Goal: Task Accomplishment & Management: Use online tool/utility

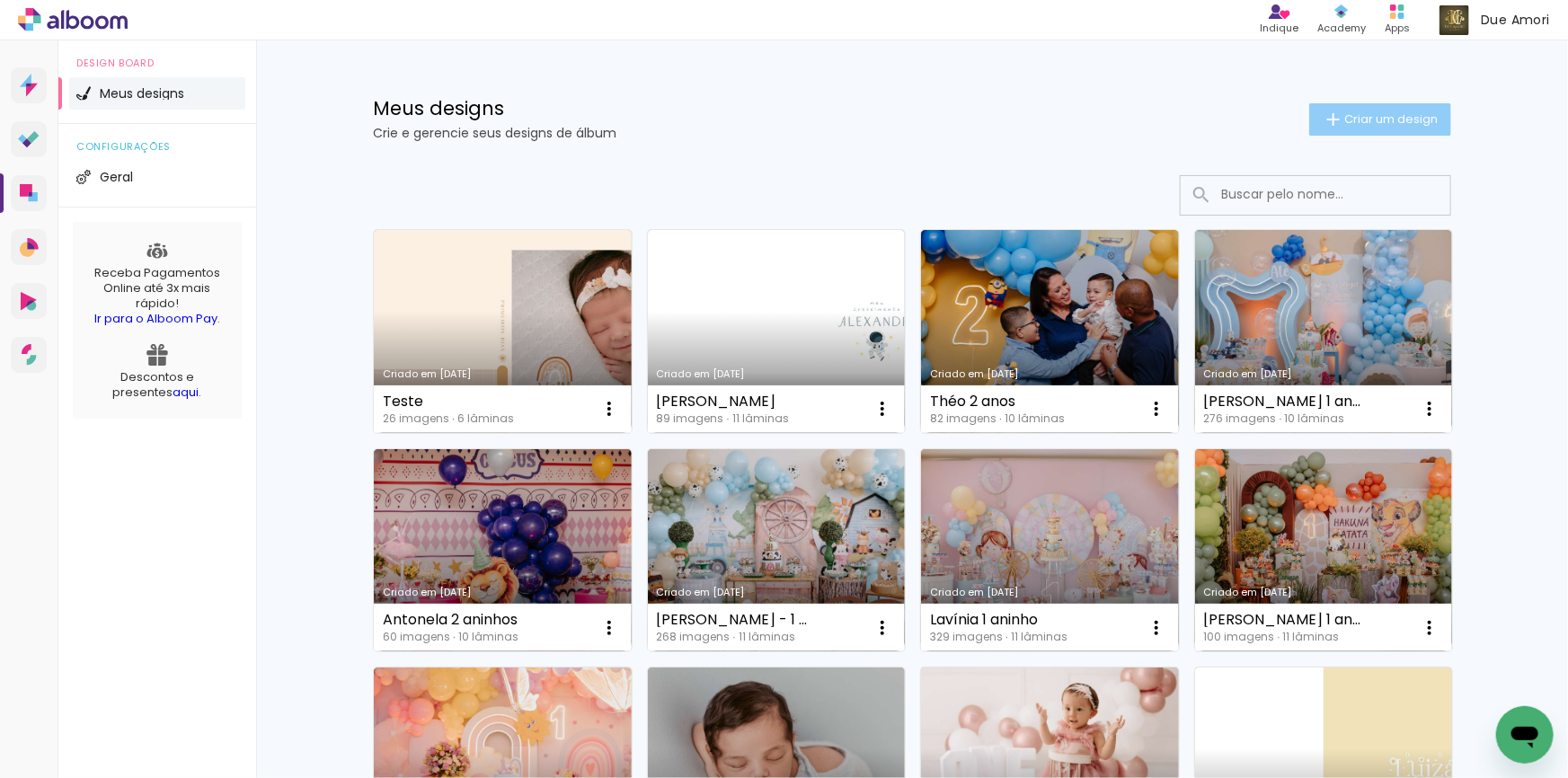
click at [1372, 114] on span "Criar um design" at bounding box center [1390, 119] width 93 height 11
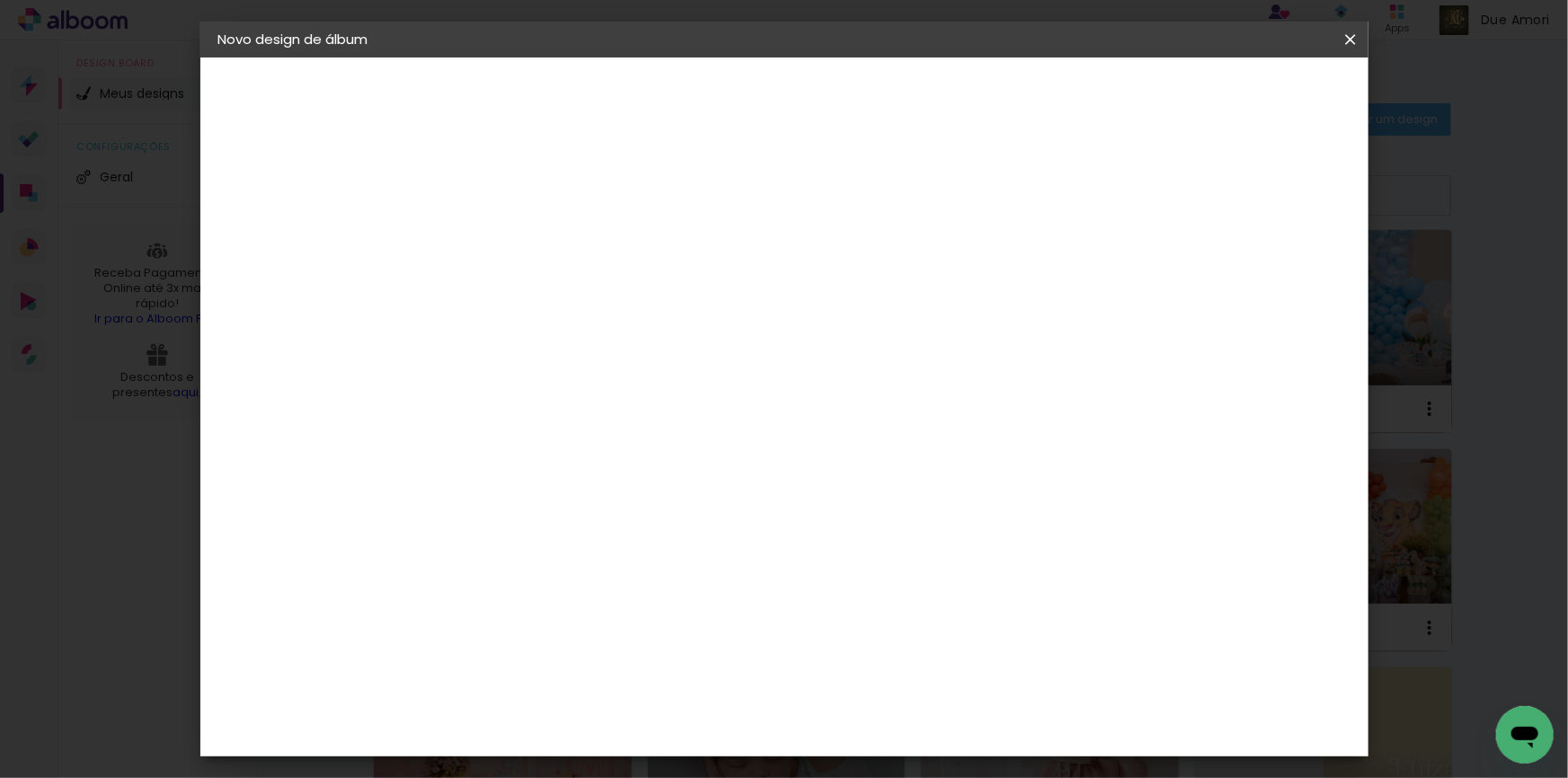
click at [512, 237] on input at bounding box center [512, 241] width 0 height 28
type input "h"
type input "[PERSON_NAME] 16 dias"
type paper-input "[PERSON_NAME] 16 dias"
click at [0, 0] on slot "Avançar" at bounding box center [0, 0] width 0 height 0
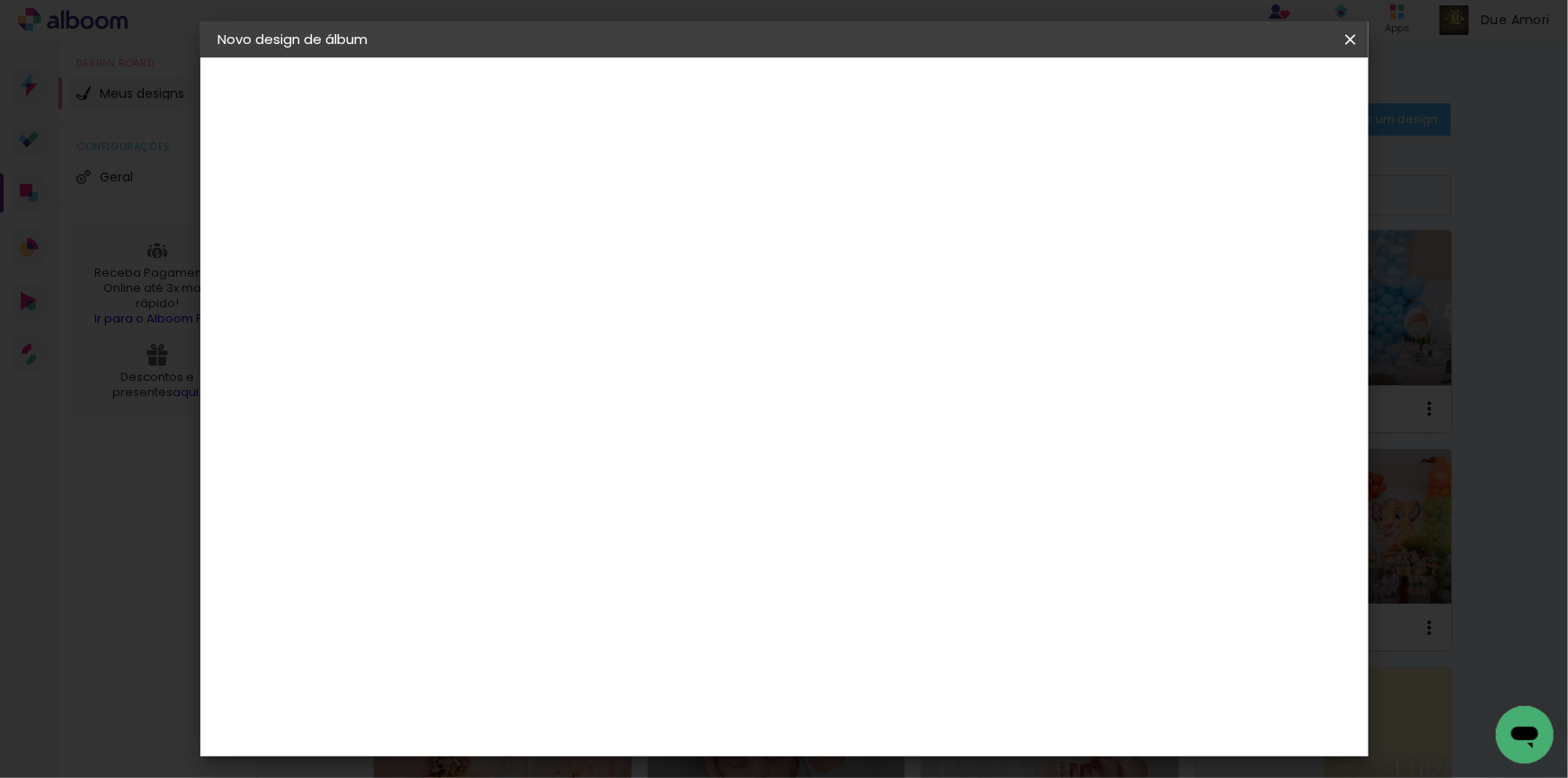
click at [607, 323] on paper-input-container at bounding box center [558, 342] width 194 height 41
type input "15"
type paper-input "15"
click at [610, 414] on paper-item "Foto 15" at bounding box center [540, 410] width 158 height 47
click at [0, 0] on slot "Avançar" at bounding box center [0, 0] width 0 height 0
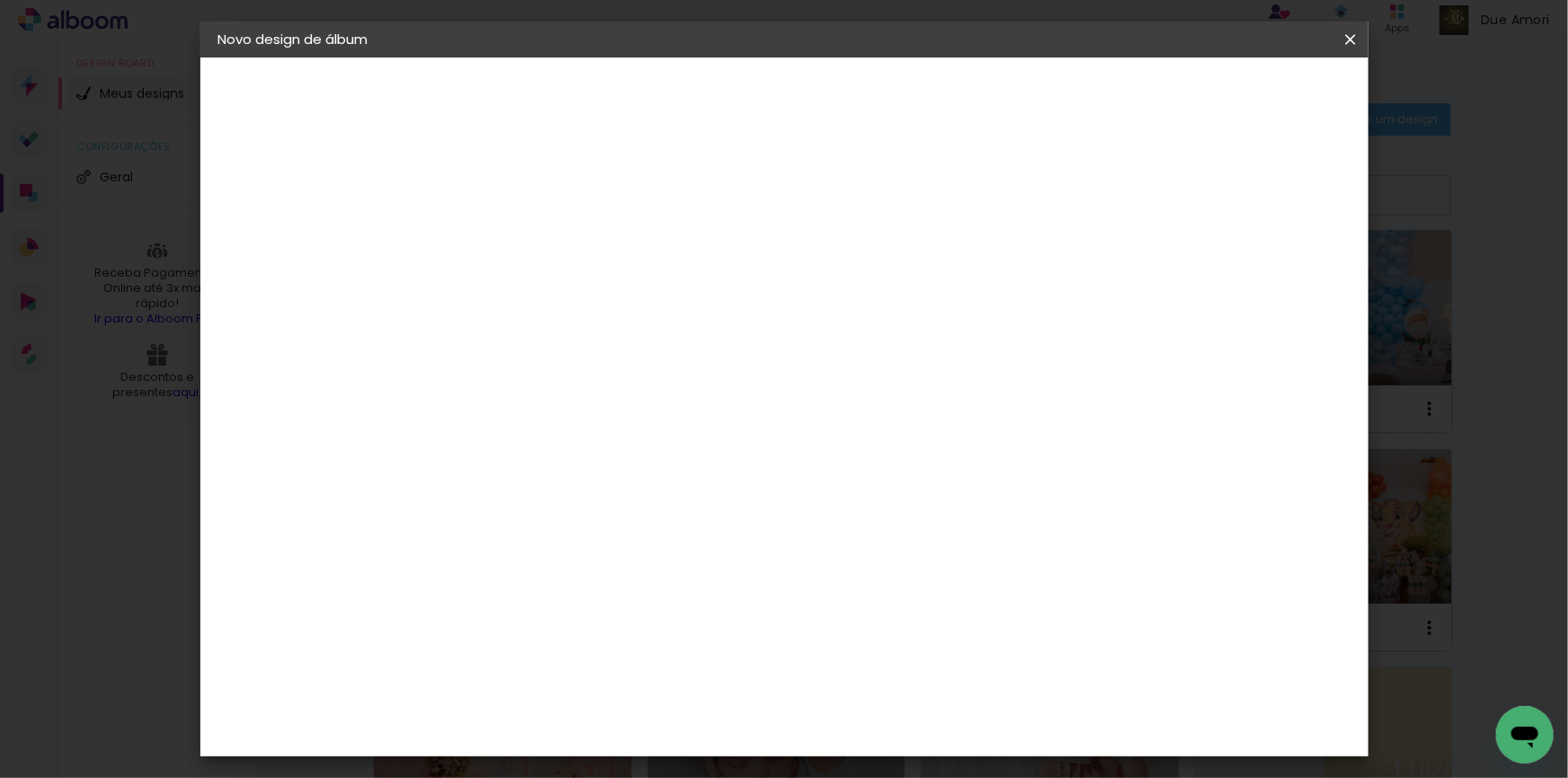
click at [700, 434] on span "15 × 21 cm" at bounding box center [667, 457] width 67 height 47
click at [0, 0] on slot "Avançar" at bounding box center [0, 0] width 0 height 0
click at [1239, 94] on span "Iniciar design" at bounding box center [1197, 94] width 82 height 12
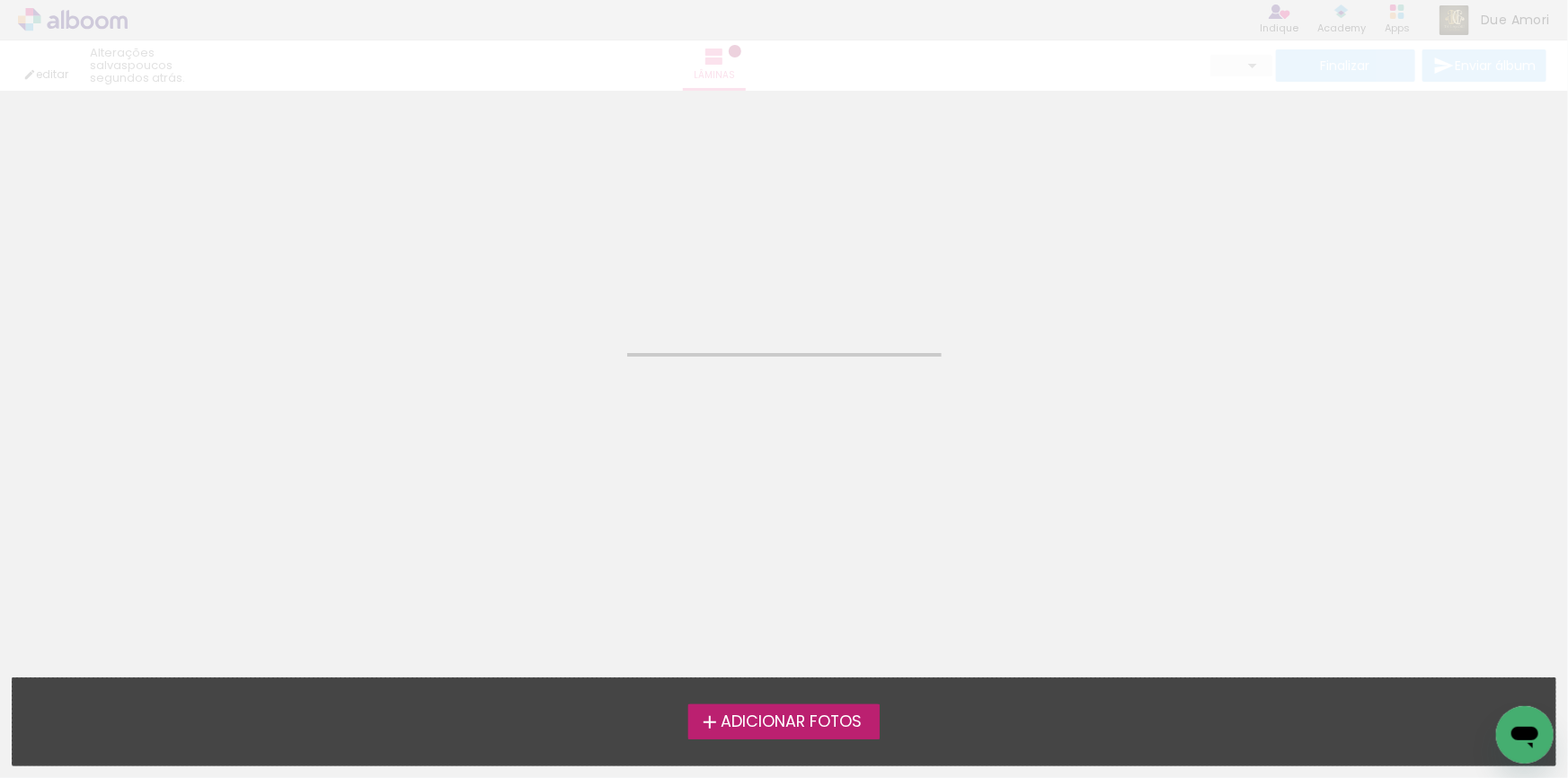
click at [753, 735] on label "Adicionar Fotos" at bounding box center [784, 721] width 191 height 34
click at [0, 0] on input "file" at bounding box center [0, 0] width 0 height 0
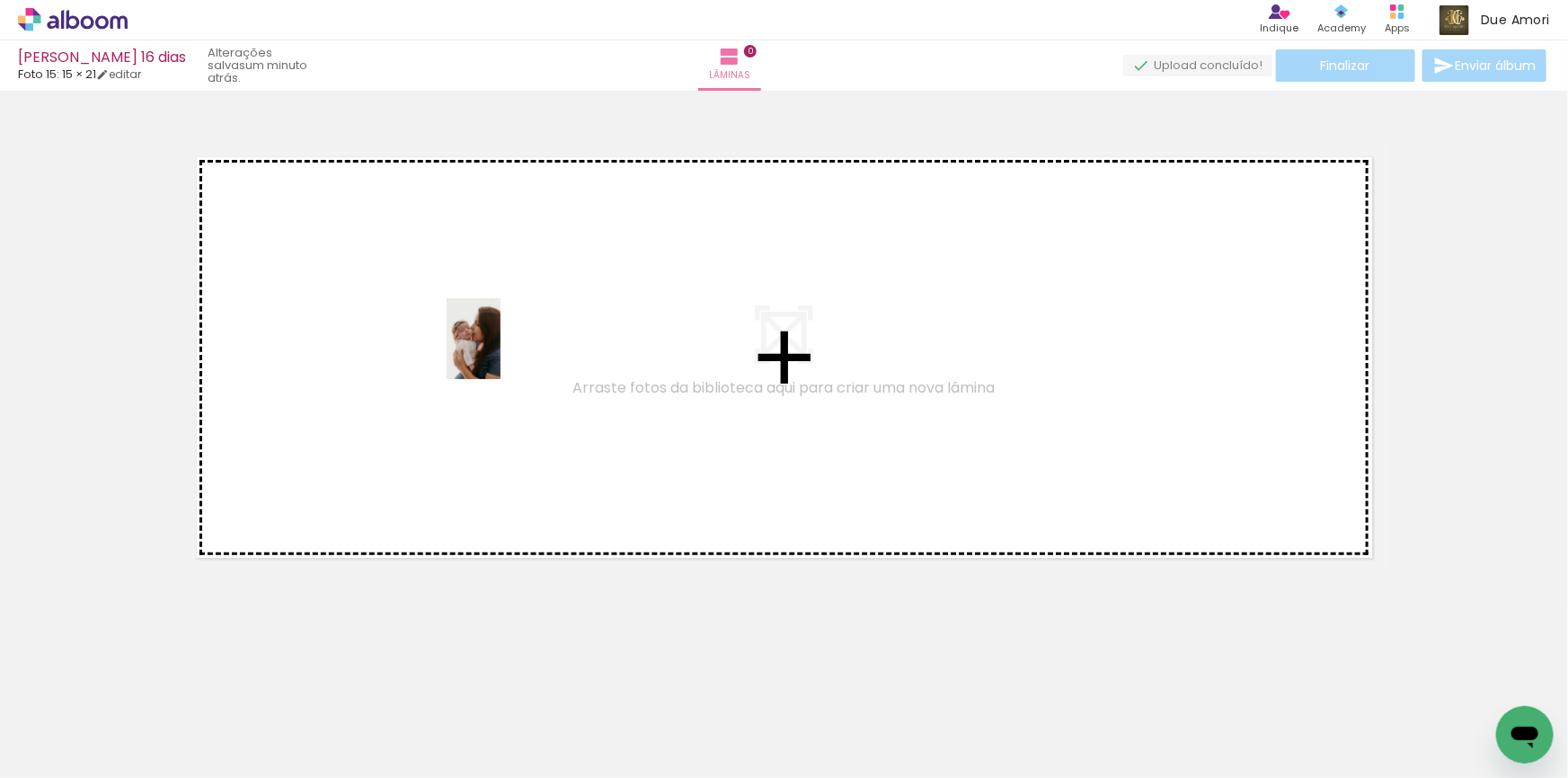
drag, startPoint x: 293, startPoint y: 732, endPoint x: 501, endPoint y: 352, distance: 433.2
click at [501, 352] on quentale-workspace at bounding box center [784, 389] width 1568 height 778
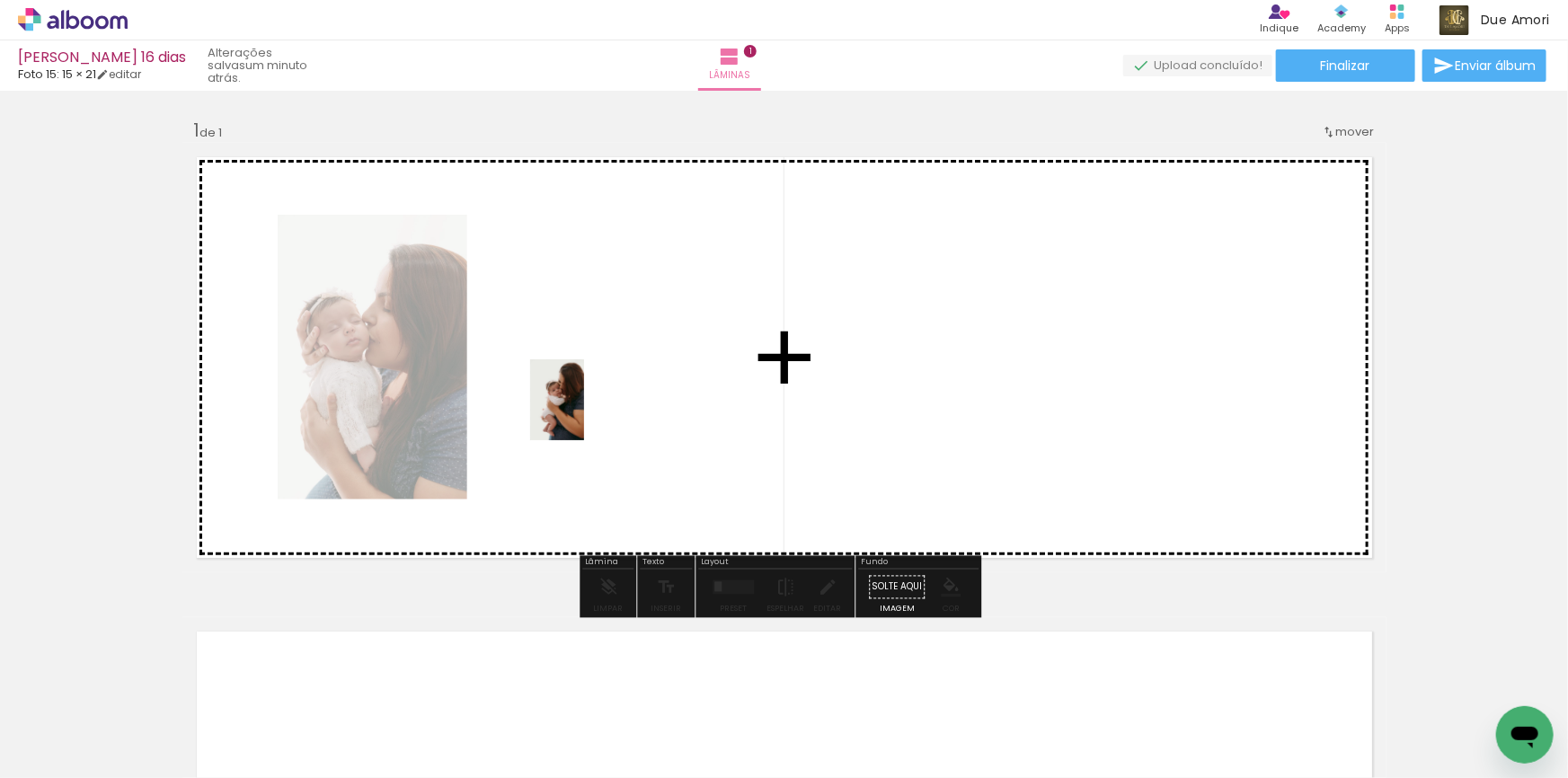
drag, startPoint x: 389, startPoint y: 732, endPoint x: 584, endPoint y: 413, distance: 373.9
click at [584, 413] on quentale-workspace at bounding box center [784, 389] width 1568 height 778
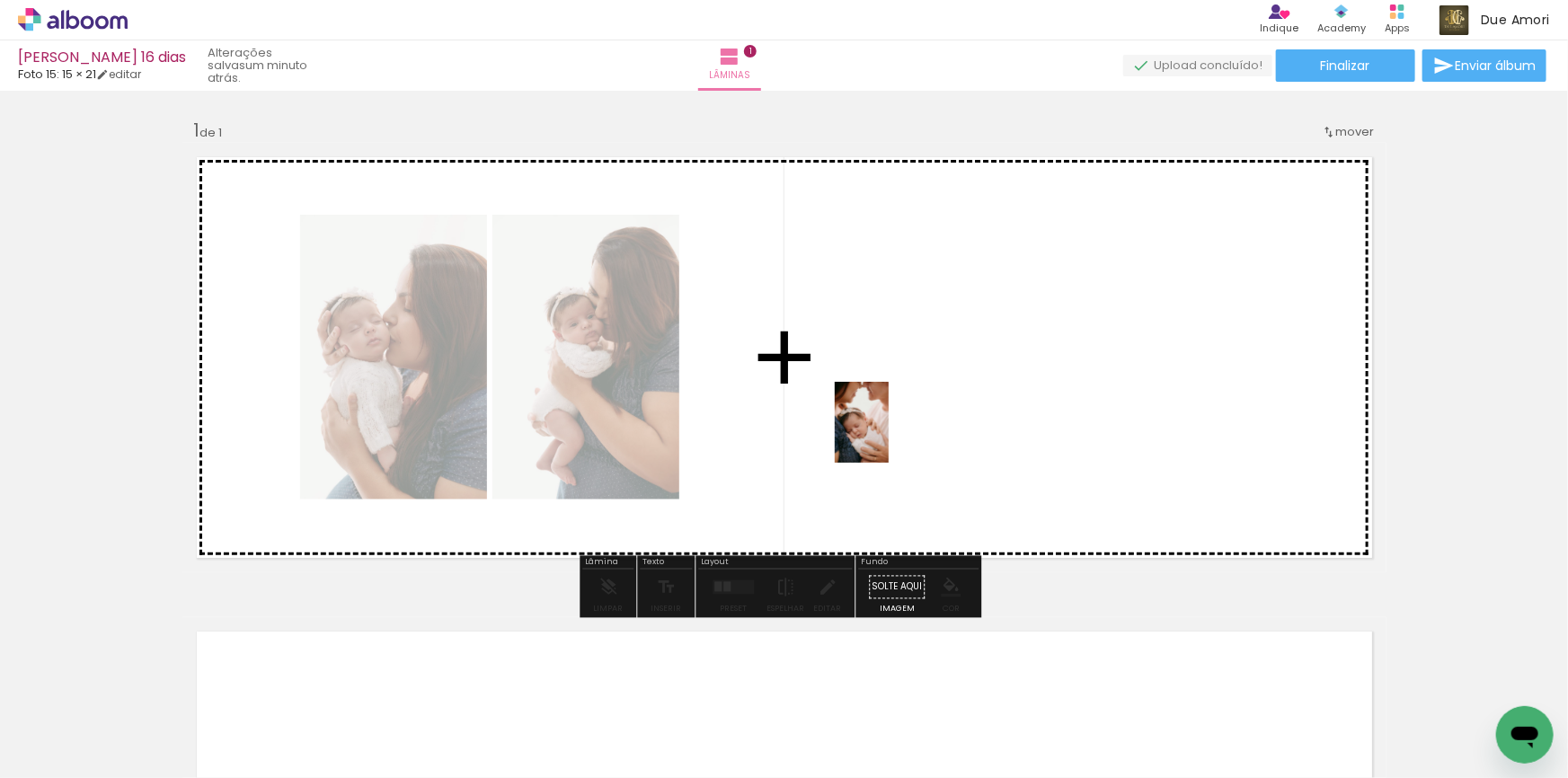
drag, startPoint x: 685, startPoint y: 737, endPoint x: 888, endPoint y: 436, distance: 363.1
click at [888, 436] on quentale-workspace at bounding box center [784, 389] width 1568 height 778
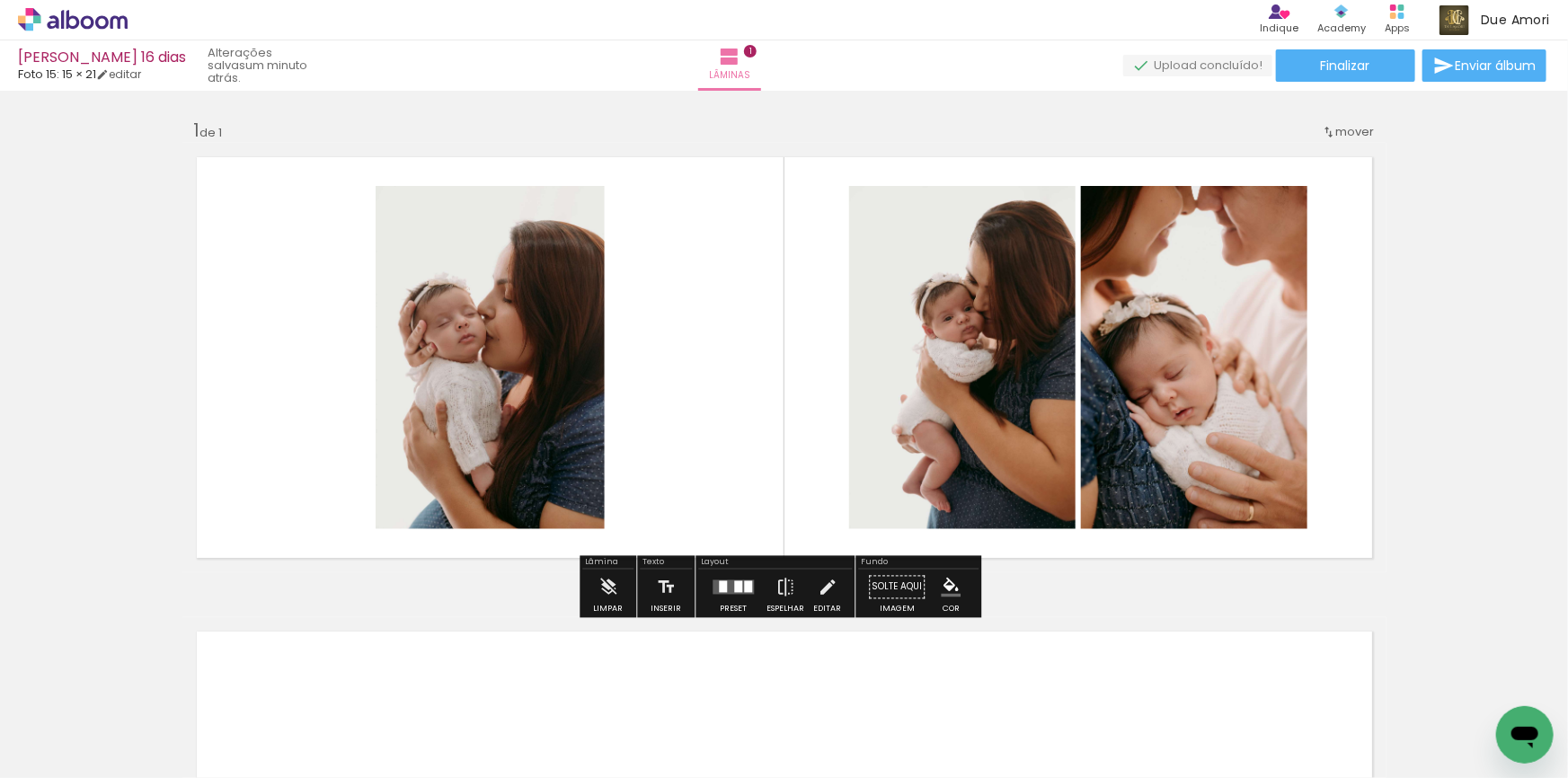
click at [1110, 234] on quentale-photo at bounding box center [1194, 357] width 226 height 343
click at [1244, 253] on quentale-photo at bounding box center [1194, 357] width 226 height 343
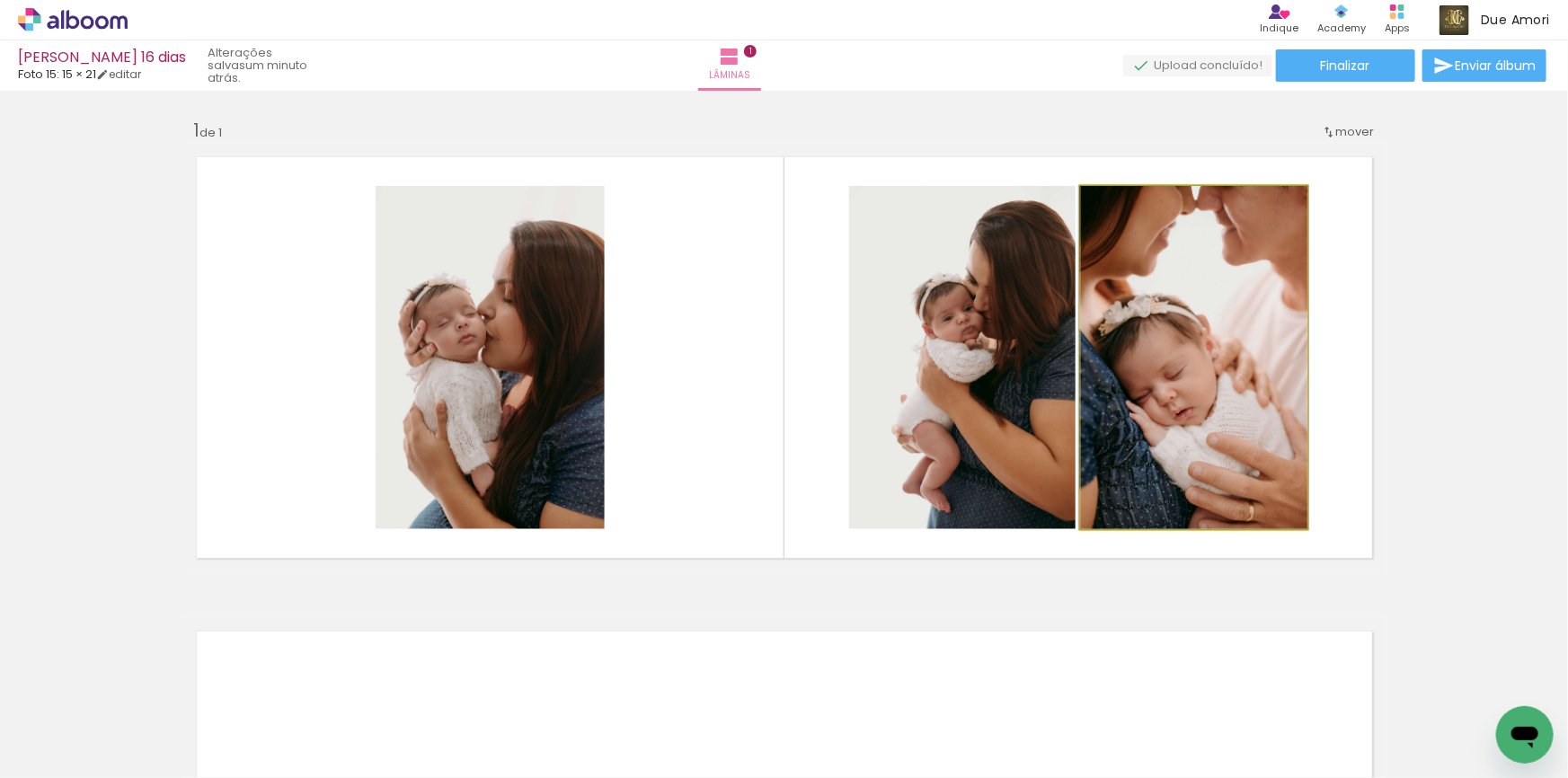
click at [1226, 326] on quentale-photo at bounding box center [1194, 357] width 226 height 343
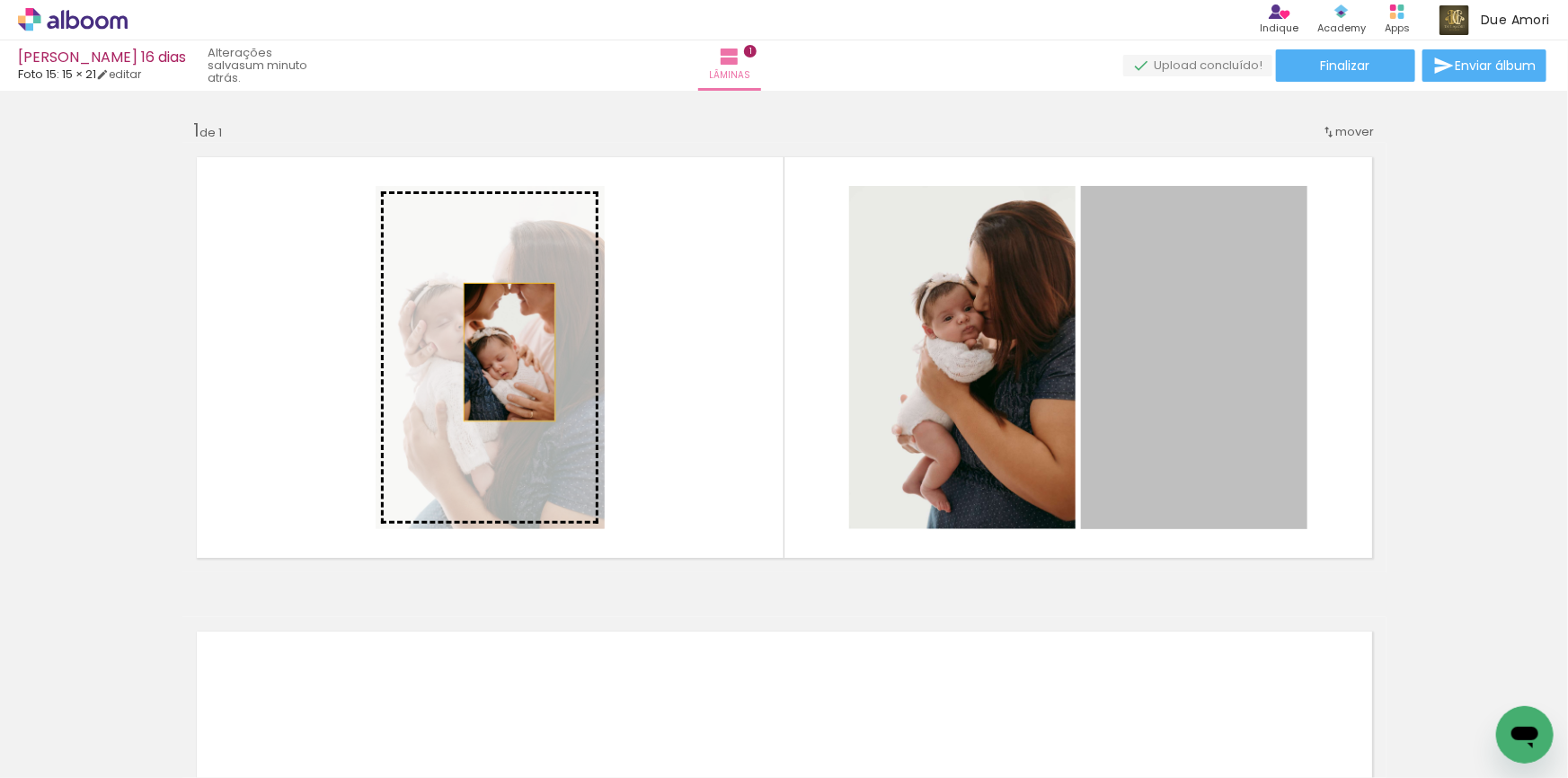
drag, startPoint x: 1226, startPoint y: 326, endPoint x: 503, endPoint y: 352, distance: 723.5
click at [0, 0] on slot at bounding box center [0, 0] width 0 height 0
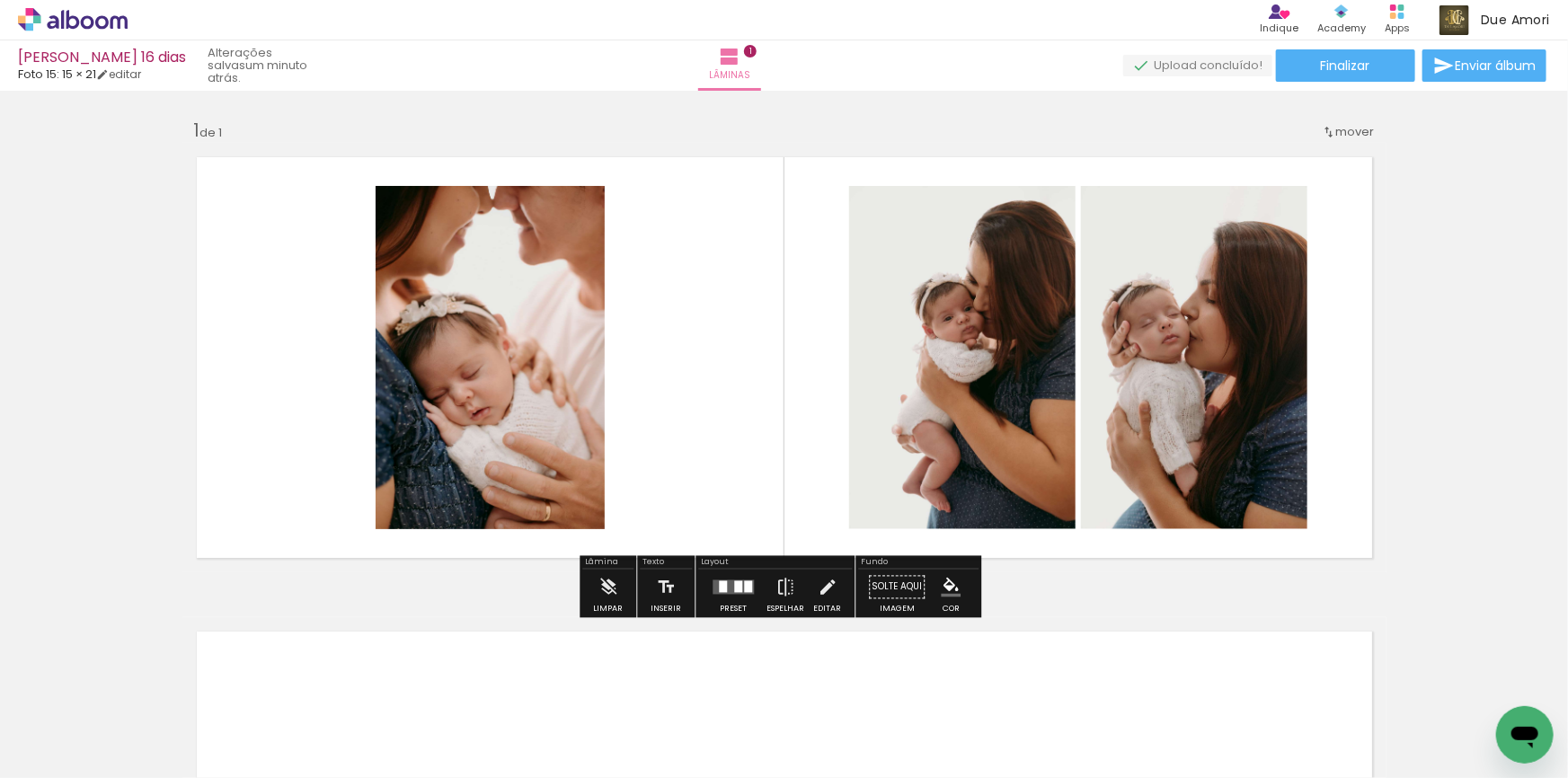
click at [789, 393] on quentale-layouter at bounding box center [784, 356] width 1204 height 429
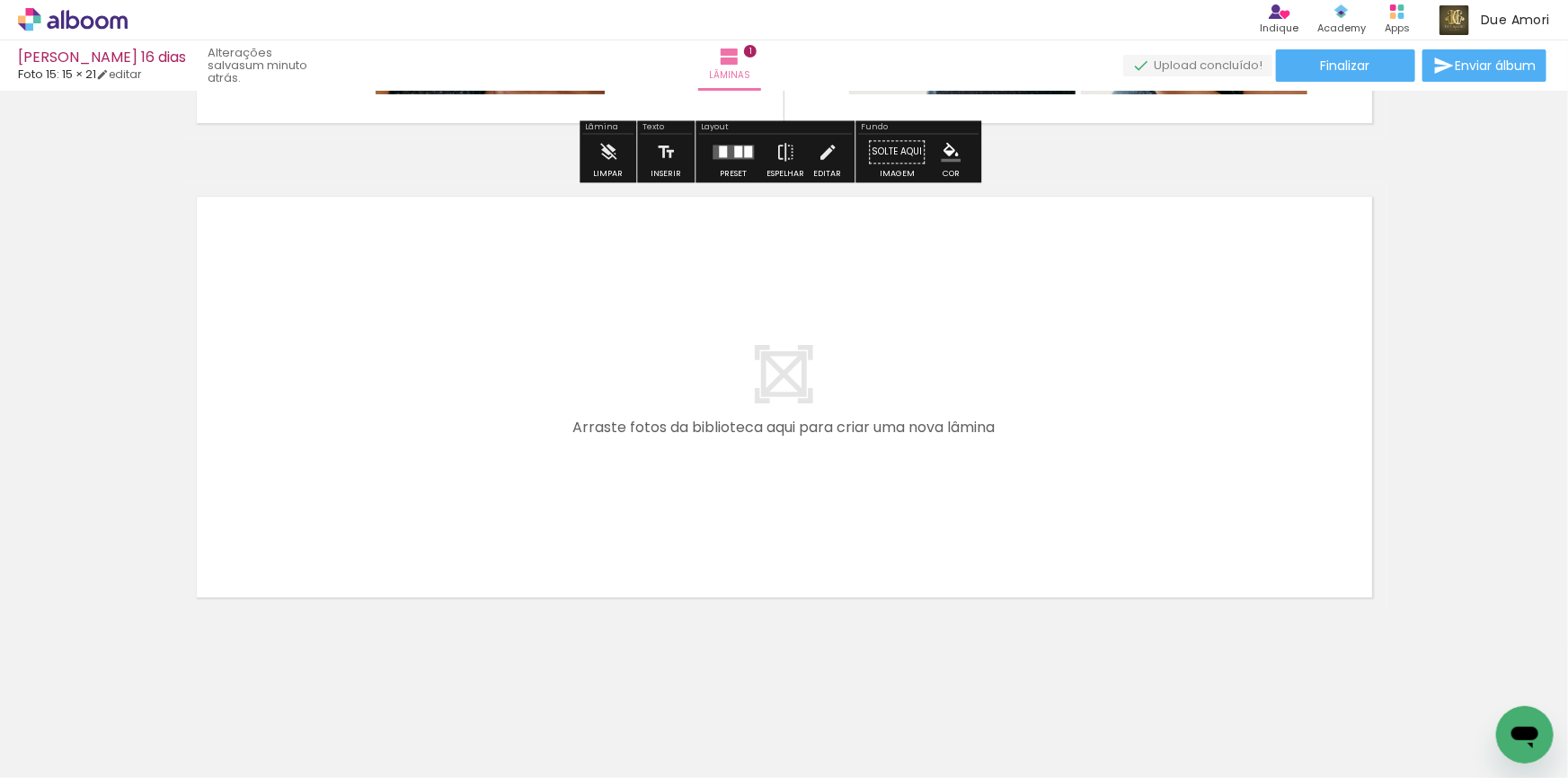
scroll to position [443, 0]
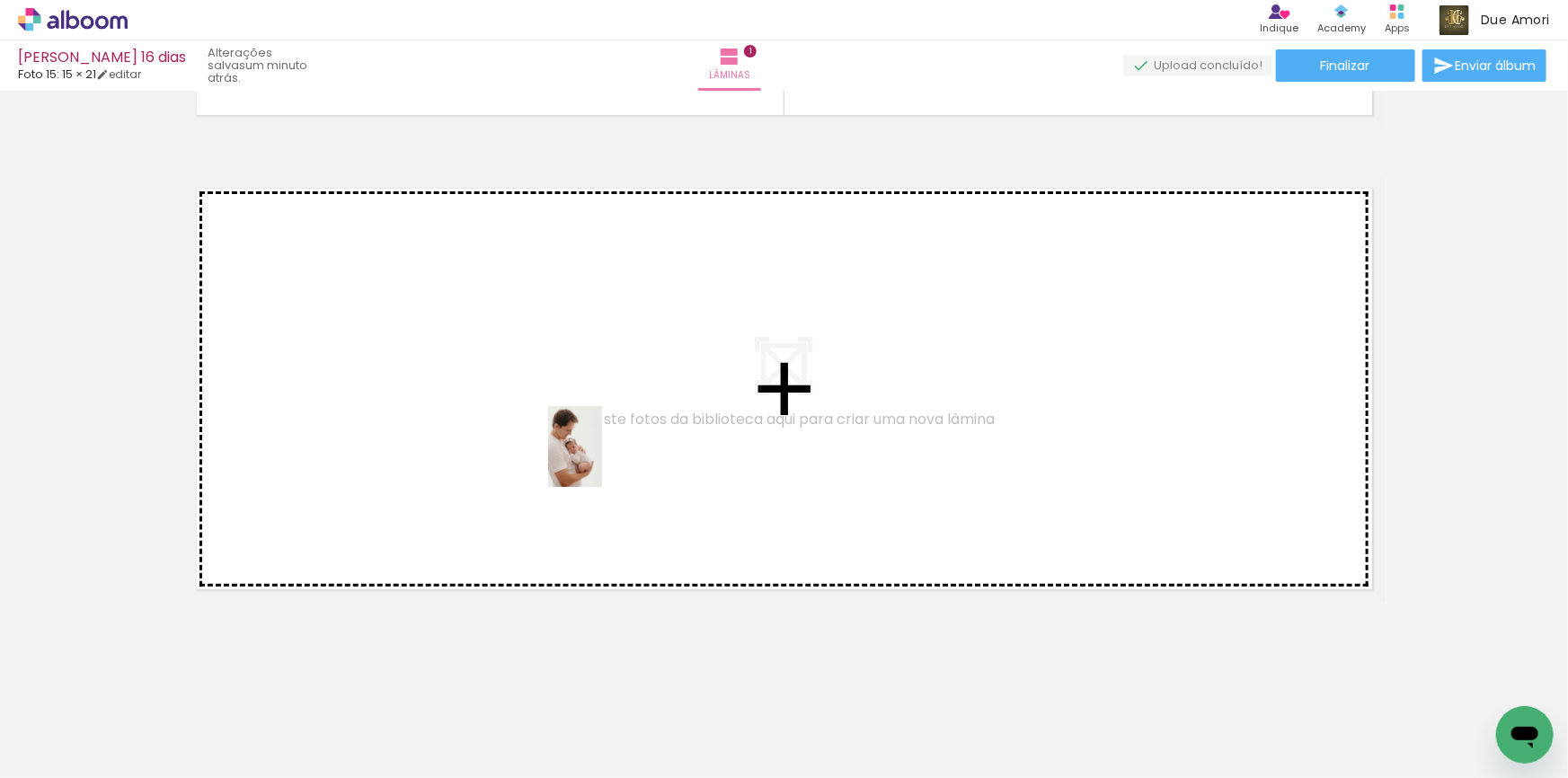
drag, startPoint x: 802, startPoint y: 726, endPoint x: 602, endPoint y: 460, distance: 332.8
click at [602, 460] on quentale-workspace at bounding box center [784, 389] width 1568 height 778
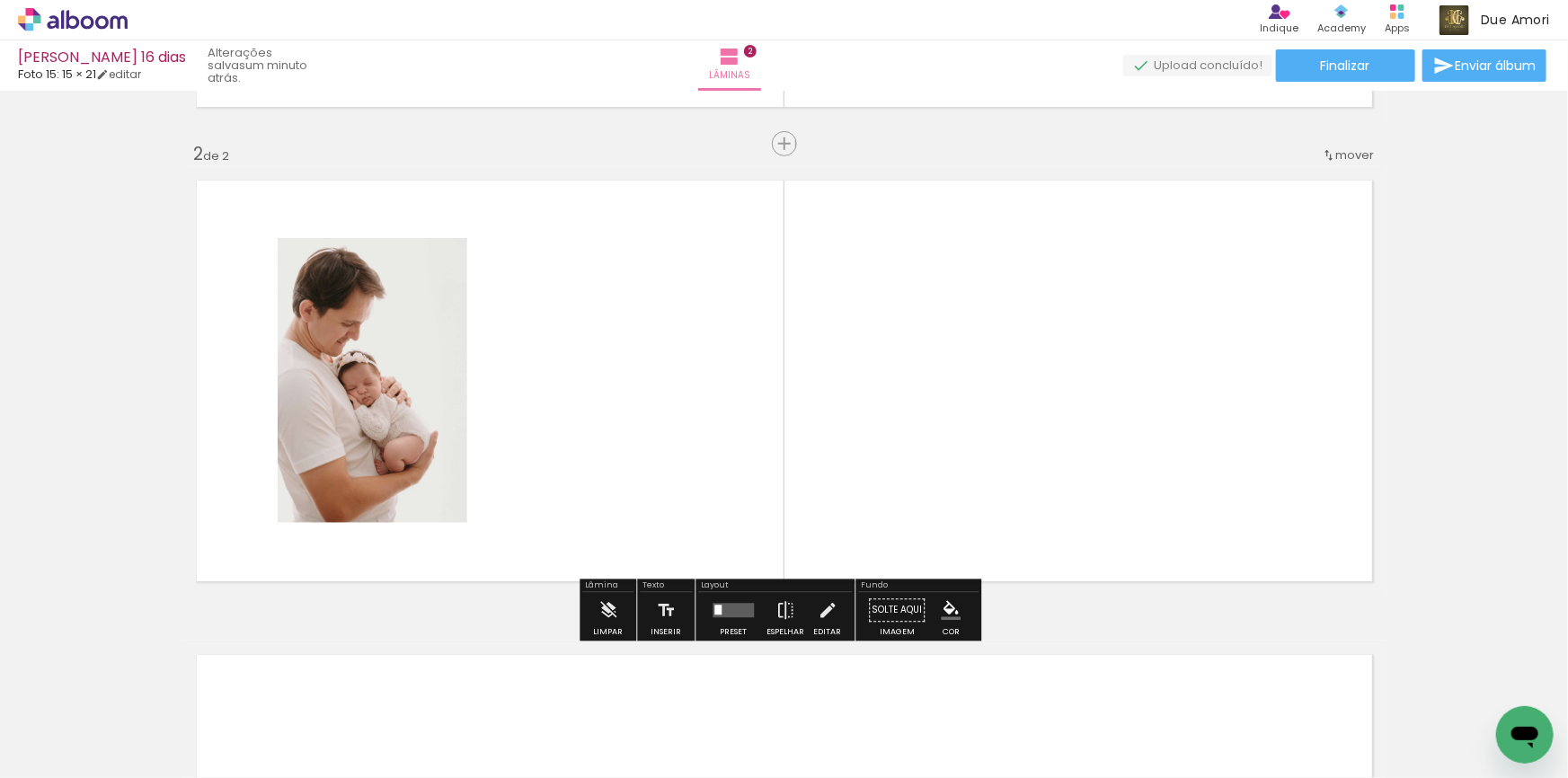
scroll to position [453, 0]
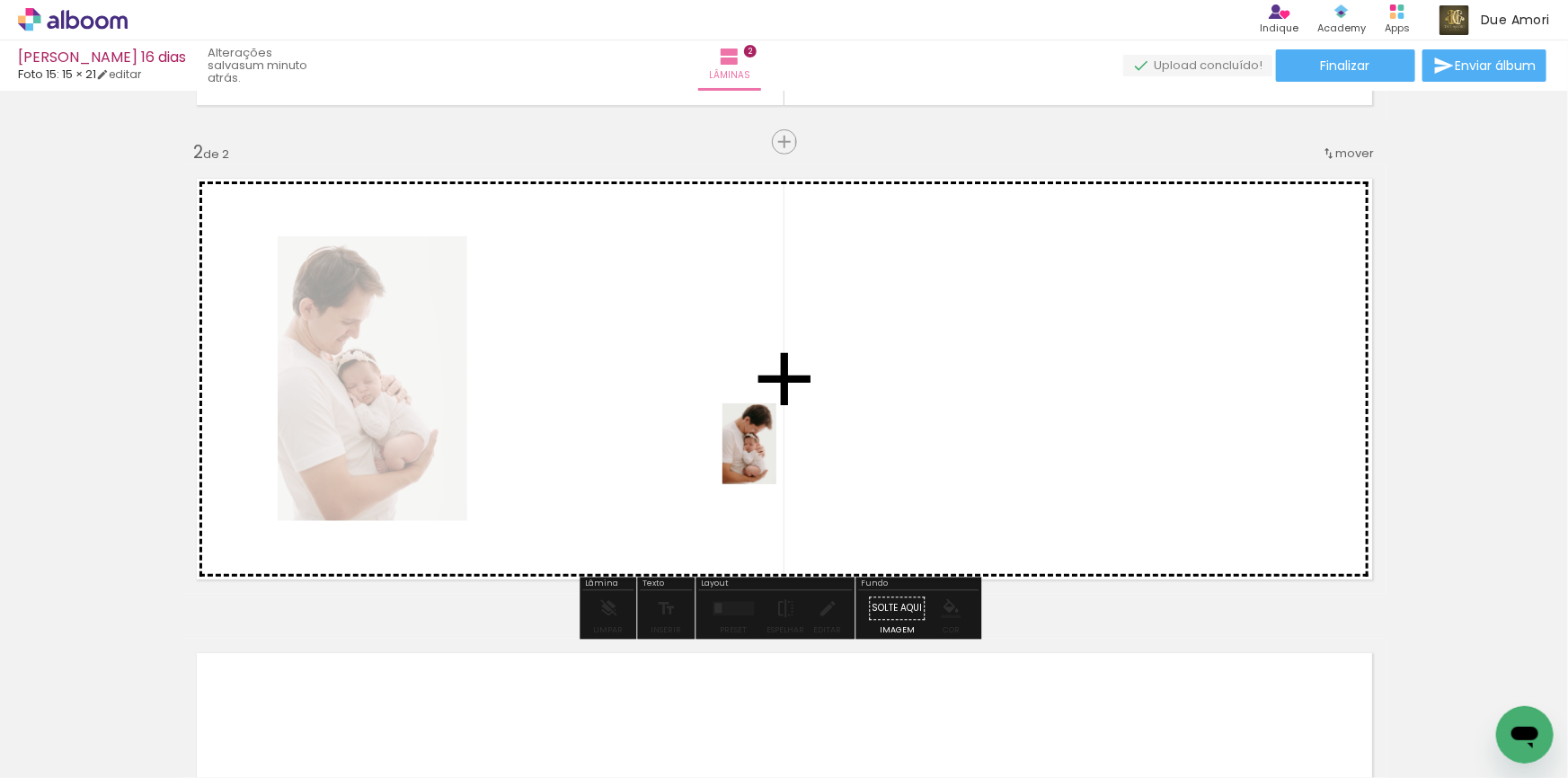
drag, startPoint x: 886, startPoint y: 713, endPoint x: 776, endPoint y: 457, distance: 278.6
click at [776, 457] on quentale-workspace at bounding box center [784, 389] width 1568 height 778
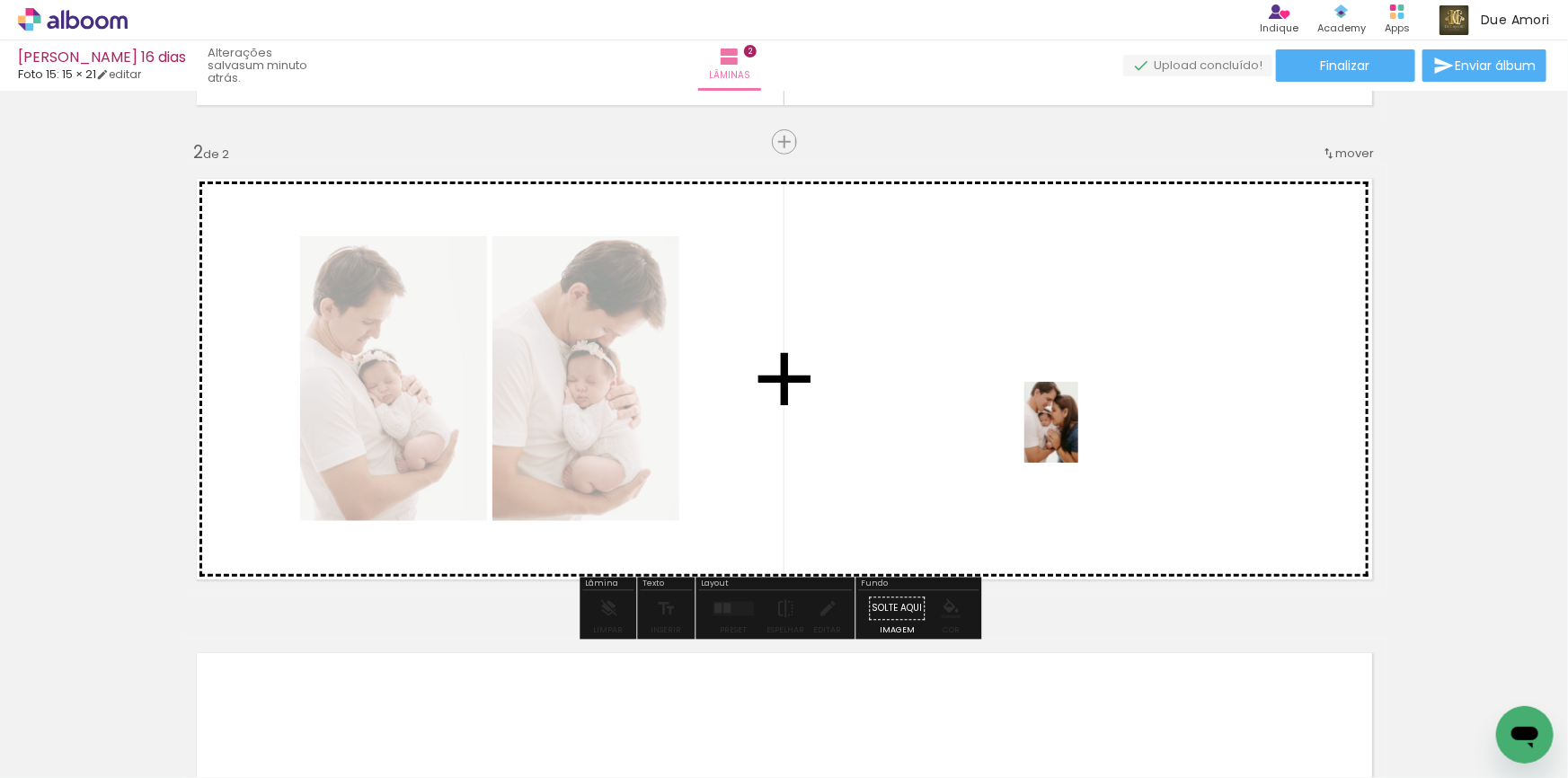
drag, startPoint x: 1097, startPoint y: 751, endPoint x: 1078, endPoint y: 434, distance: 317.6
click at [1078, 434] on quentale-workspace at bounding box center [784, 389] width 1568 height 778
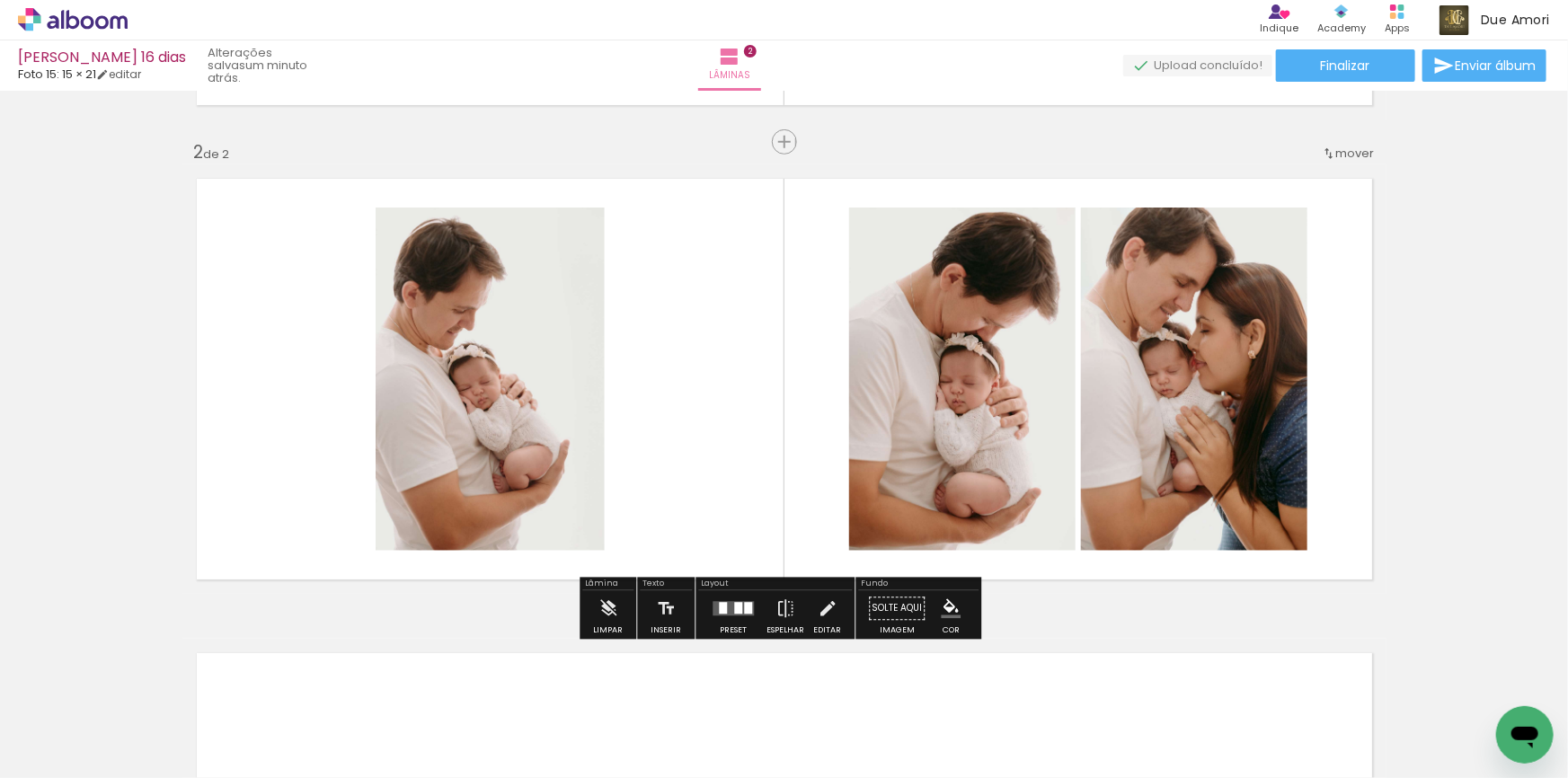
click at [727, 618] on div at bounding box center [733, 609] width 48 height 36
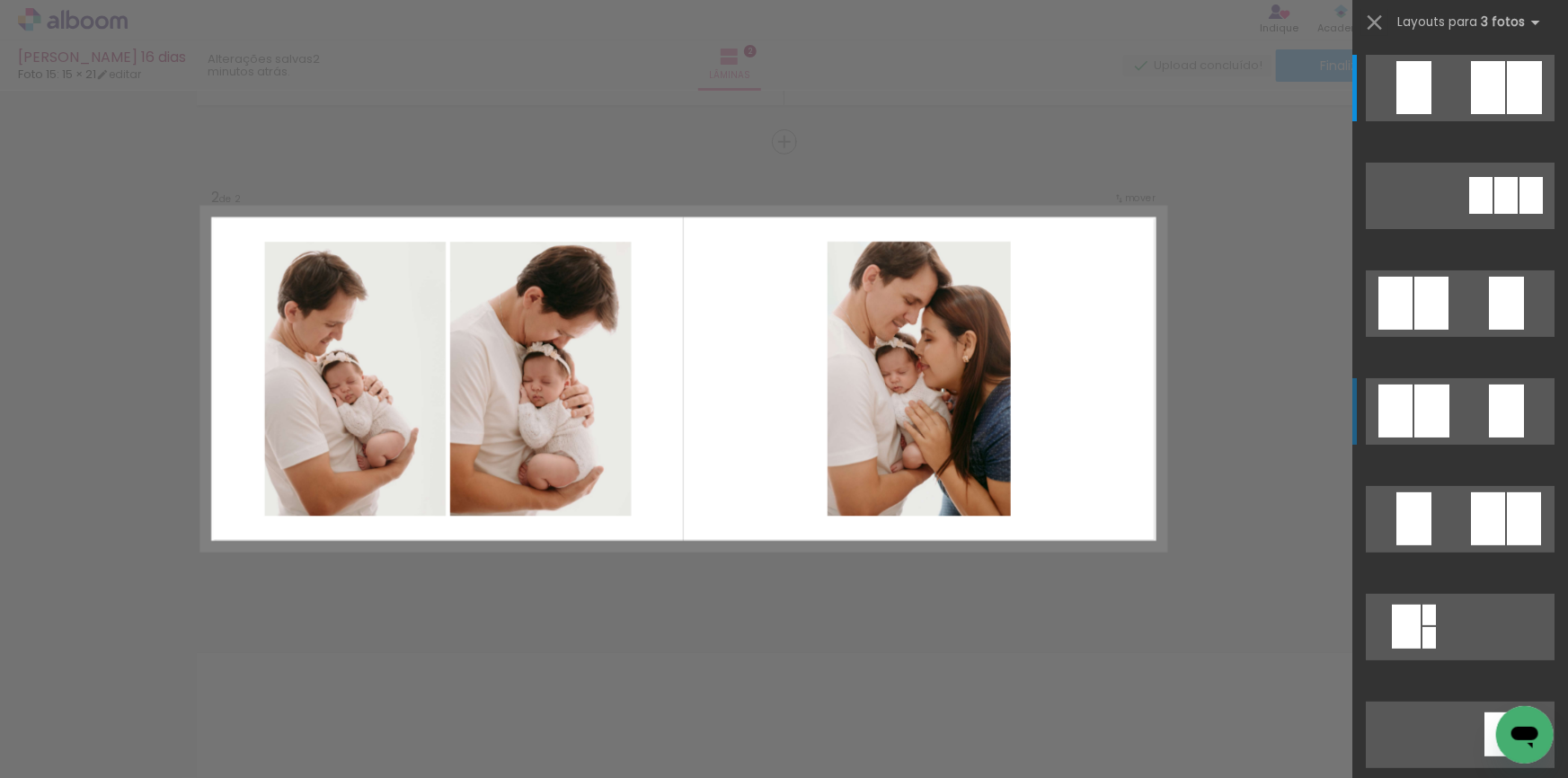
click at [1433, 418] on div at bounding box center [1431, 411] width 35 height 53
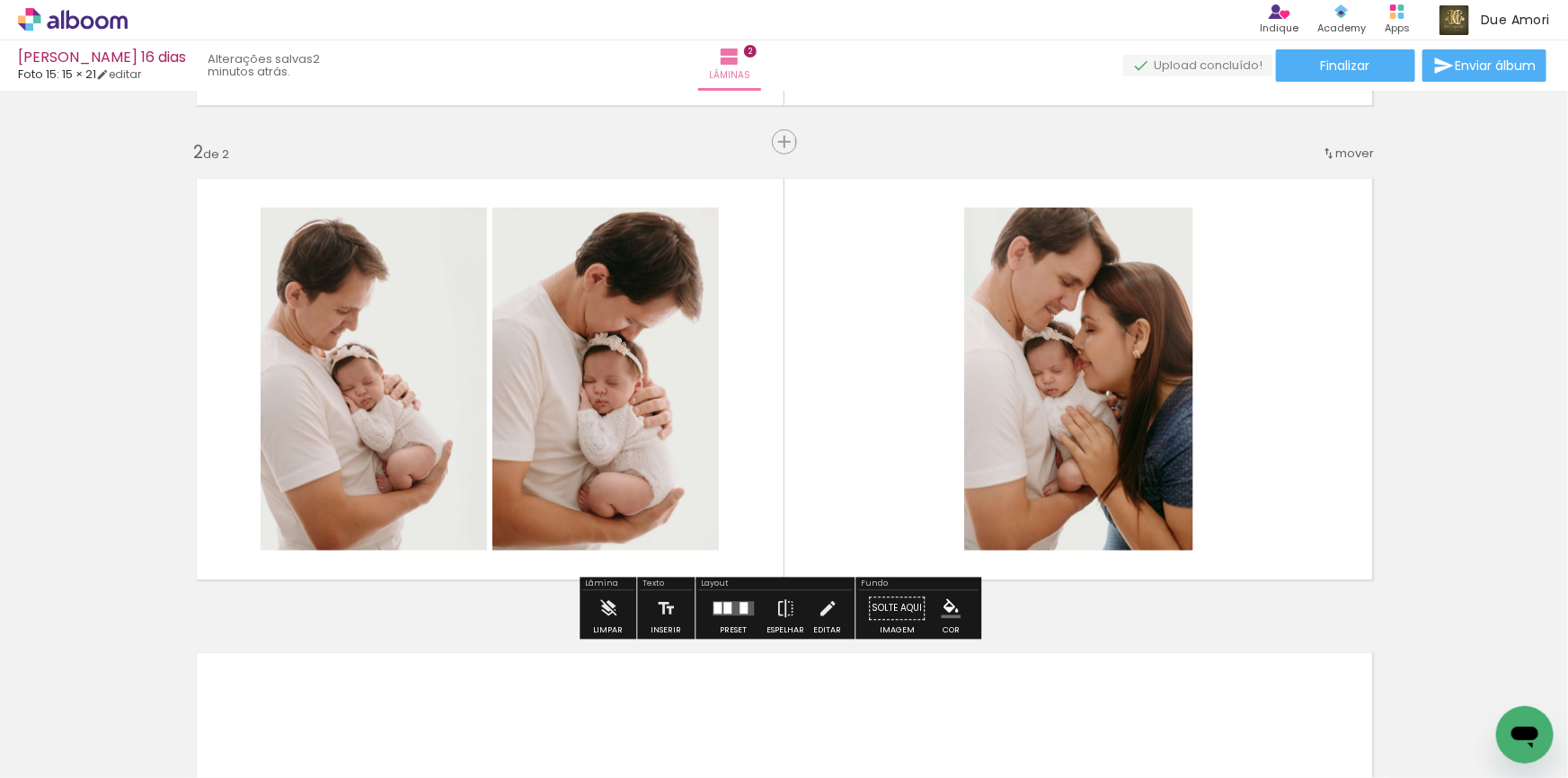
click at [1448, 406] on div "Inserir lâmina 1 de 2 Inserir lâmina 2 de 2" at bounding box center [784, 356] width 1568 height 1424
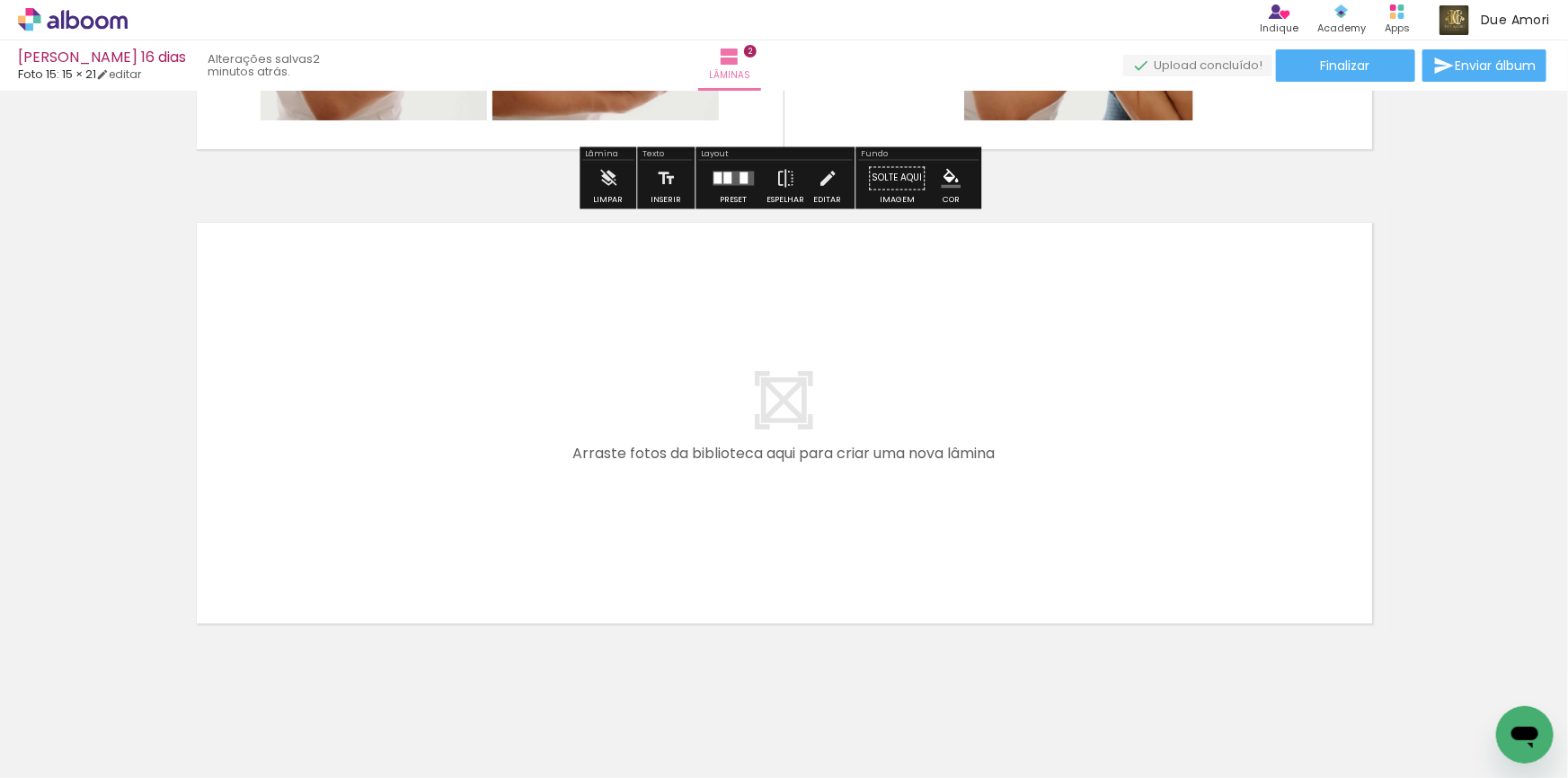
scroll to position [918, 0]
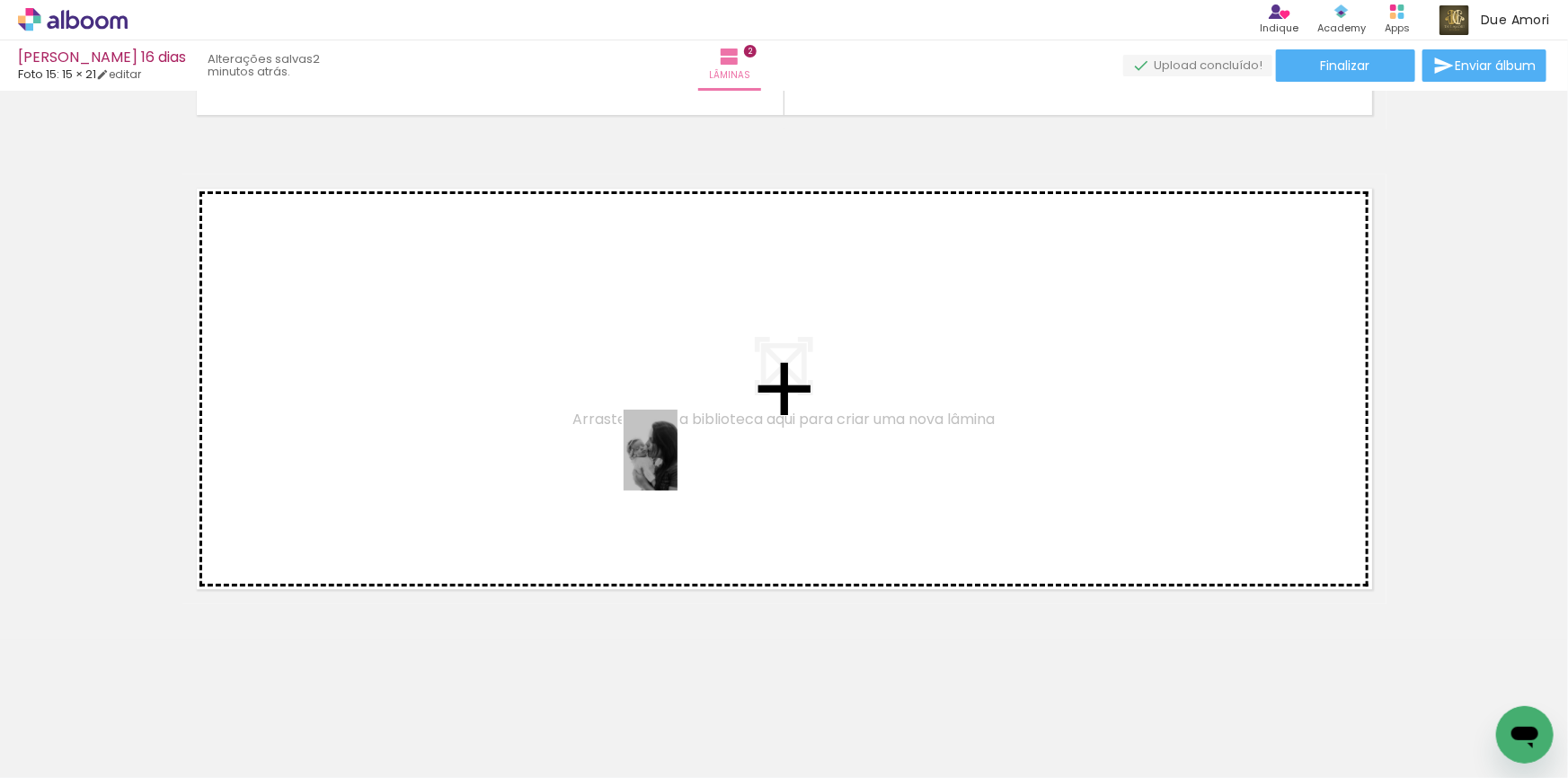
drag, startPoint x: 200, startPoint y: 733, endPoint x: 677, endPoint y: 464, distance: 547.6
click at [677, 464] on quentale-workspace at bounding box center [784, 389] width 1568 height 778
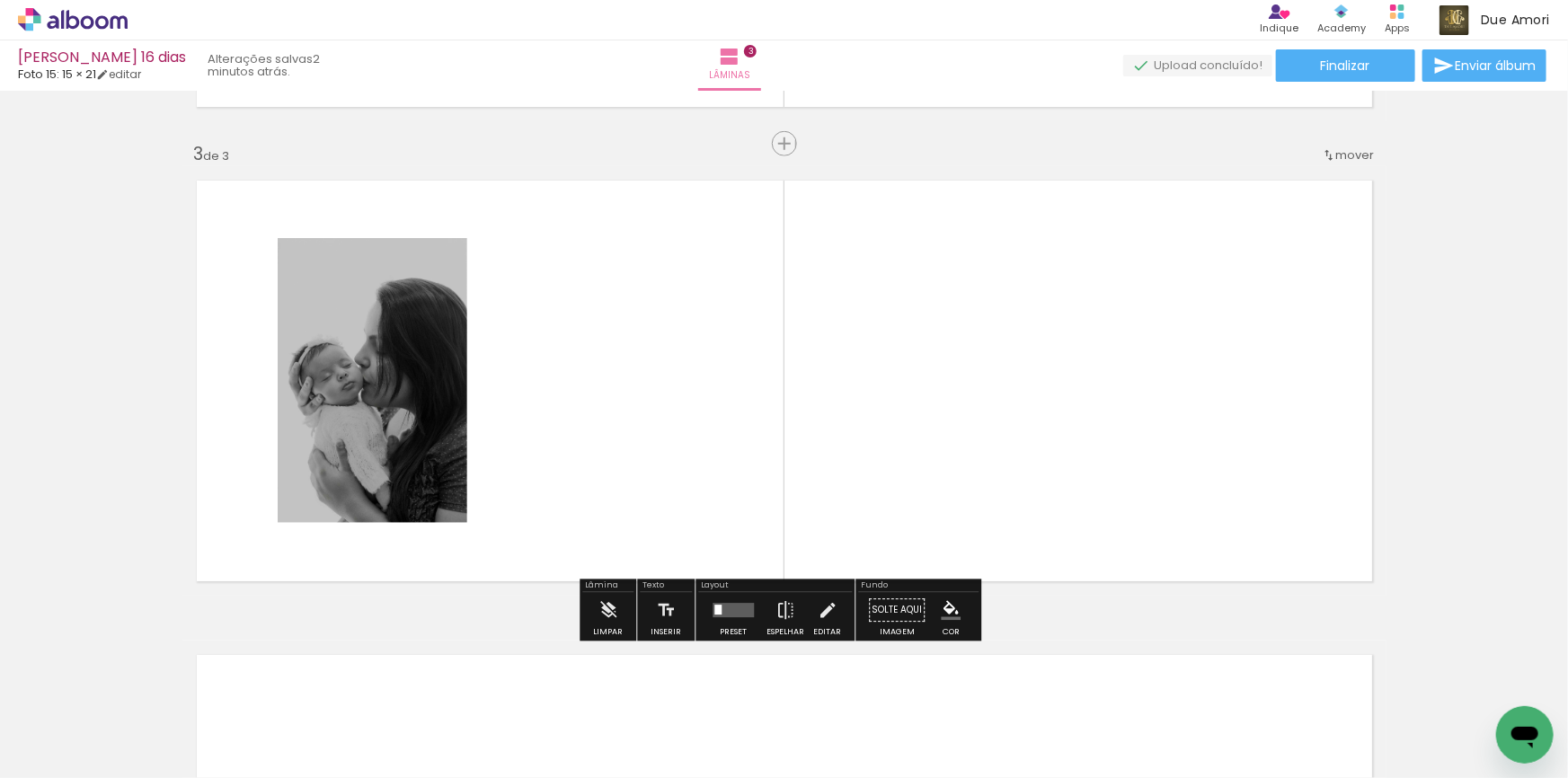
scroll to position [927, 0]
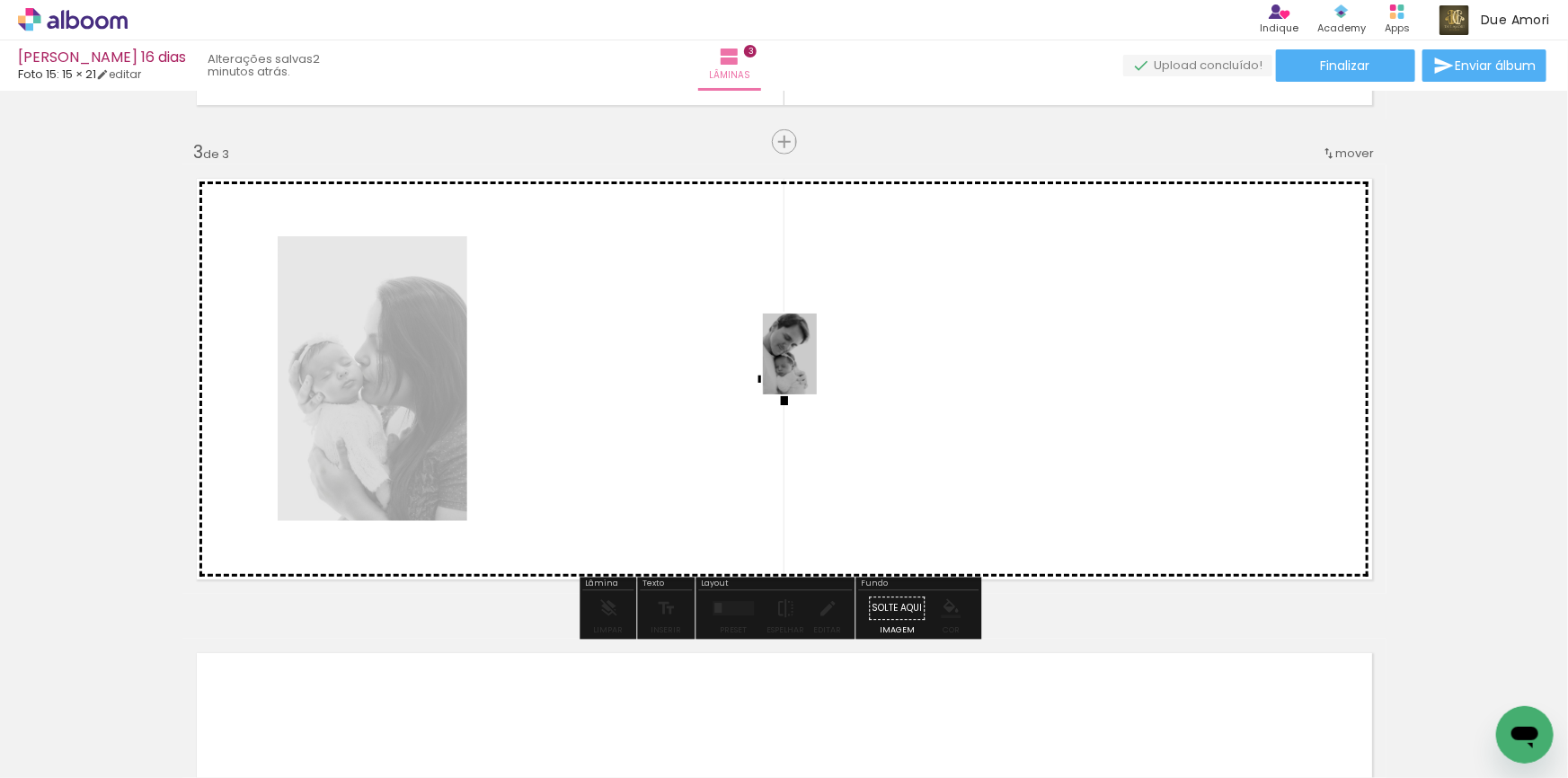
drag, startPoint x: 997, startPoint y: 732, endPoint x: 817, endPoint y: 368, distance: 406.1
click at [817, 368] on quentale-workspace at bounding box center [784, 389] width 1568 height 778
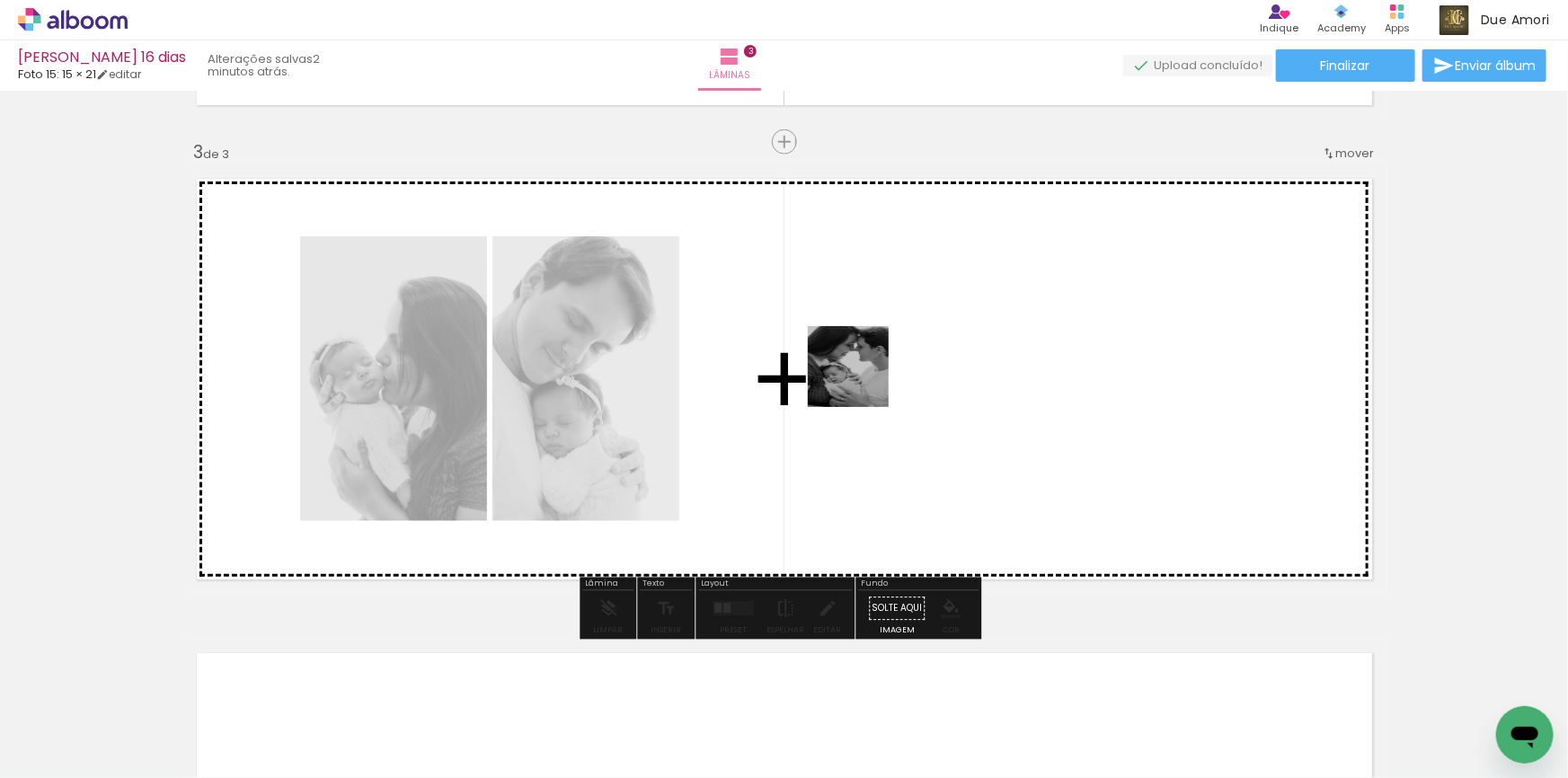
drag, startPoint x: 501, startPoint y: 739, endPoint x: 858, endPoint y: 373, distance: 511.3
click at [870, 370] on quentale-workspace at bounding box center [784, 389] width 1568 height 778
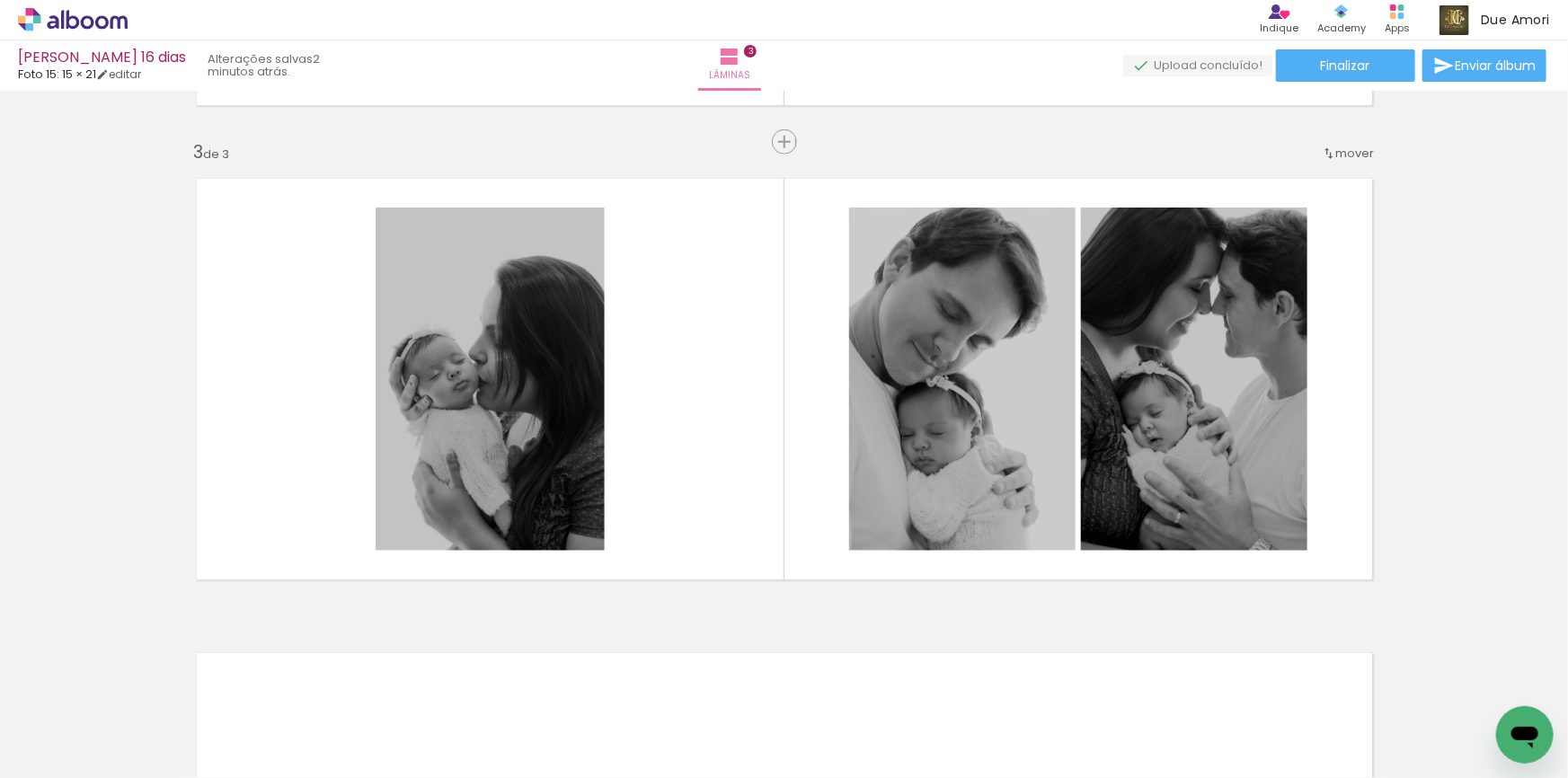
scroll to position [0, 470]
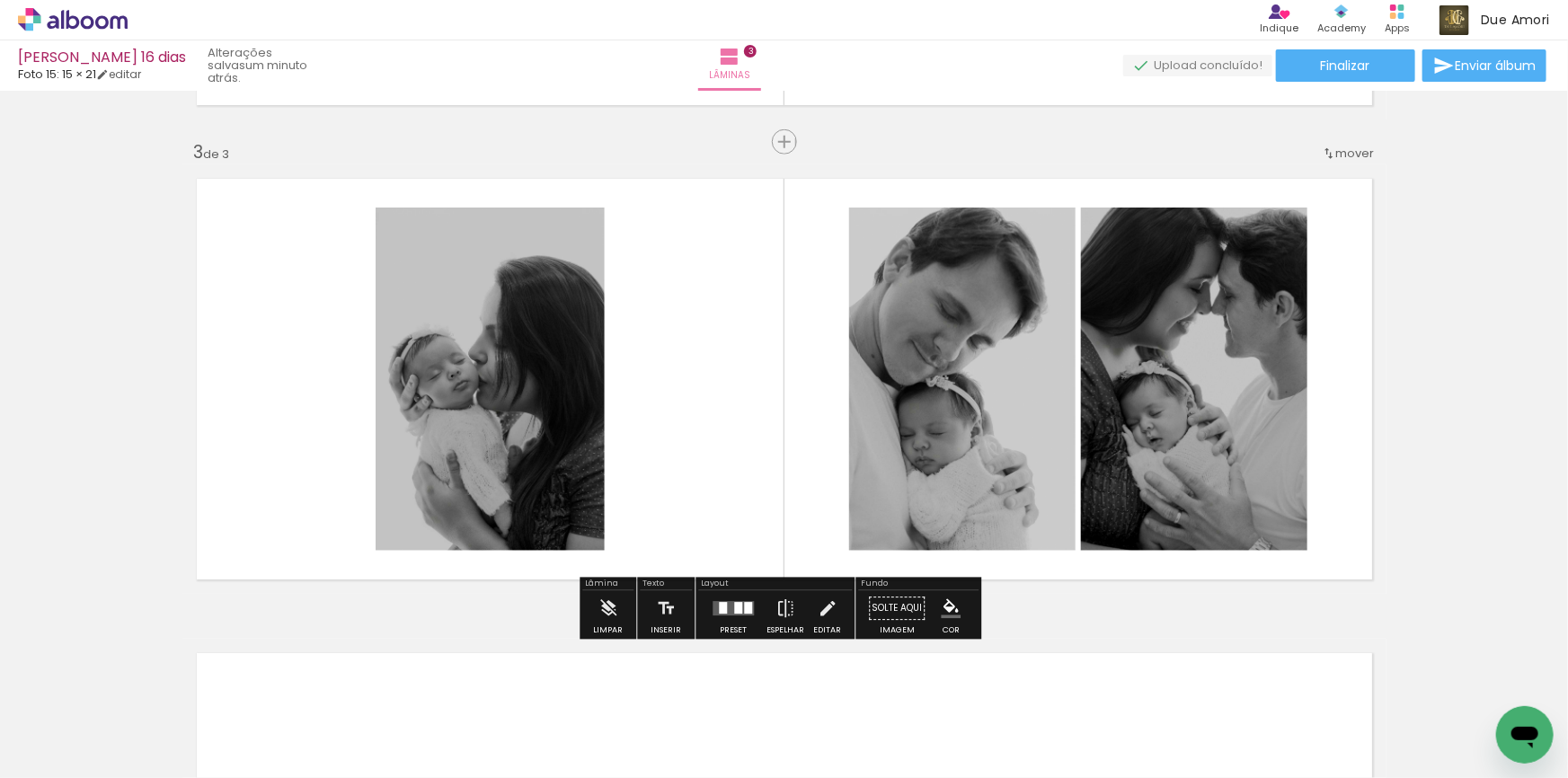
click at [55, 749] on span "Adicionar Fotos" at bounding box center [63, 753] width 54 height 20
click at [0, 0] on input "file" at bounding box center [0, 0] width 0 height 0
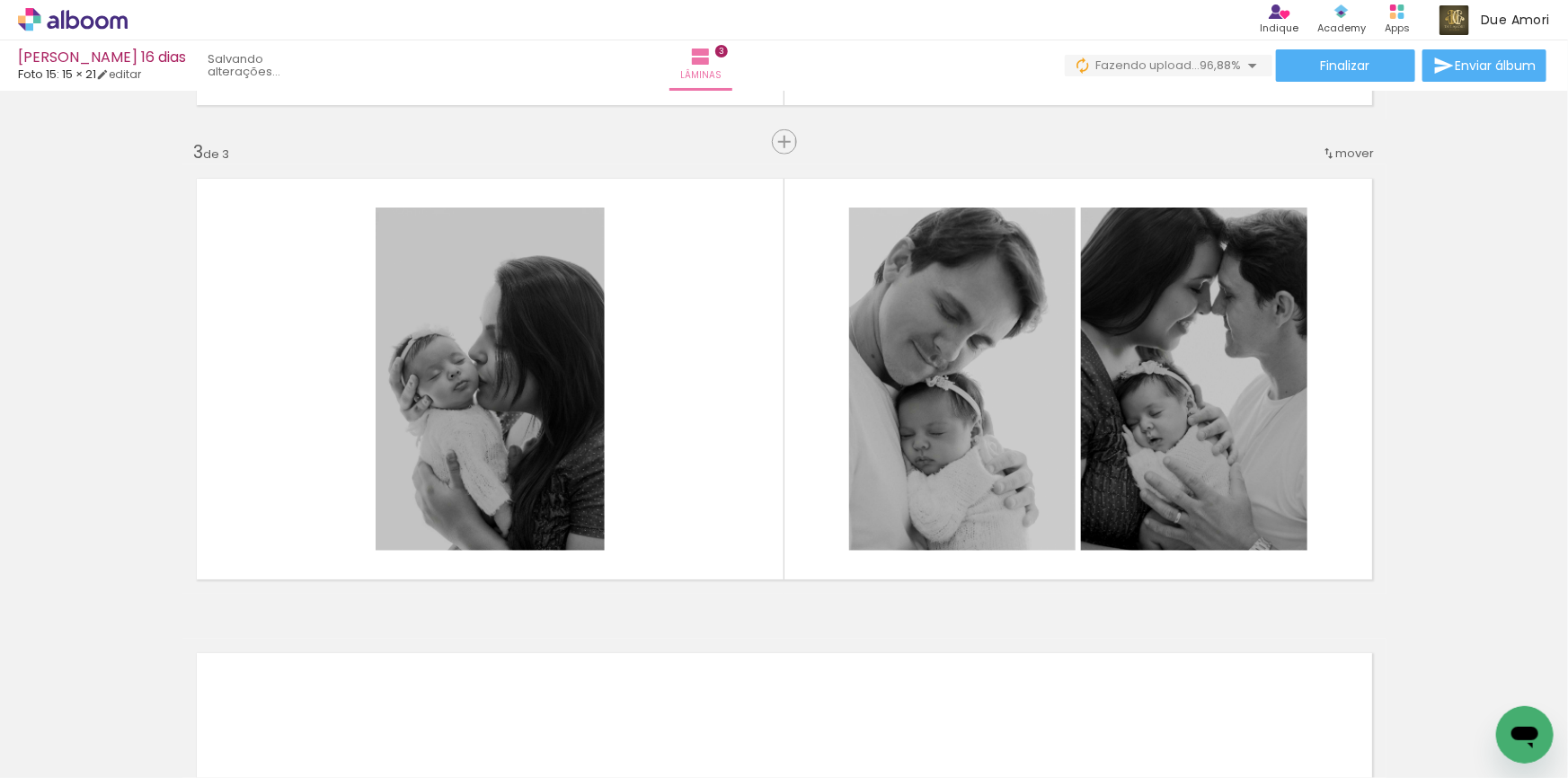
scroll to position [0, 1804]
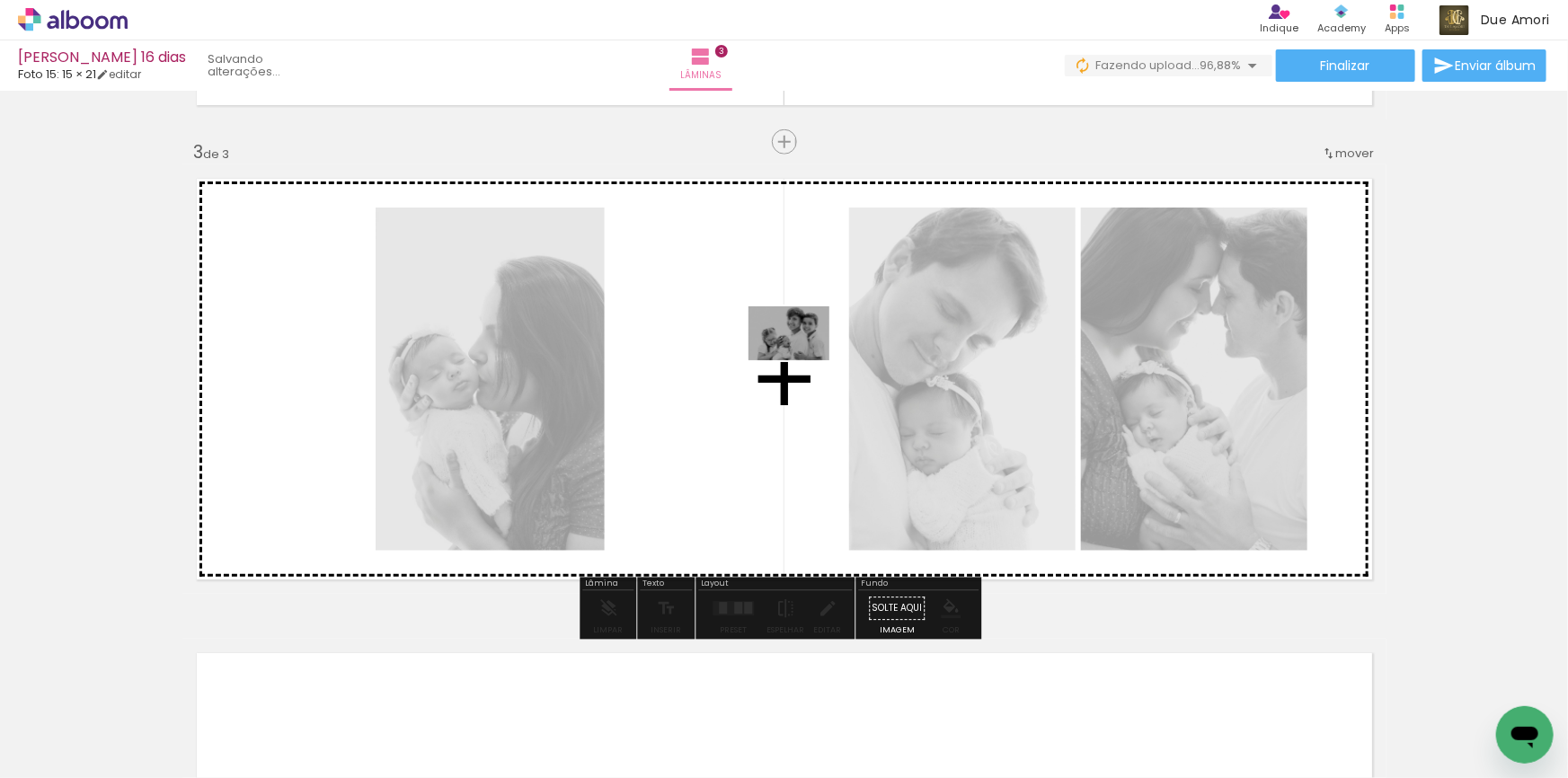
drag, startPoint x: 1473, startPoint y: 710, endPoint x: 740, endPoint y: 345, distance: 818.8
click at [740, 345] on quentale-workspace at bounding box center [784, 389] width 1568 height 778
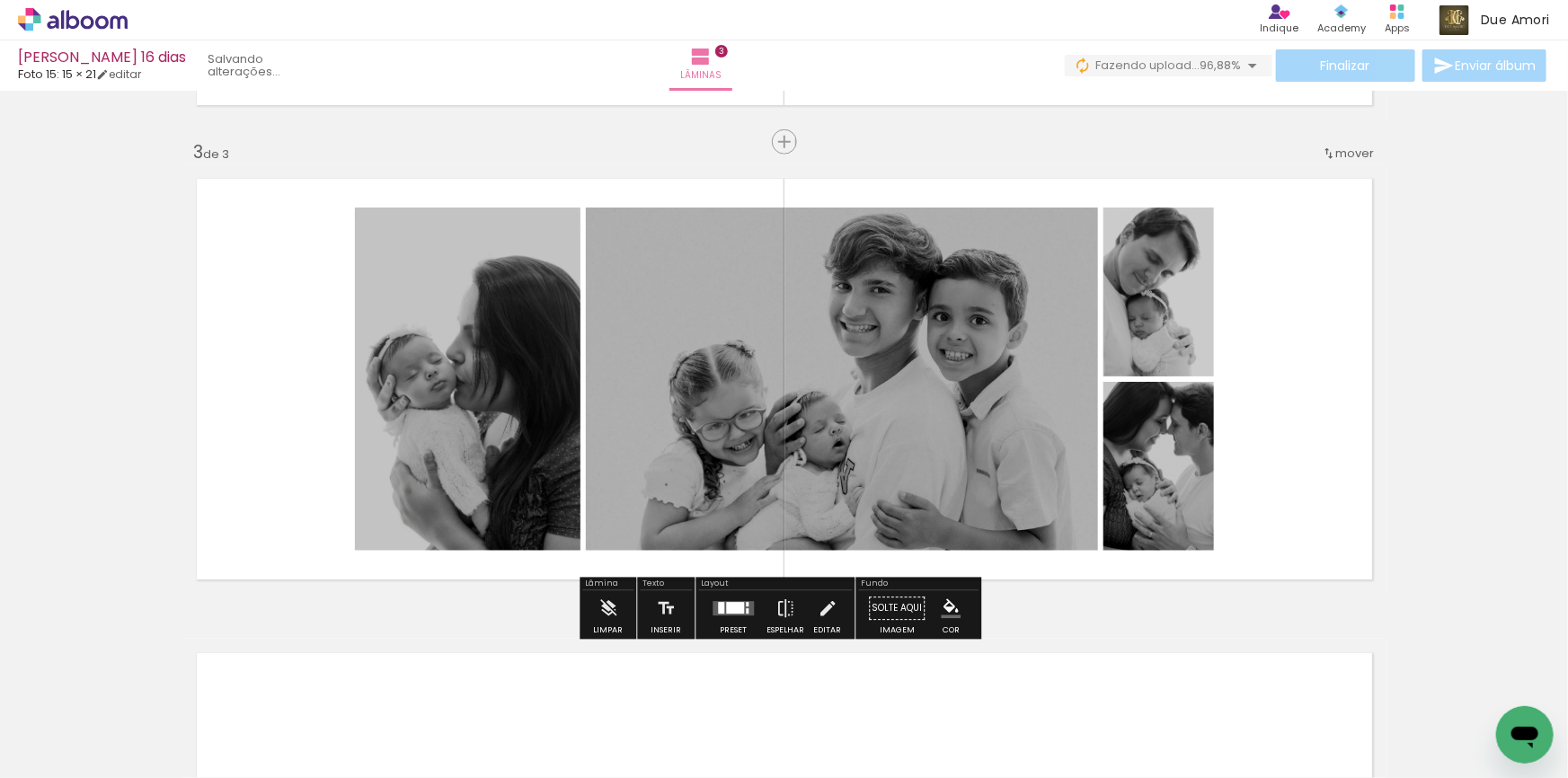
click at [728, 615] on quentale-layouter at bounding box center [734, 608] width 41 height 14
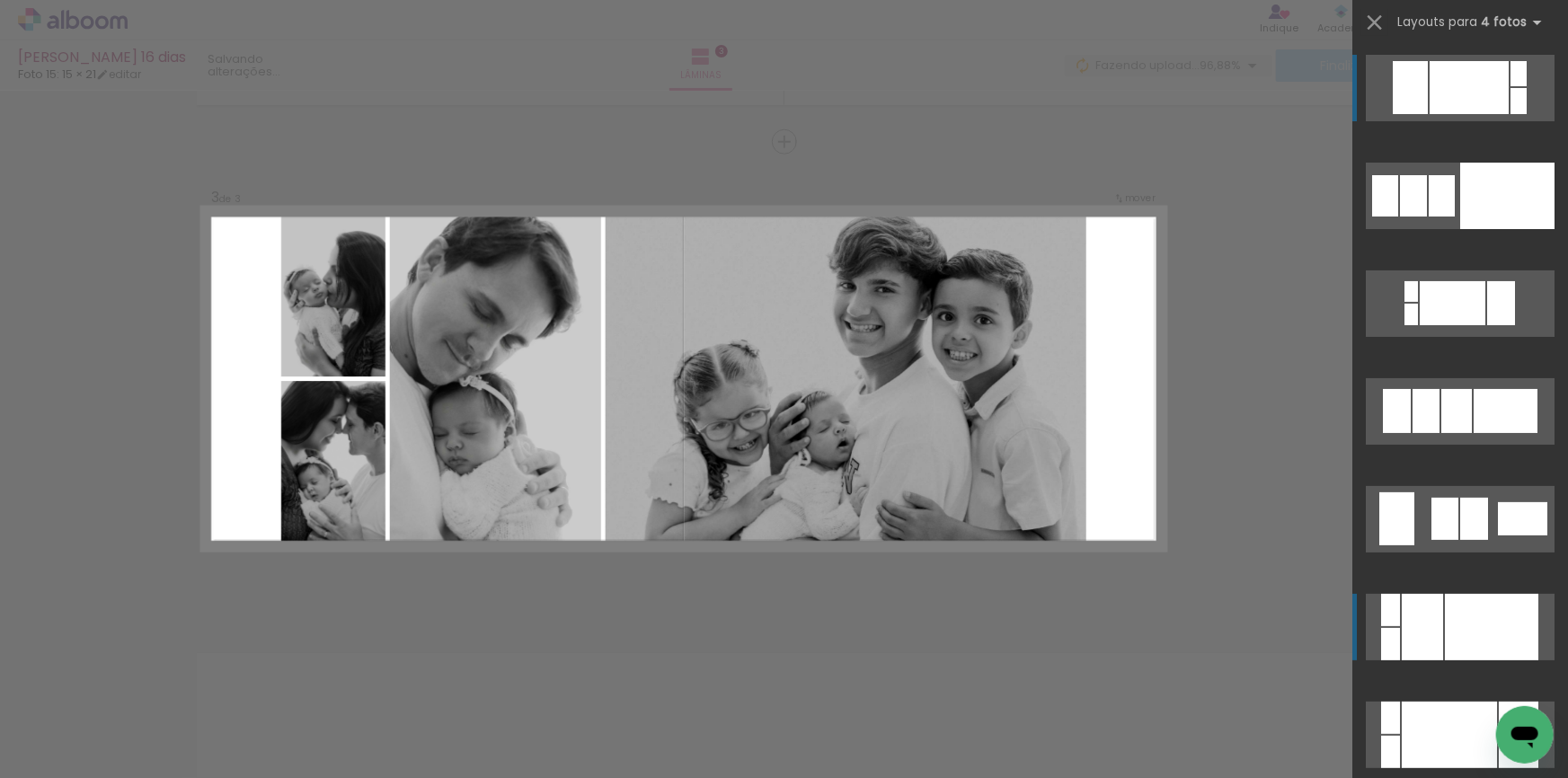
click at [1461, 618] on div at bounding box center [1491, 627] width 93 height 67
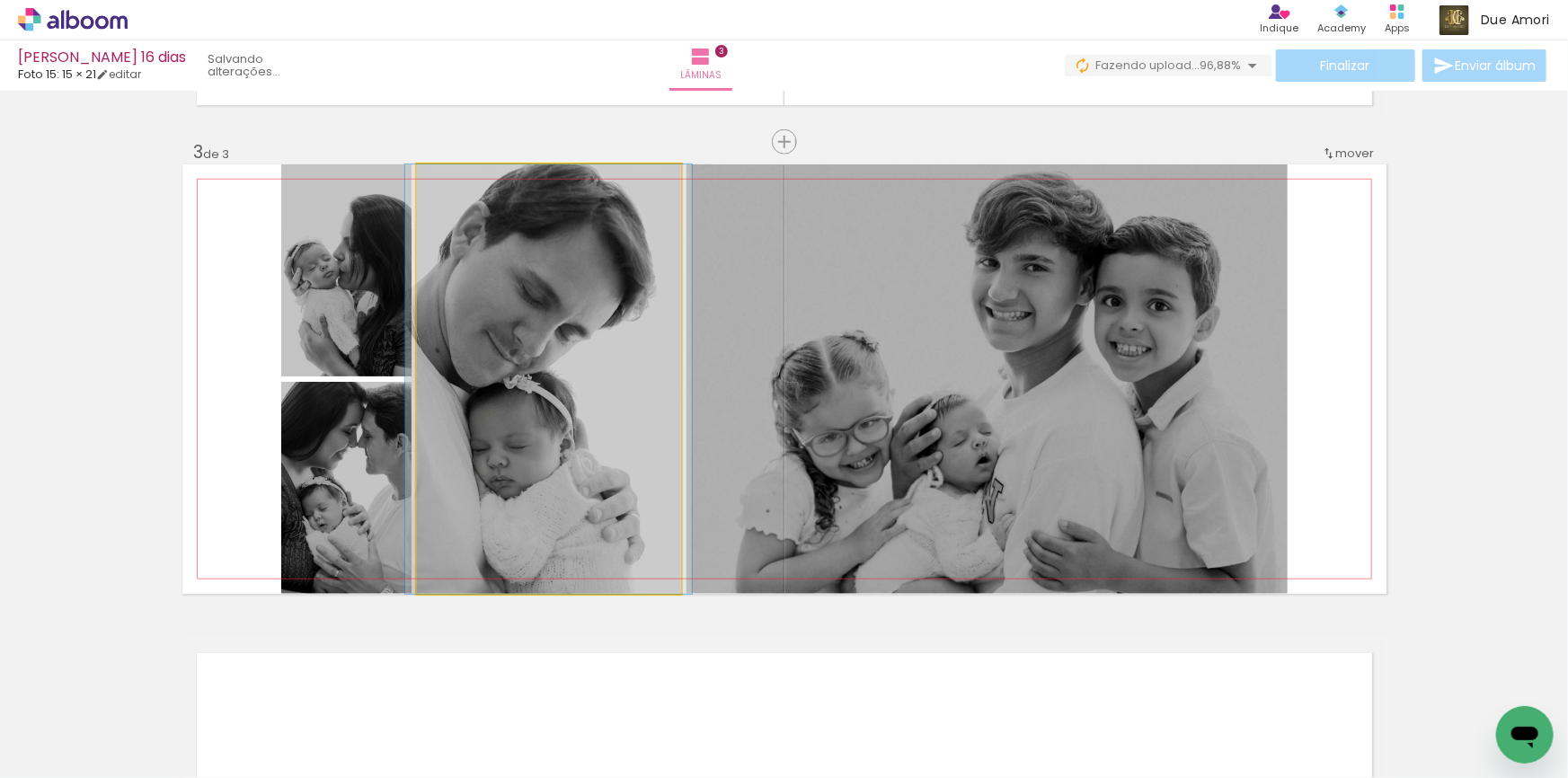
click at [510, 418] on quentale-photo at bounding box center [549, 378] width 264 height 429
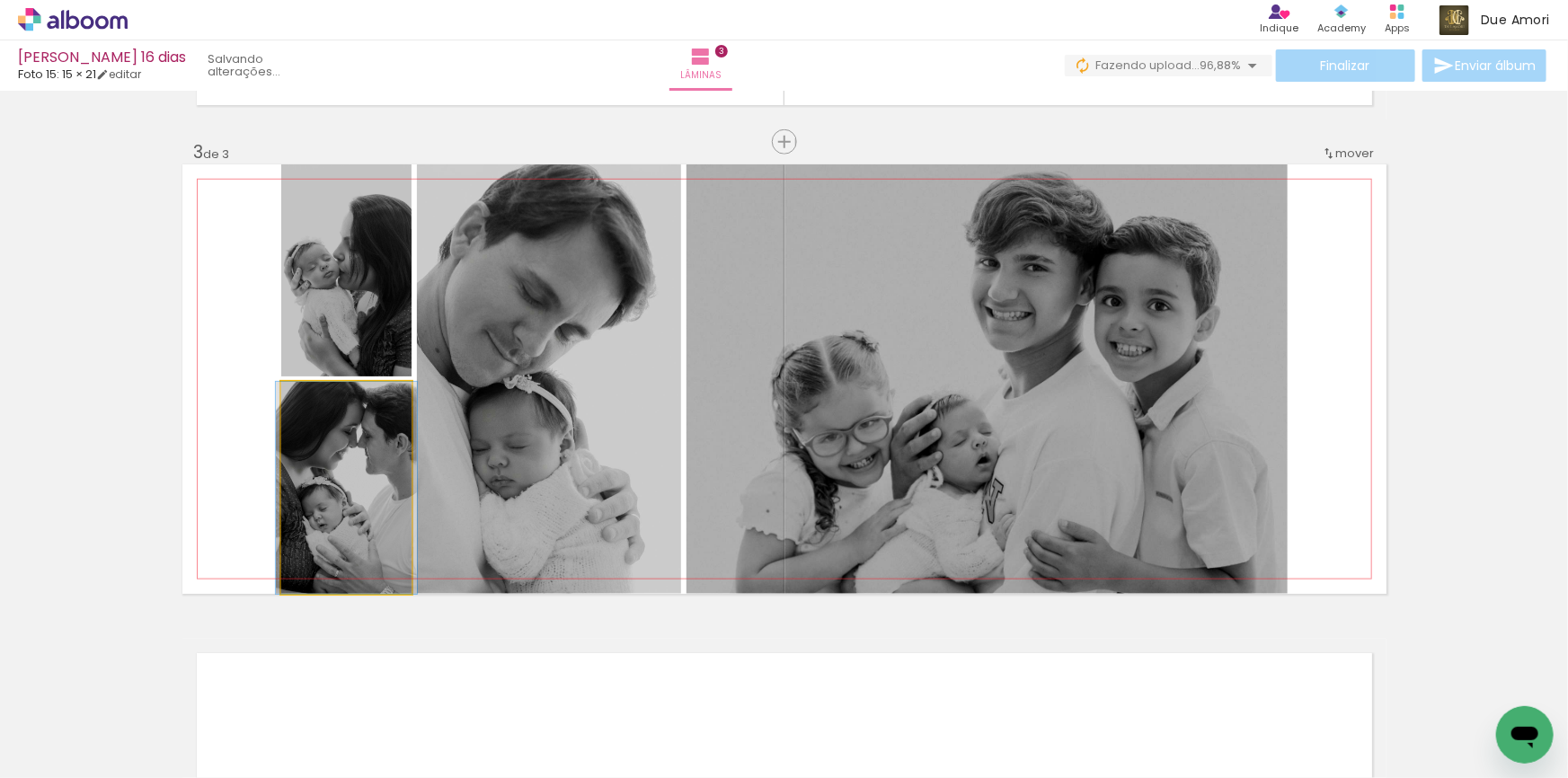
click at [343, 466] on quentale-photo at bounding box center [346, 488] width 130 height 212
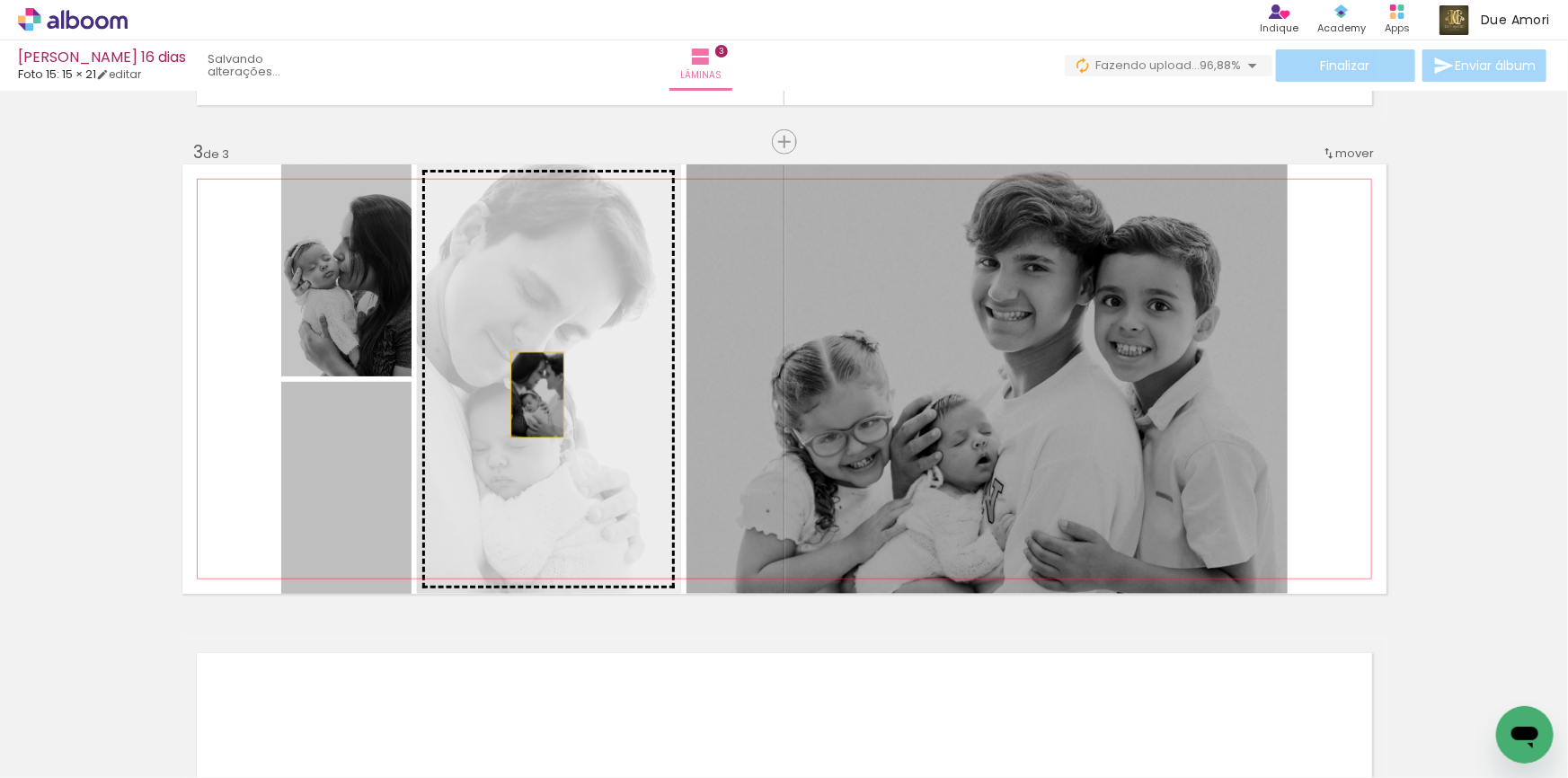
drag, startPoint x: 361, startPoint y: 491, endPoint x: 531, endPoint y: 394, distance: 195.7
click at [0, 0] on slot at bounding box center [0, 0] width 0 height 0
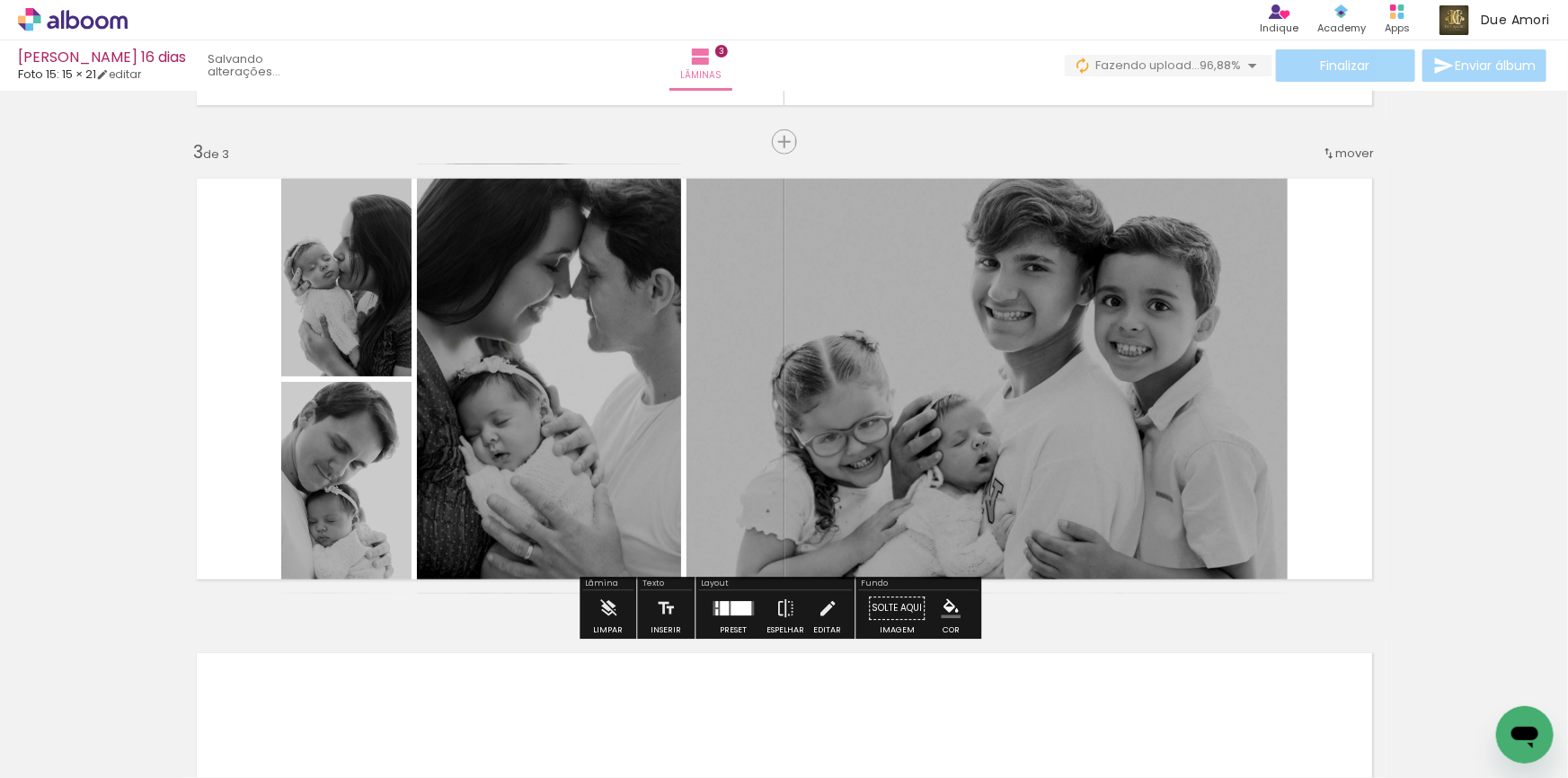
click at [1470, 338] on div "Inserir lâmina 1 de 3 Inserir lâmina 2 de 3 Inserir lâmina 3 de 3" at bounding box center [784, 119] width 1568 height 1898
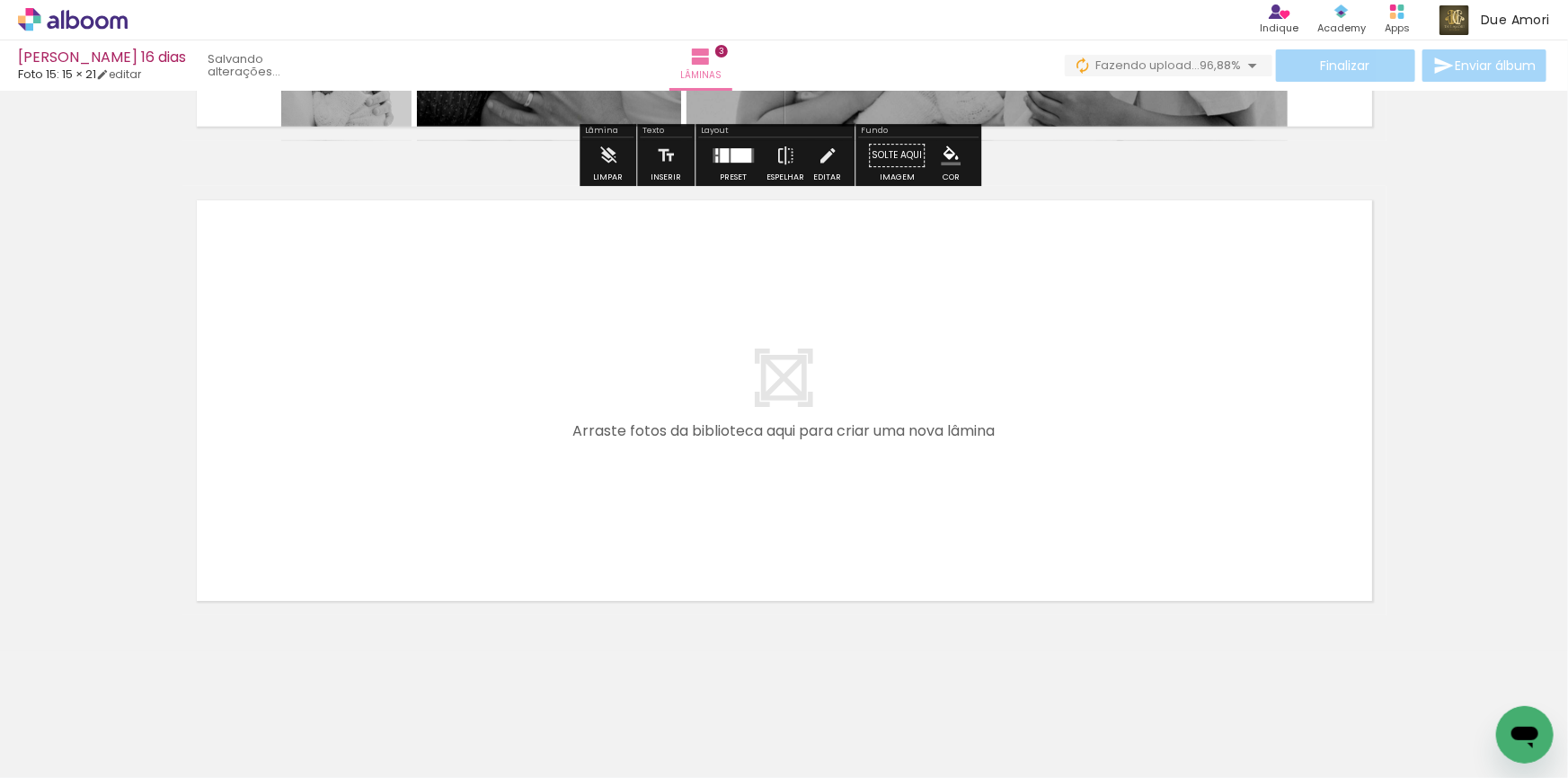
scroll to position [1392, 0]
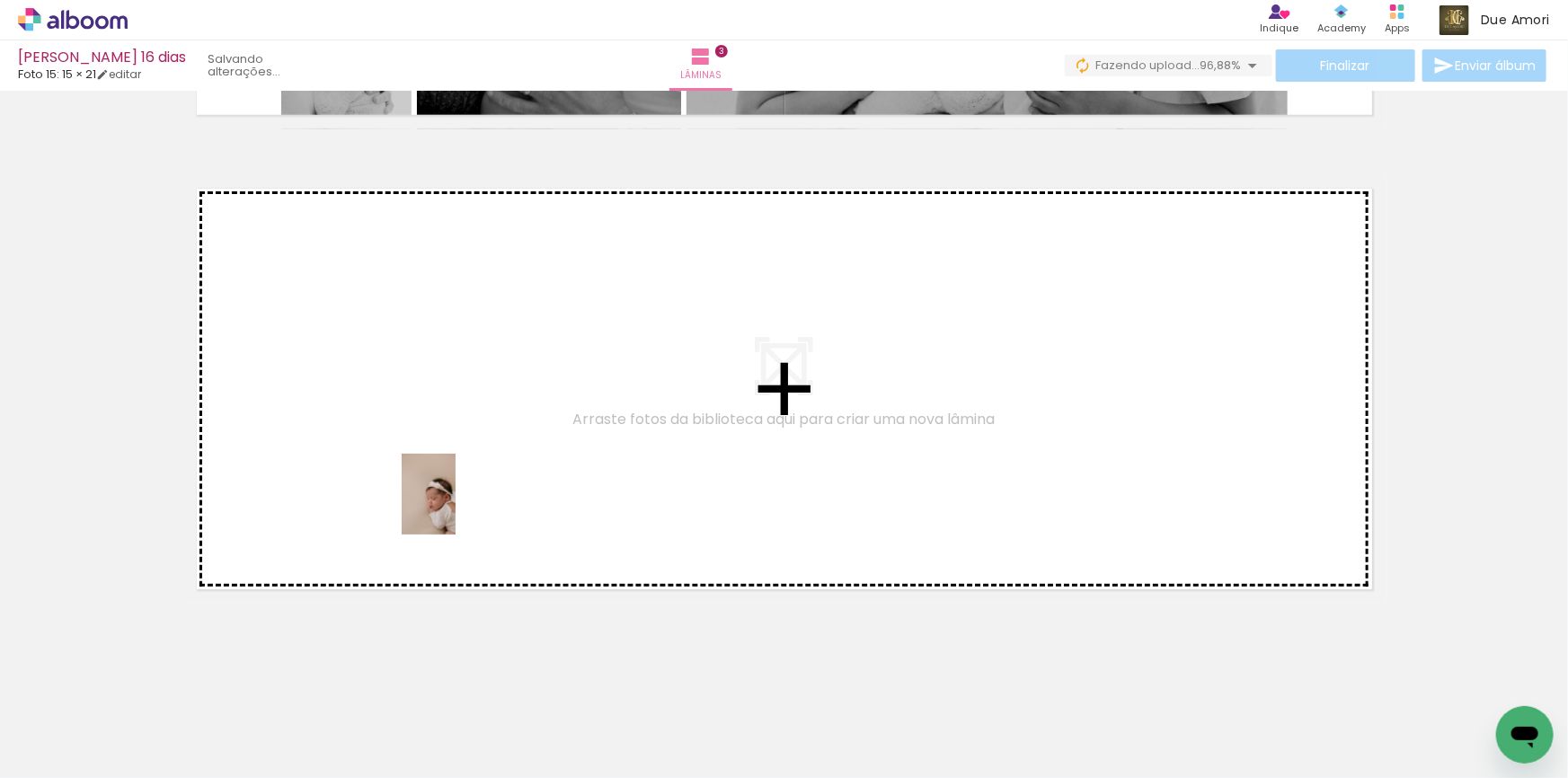
drag, startPoint x: 398, startPoint y: 741, endPoint x: 455, endPoint y: 507, distance: 240.8
click at [455, 507] on quentale-workspace at bounding box center [784, 389] width 1568 height 778
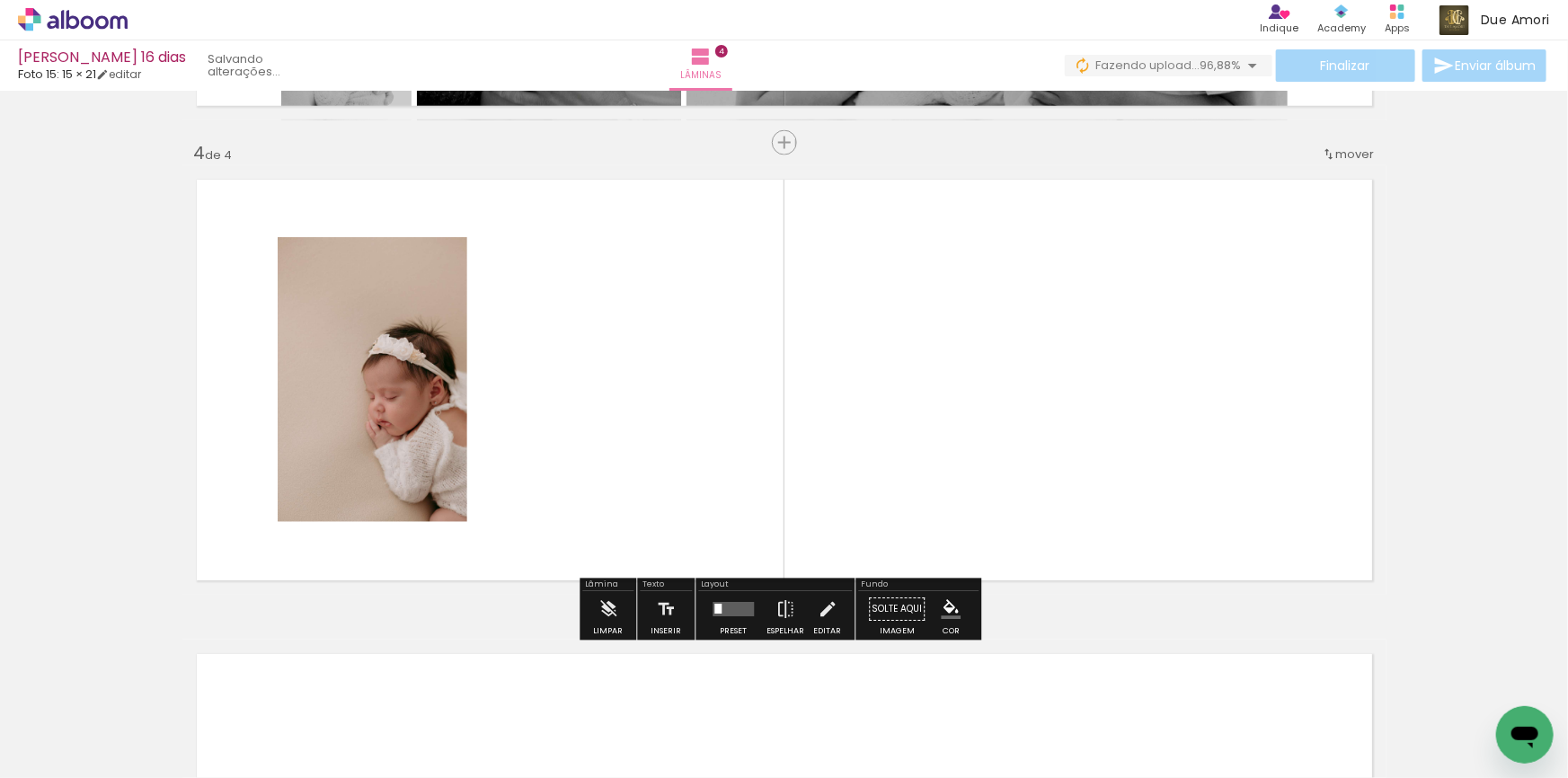
scroll to position [1401, 0]
click at [407, 485] on quentale-photo at bounding box center [371, 379] width 190 height 285
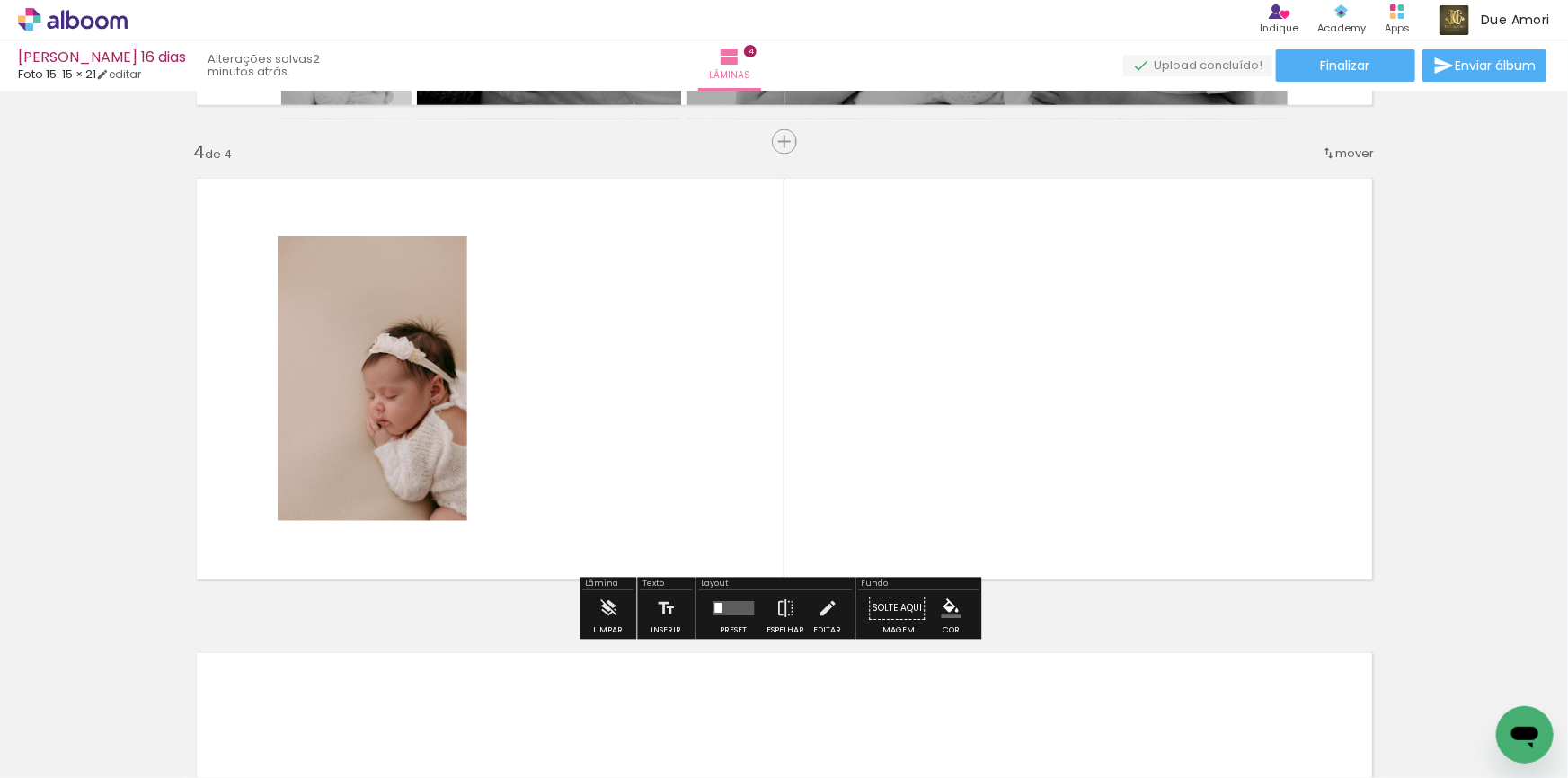
click at [408, 422] on quentale-photo at bounding box center [371, 379] width 190 height 285
click at [399, 400] on quentale-photo at bounding box center [371, 379] width 190 height 285
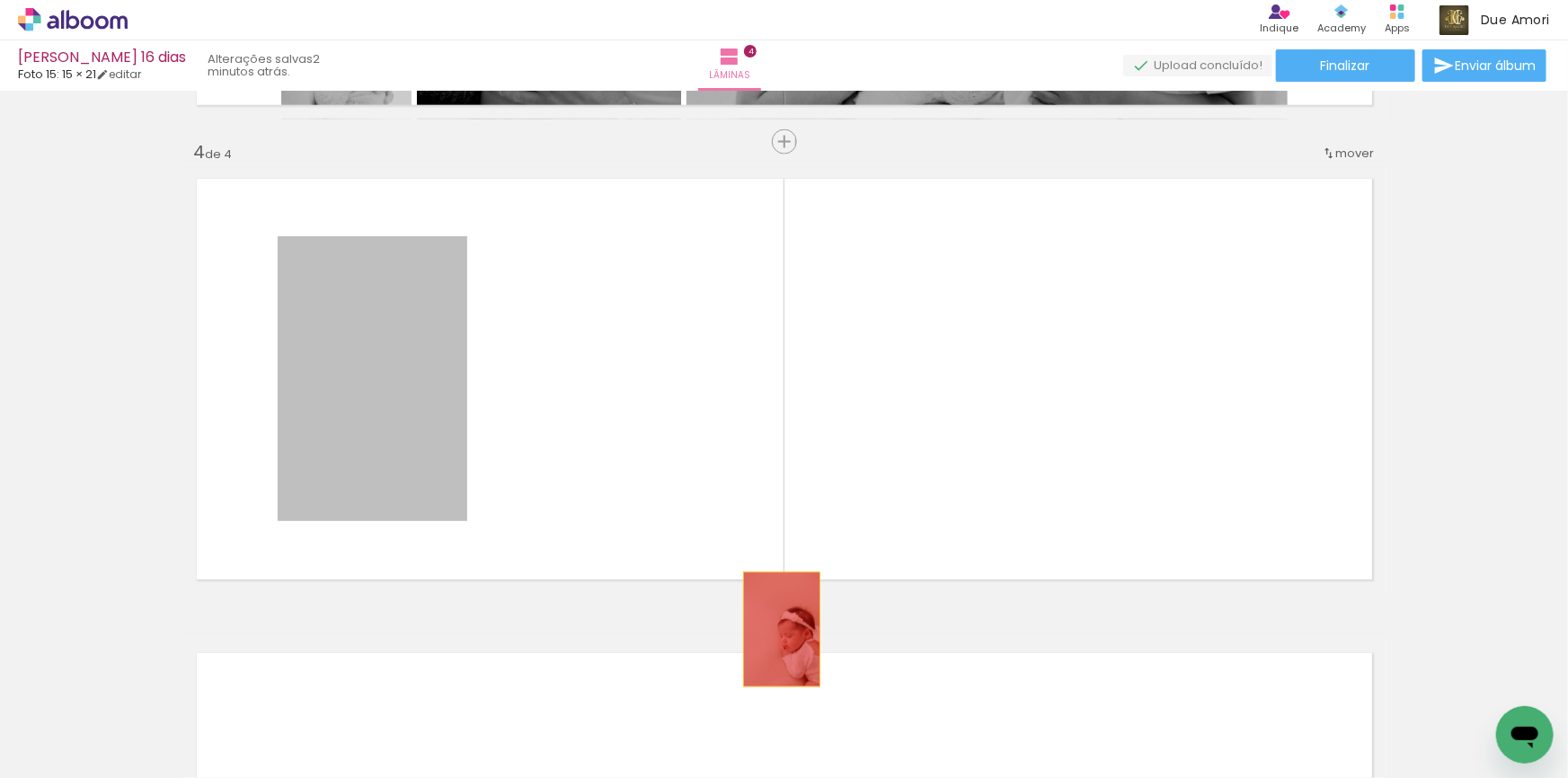
drag, startPoint x: 396, startPoint y: 393, endPoint x: 775, endPoint y: 629, distance: 446.5
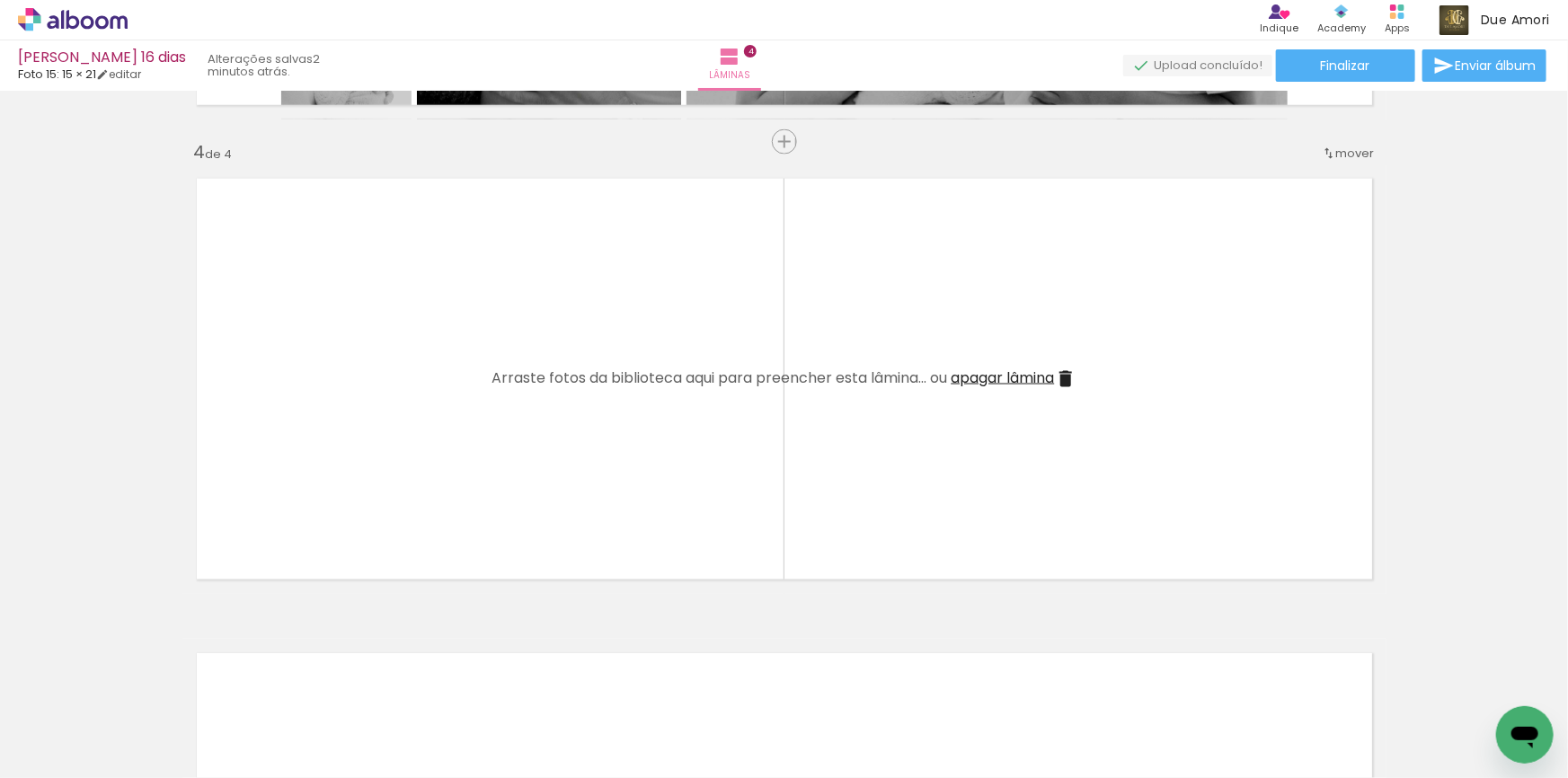
click at [899, 731] on div at bounding box center [891, 718] width 89 height 59
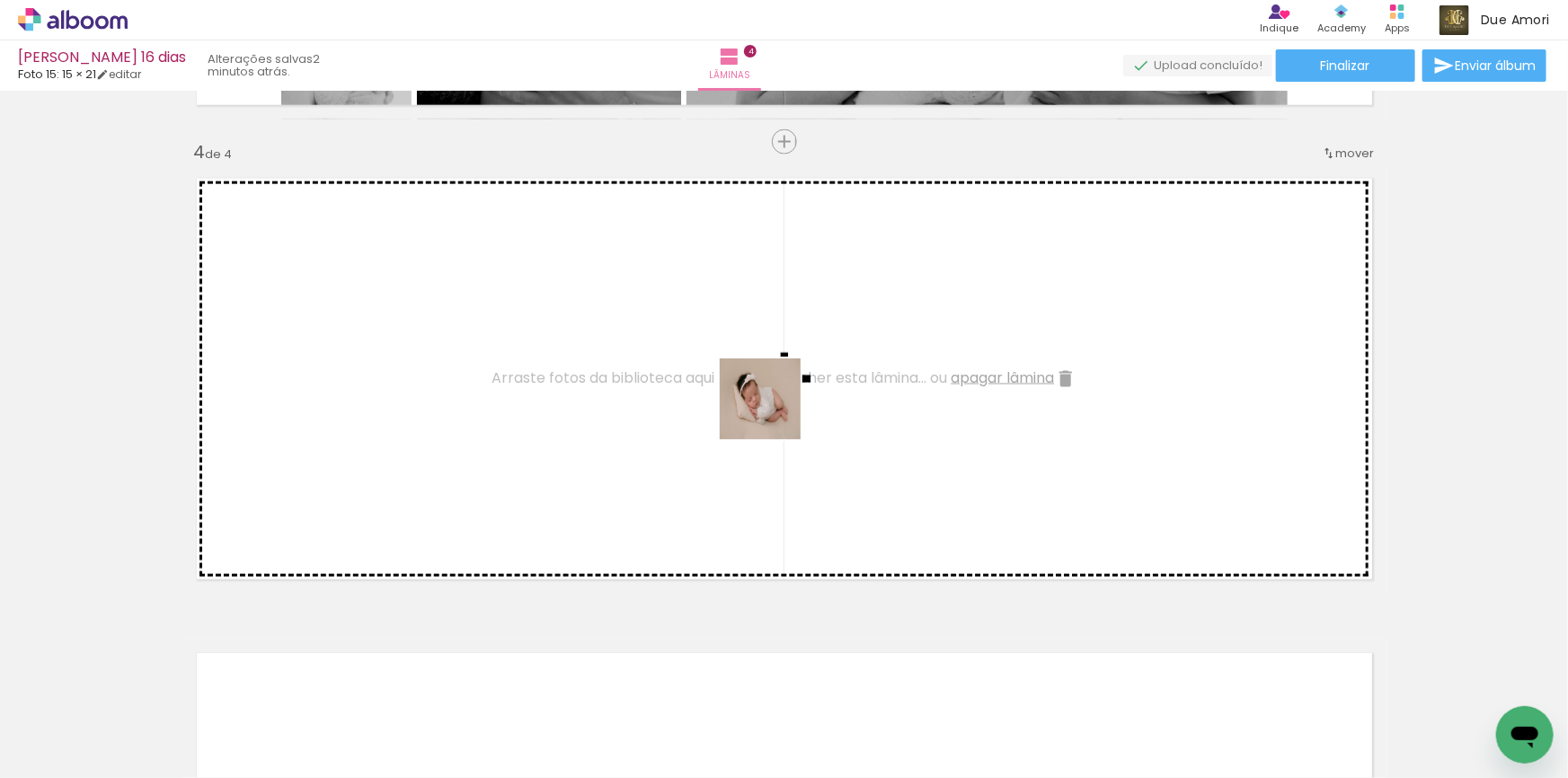
drag, startPoint x: 910, startPoint y: 732, endPoint x: 773, endPoint y: 412, distance: 348.1
click at [773, 412] on quentale-workspace at bounding box center [784, 389] width 1568 height 778
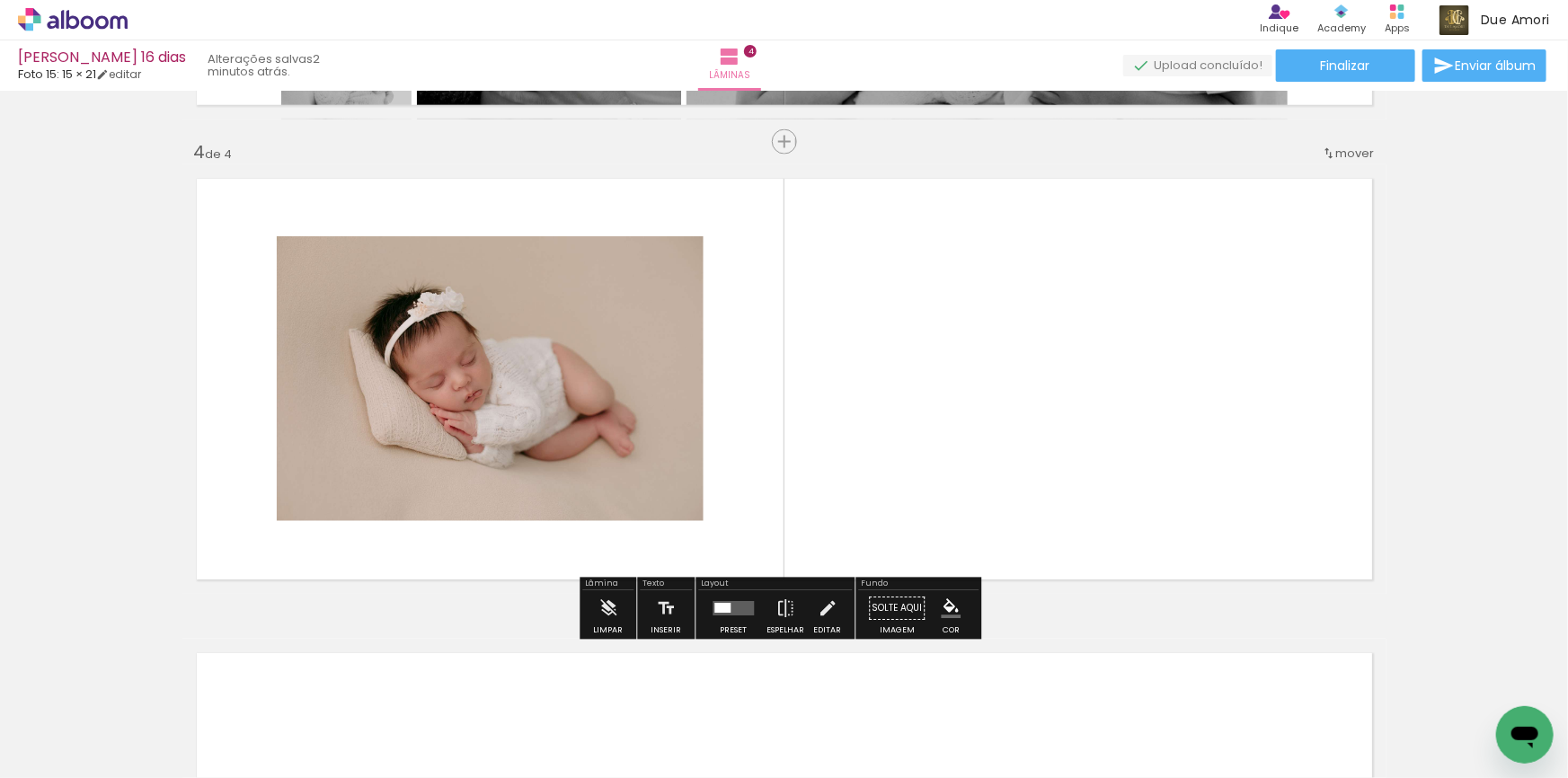
drag, startPoint x: 548, startPoint y: 412, endPoint x: 895, endPoint y: 462, distance: 350.6
click at [895, 462] on quentale-layouter at bounding box center [784, 378] width 1204 height 429
click at [733, 611] on quentale-layouter at bounding box center [734, 608] width 41 height 14
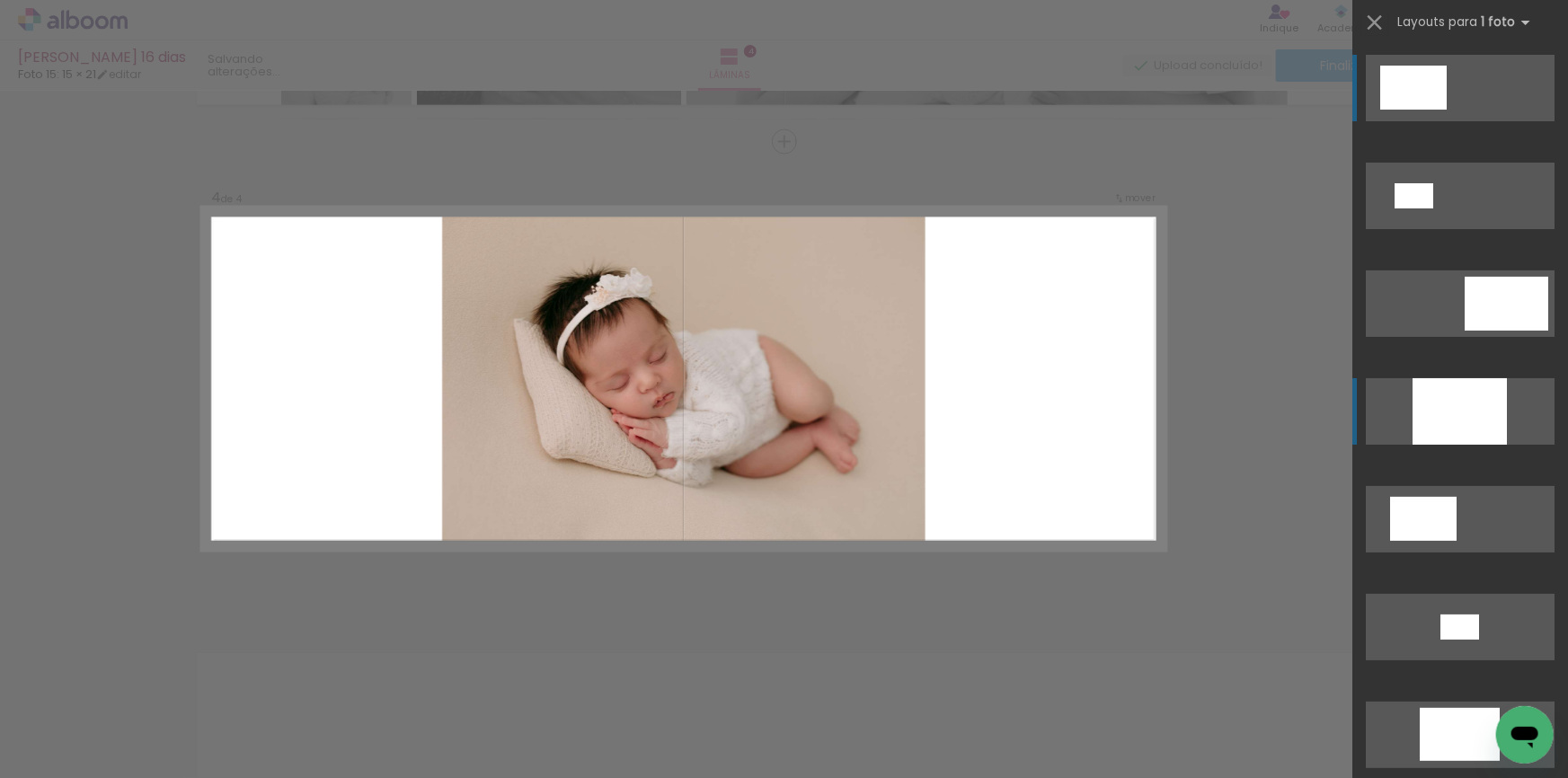
click at [1444, 430] on div at bounding box center [1460, 411] width 94 height 67
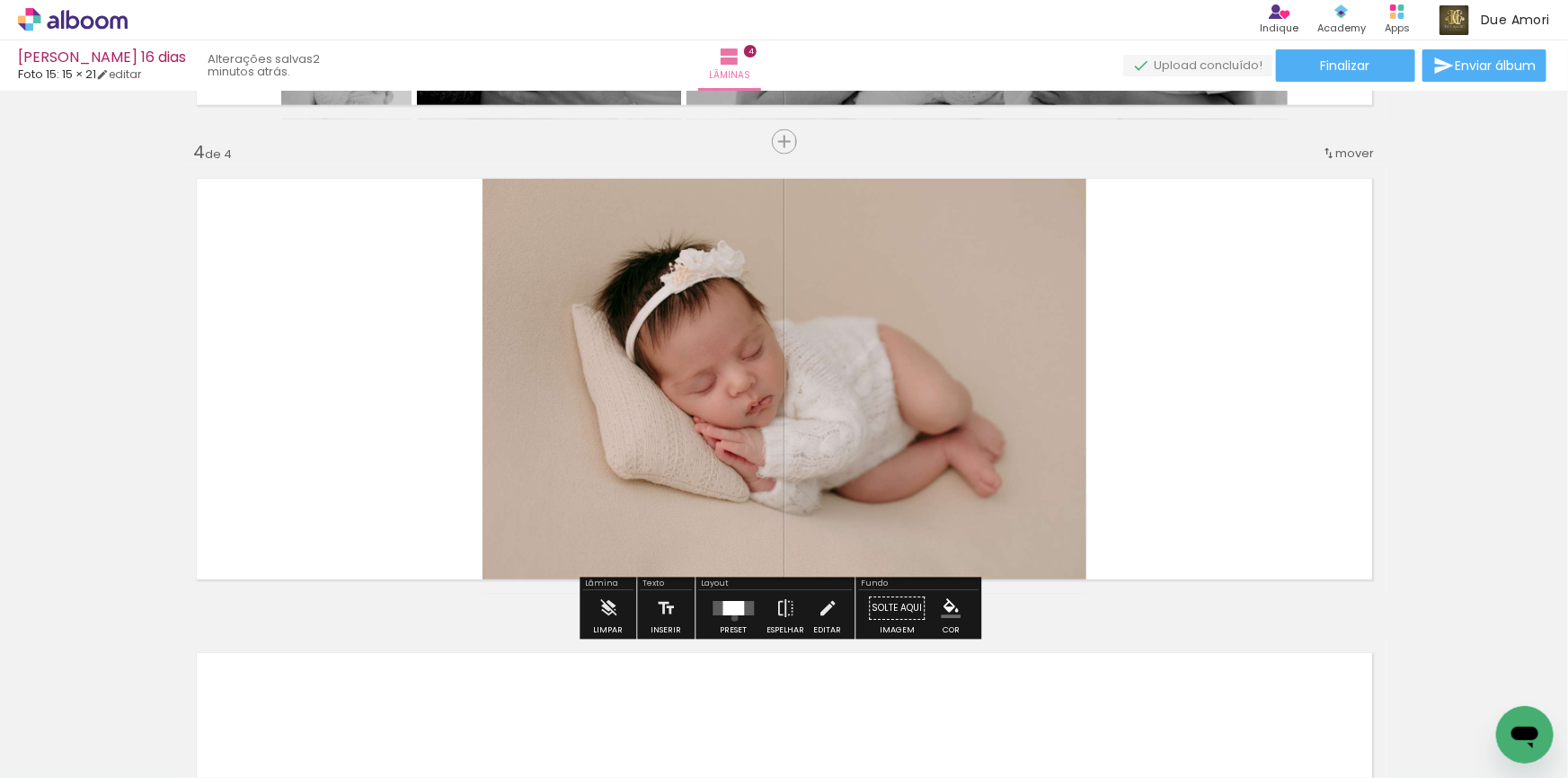
click at [731, 618] on div at bounding box center [733, 609] width 48 height 36
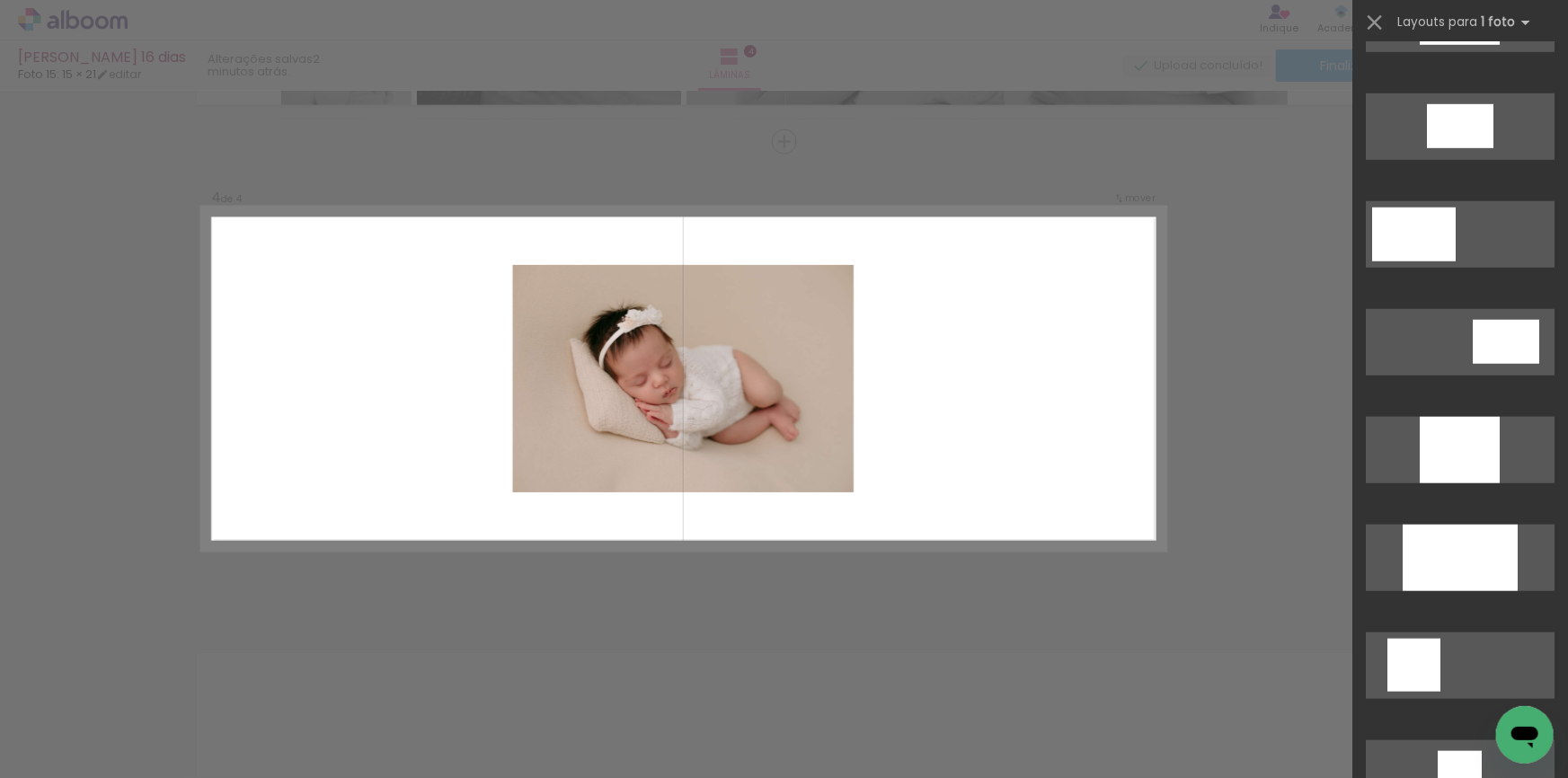
scroll to position [732, 0]
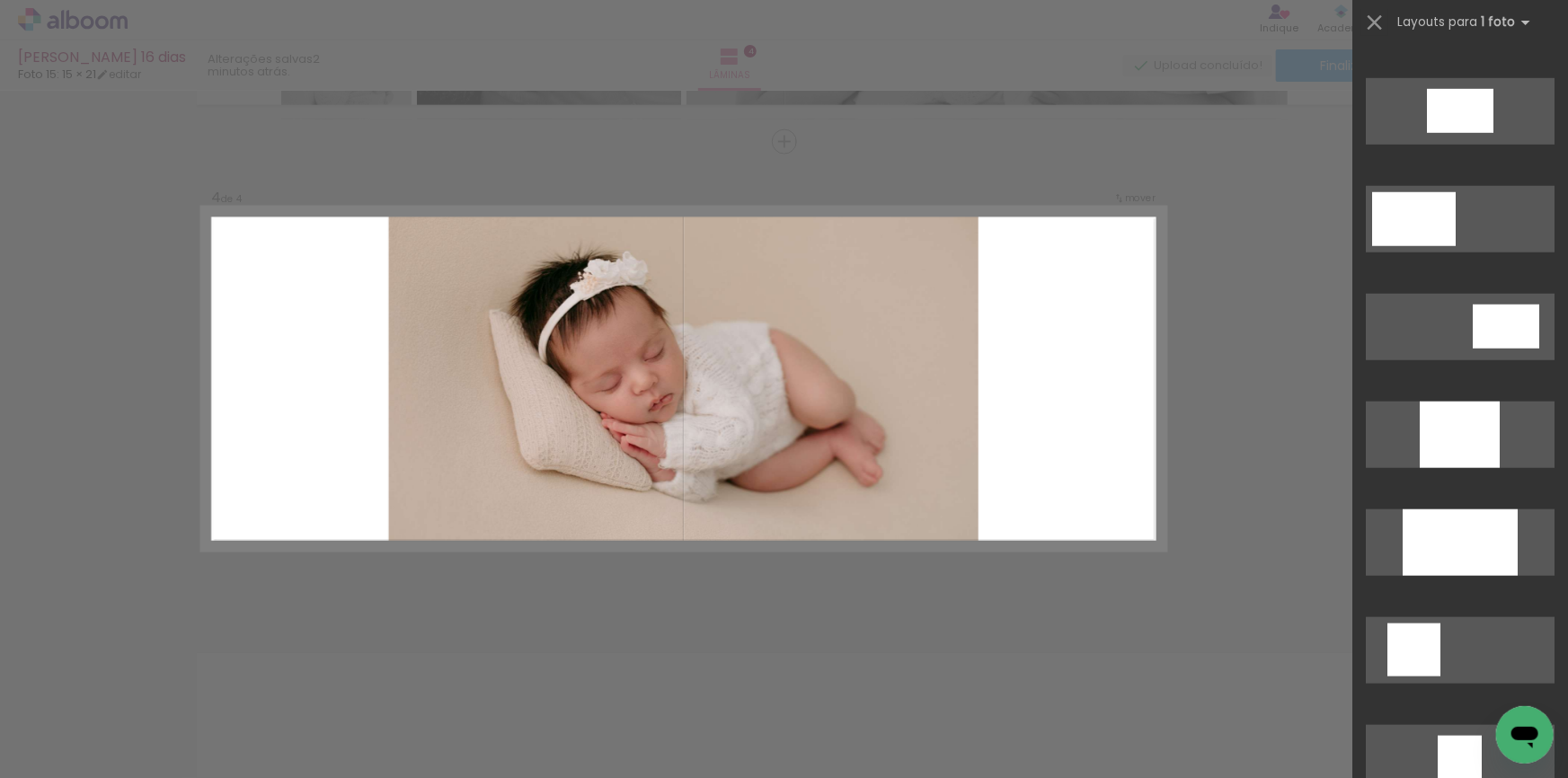
click at [1419, 545] on div at bounding box center [1460, 542] width 115 height 67
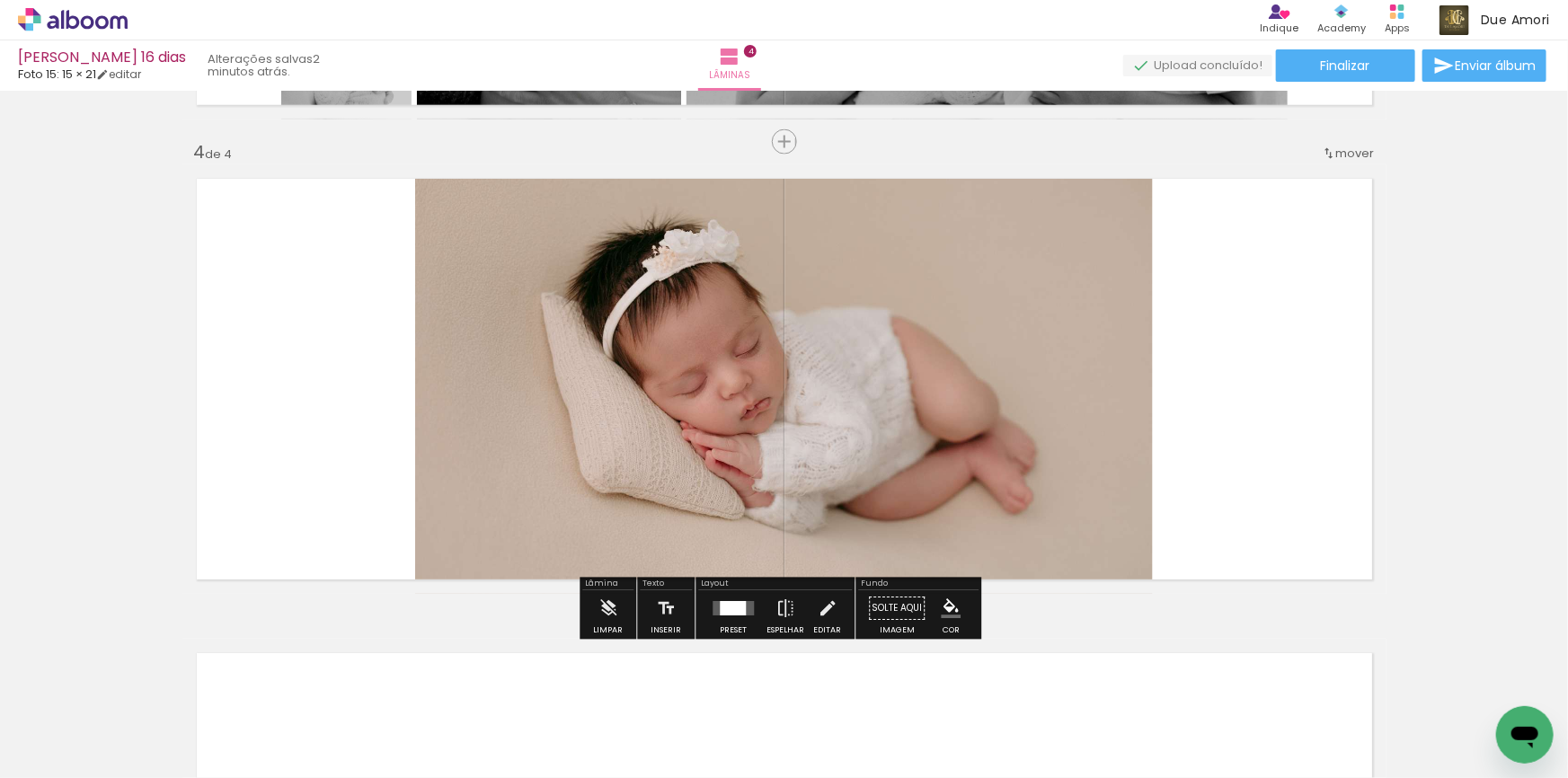
click at [1297, 473] on quentale-layouter at bounding box center [784, 378] width 1204 height 429
click at [722, 616] on div at bounding box center [733, 609] width 48 height 36
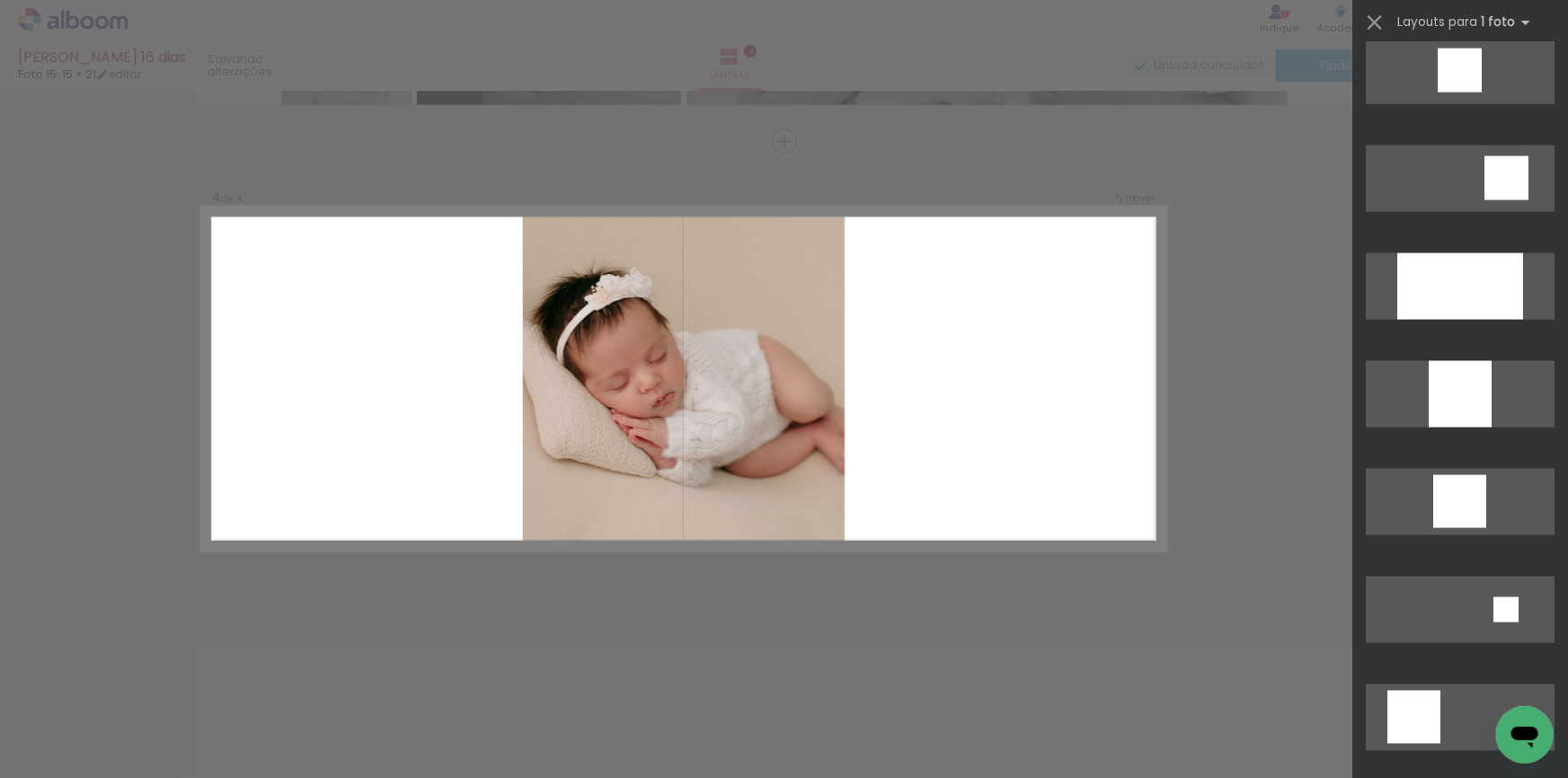
scroll to position [1349, 0]
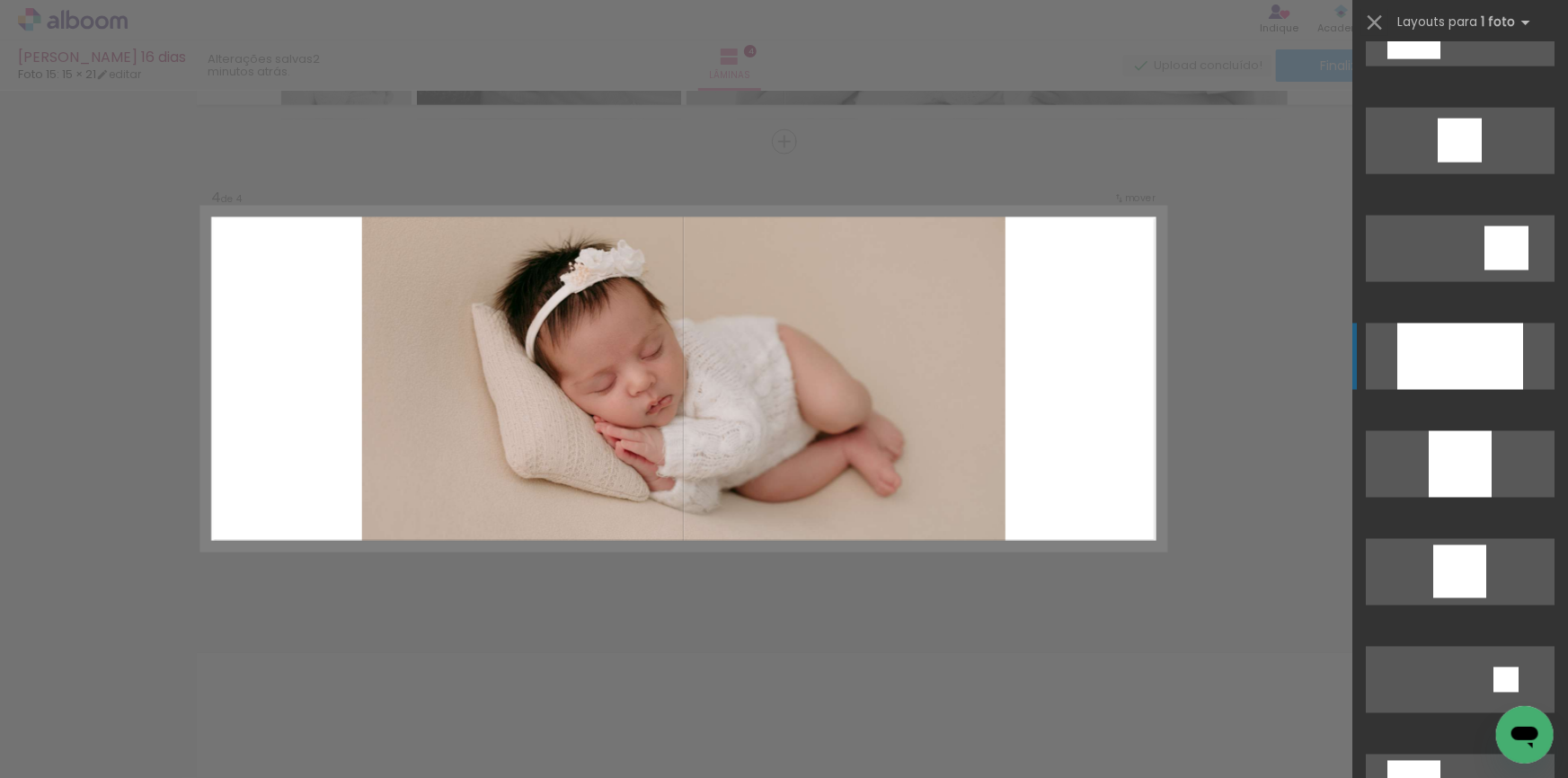
click at [1466, 363] on div at bounding box center [1460, 356] width 125 height 67
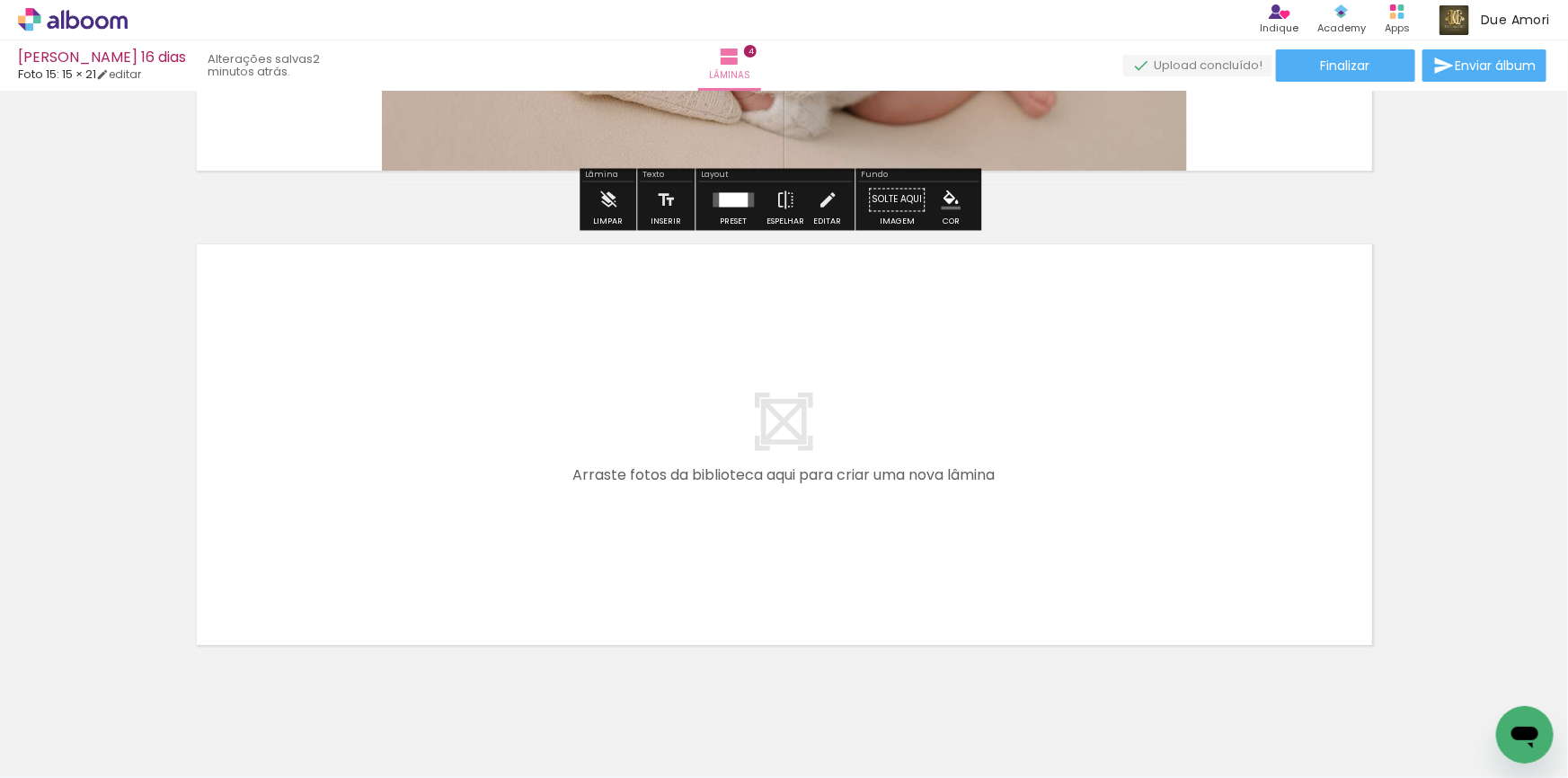
scroll to position [1866, 0]
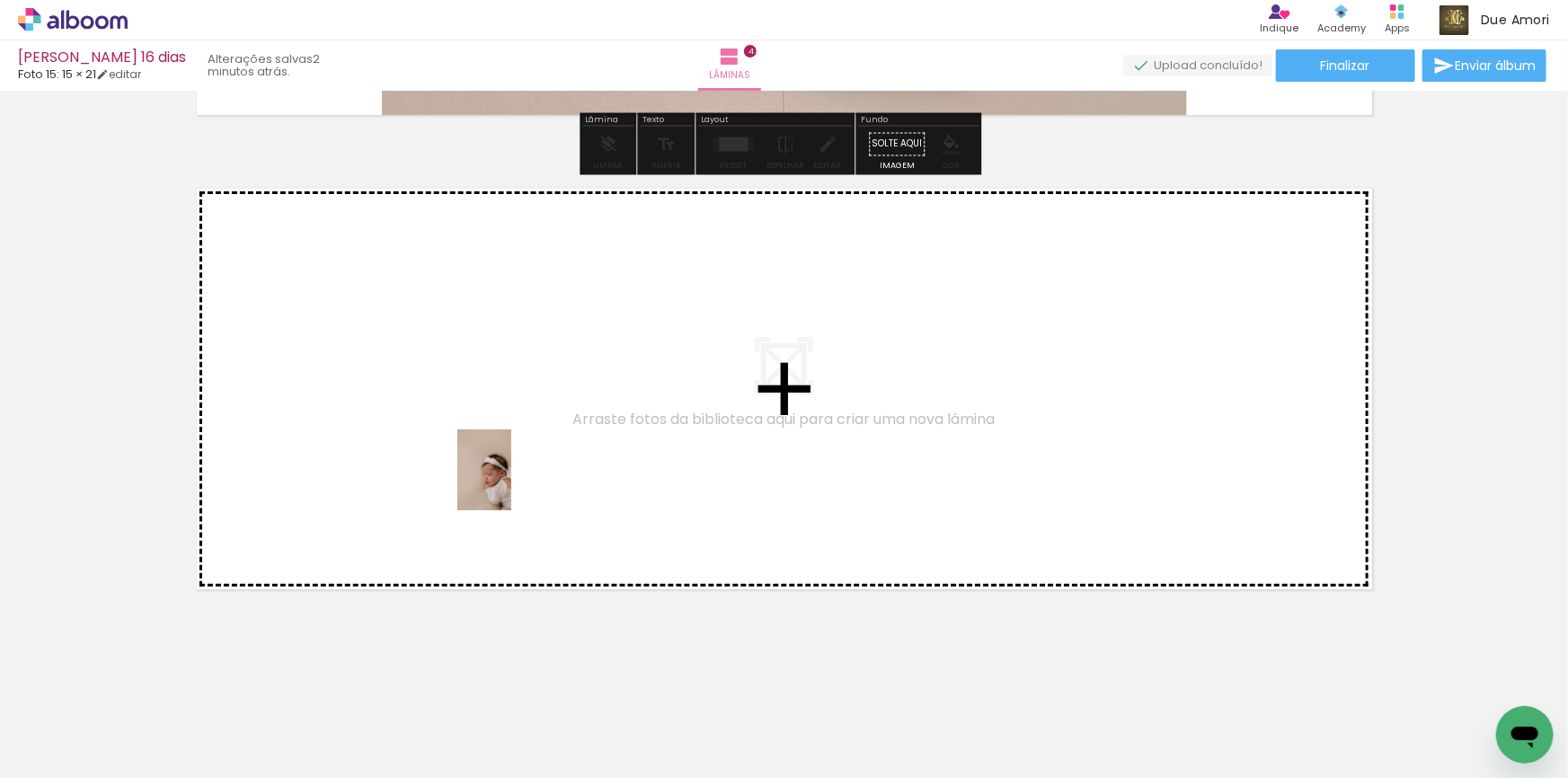
drag, startPoint x: 408, startPoint y: 741, endPoint x: 511, endPoint y: 484, distance: 276.9
click at [511, 484] on quentale-workspace at bounding box center [784, 389] width 1568 height 778
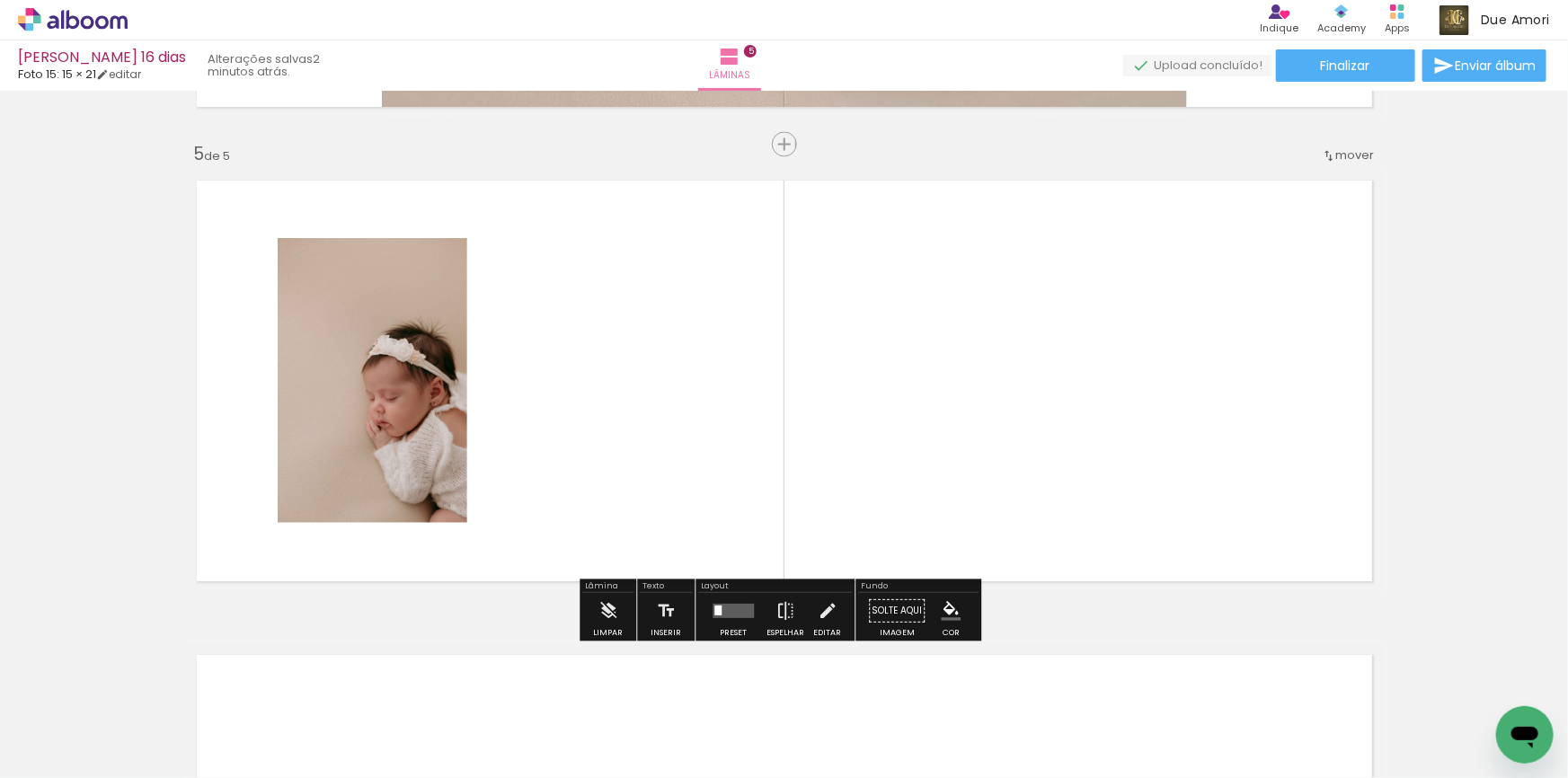
scroll to position [1877, 0]
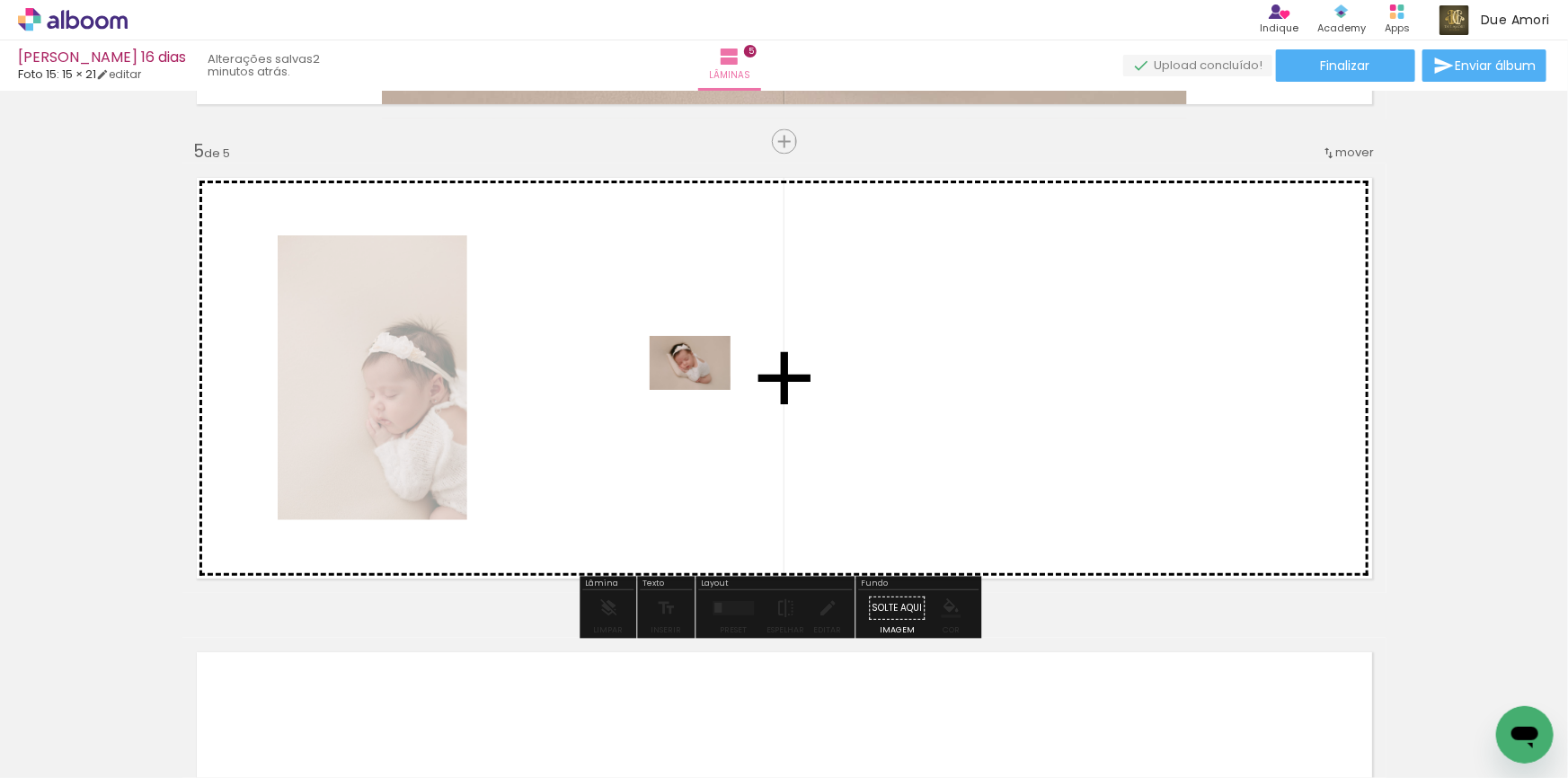
drag, startPoint x: 590, startPoint y: 737, endPoint x: 589, endPoint y: 588, distance: 149.0
click at [701, 390] on quentale-workspace at bounding box center [784, 389] width 1568 height 778
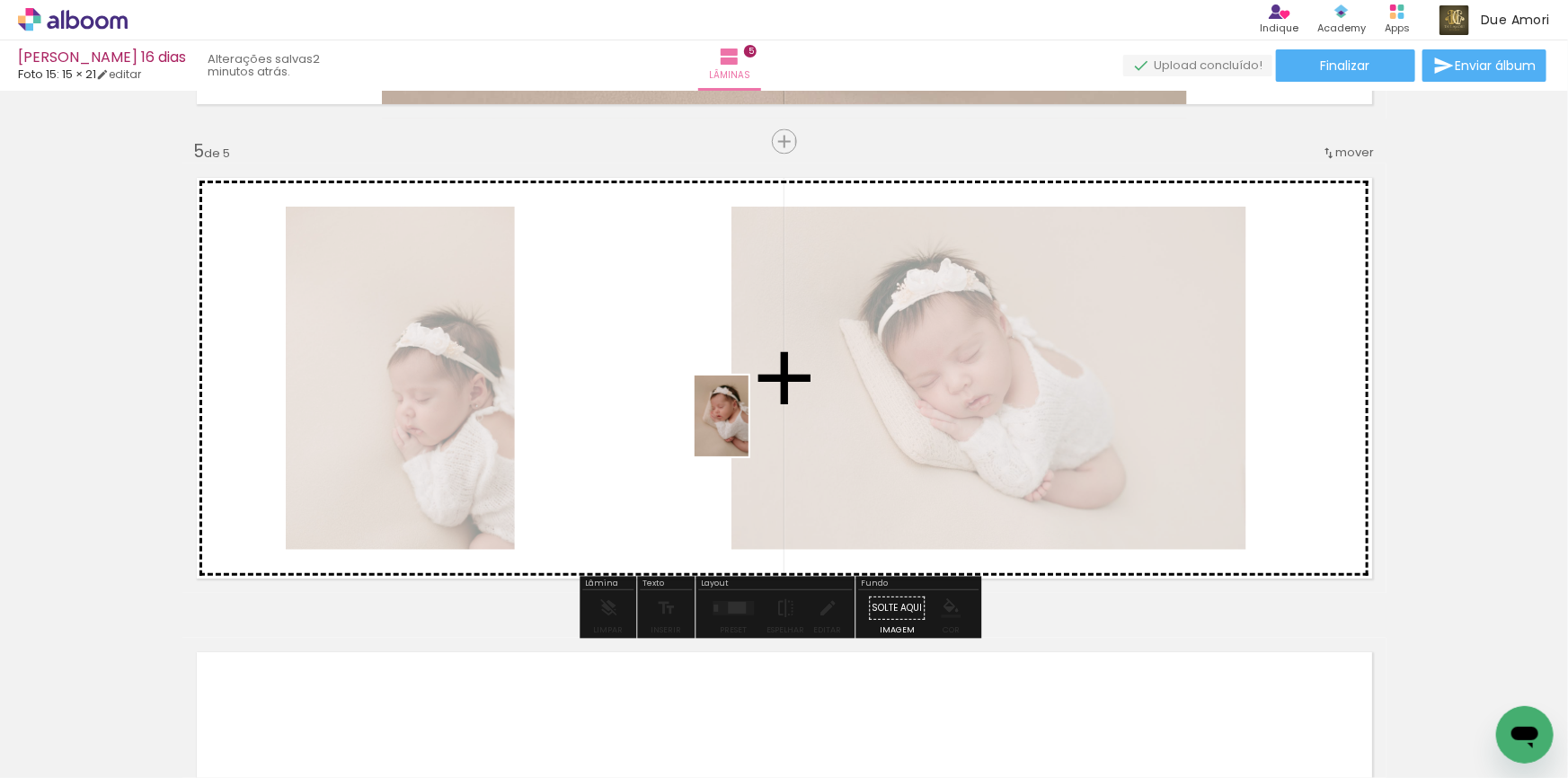
drag, startPoint x: 694, startPoint y: 735, endPoint x: 740, endPoint y: 433, distance: 305.5
click at [741, 430] on quentale-workspace at bounding box center [784, 389] width 1568 height 778
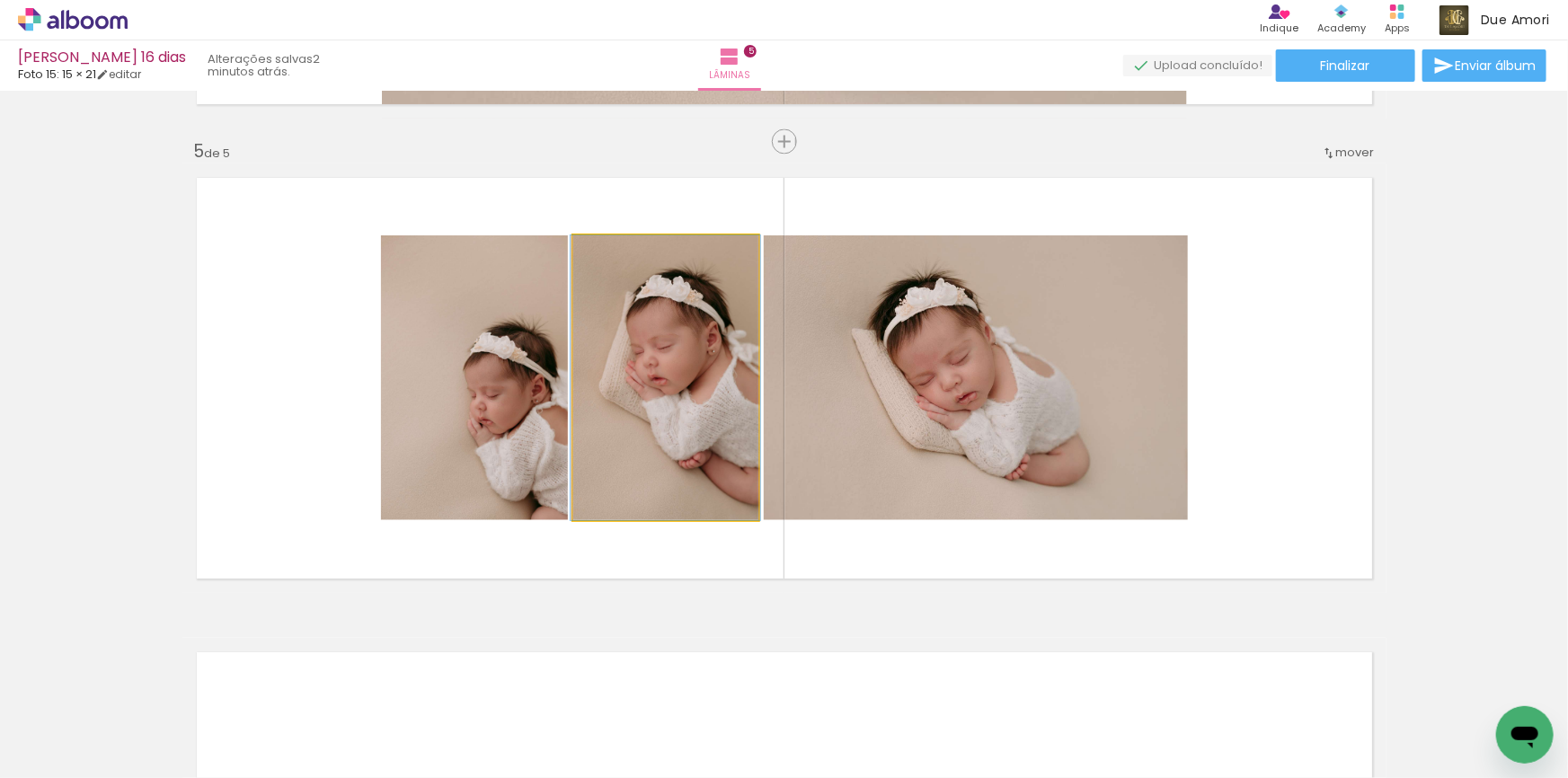
click at [641, 426] on quentale-photo at bounding box center [666, 378] width 185 height 285
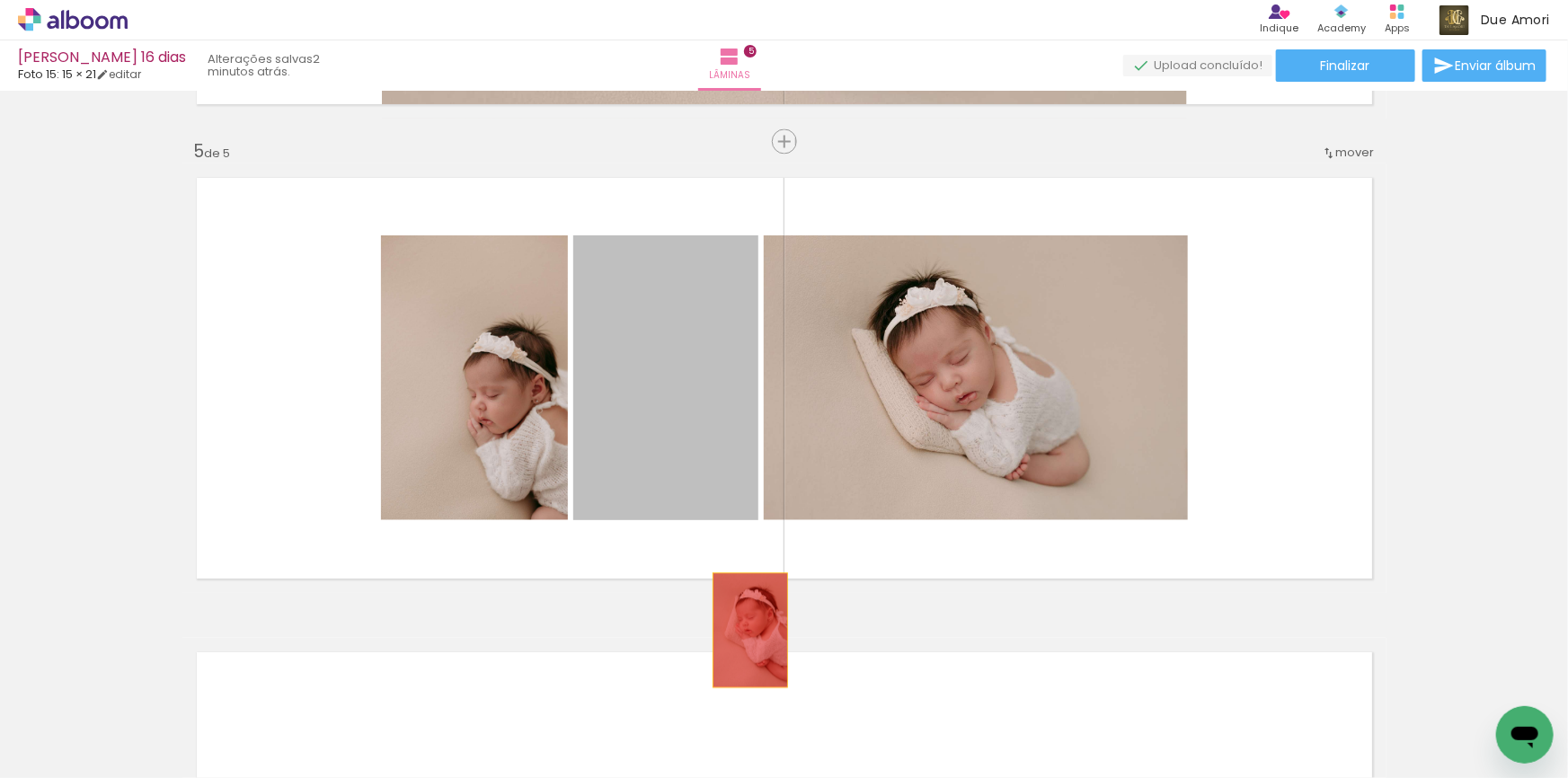
drag, startPoint x: 647, startPoint y: 421, endPoint x: 744, endPoint y: 633, distance: 233.1
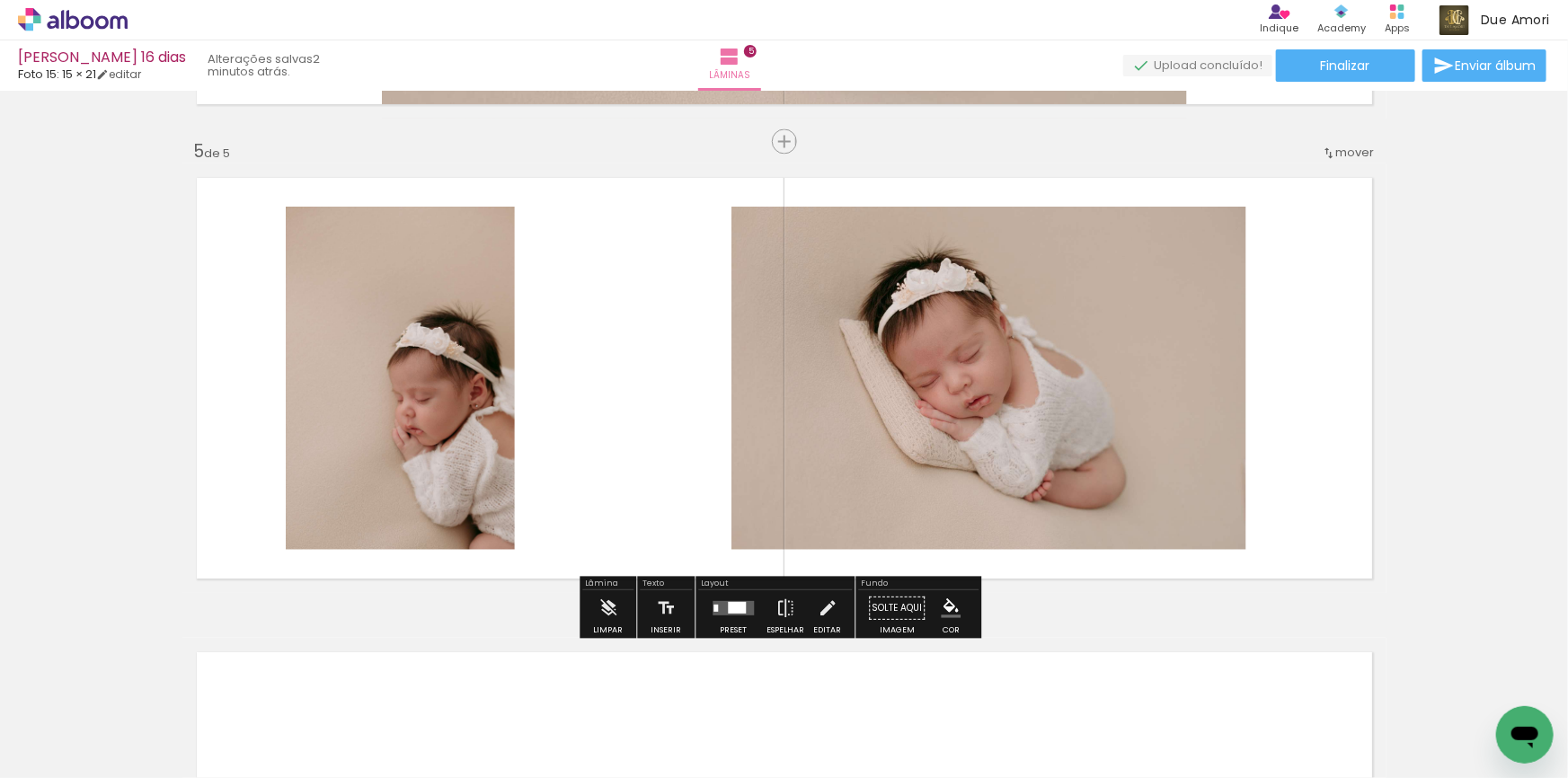
click at [725, 620] on div at bounding box center [733, 608] width 48 height 36
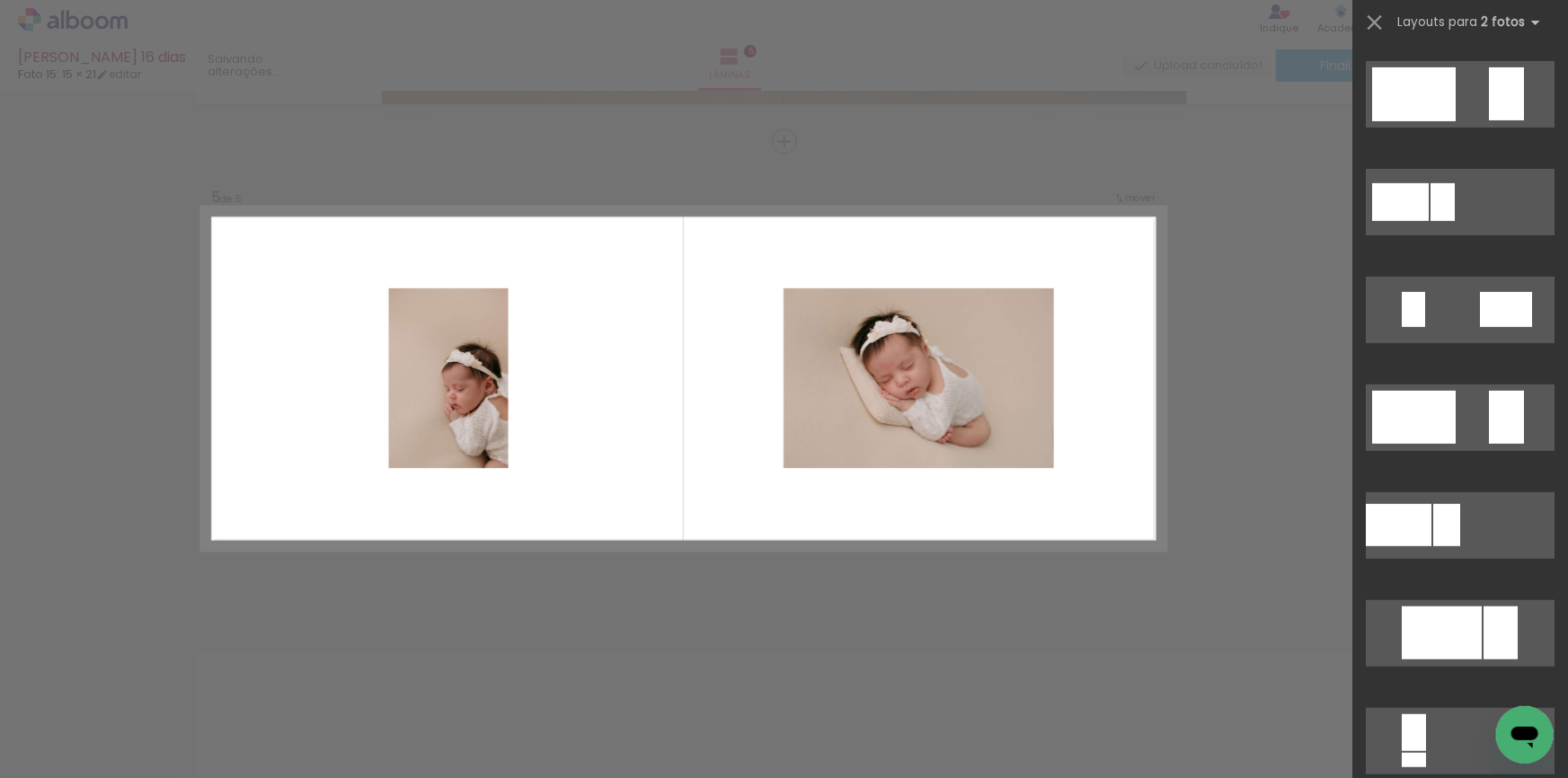
scroll to position [326, 0]
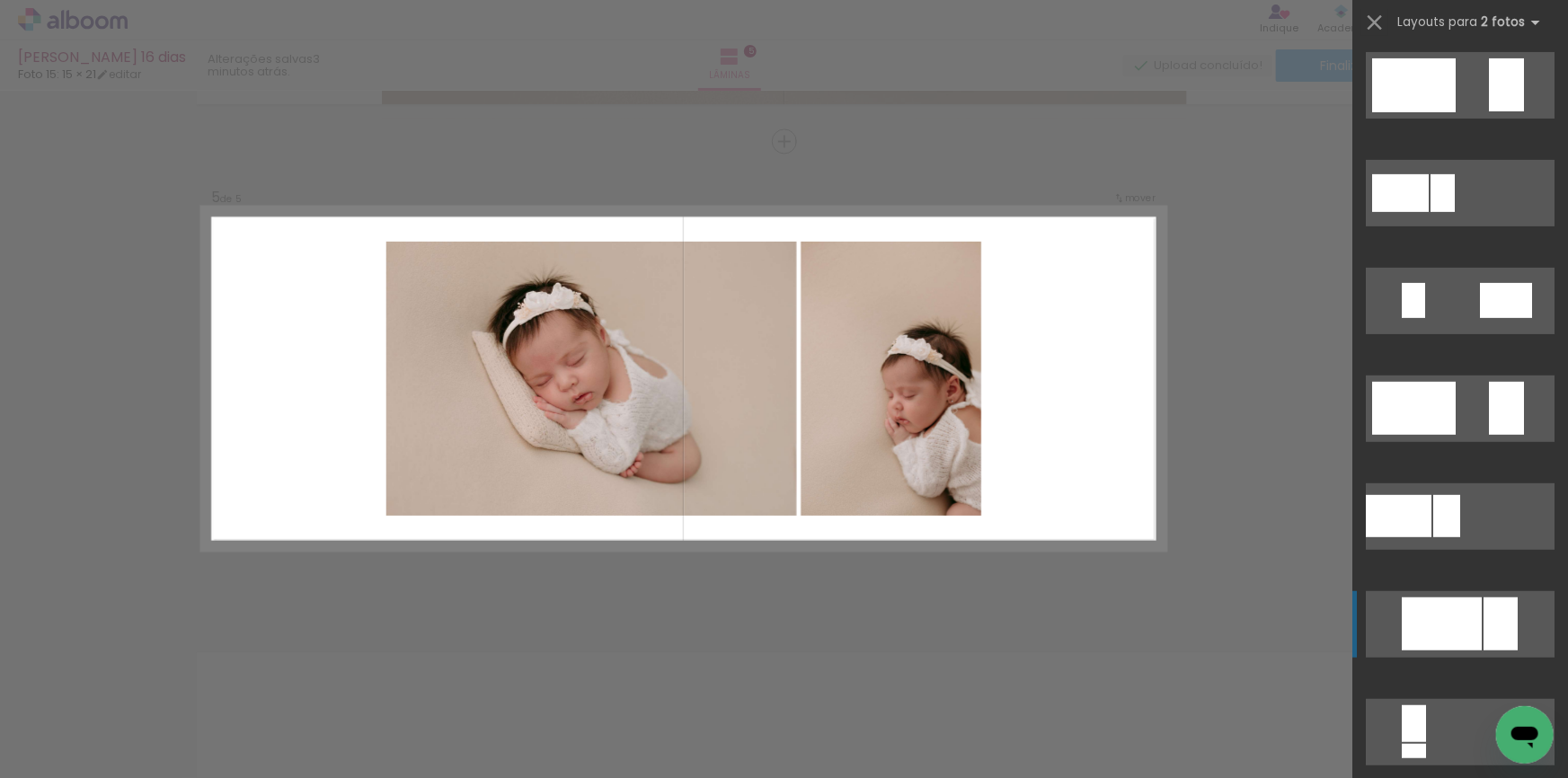
click at [1439, 616] on div at bounding box center [1441, 624] width 80 height 53
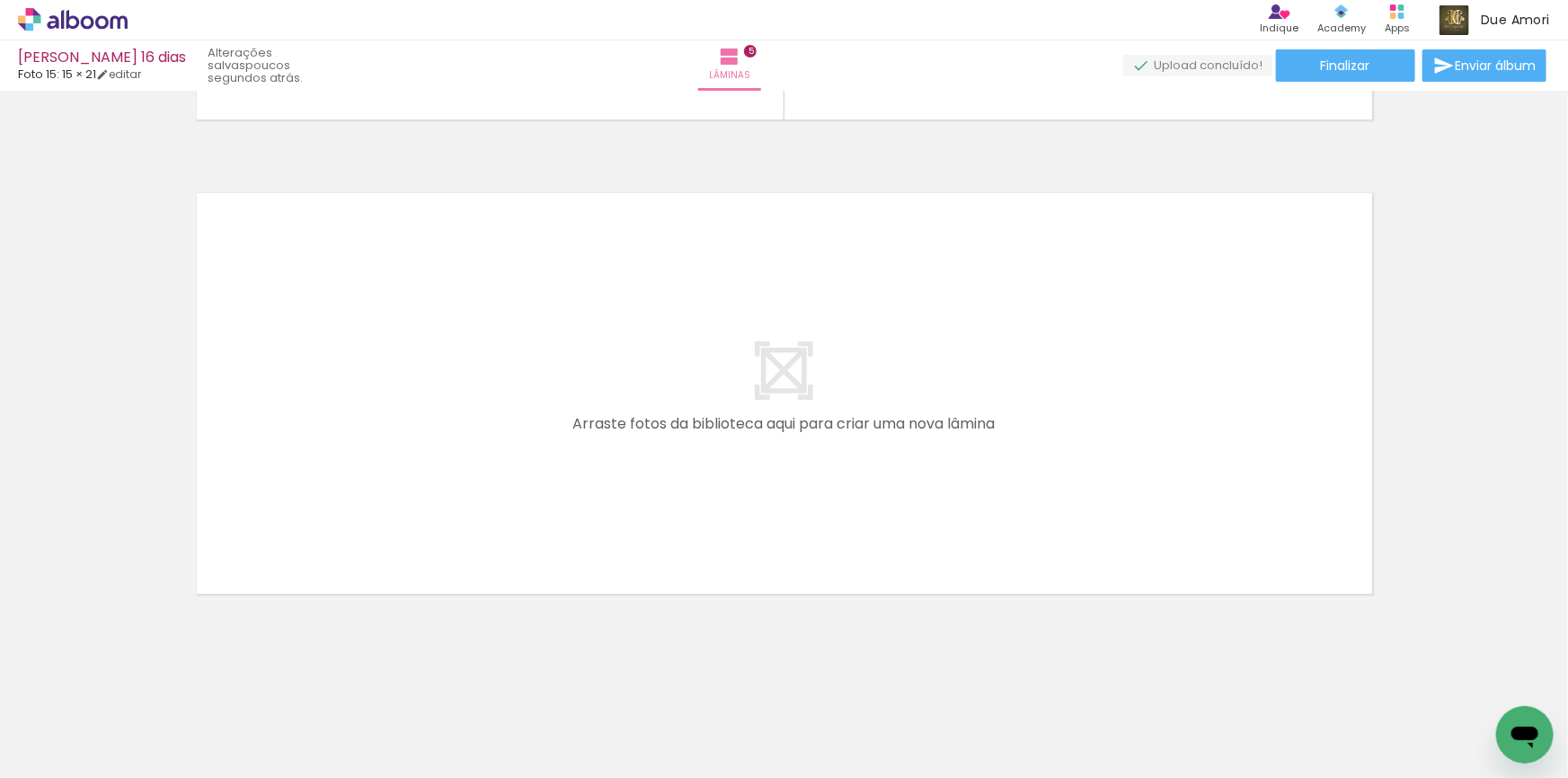
scroll to position [2341, 0]
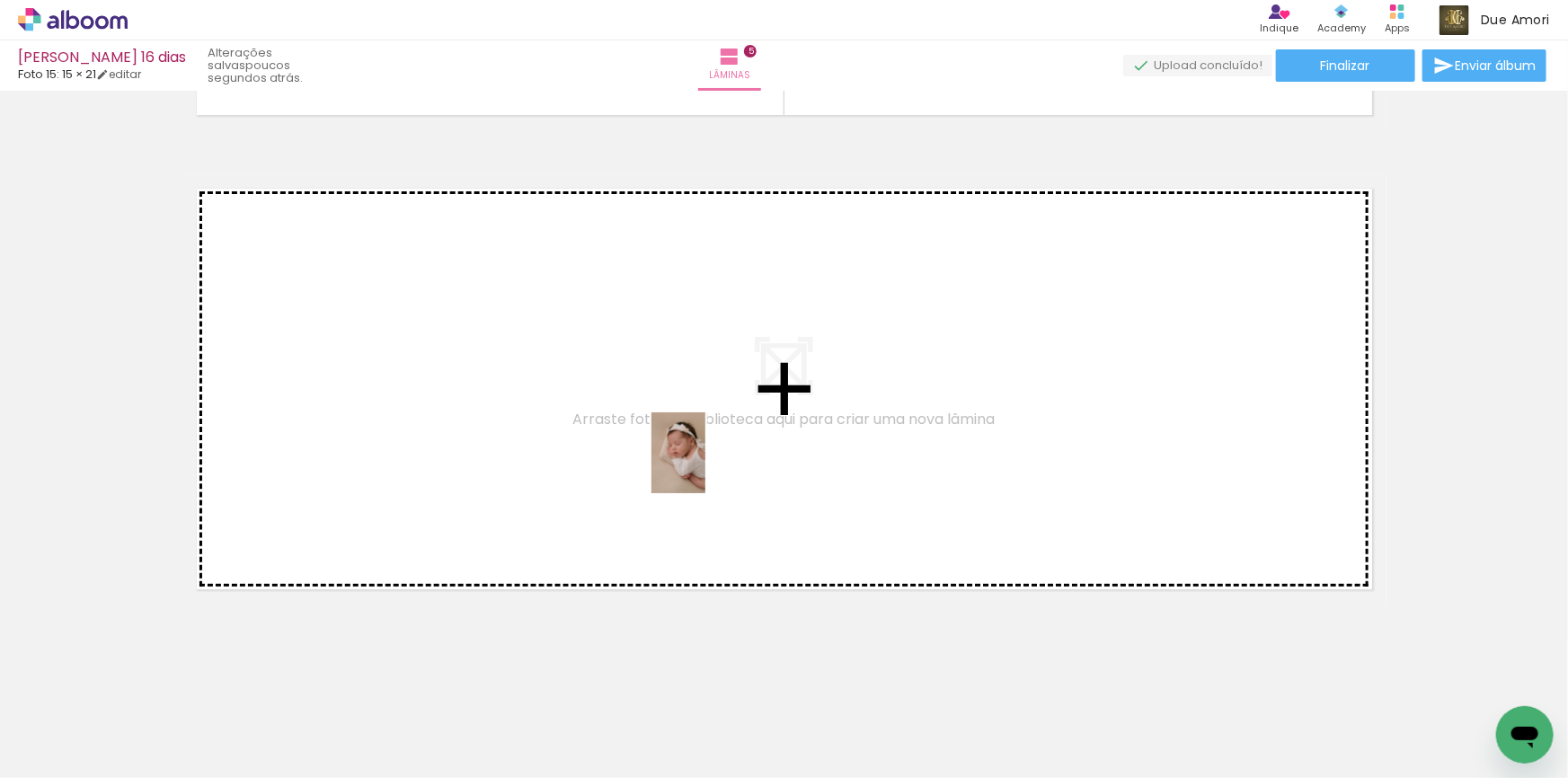
drag, startPoint x: 709, startPoint y: 737, endPoint x: 705, endPoint y: 467, distance: 270.0
click at [705, 467] on quentale-workspace at bounding box center [784, 389] width 1568 height 778
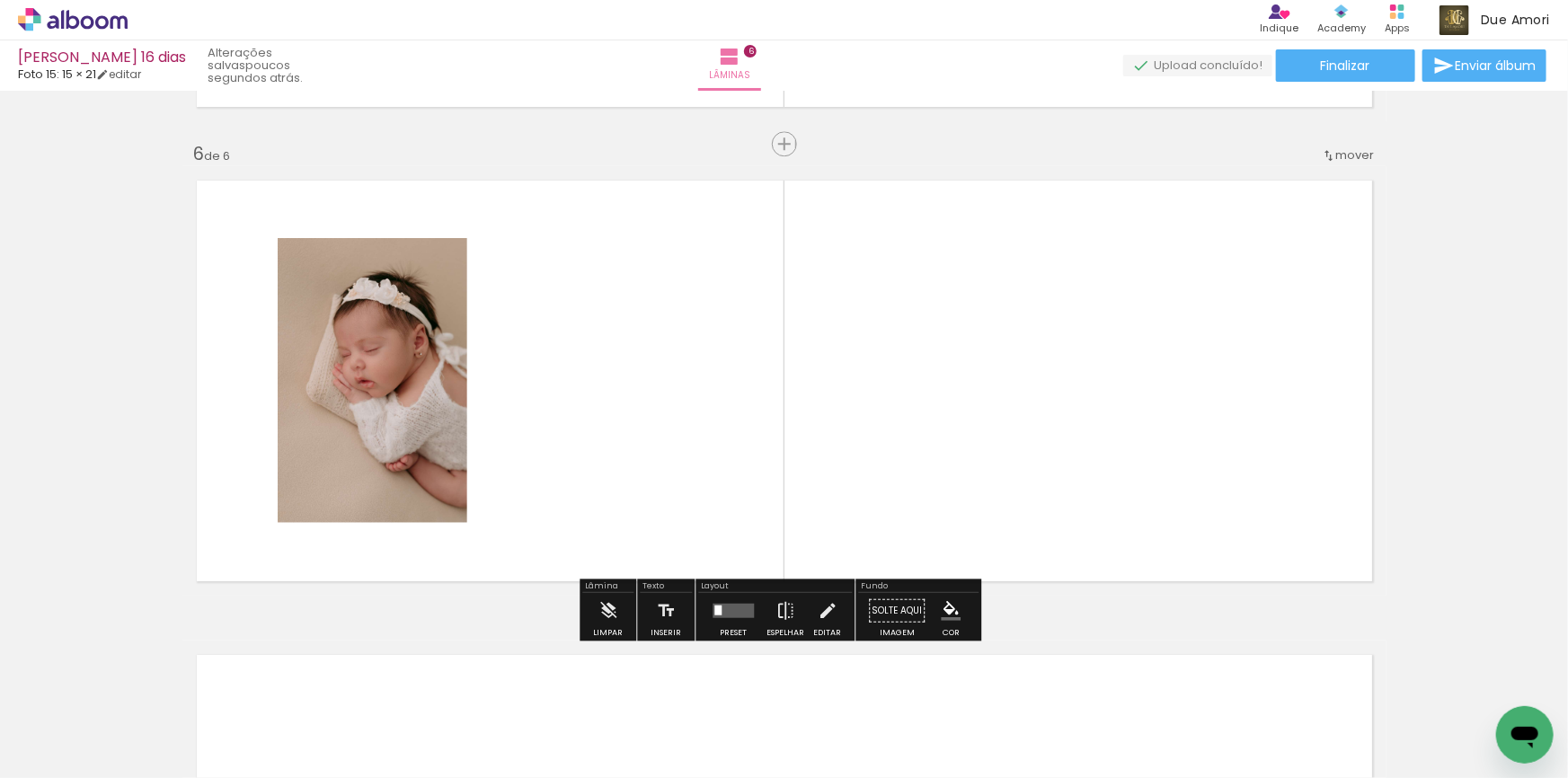
scroll to position [2350, 0]
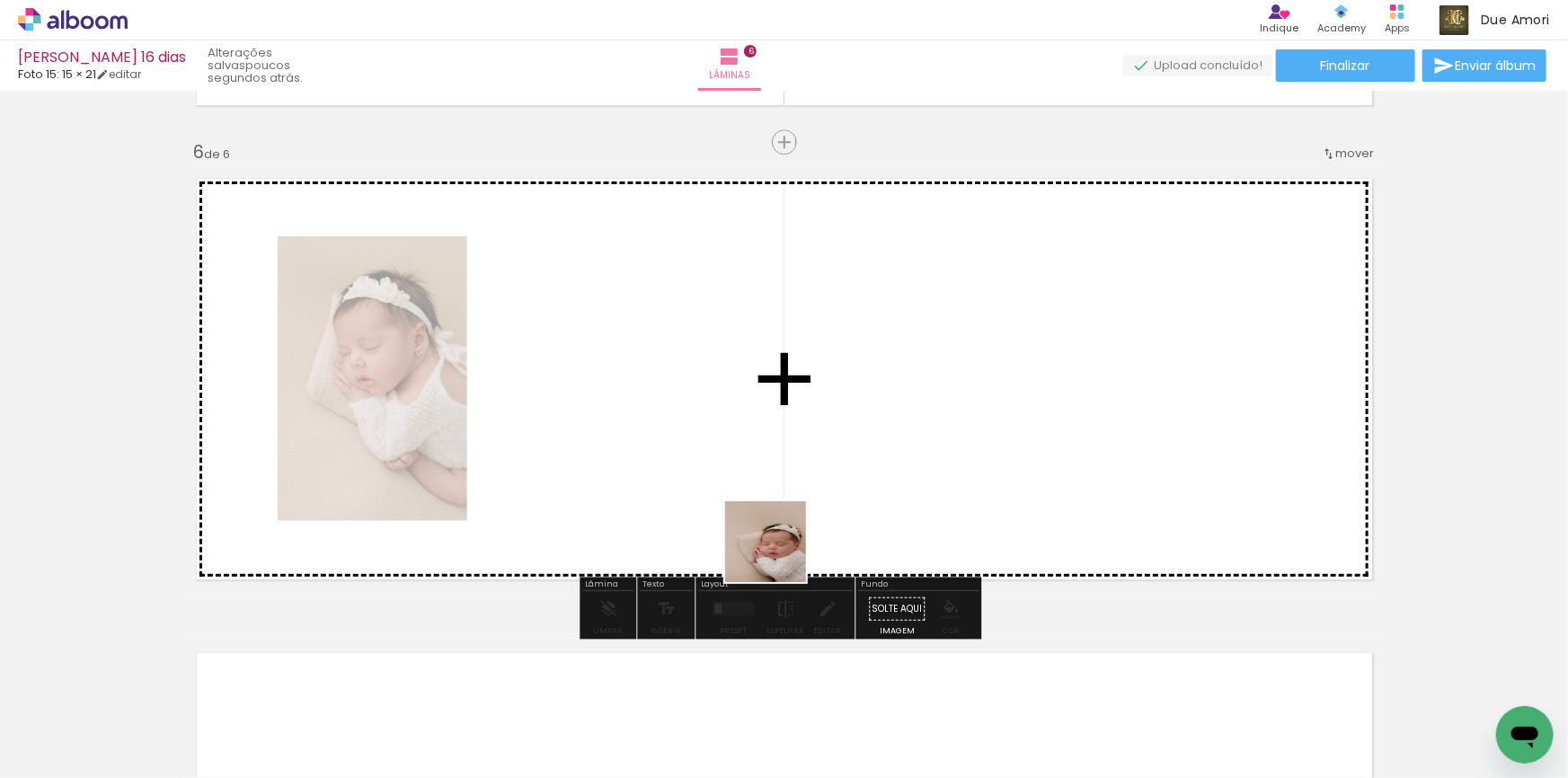
drag, startPoint x: 802, startPoint y: 736, endPoint x: 760, endPoint y: 414, distance: 324.7
click at [760, 414] on quentale-workspace at bounding box center [784, 389] width 1568 height 778
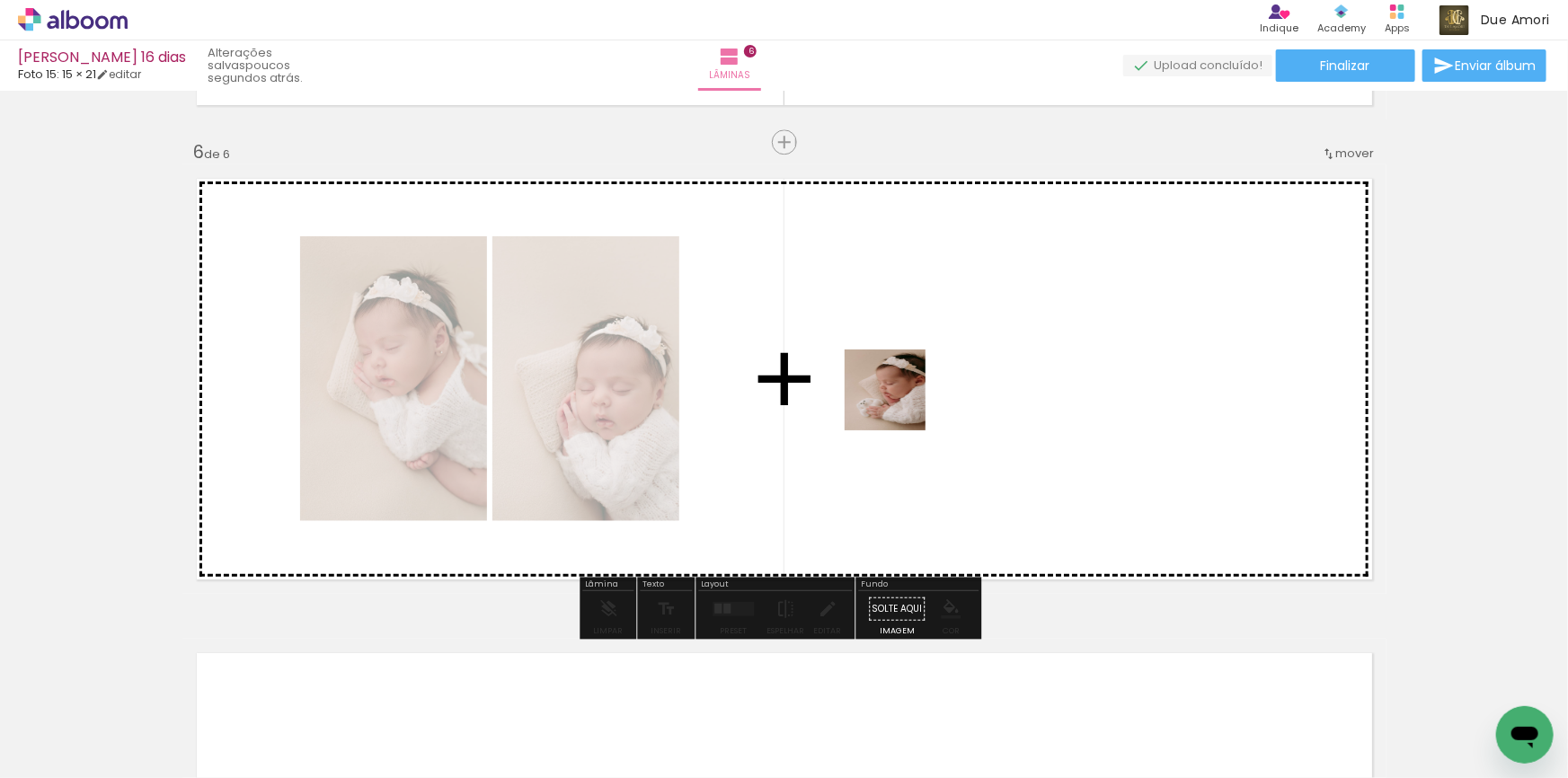
drag, startPoint x: 1001, startPoint y: 751, endPoint x: 889, endPoint y: 389, distance: 378.9
click at [889, 389] on quentale-workspace at bounding box center [784, 389] width 1568 height 778
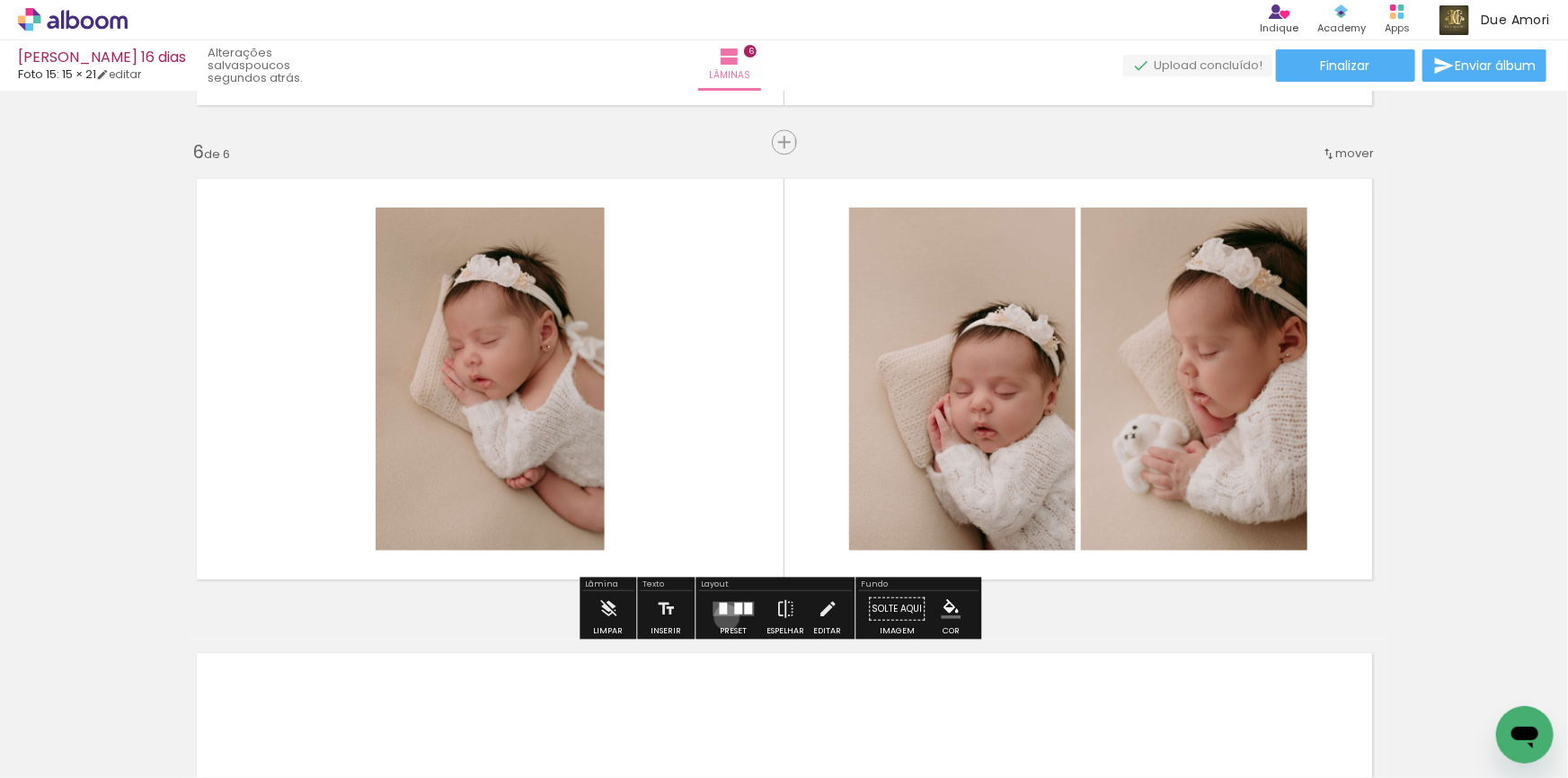
click at [722, 617] on div at bounding box center [733, 609] width 48 height 36
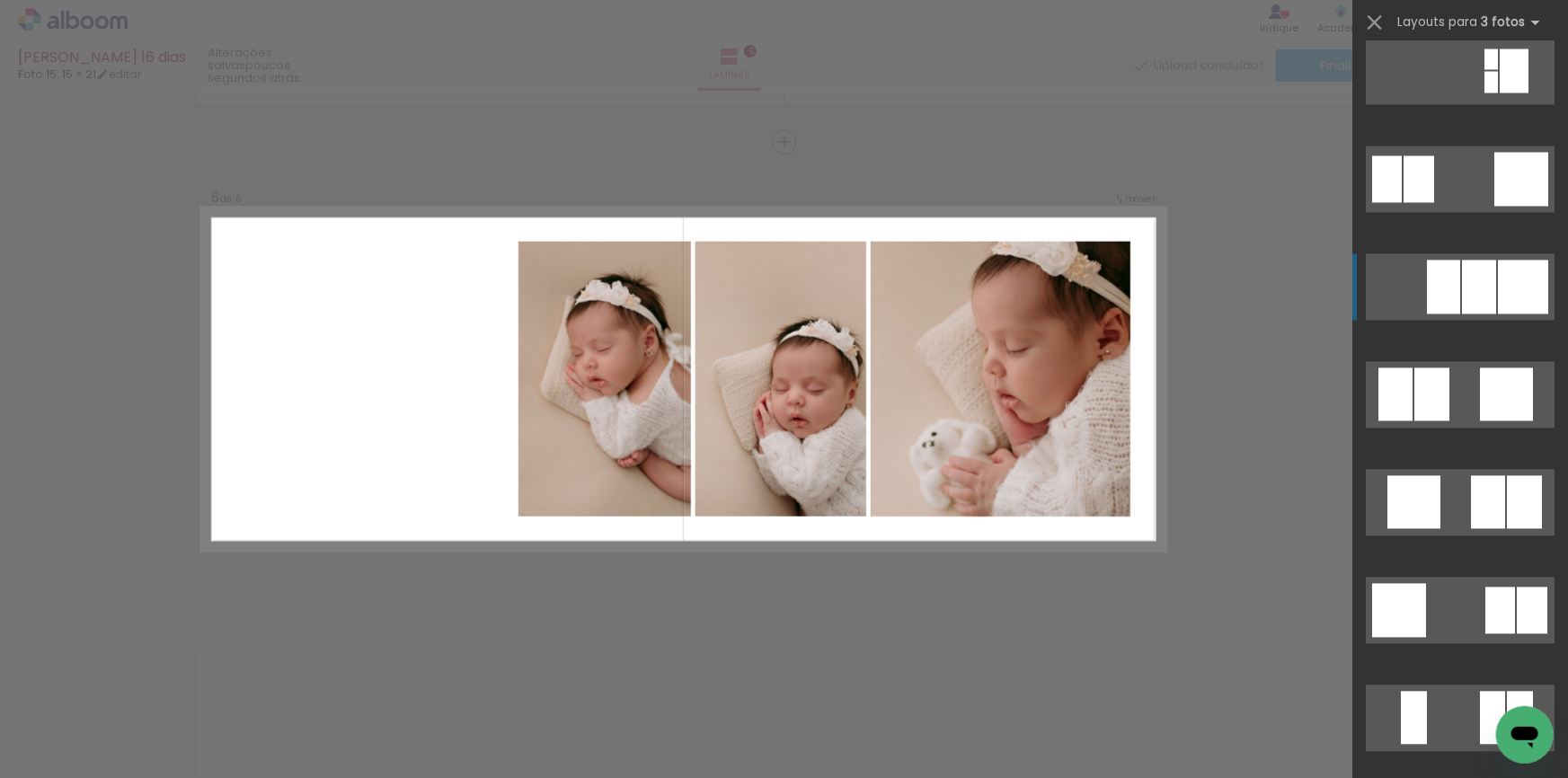
scroll to position [1878, 0]
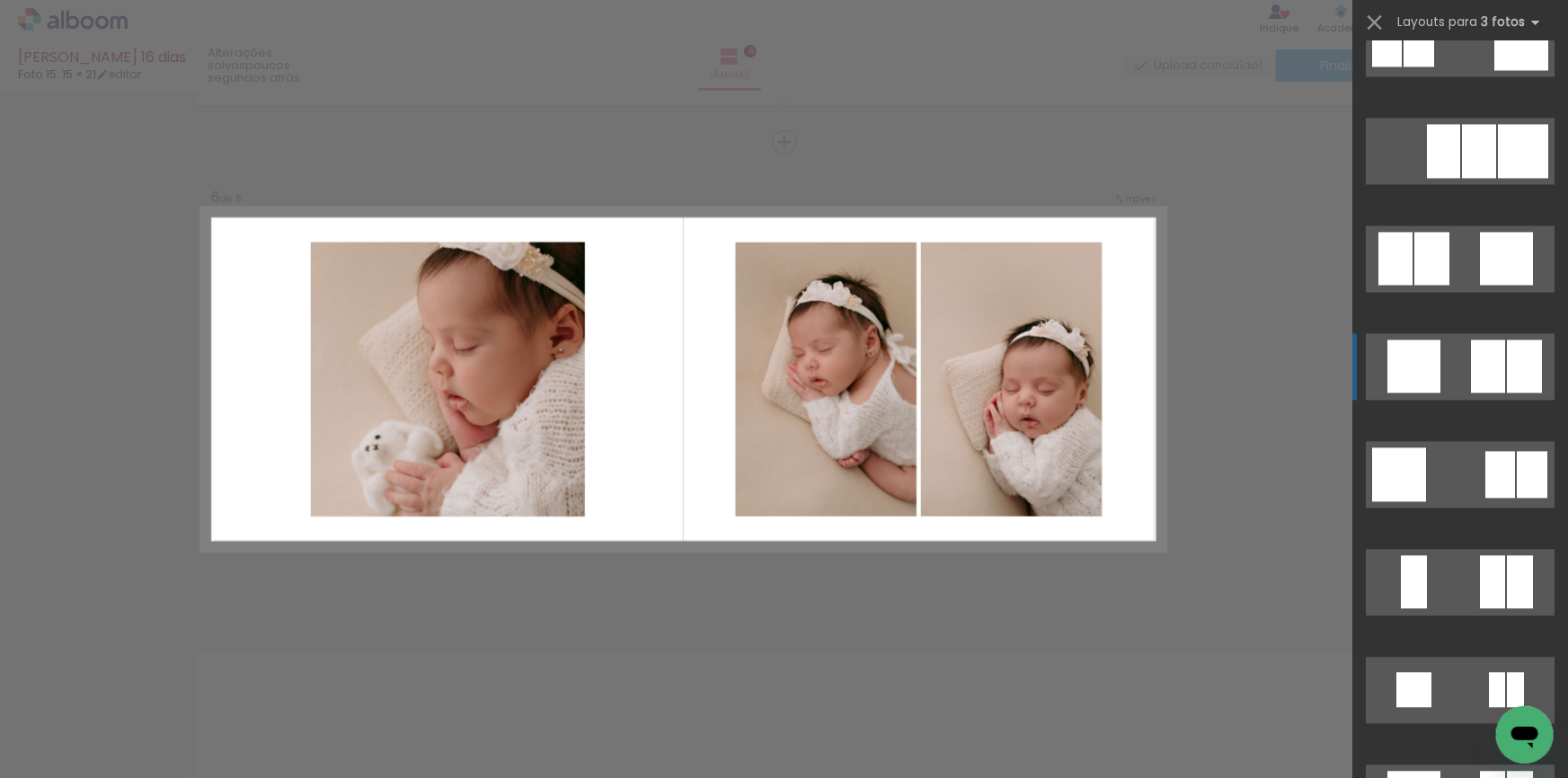
click at [1446, 371] on quentale-layouter at bounding box center [1460, 366] width 189 height 67
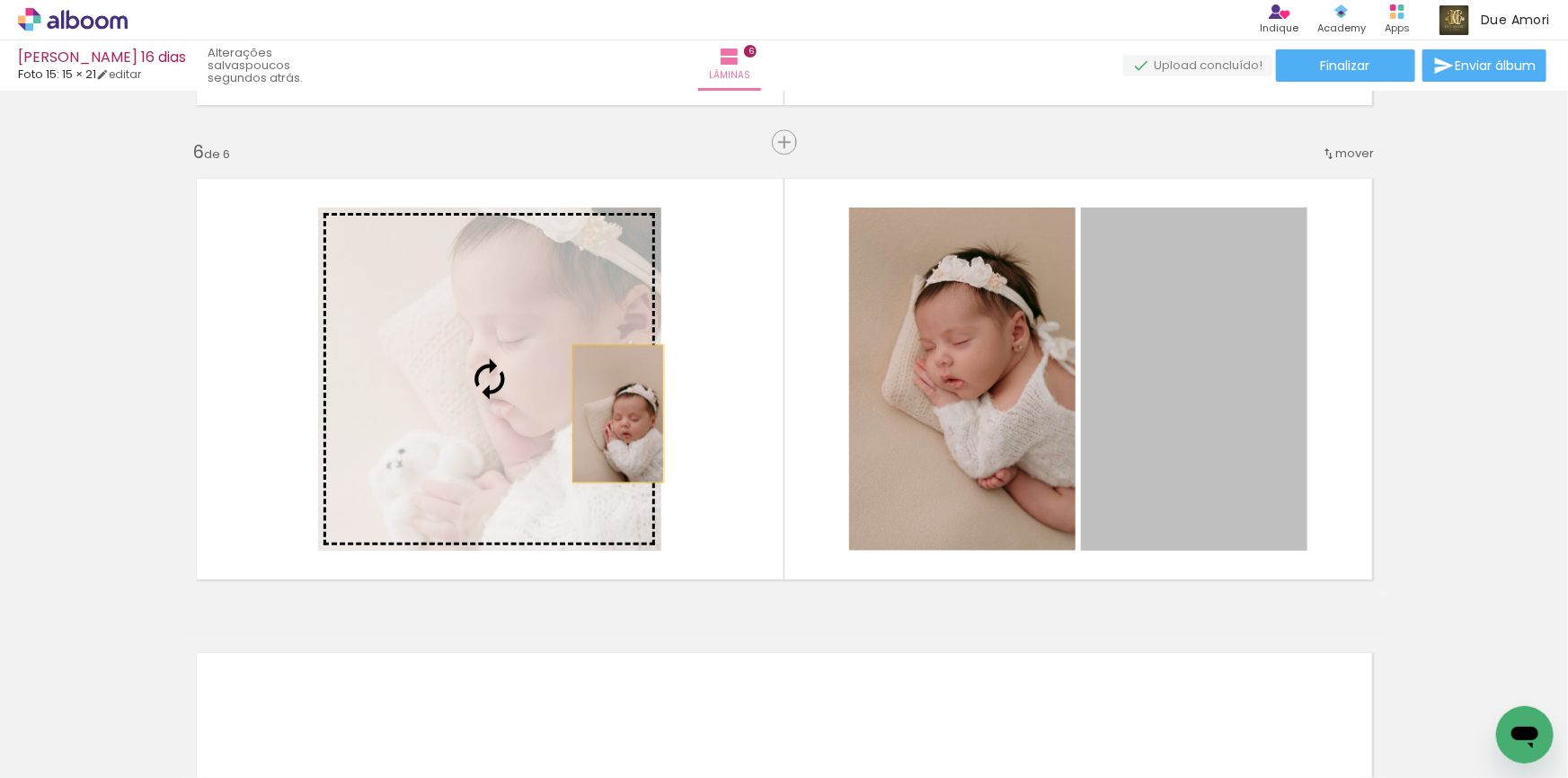
drag, startPoint x: 1191, startPoint y: 422, endPoint x: 600, endPoint y: 416, distance: 591.0
click at [0, 0] on slot at bounding box center [0, 0] width 0 height 0
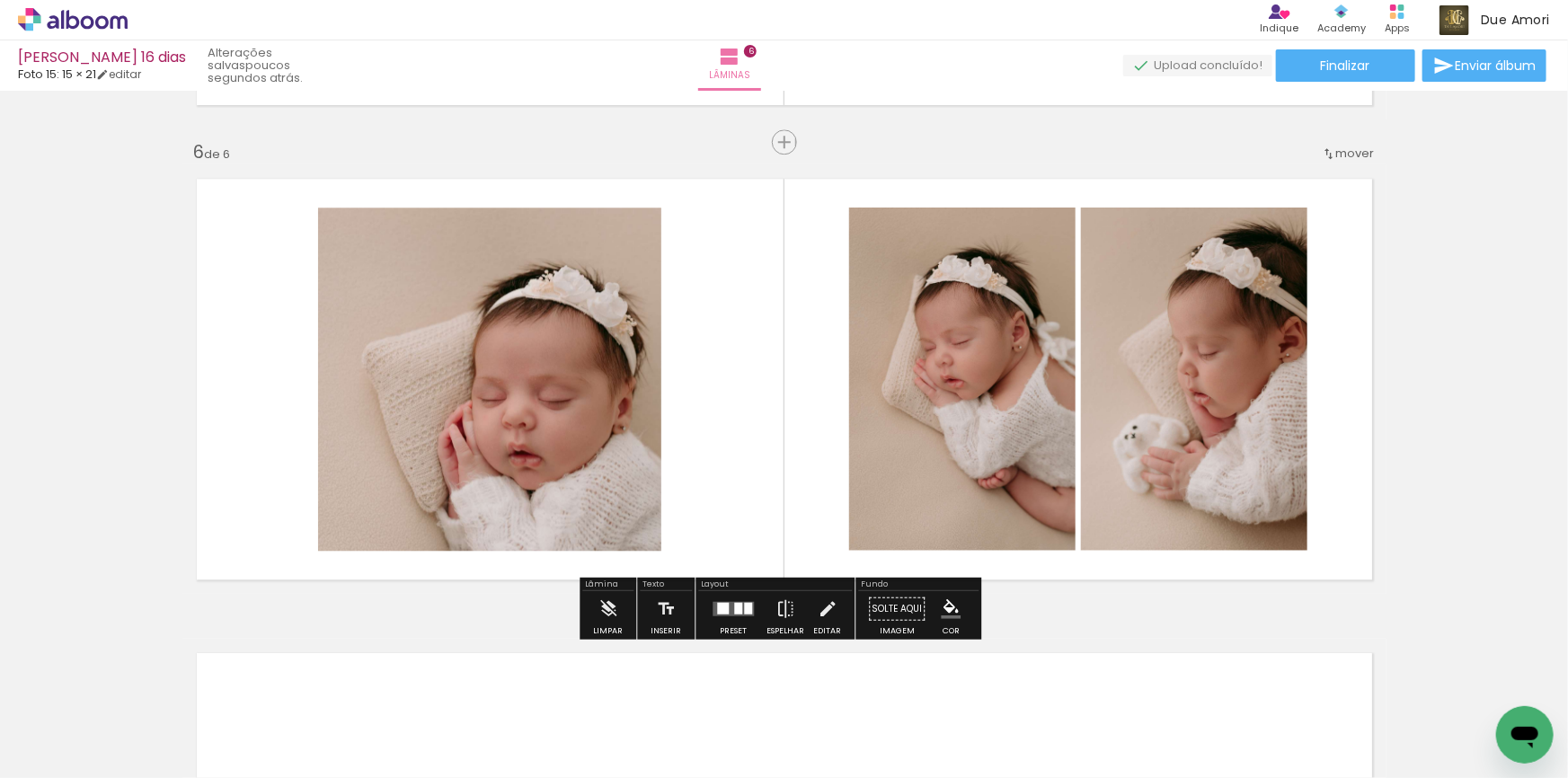
click at [567, 455] on quentale-photo at bounding box center [489, 379] width 343 height 343
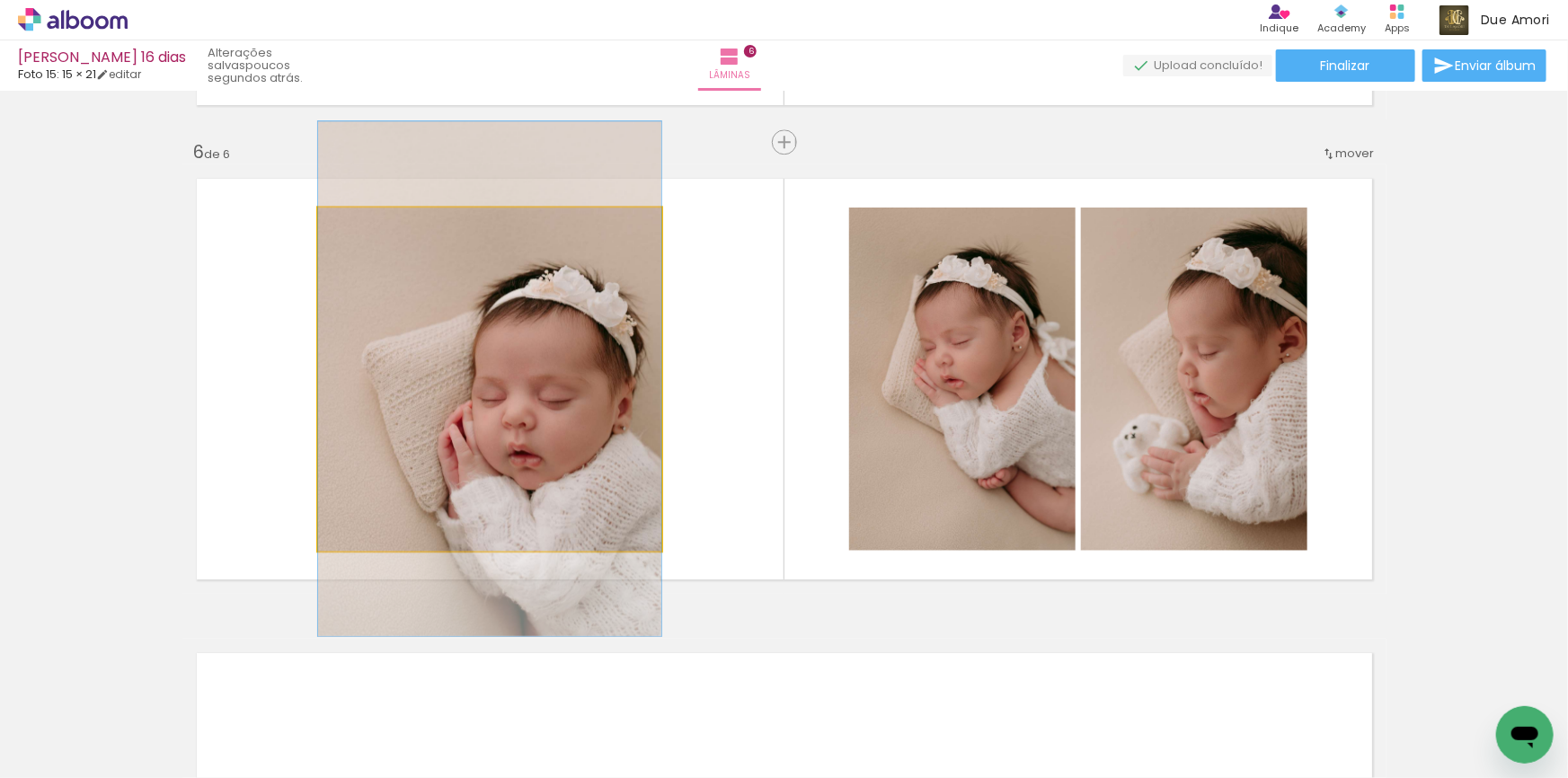
click at [567, 455] on quentale-photo at bounding box center [489, 379] width 343 height 343
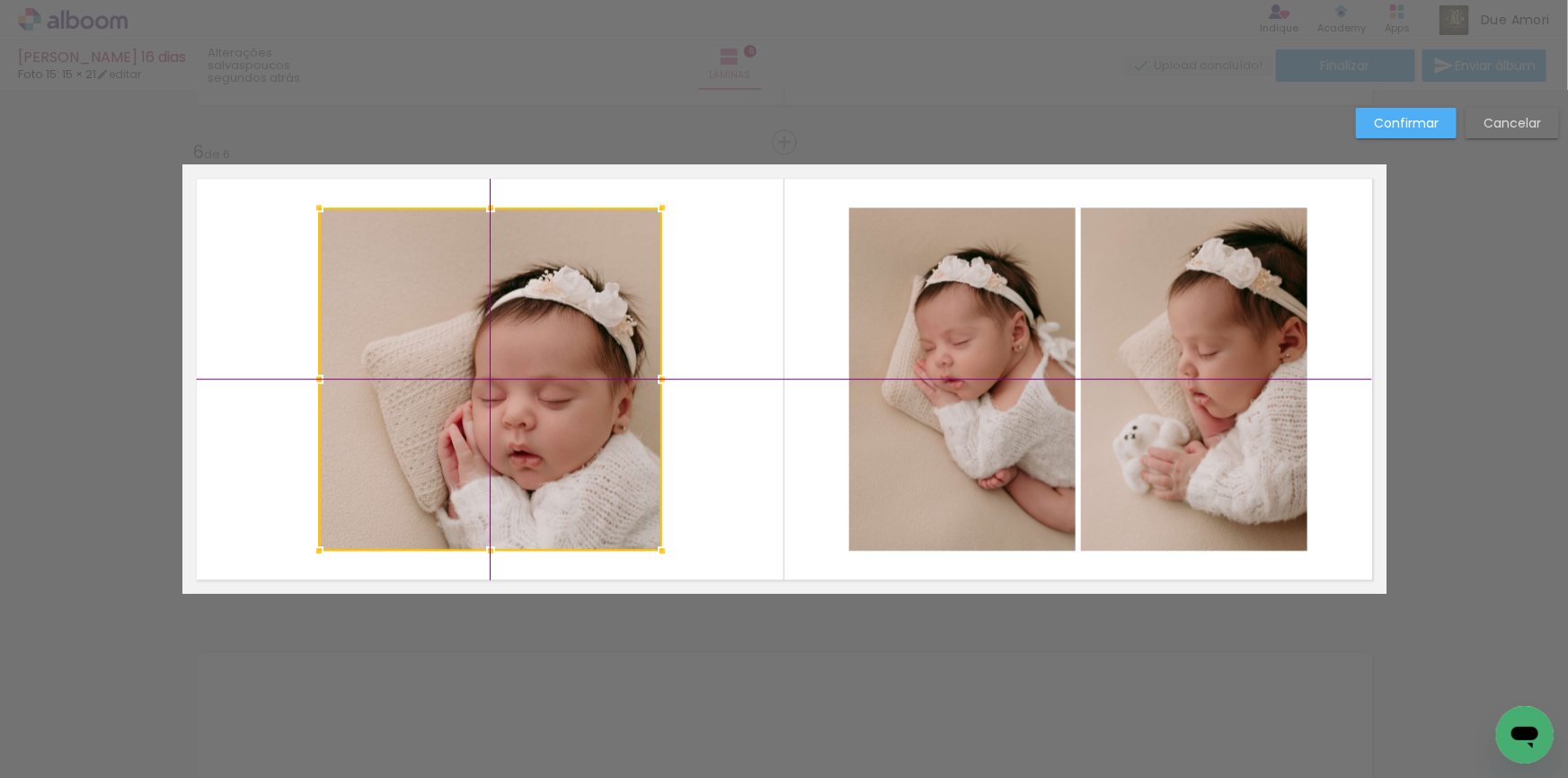
drag, startPoint x: 559, startPoint y: 473, endPoint x: 554, endPoint y: 464, distance: 10.3
click at [554, 464] on div at bounding box center [490, 379] width 343 height 343
click at [566, 498] on div at bounding box center [490, 379] width 343 height 343
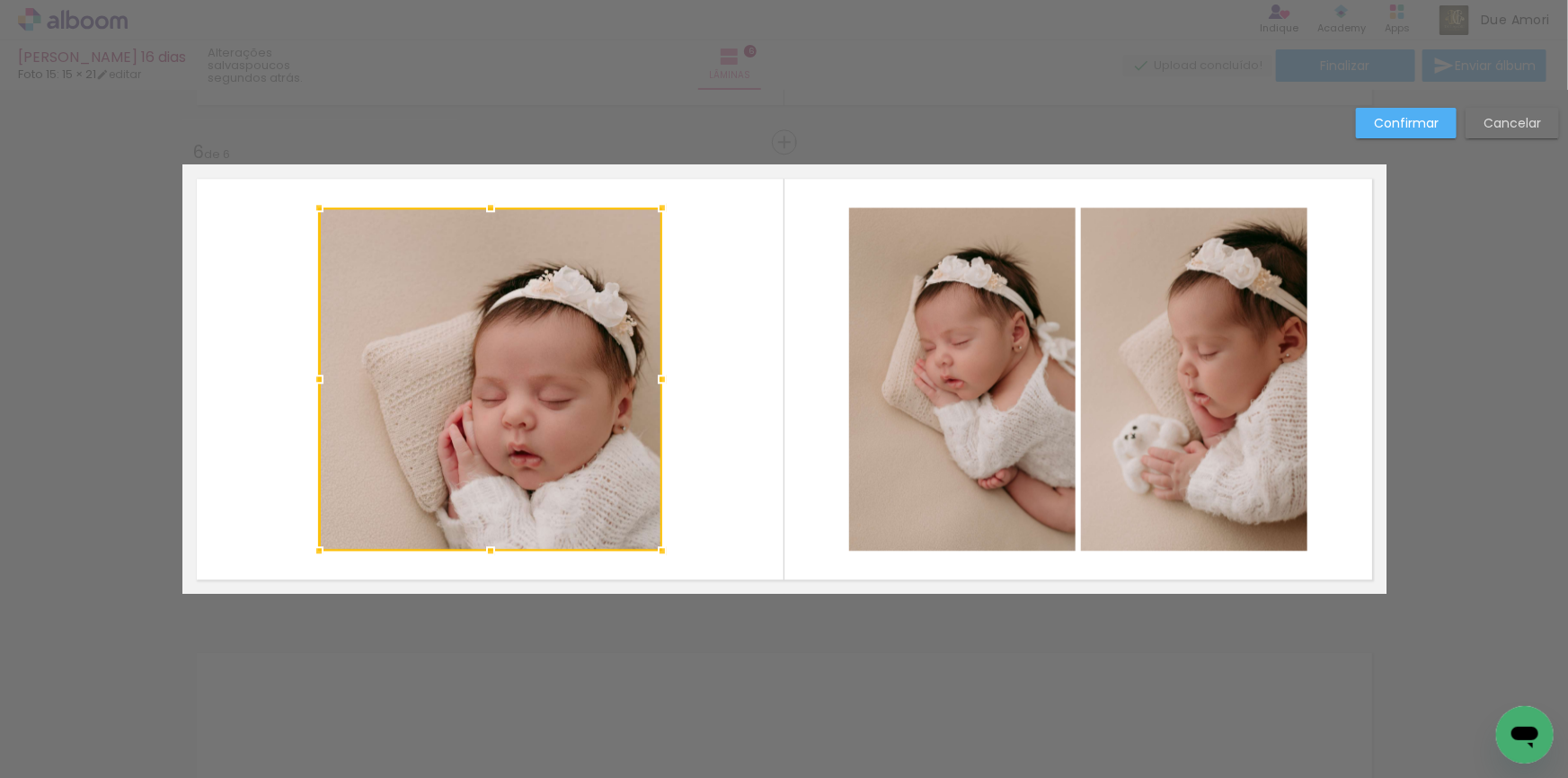
click at [566, 498] on div at bounding box center [490, 379] width 343 height 343
click at [567, 412] on div at bounding box center [490, 379] width 343 height 343
click at [0, 0] on slot "Confirmar" at bounding box center [0, 0] width 0 height 0
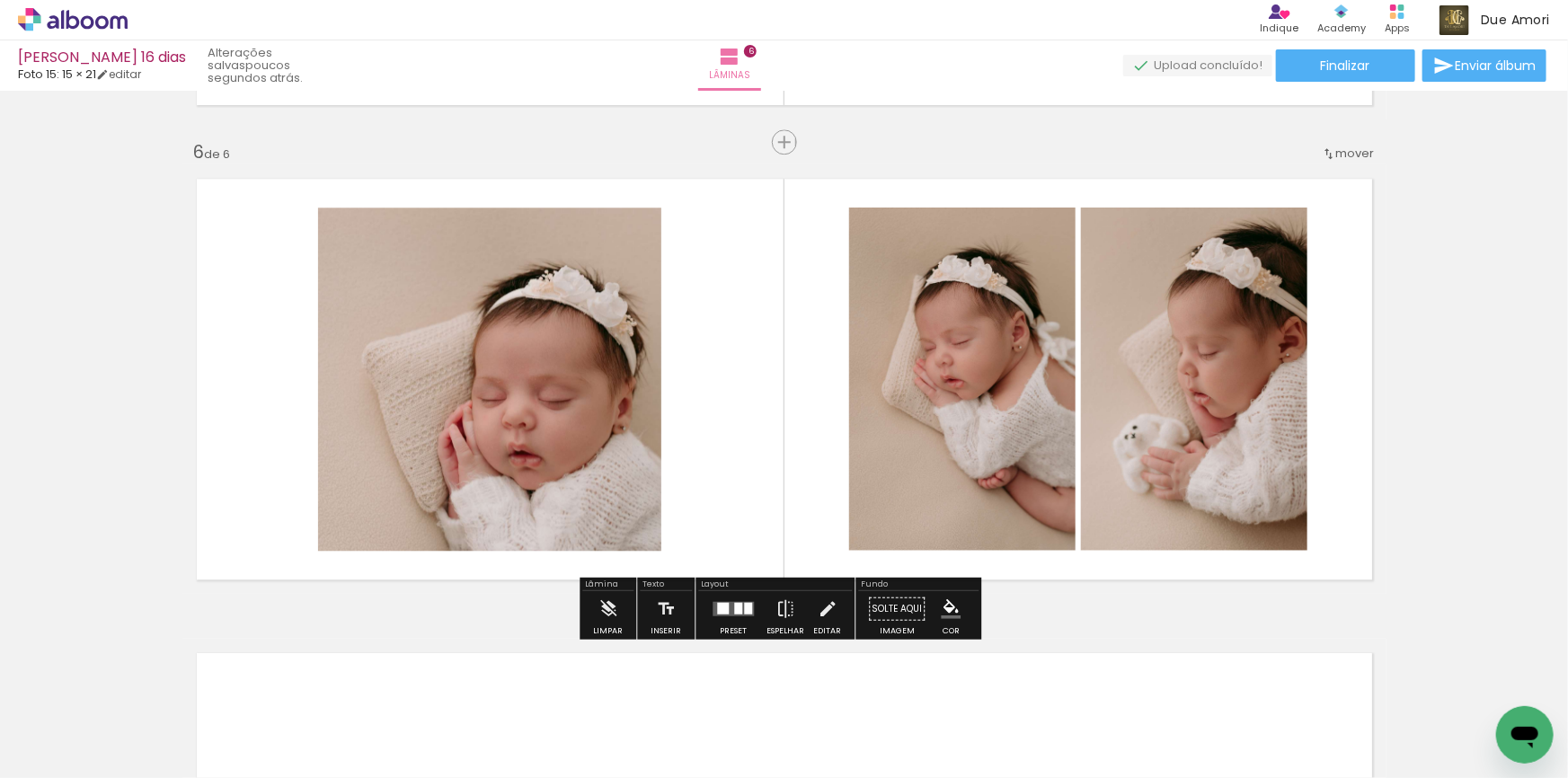
click at [586, 370] on quentale-photo at bounding box center [489, 379] width 343 height 343
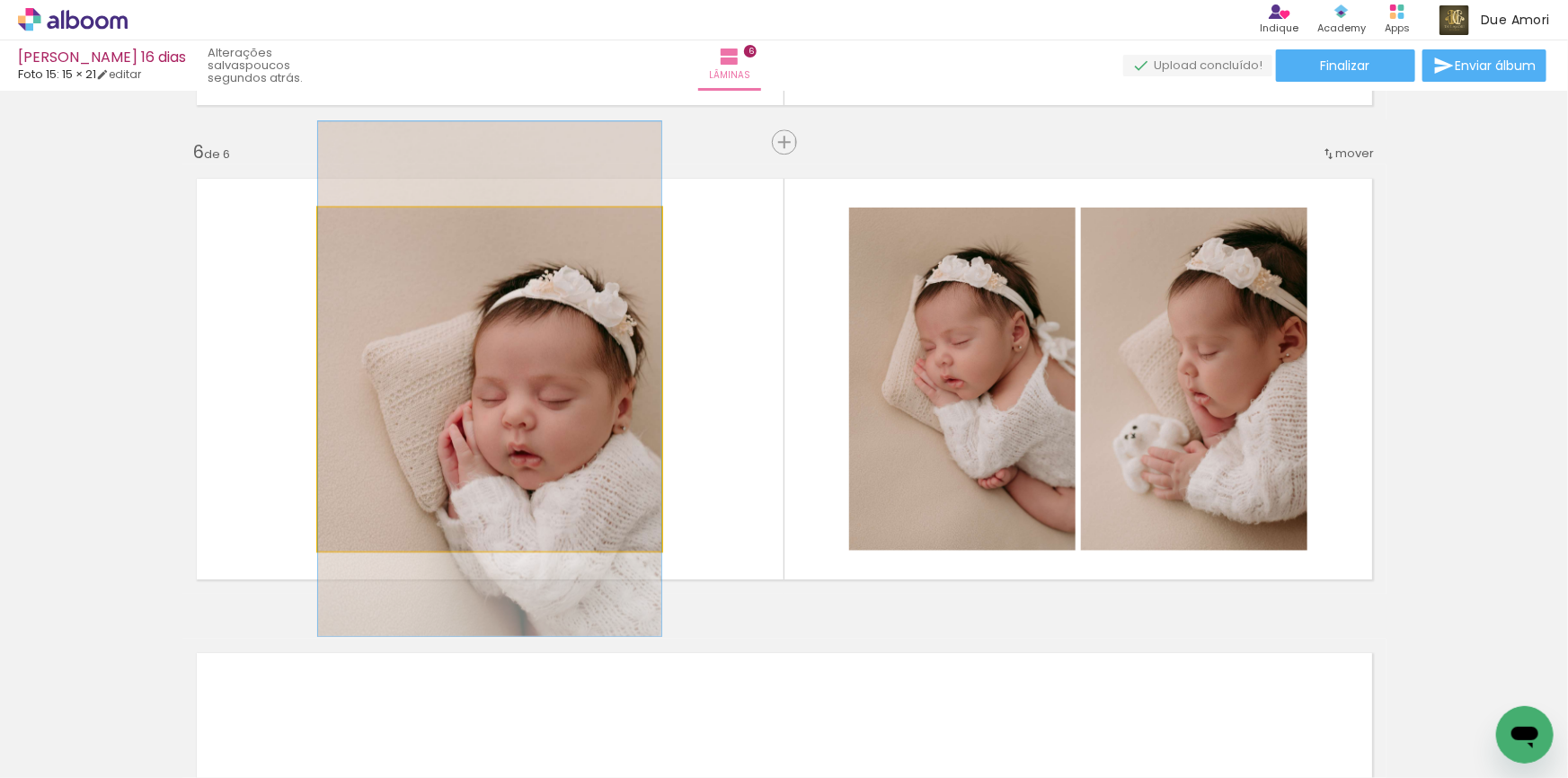
click at [586, 370] on quentale-photo at bounding box center [489, 379] width 343 height 343
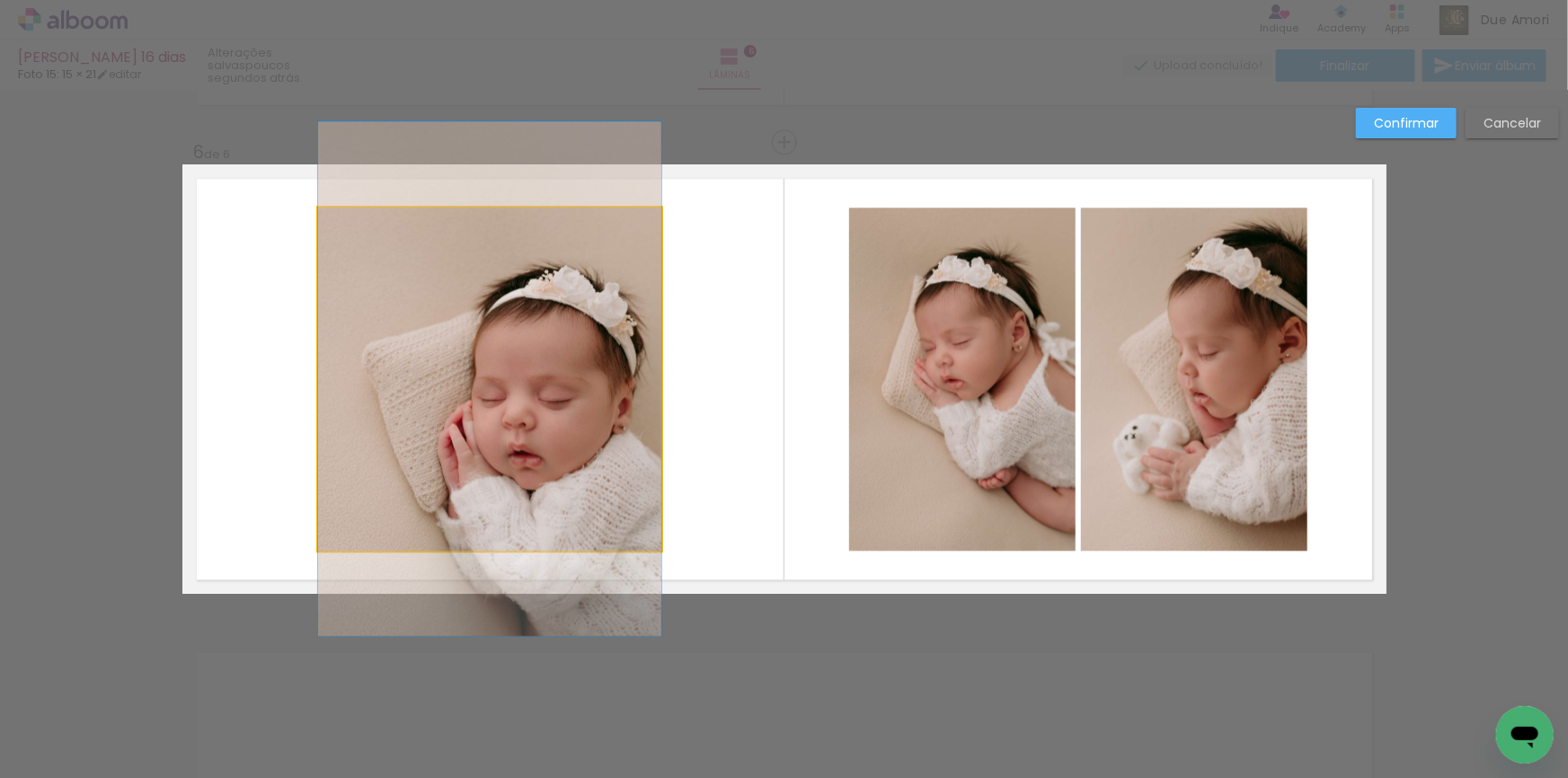
click at [570, 386] on quentale-photo at bounding box center [489, 379] width 343 height 343
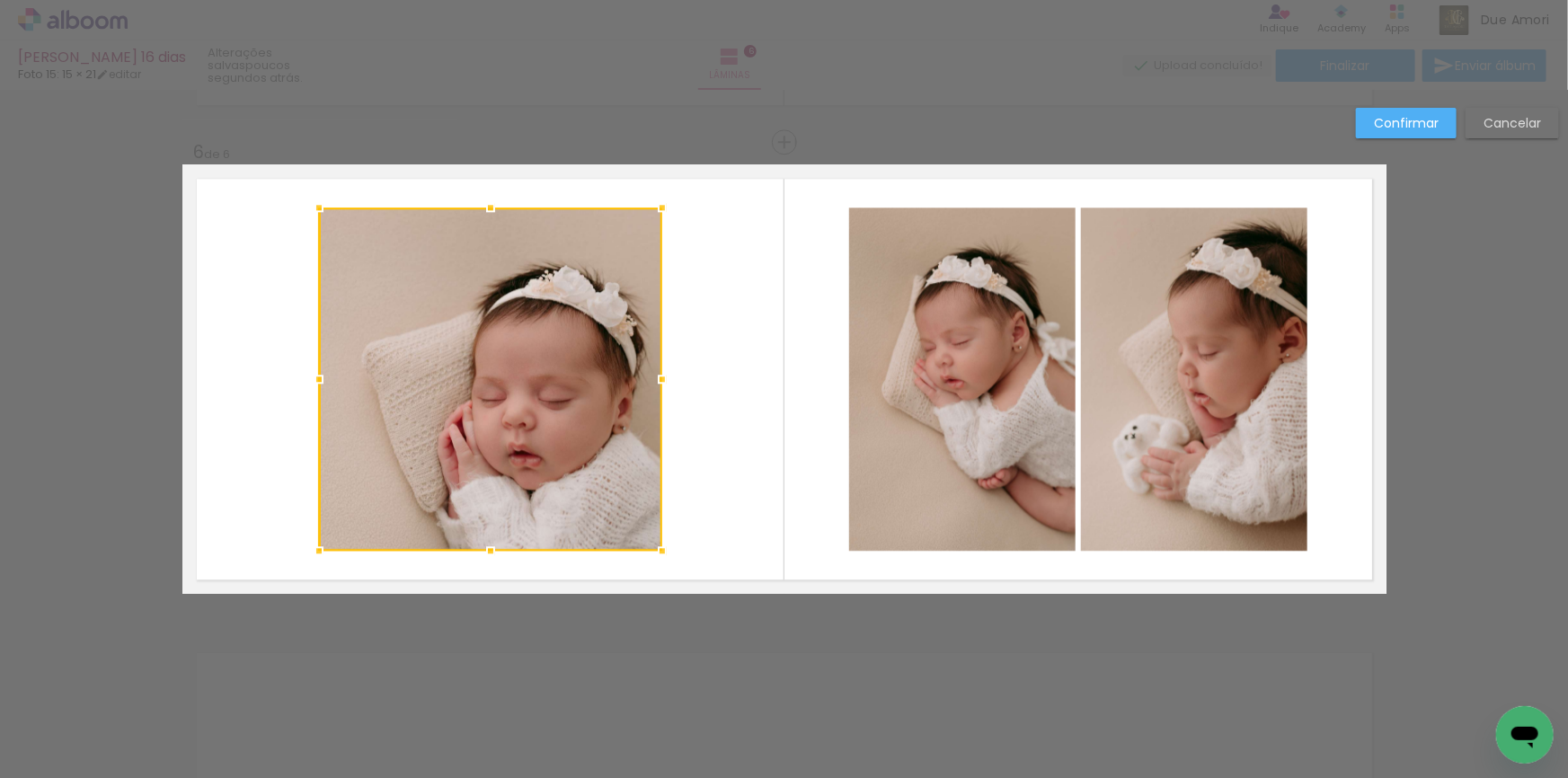
click at [563, 395] on div at bounding box center [490, 379] width 343 height 343
click at [789, 363] on quentale-layouter at bounding box center [784, 378] width 1204 height 429
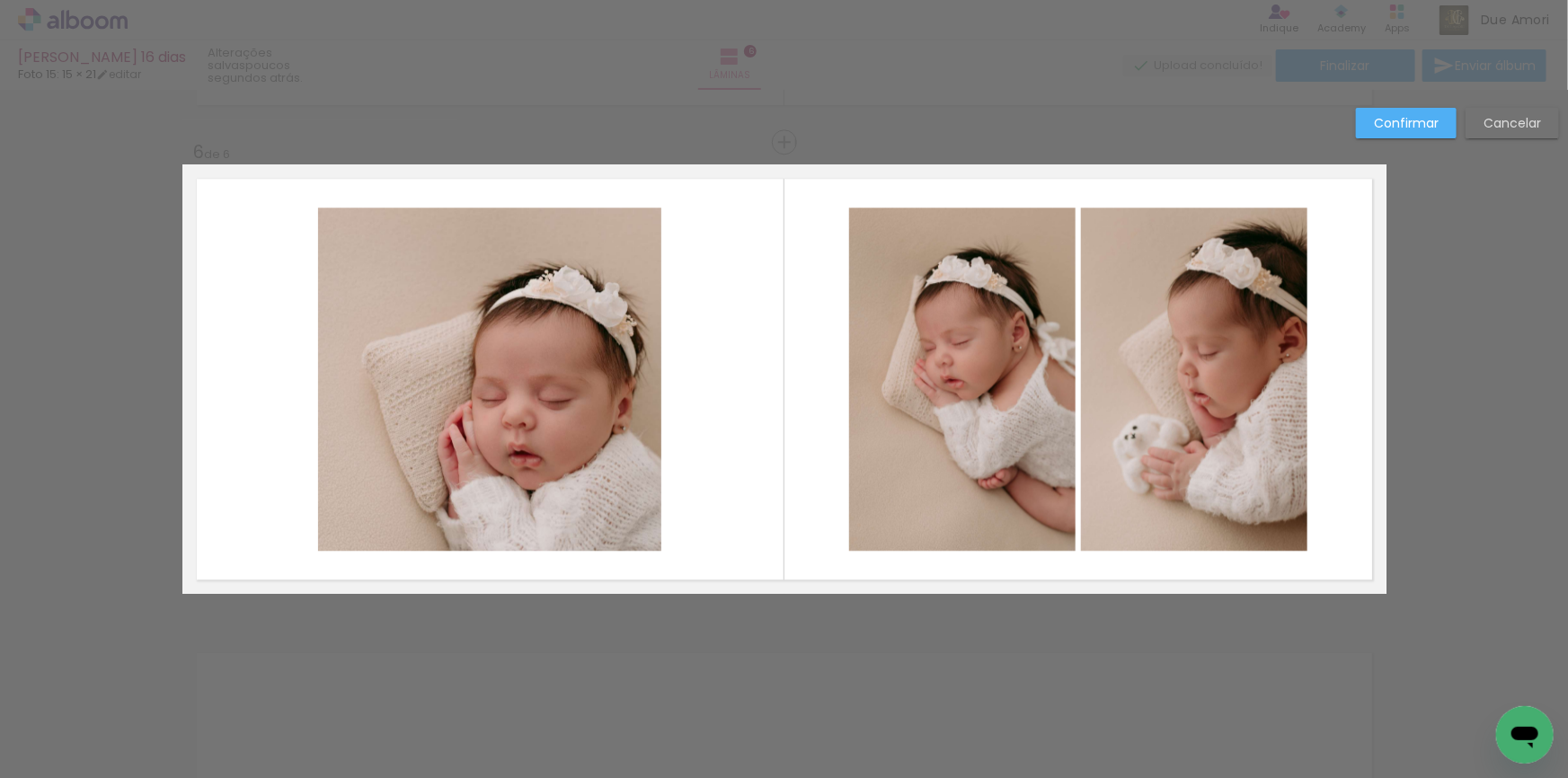
click at [1397, 131] on paper-button "Confirmar" at bounding box center [1406, 123] width 101 height 30
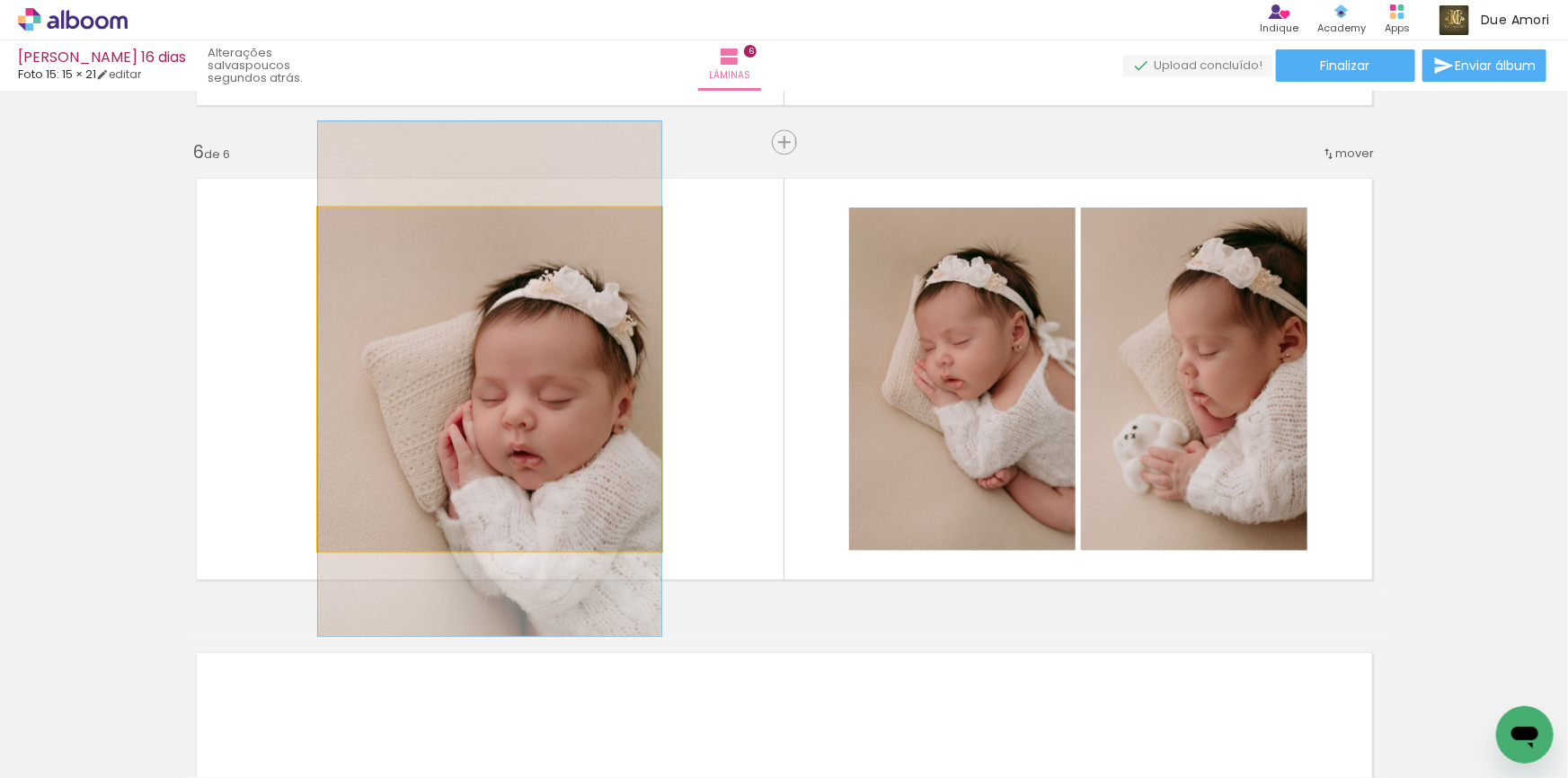
click at [580, 372] on quentale-photo at bounding box center [489, 379] width 343 height 343
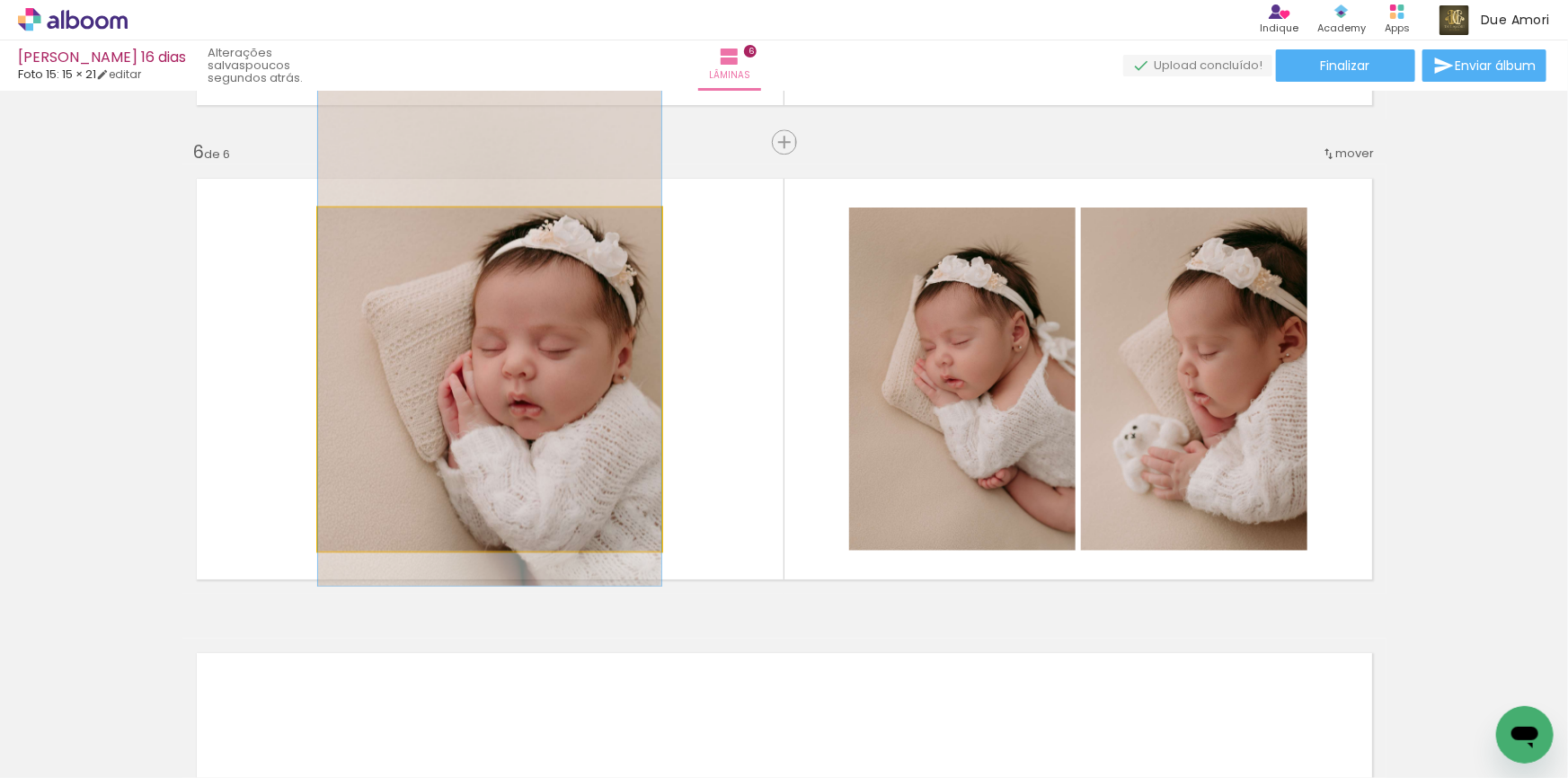
drag, startPoint x: 566, startPoint y: 389, endPoint x: 572, endPoint y: 339, distance: 50.4
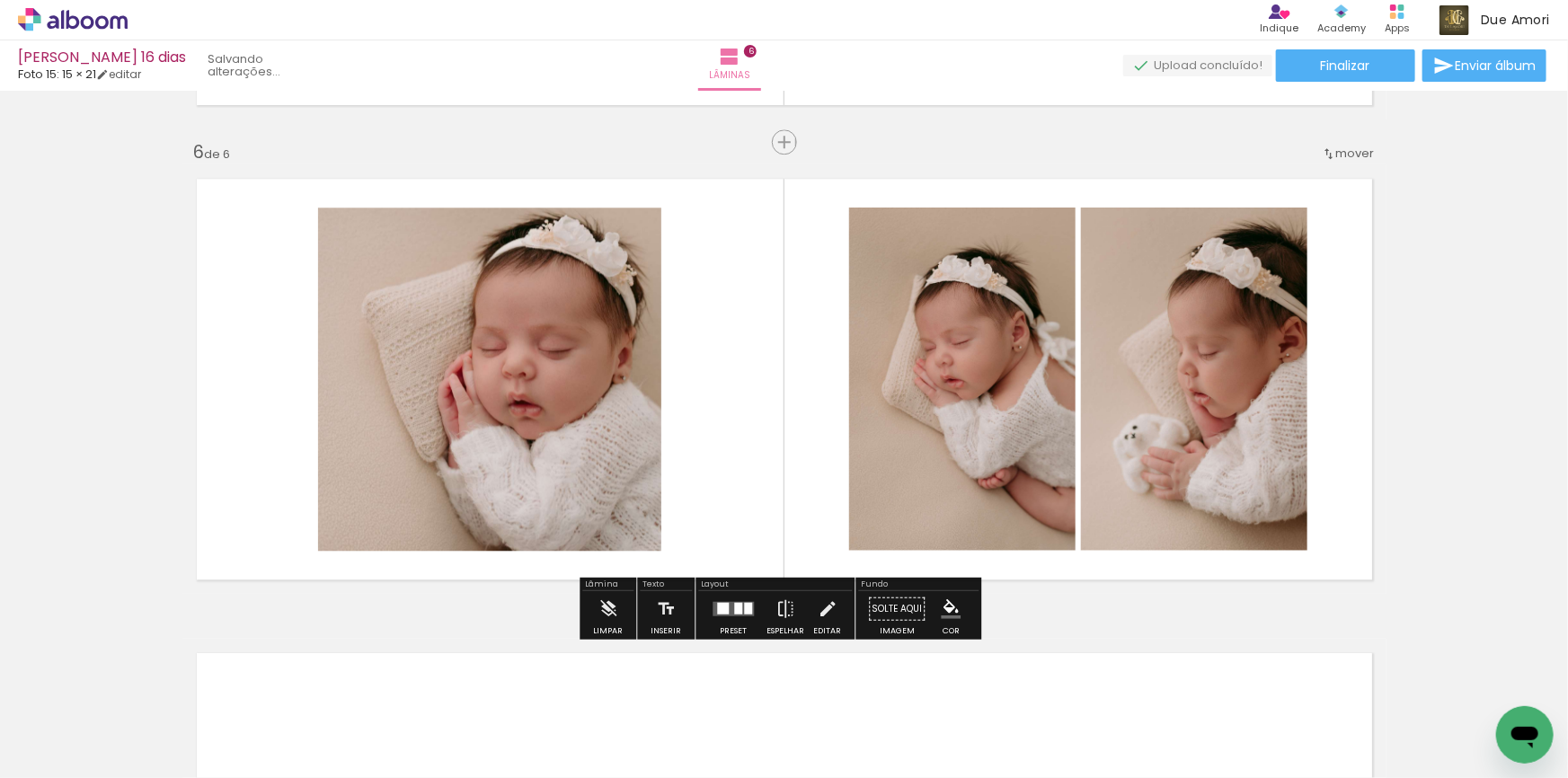
click at [733, 338] on quentale-layouter at bounding box center [784, 378] width 1204 height 429
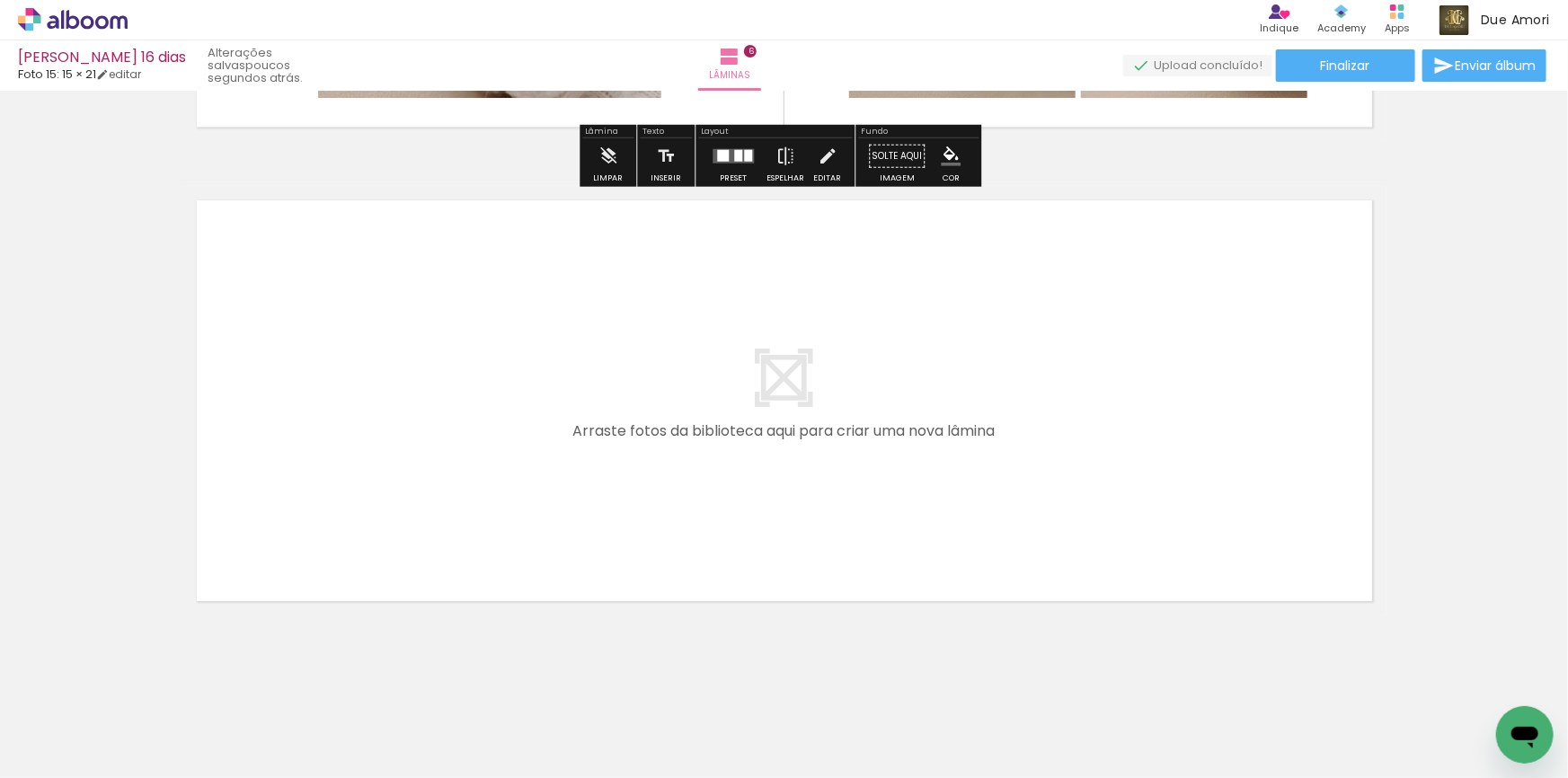
scroll to position [2815, 0]
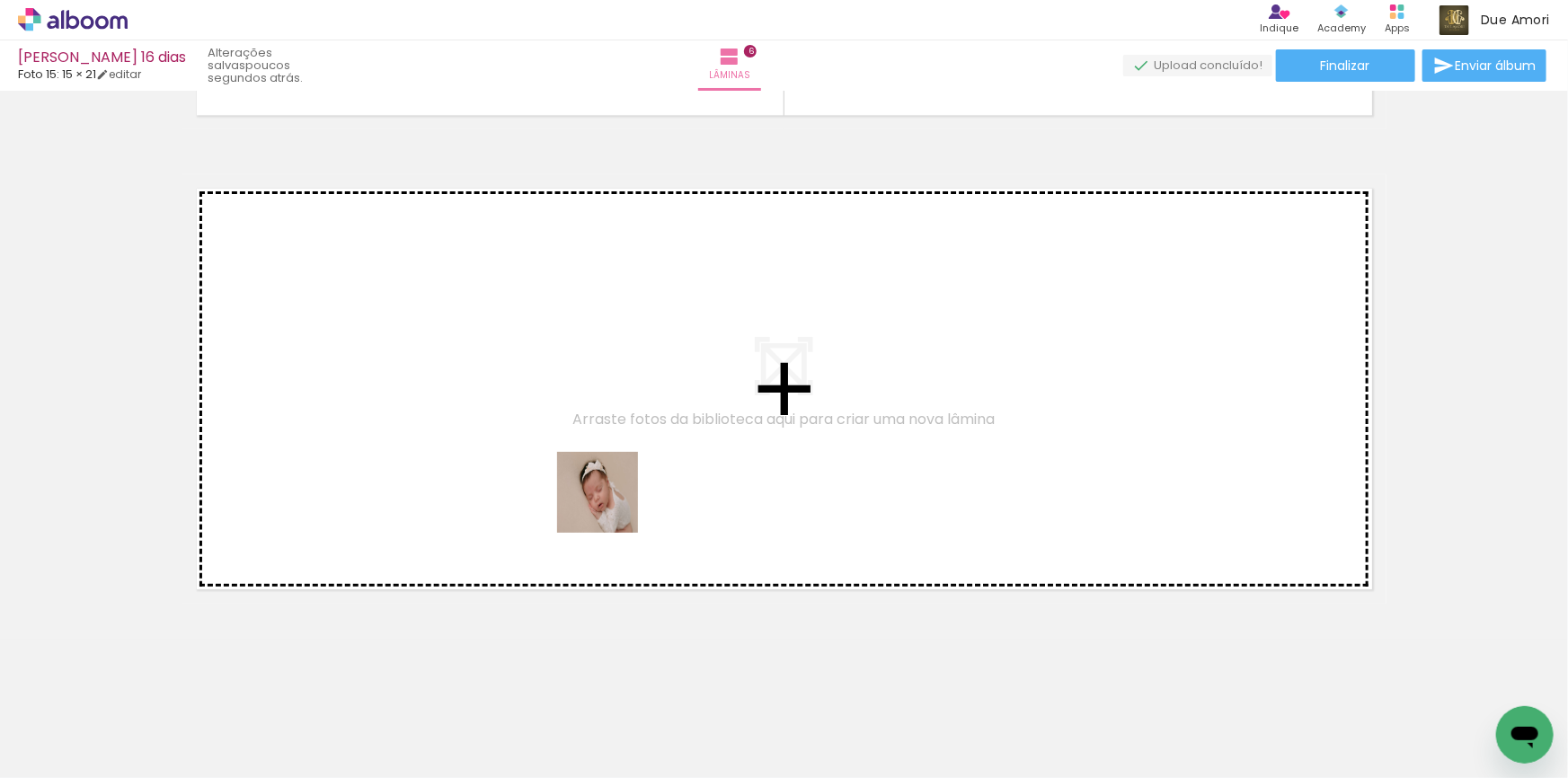
drag, startPoint x: 489, startPoint y: 741, endPoint x: 623, endPoint y: 476, distance: 297.0
click at [623, 476] on quentale-workspace at bounding box center [784, 389] width 1568 height 778
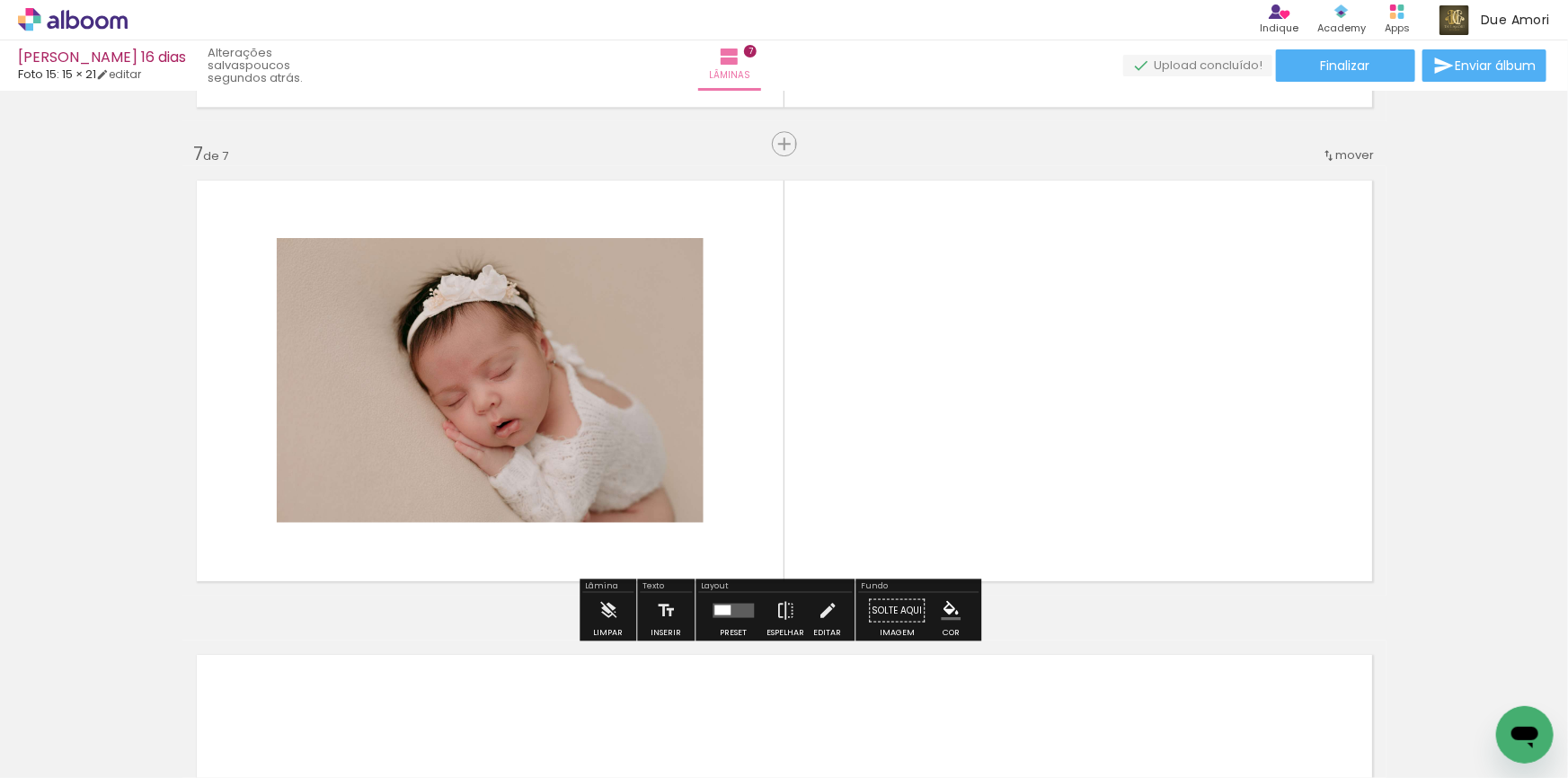
scroll to position [2824, 0]
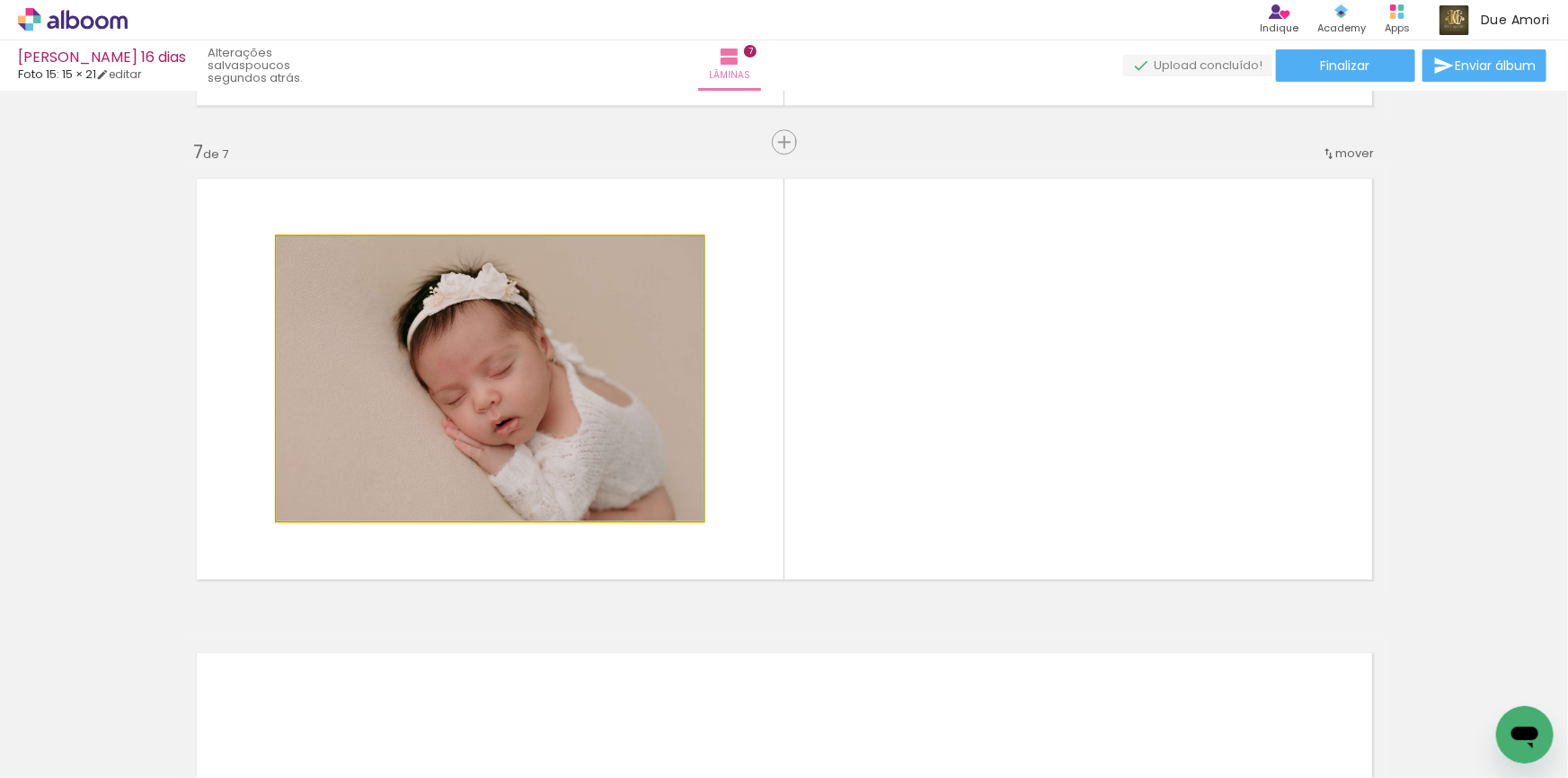
click at [548, 430] on quentale-photo at bounding box center [489, 379] width 427 height 285
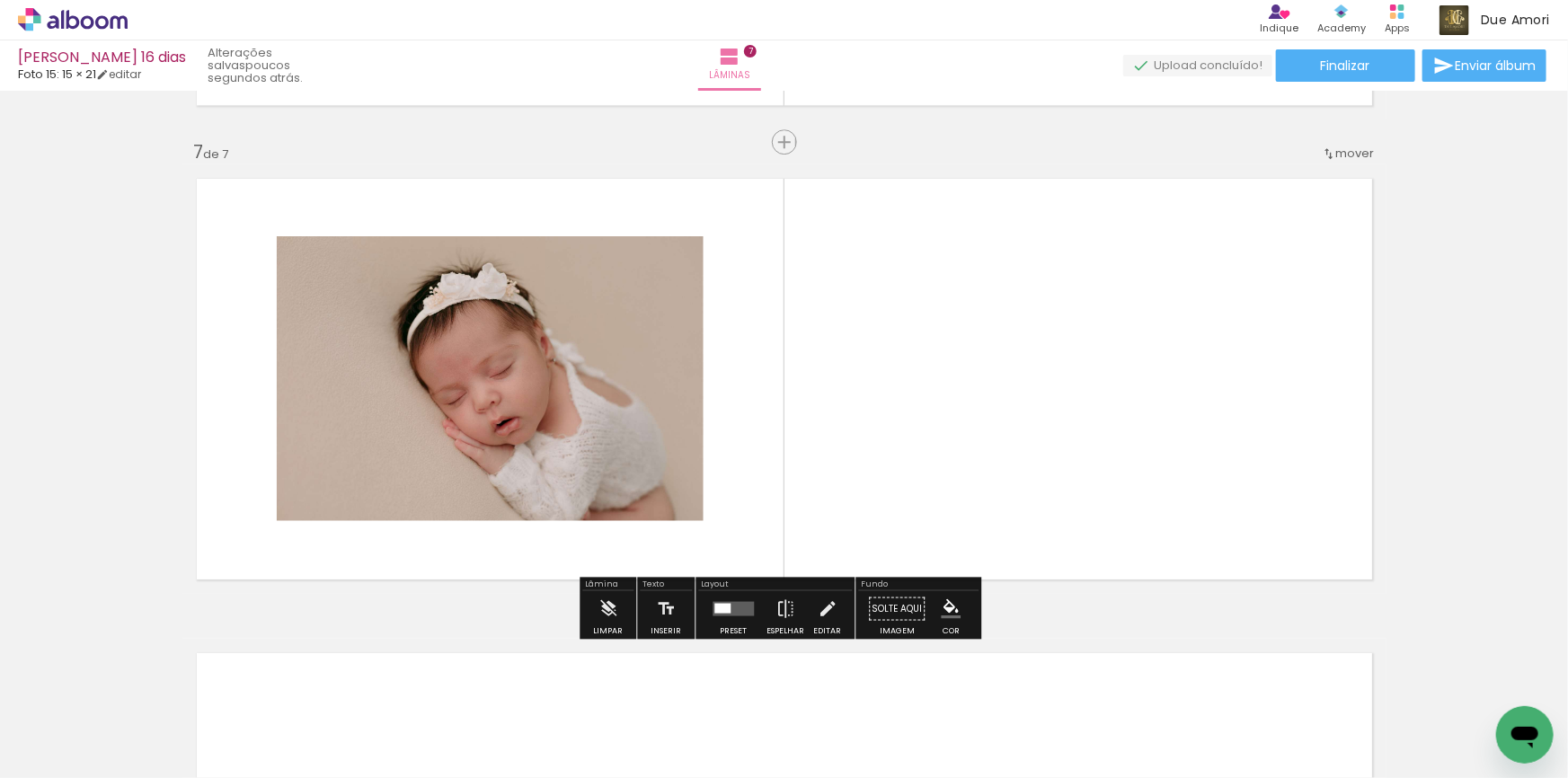
drag, startPoint x: 548, startPoint y: 430, endPoint x: 1002, endPoint y: 449, distance: 454.4
click at [1002, 449] on quentale-layouter at bounding box center [784, 378] width 1204 height 429
click at [746, 609] on quentale-layouter at bounding box center [734, 608] width 41 height 14
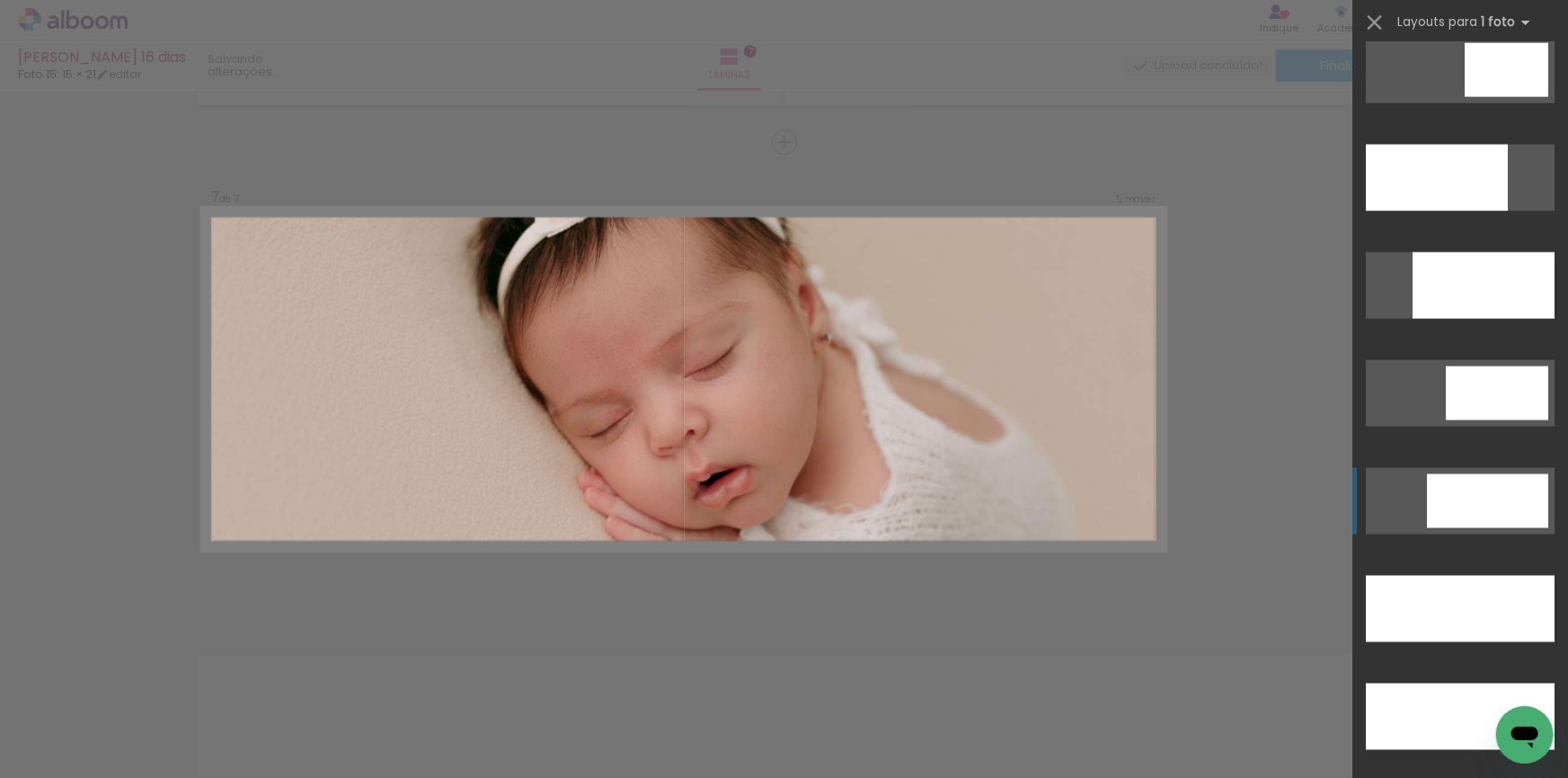
scroll to position [4655, 0]
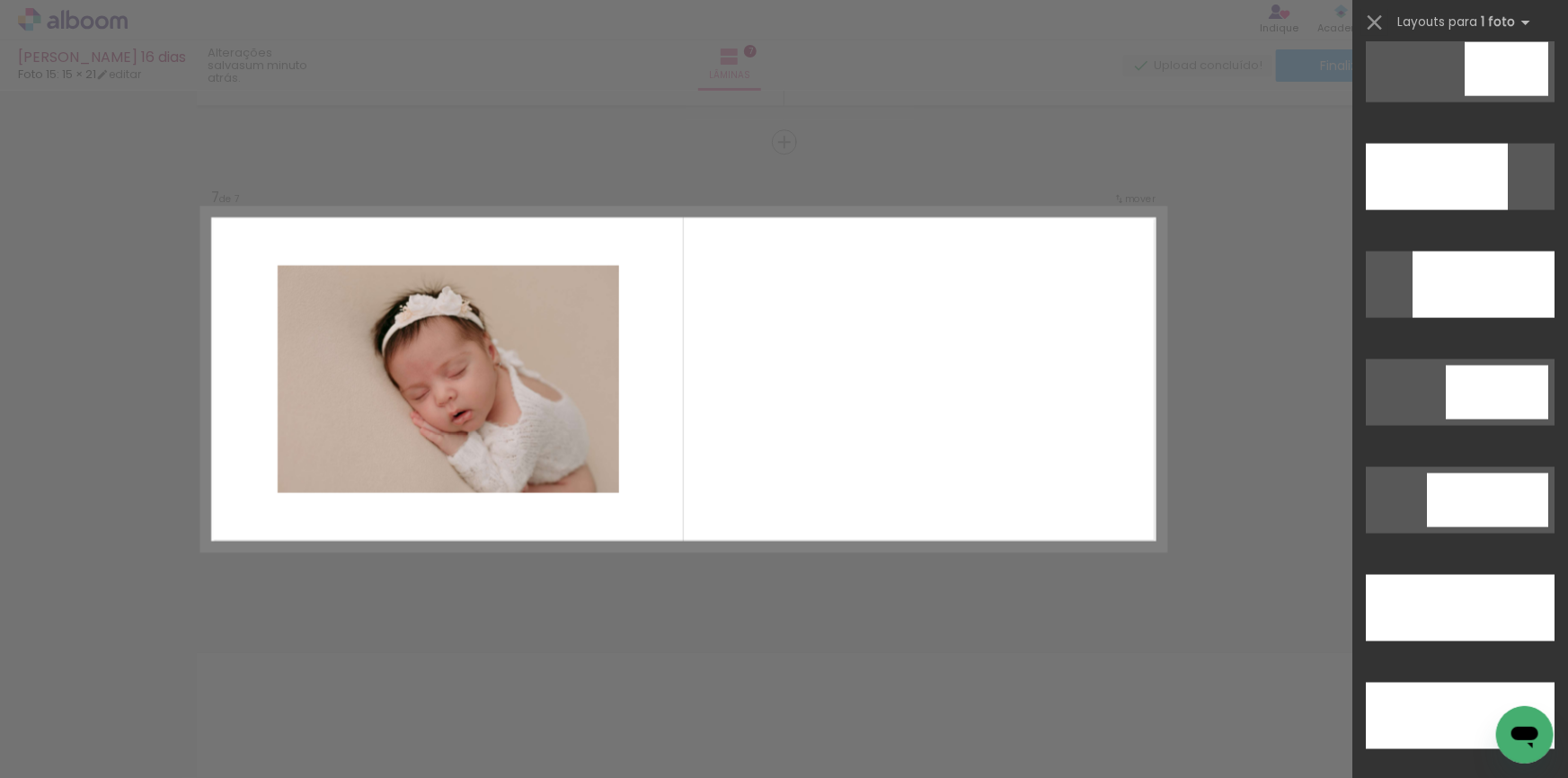
click at [806, 484] on quentale-layouter at bounding box center [683, 379] width 963 height 343
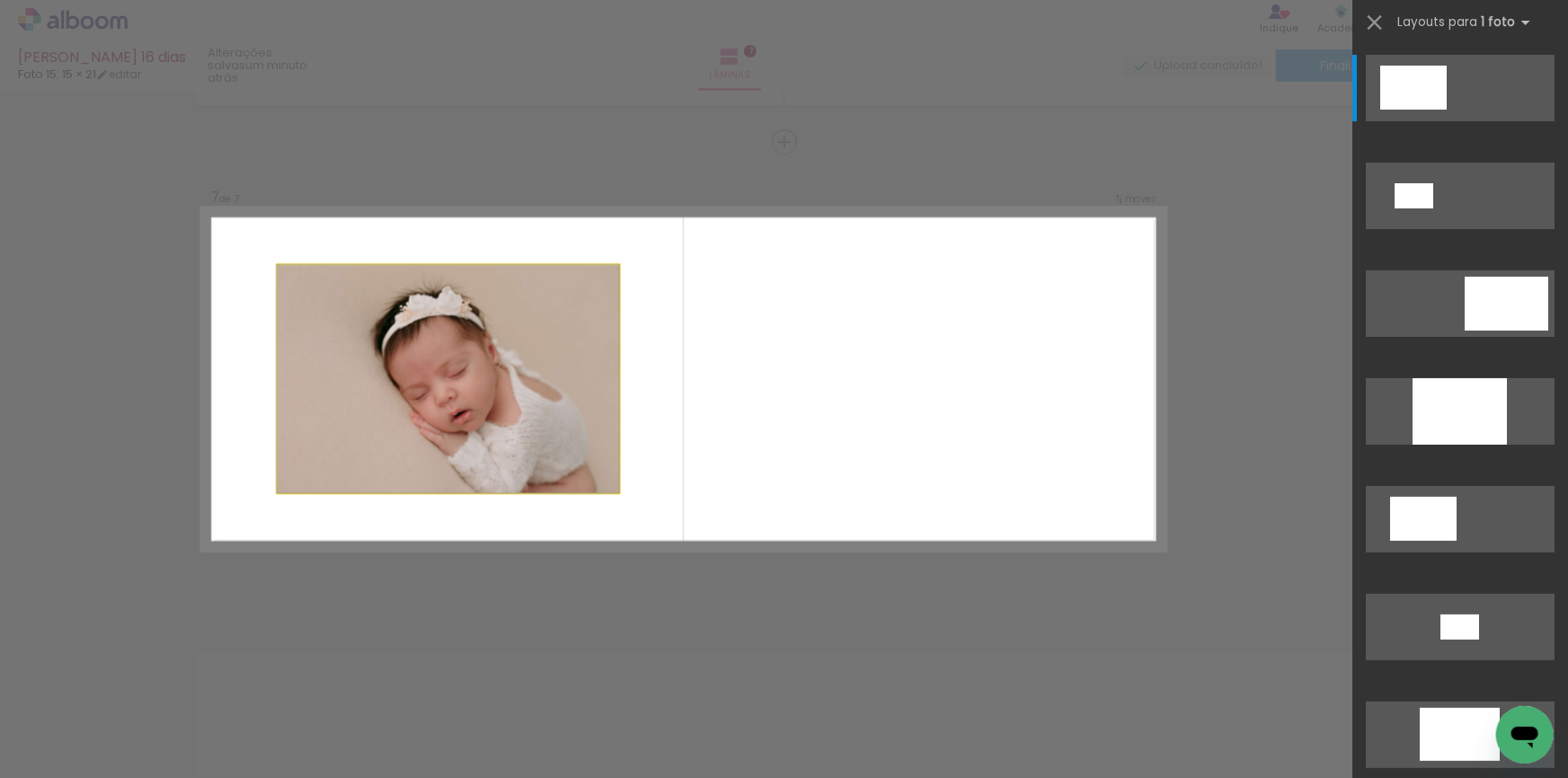
click at [529, 430] on quentale-photo at bounding box center [448, 379] width 341 height 228
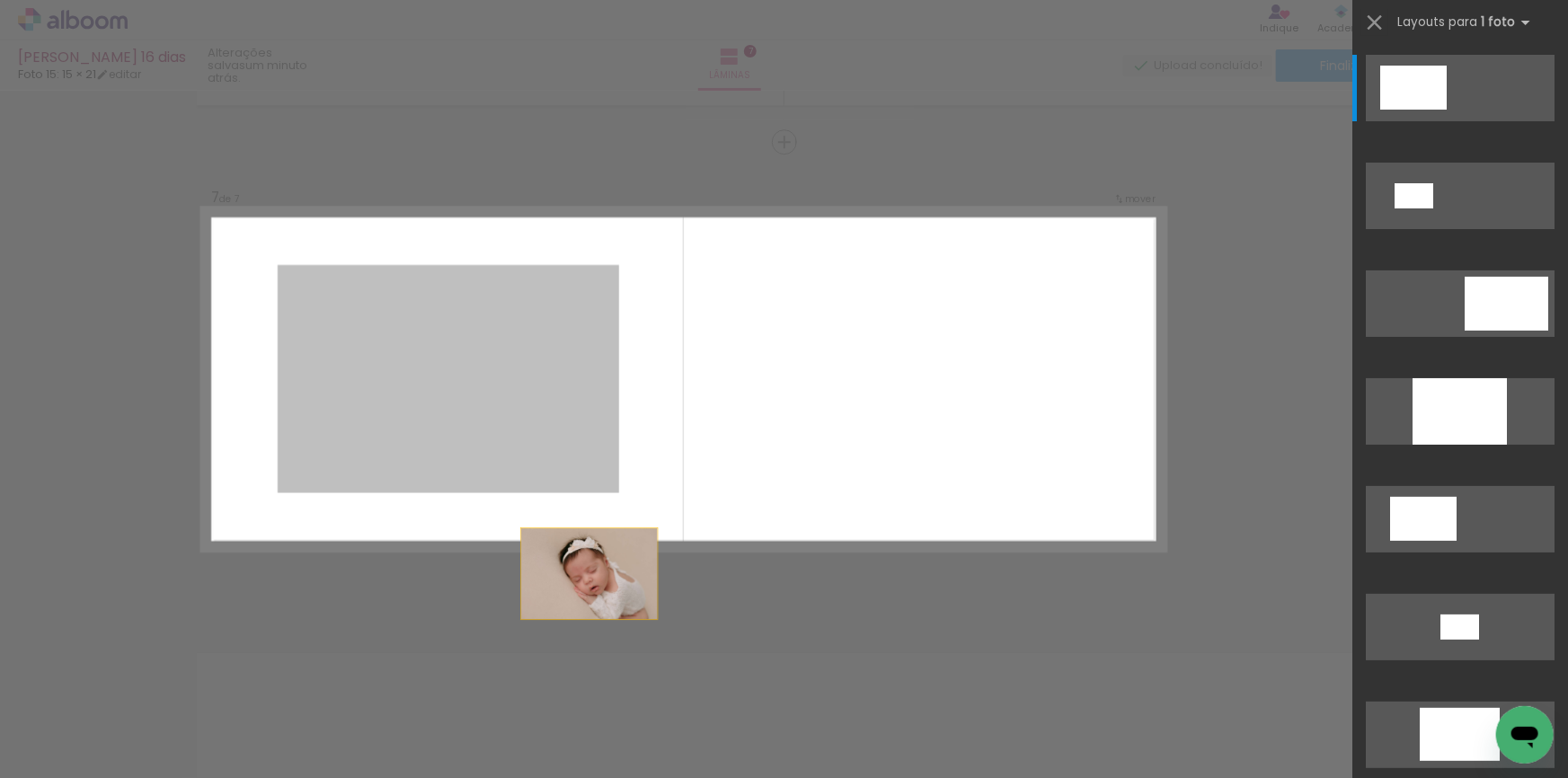
drag, startPoint x: 529, startPoint y: 430, endPoint x: 619, endPoint y: 623, distance: 213.0
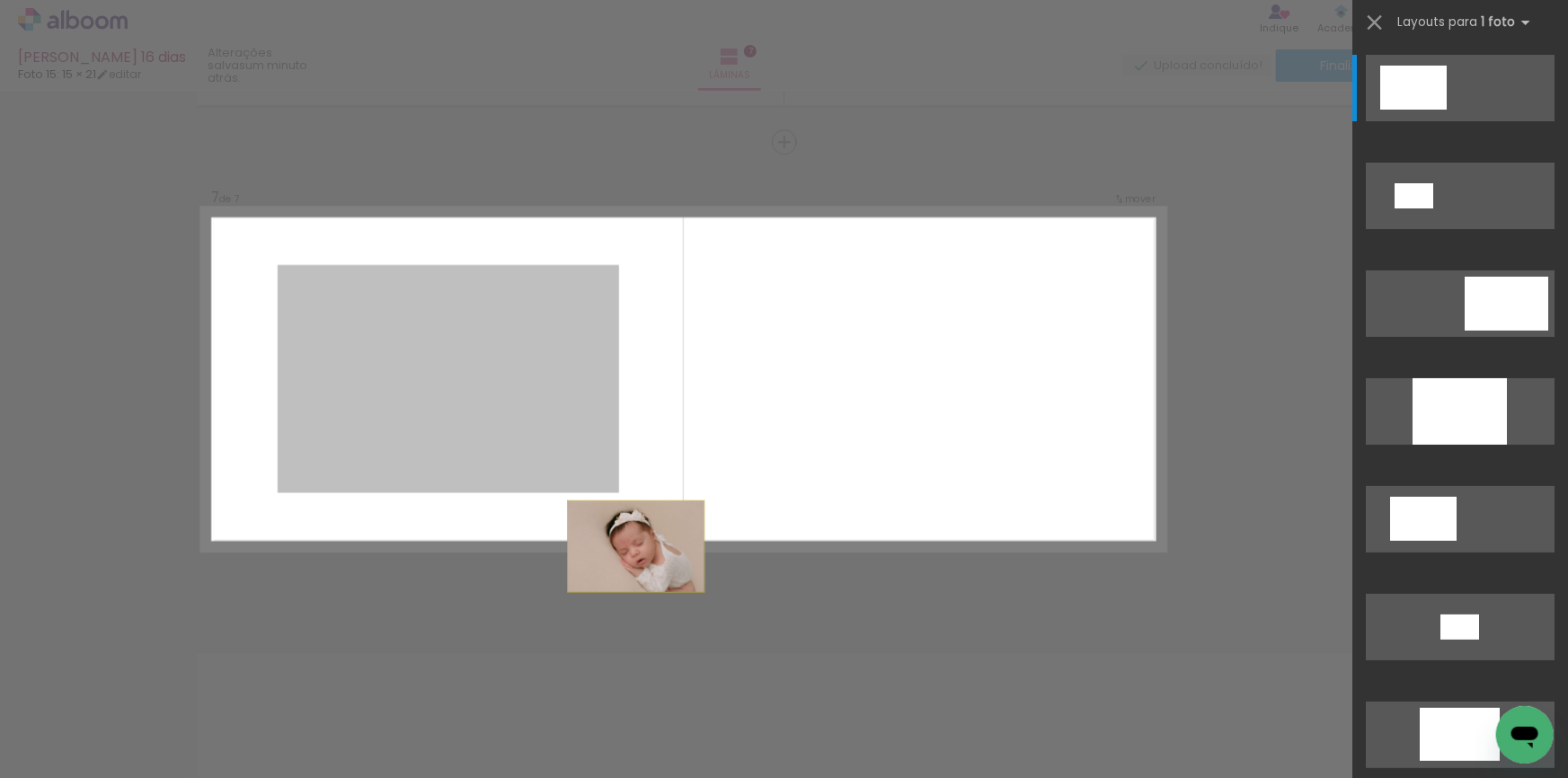
drag, startPoint x: 523, startPoint y: 407, endPoint x: 765, endPoint y: 571, distance: 292.3
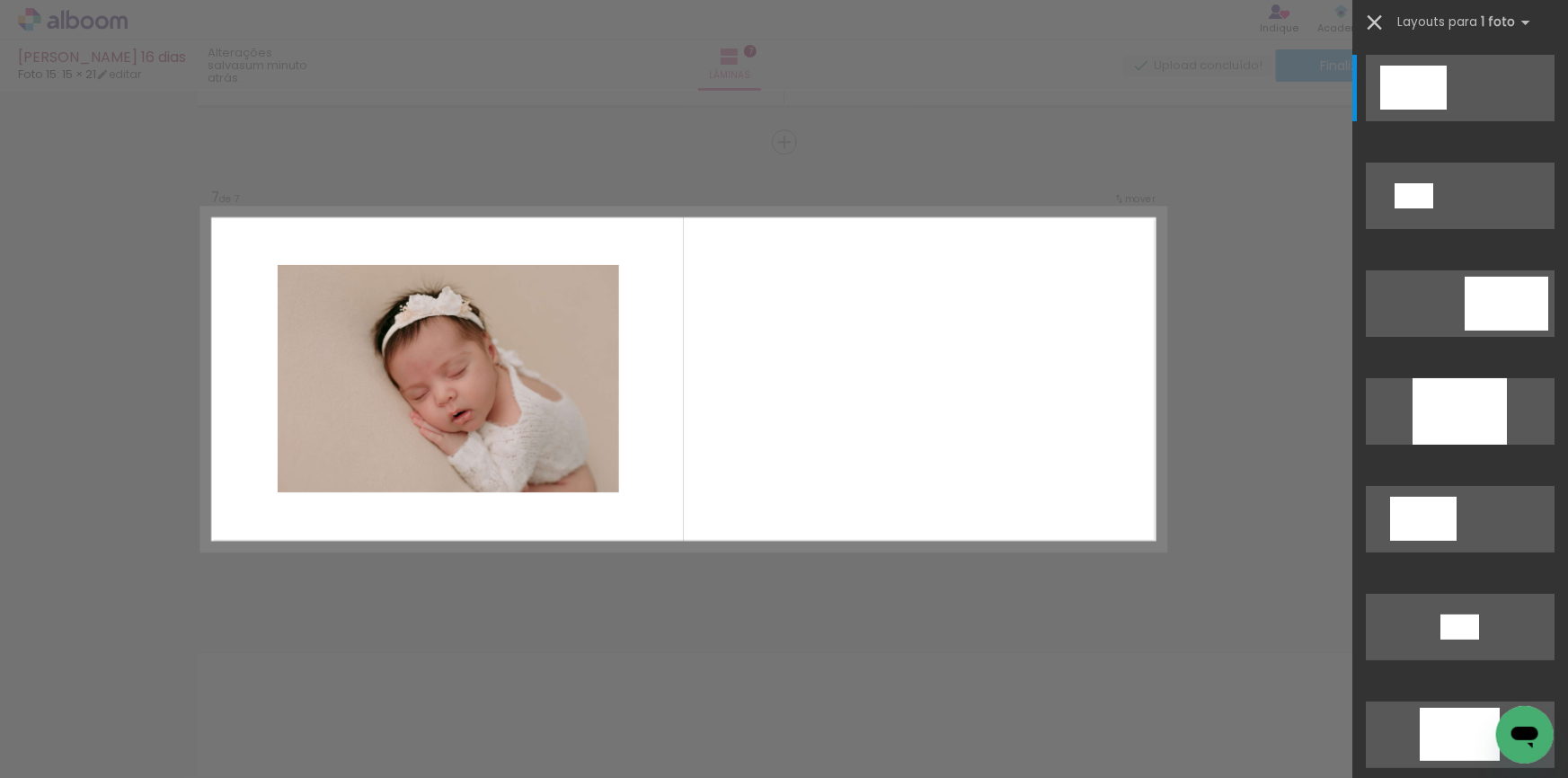
click at [1381, 25] on iron-icon at bounding box center [1374, 22] width 25 height 25
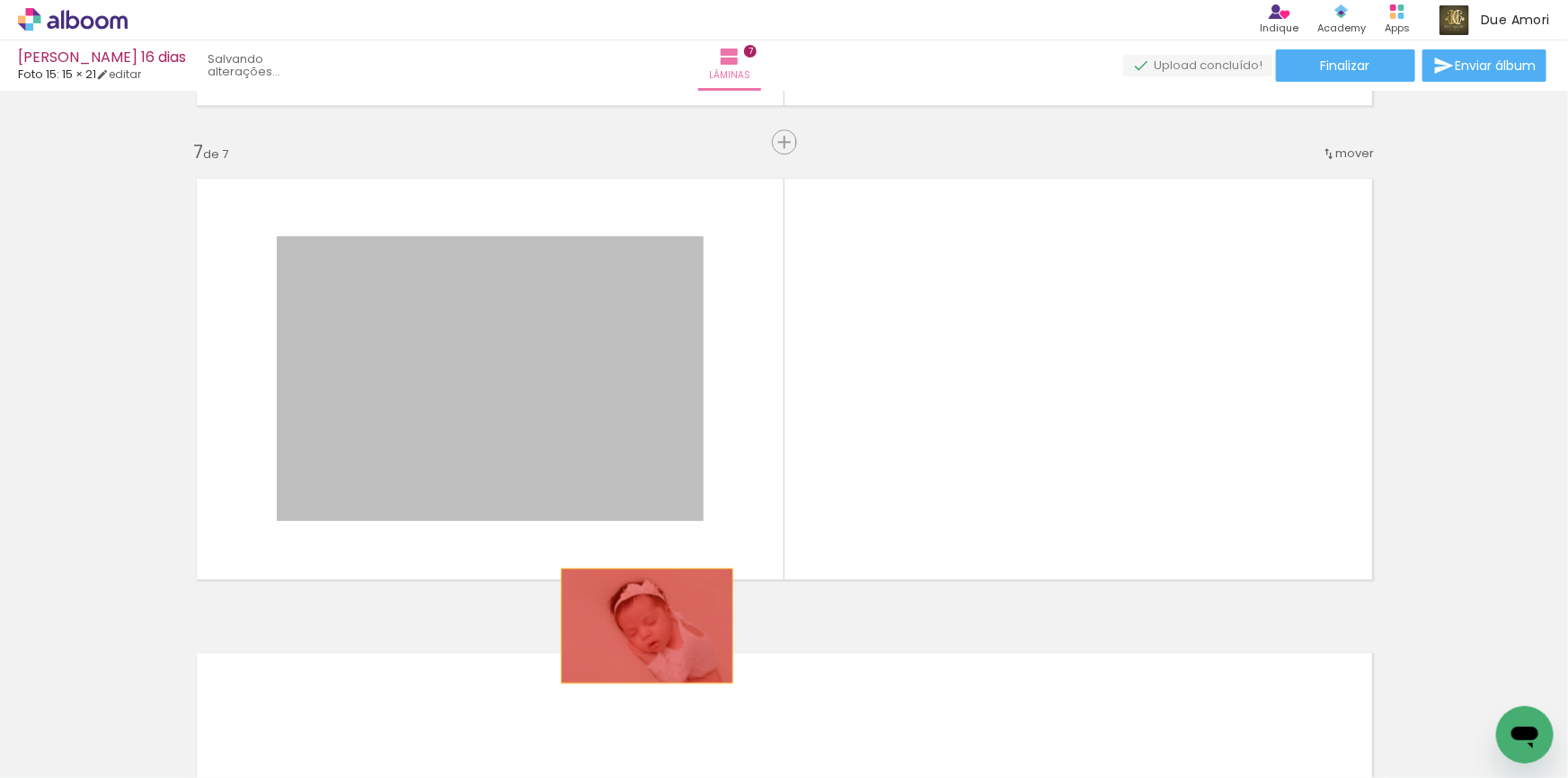
drag, startPoint x: 612, startPoint y: 382, endPoint x: 640, endPoint y: 625, distance: 244.6
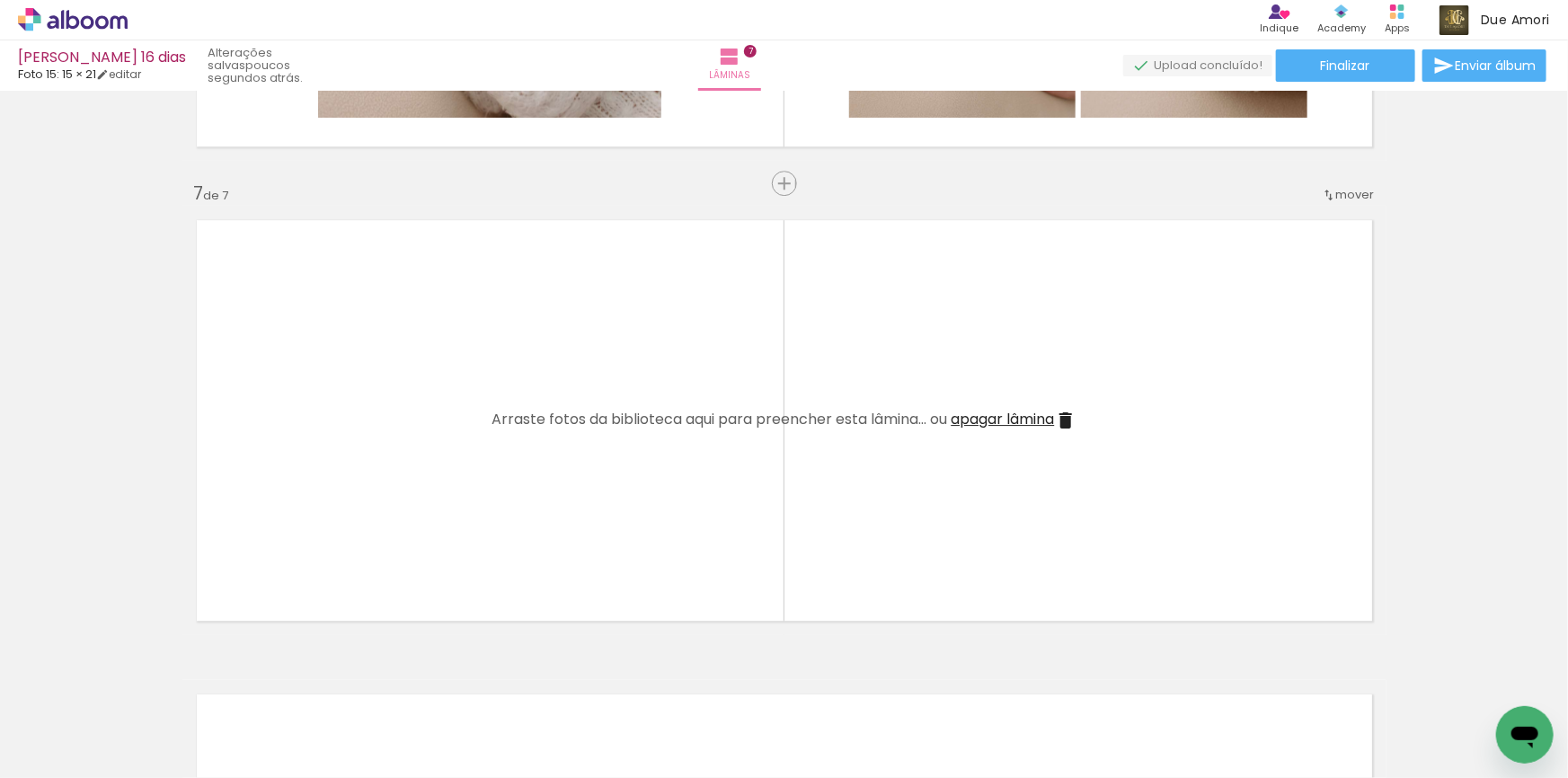
scroll to position [2776, 0]
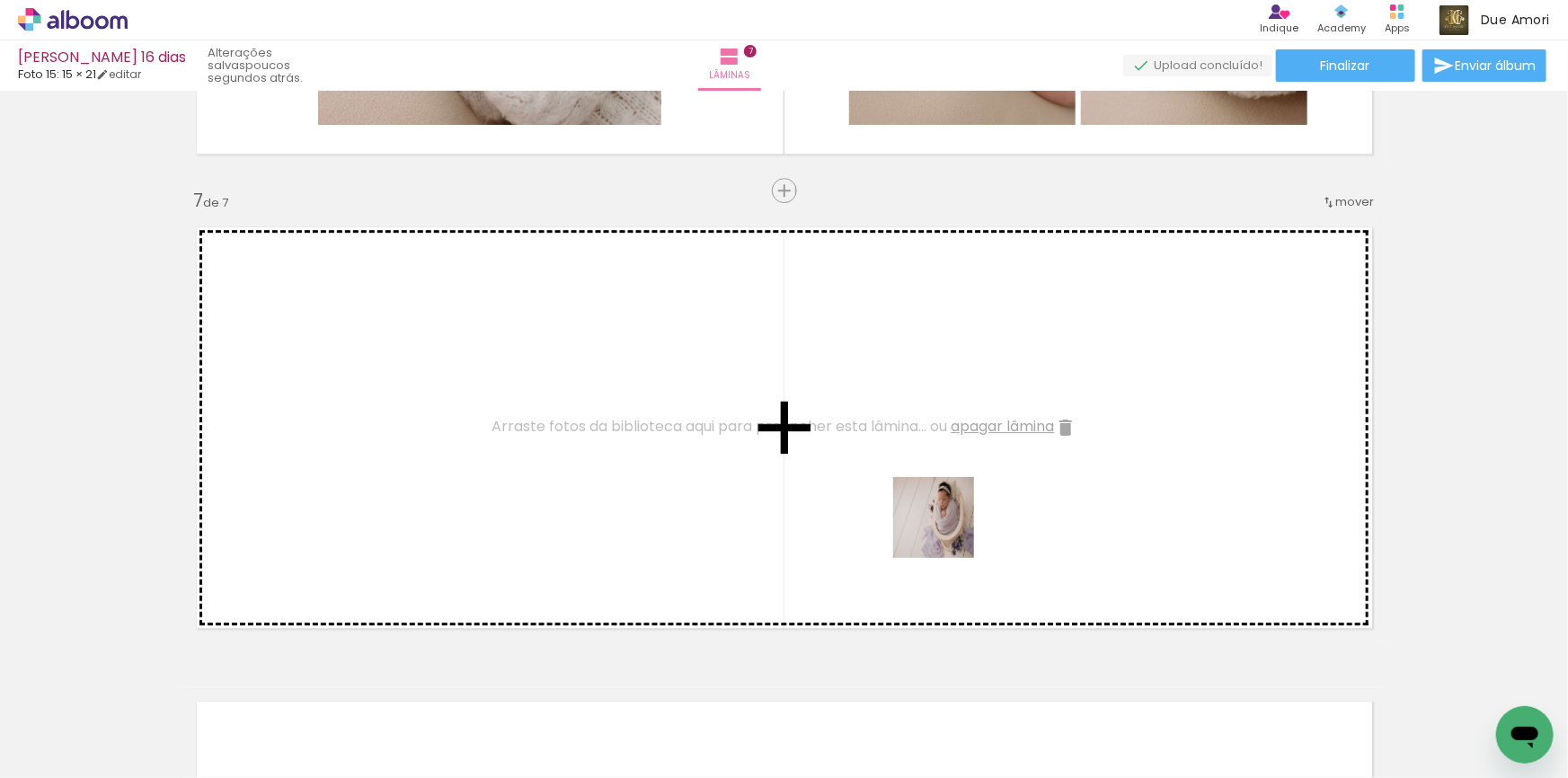
drag, startPoint x: 1111, startPoint y: 730, endPoint x: 903, endPoint y: 461, distance: 340.0
click at [903, 461] on quentale-workspace at bounding box center [784, 389] width 1568 height 778
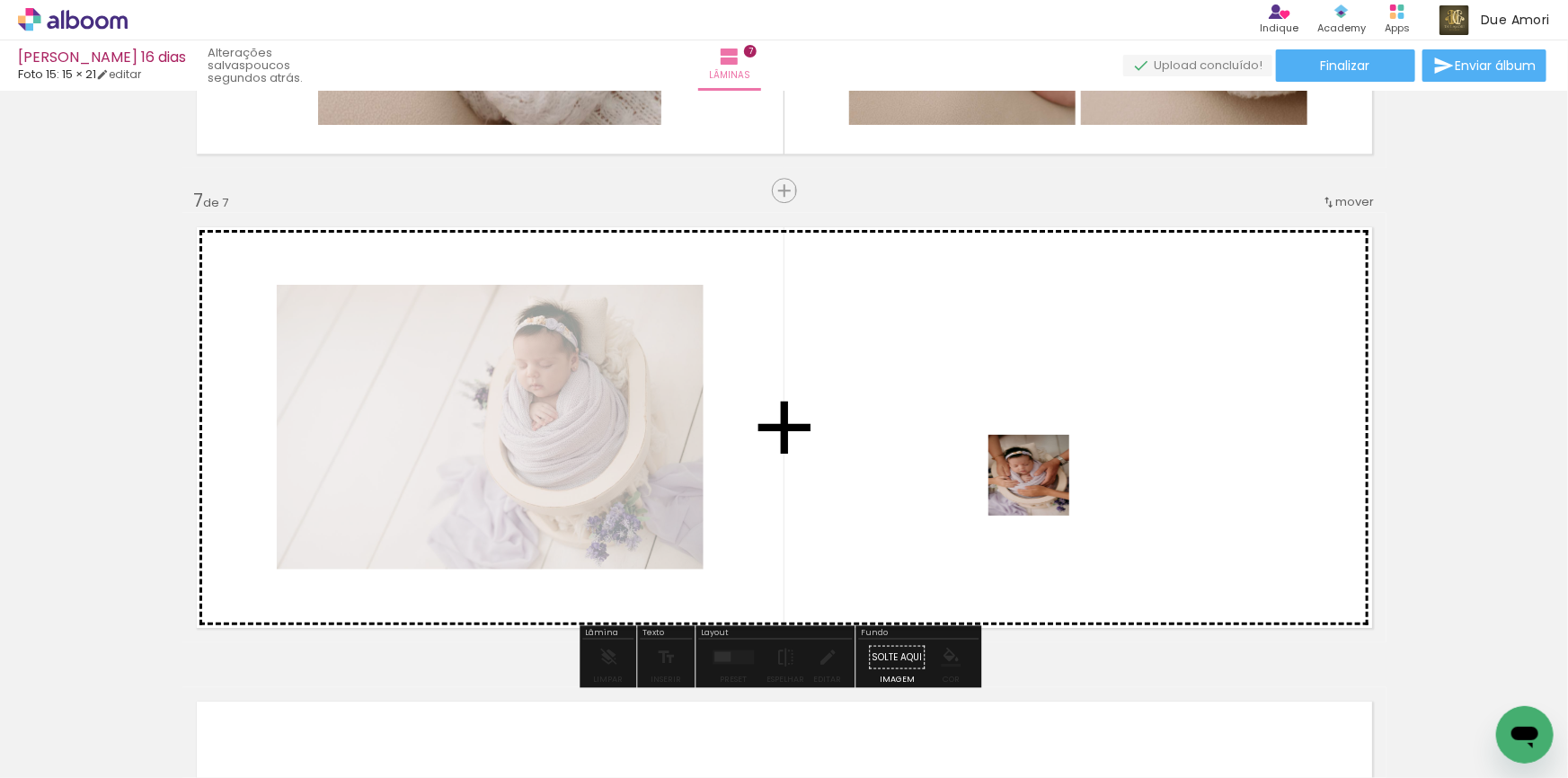
drag, startPoint x: 1180, startPoint y: 712, endPoint x: 875, endPoint y: 387, distance: 445.7
click at [875, 387] on quentale-workspace at bounding box center [784, 389] width 1568 height 778
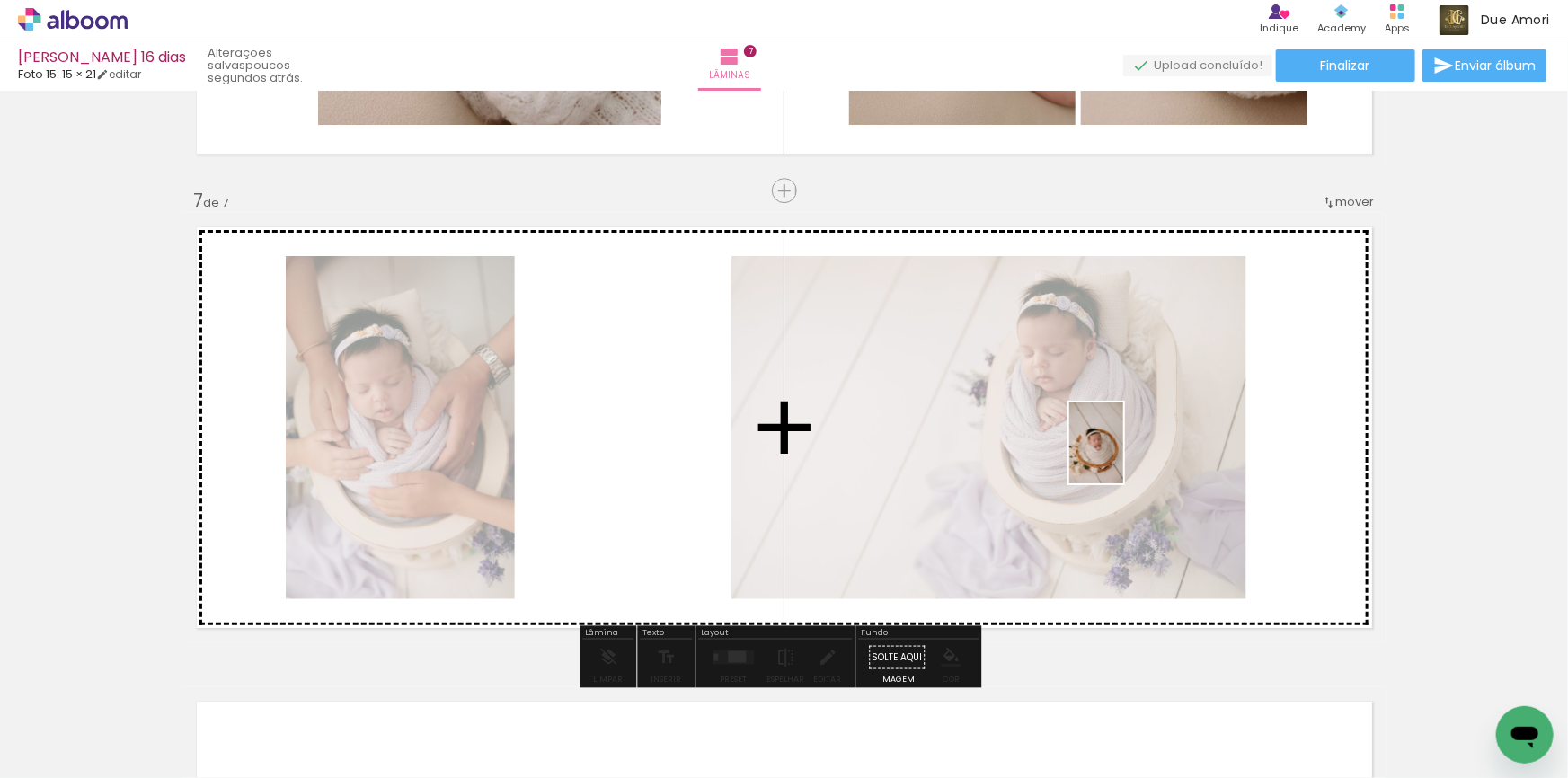
drag, startPoint x: 1304, startPoint y: 727, endPoint x: 1153, endPoint y: 476, distance: 292.9
click at [1121, 452] on quentale-workspace at bounding box center [784, 389] width 1568 height 778
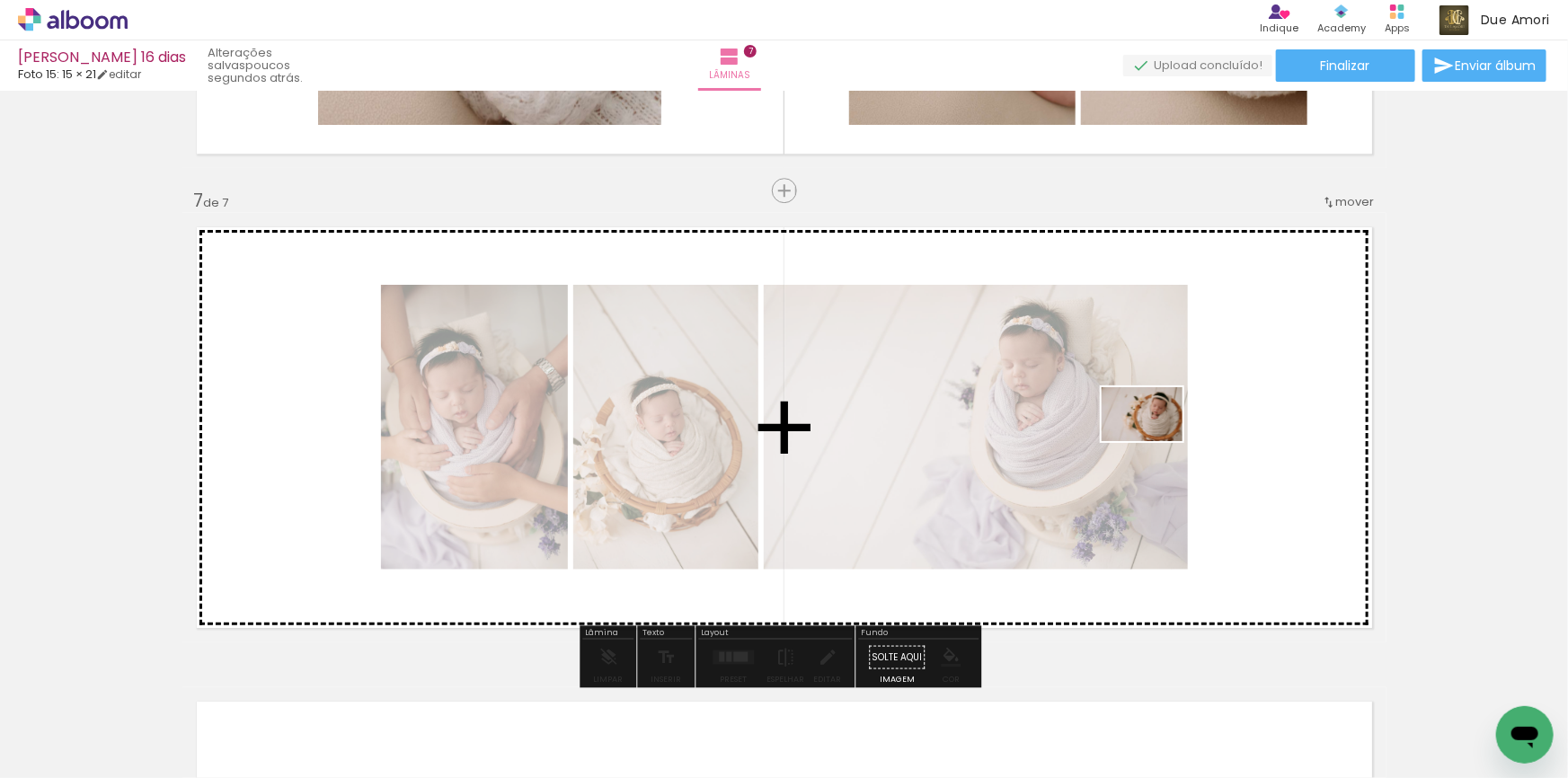
drag, startPoint x: 1393, startPoint y: 731, endPoint x: 1172, endPoint y: 430, distance: 373.4
click at [1172, 430] on quentale-workspace at bounding box center [784, 389] width 1568 height 778
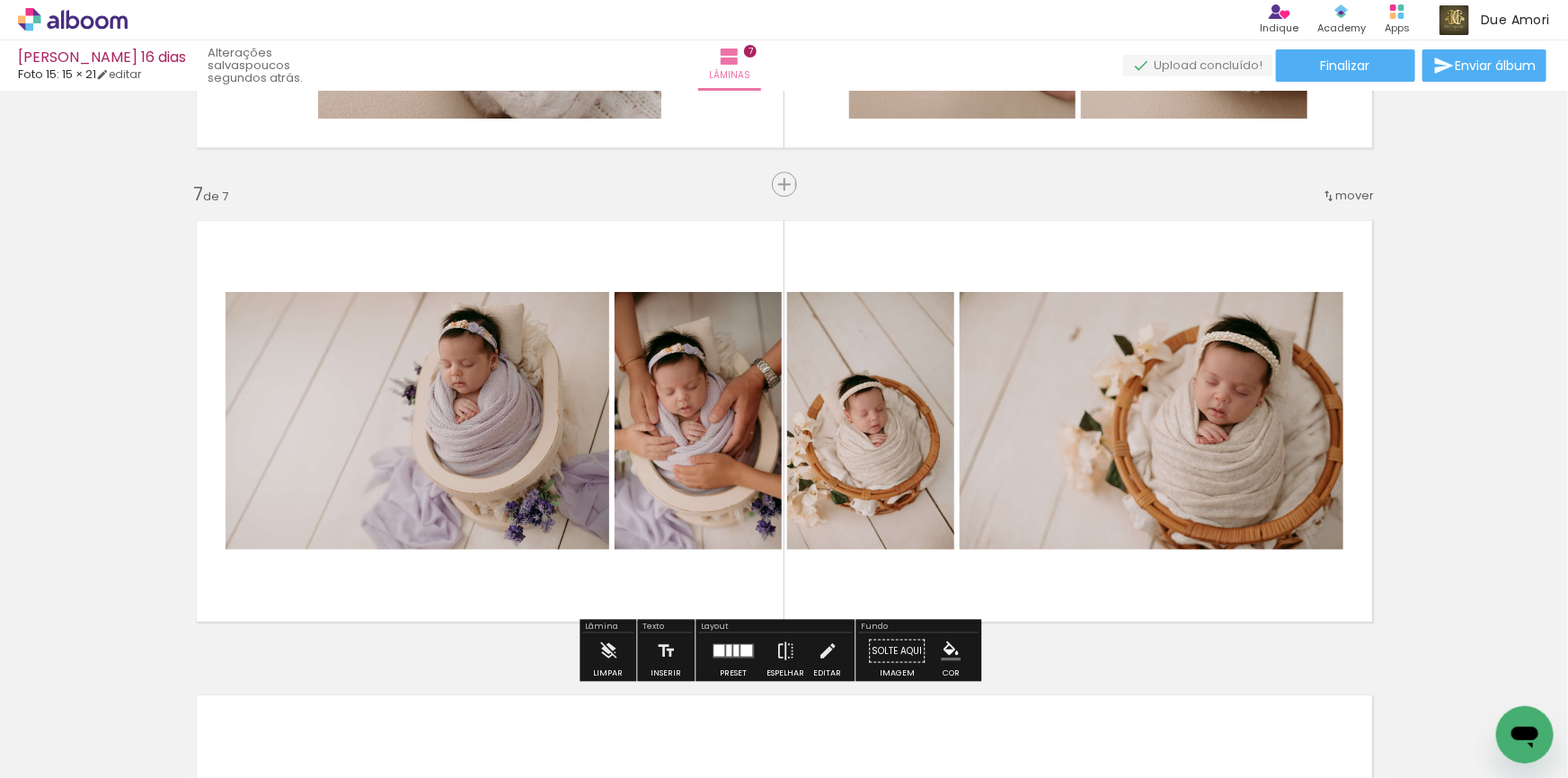
scroll to position [2776, 0]
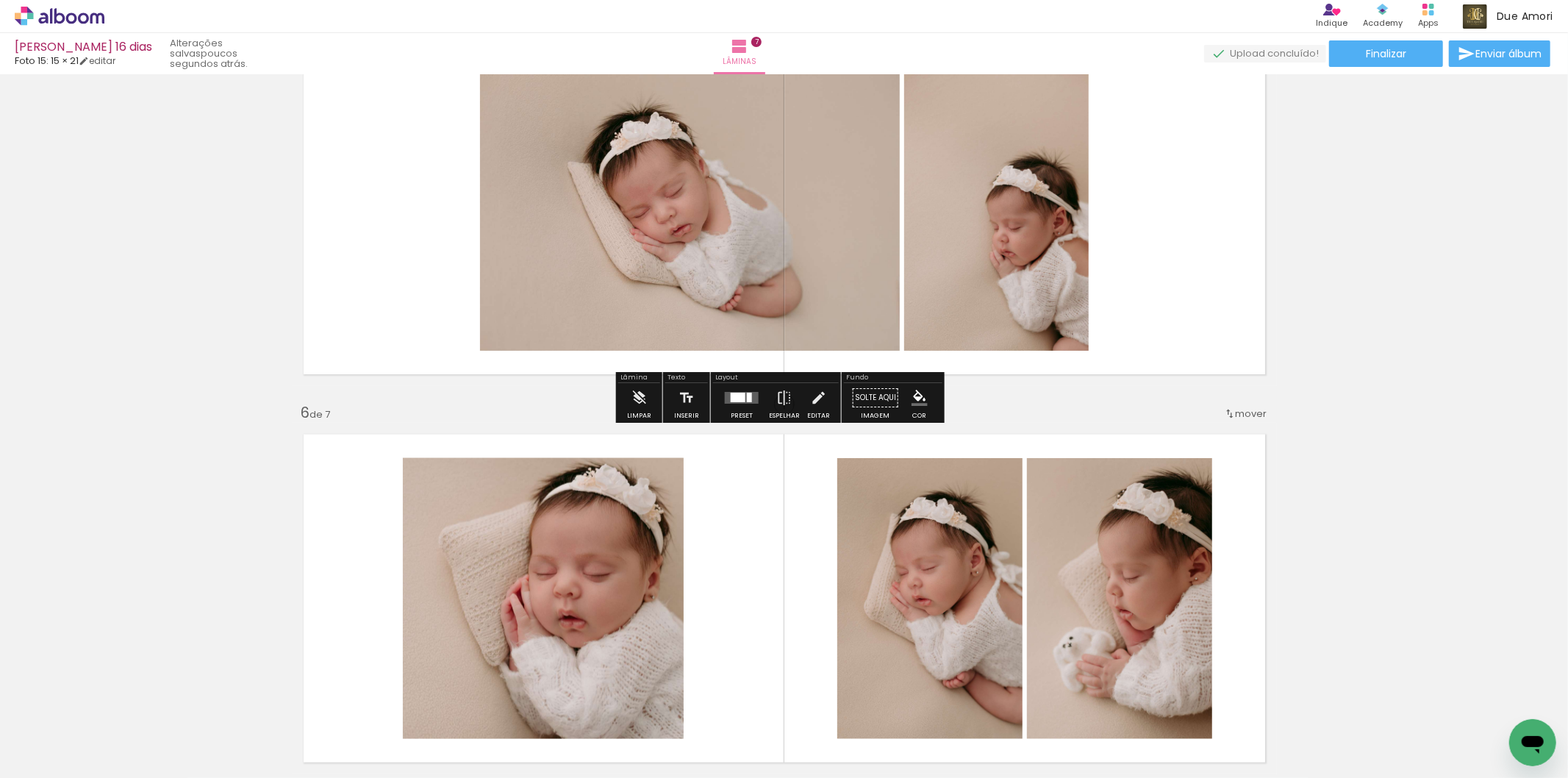
scroll to position [1663, 0]
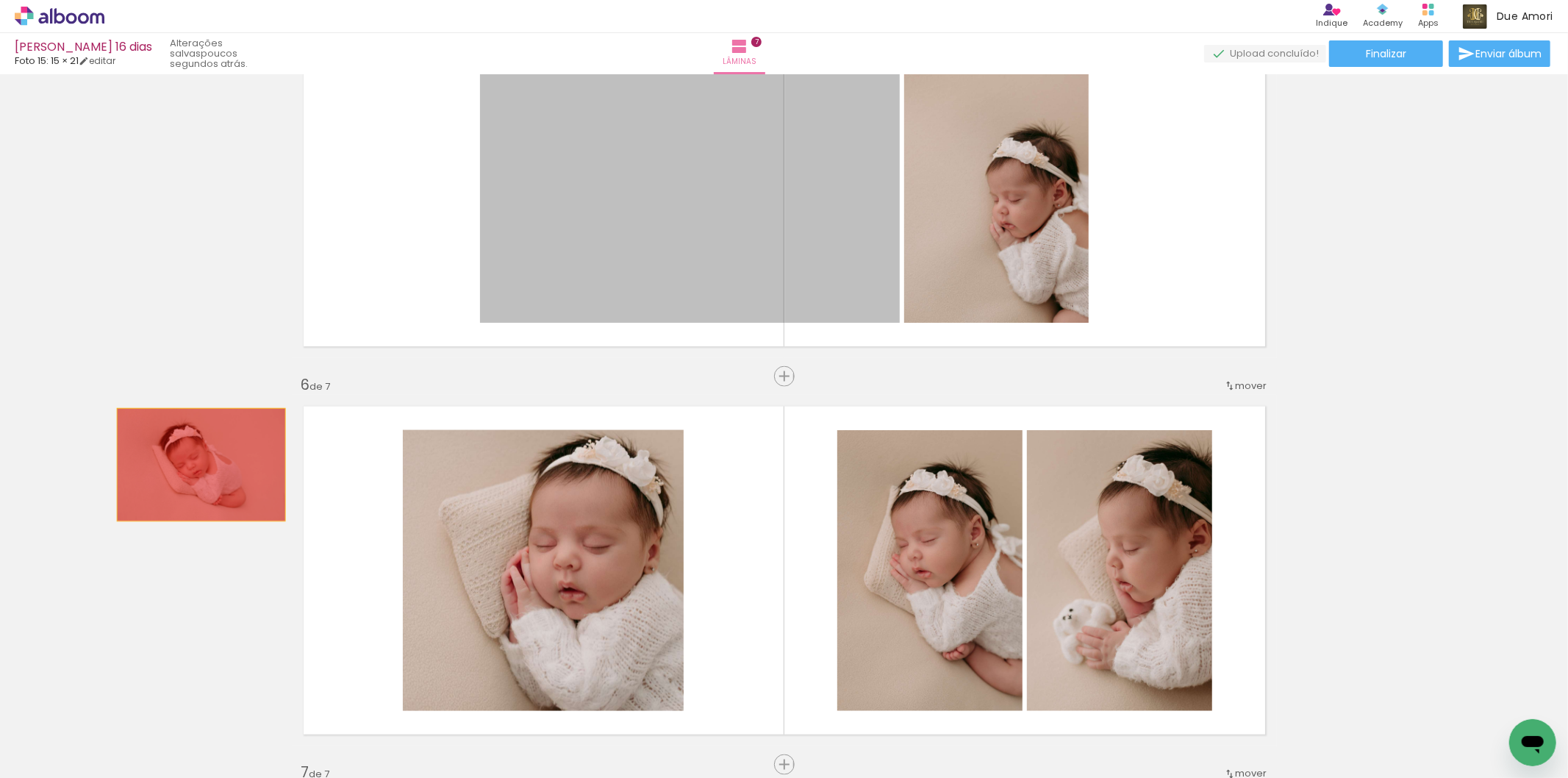
drag, startPoint x: 723, startPoint y: 170, endPoint x: 194, endPoint y: 465, distance: 605.7
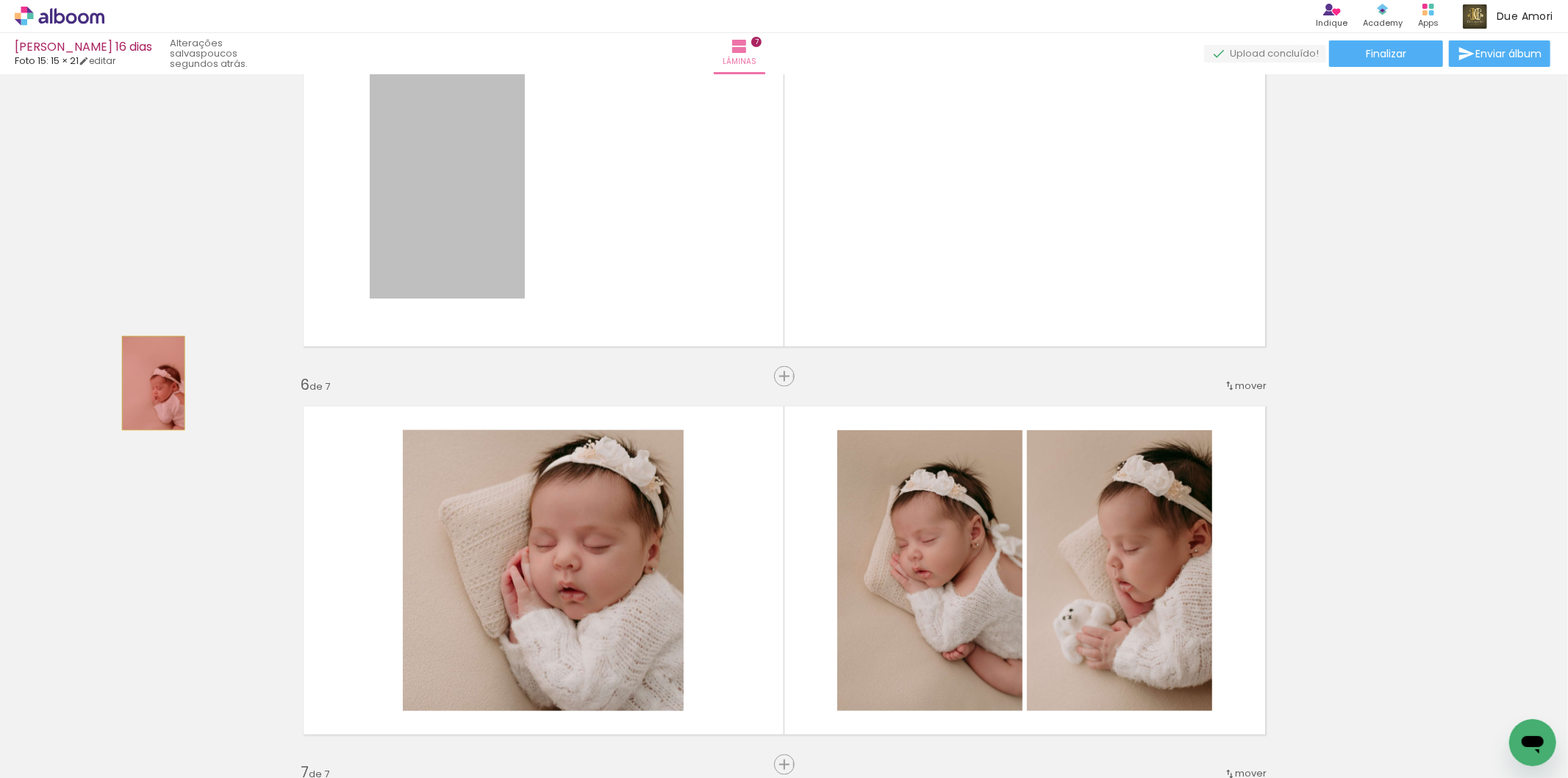
drag, startPoint x: 479, startPoint y: 215, endPoint x: 147, endPoint y: 383, distance: 372.1
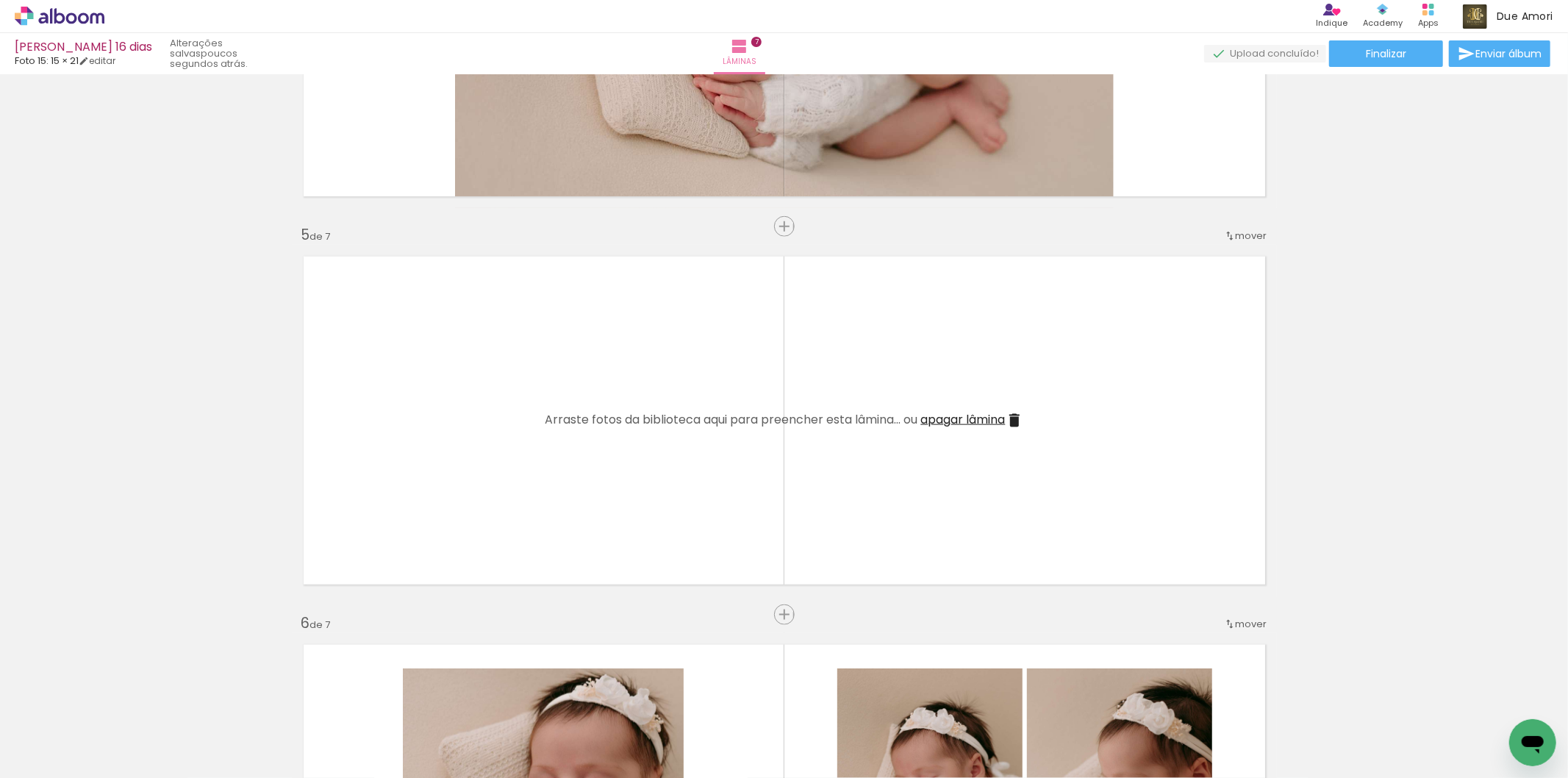
scroll to position [1418, 0]
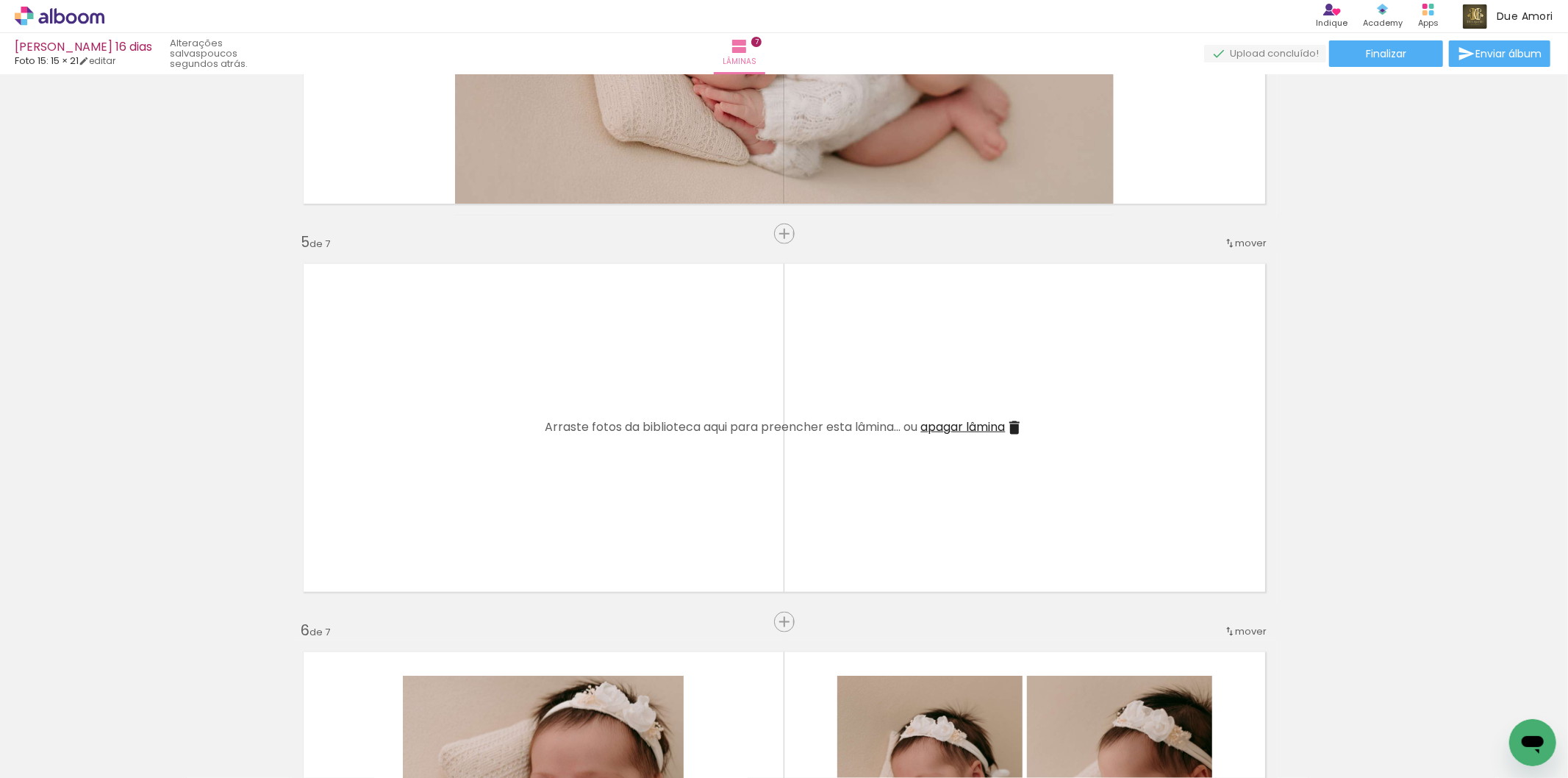
click at [1019, 427] on iron-icon at bounding box center [1014, 428] width 18 height 18
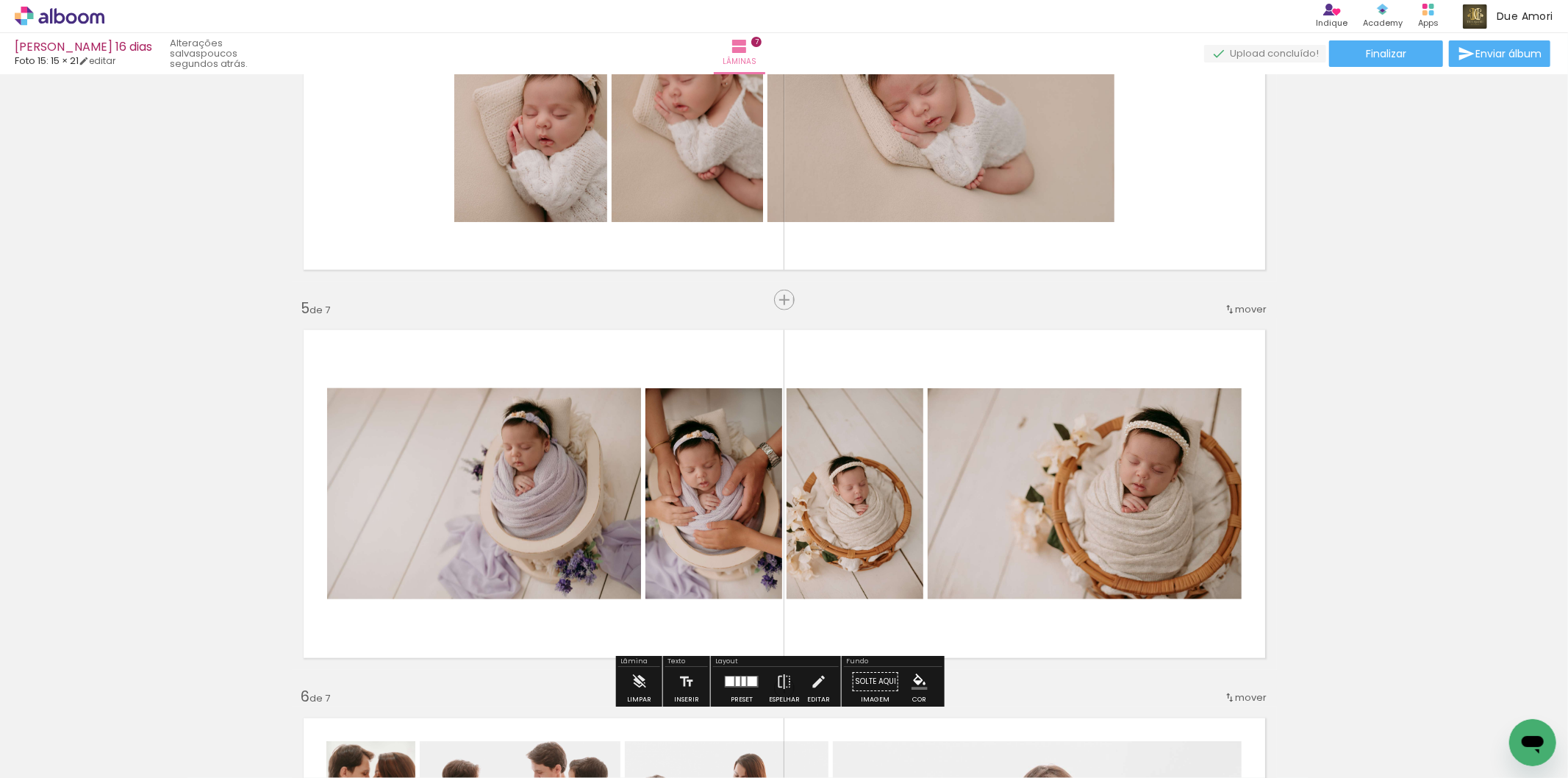
scroll to position [1062, 0]
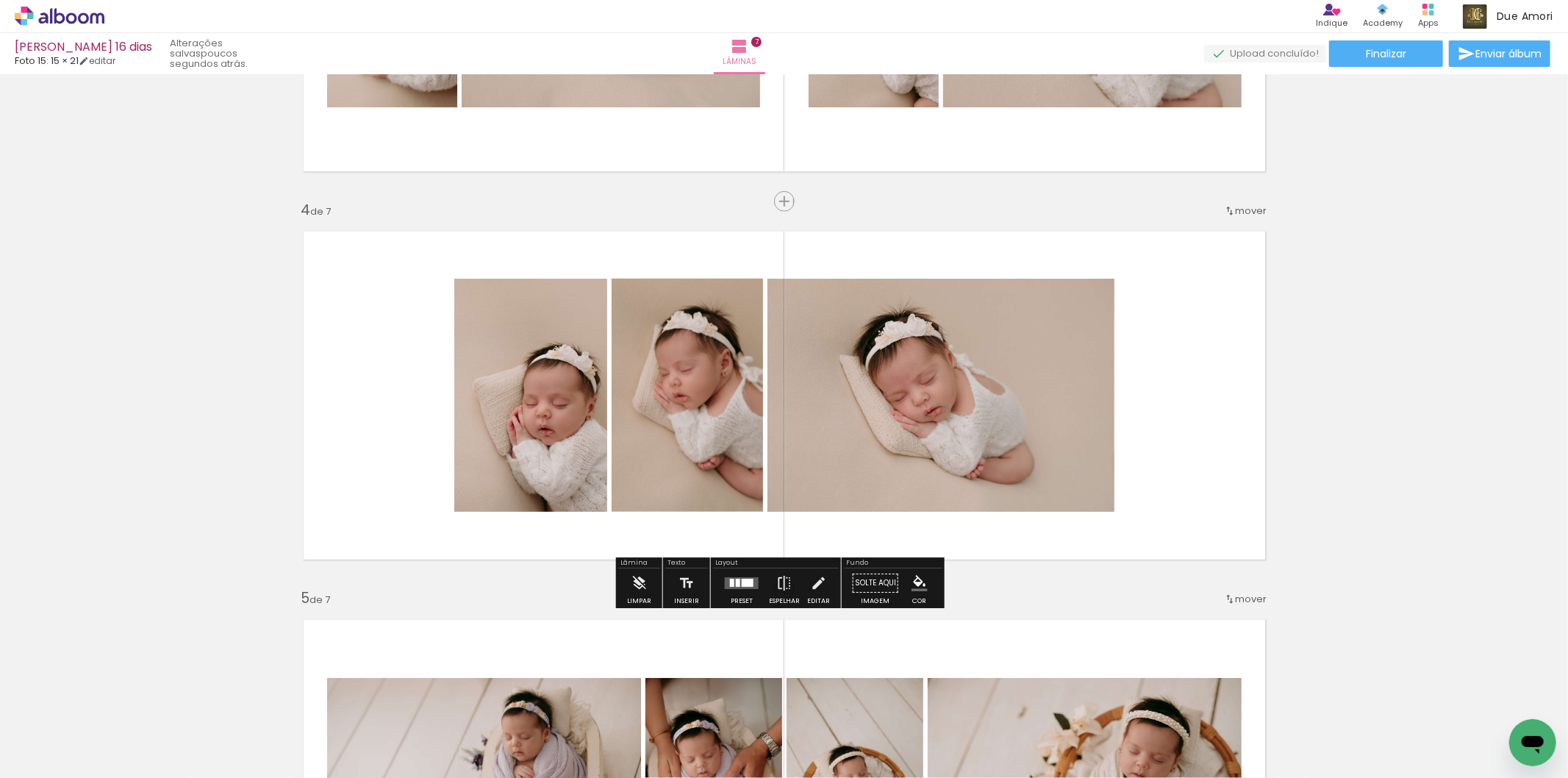
click at [736, 584] on div at bounding box center [738, 583] width 5 height 8
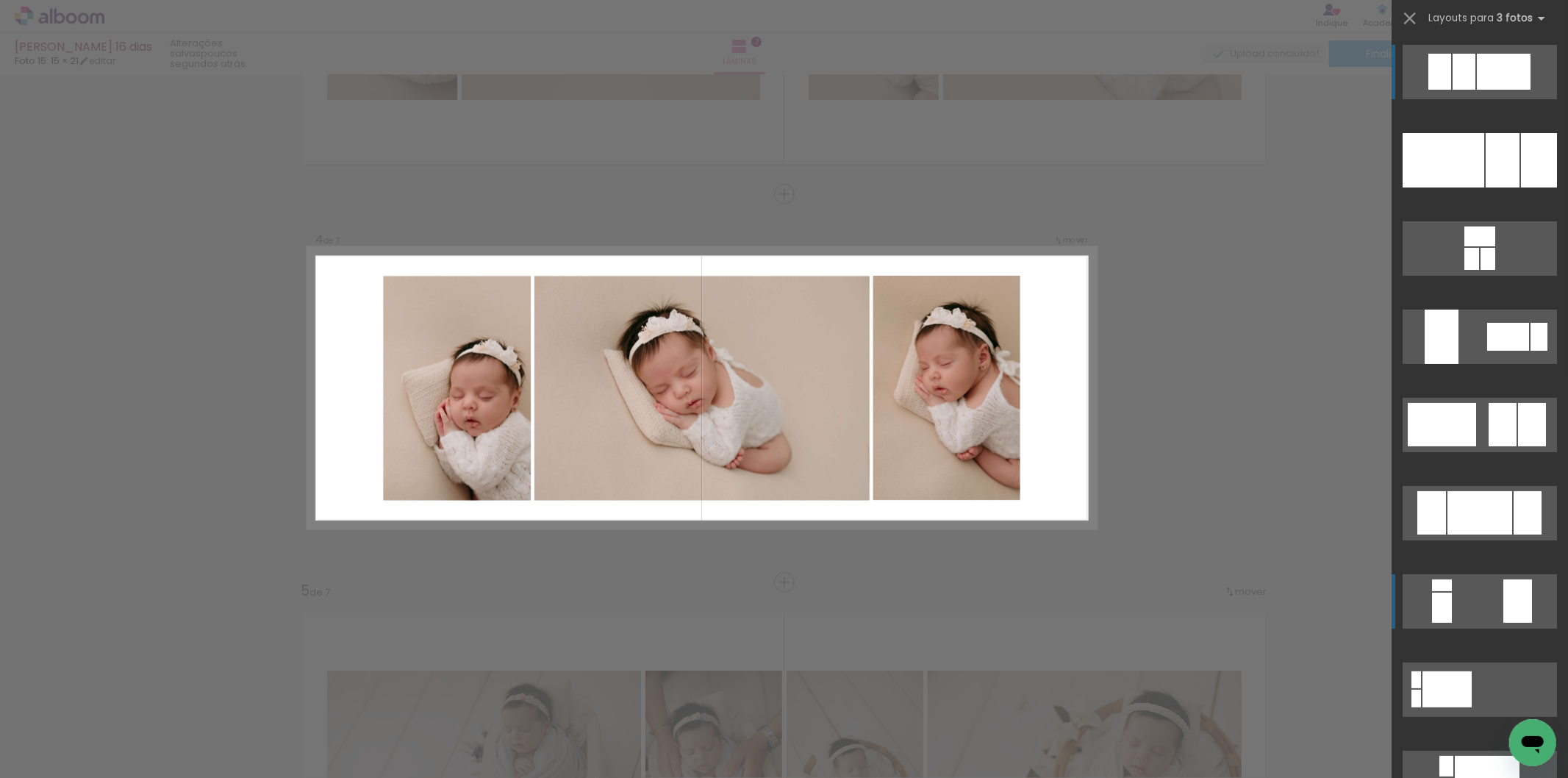
scroll to position [1077, 0]
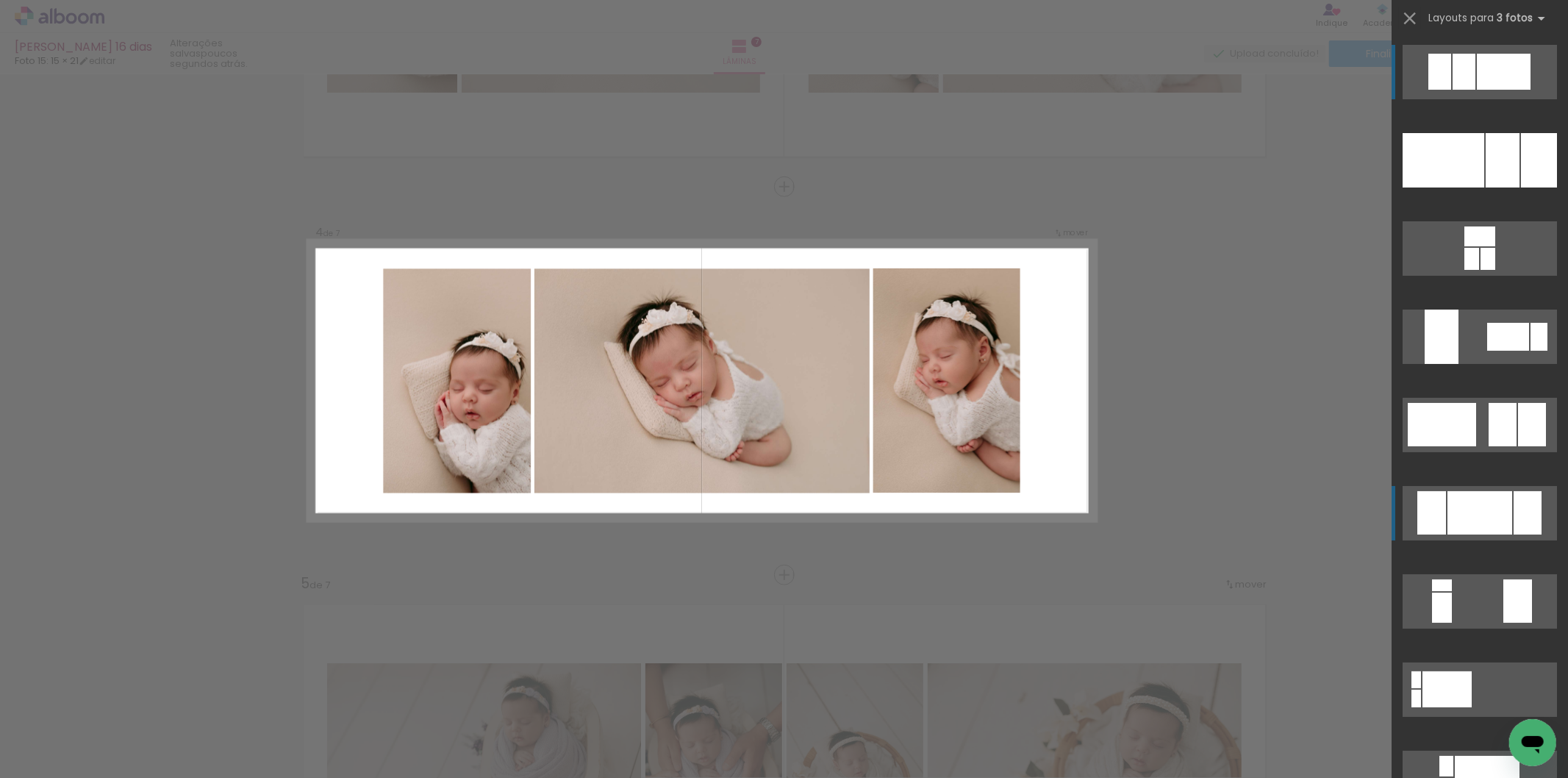
click at [1466, 513] on div at bounding box center [1480, 512] width 65 height 43
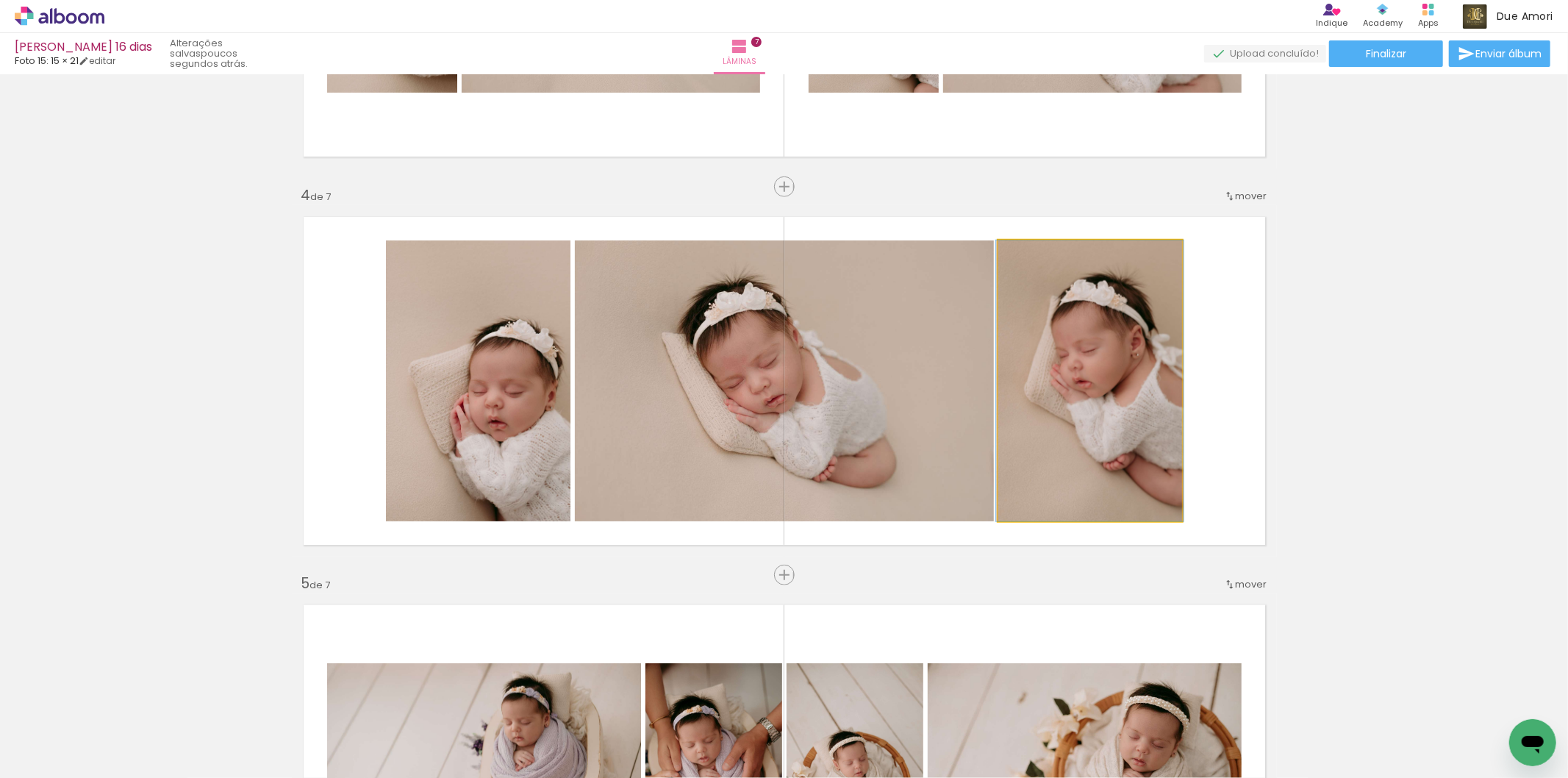
click at [1089, 444] on quentale-photo at bounding box center [1090, 381] width 184 height 281
click at [1086, 445] on quentale-photo at bounding box center [1090, 381] width 184 height 281
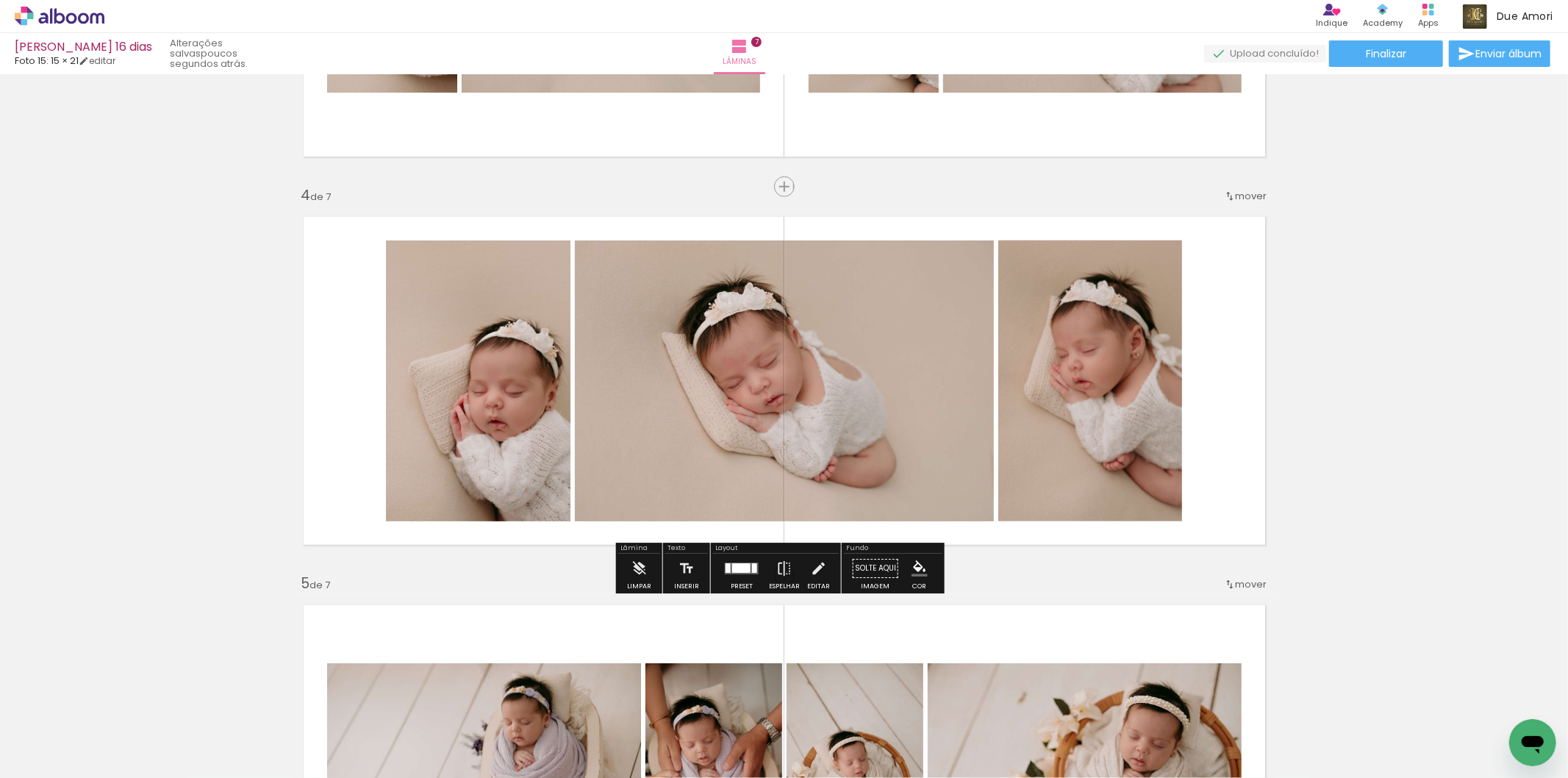
click at [1086, 445] on quentale-photo at bounding box center [1090, 381] width 184 height 281
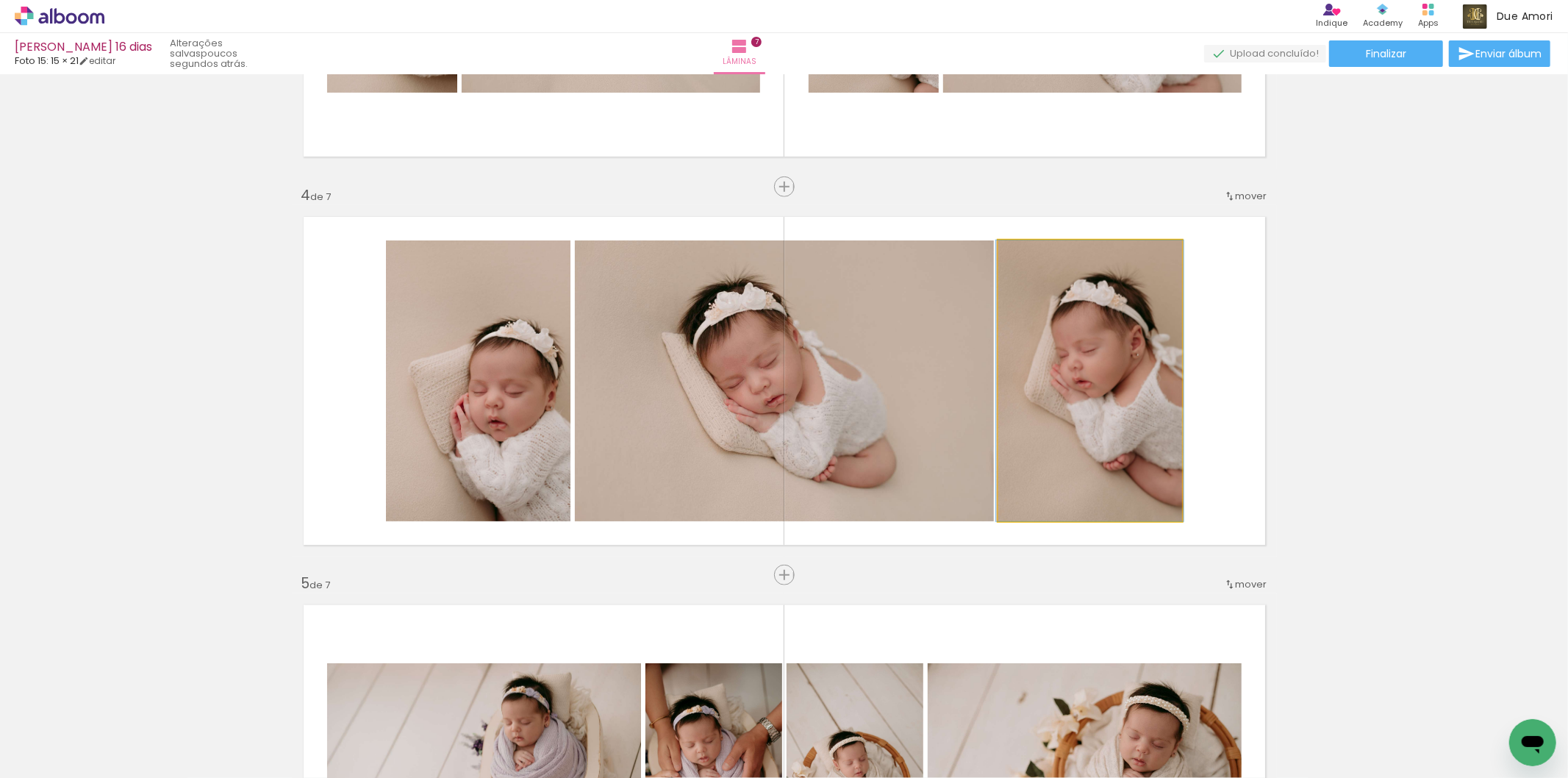
click at [1086, 445] on quentale-photo at bounding box center [1090, 381] width 184 height 281
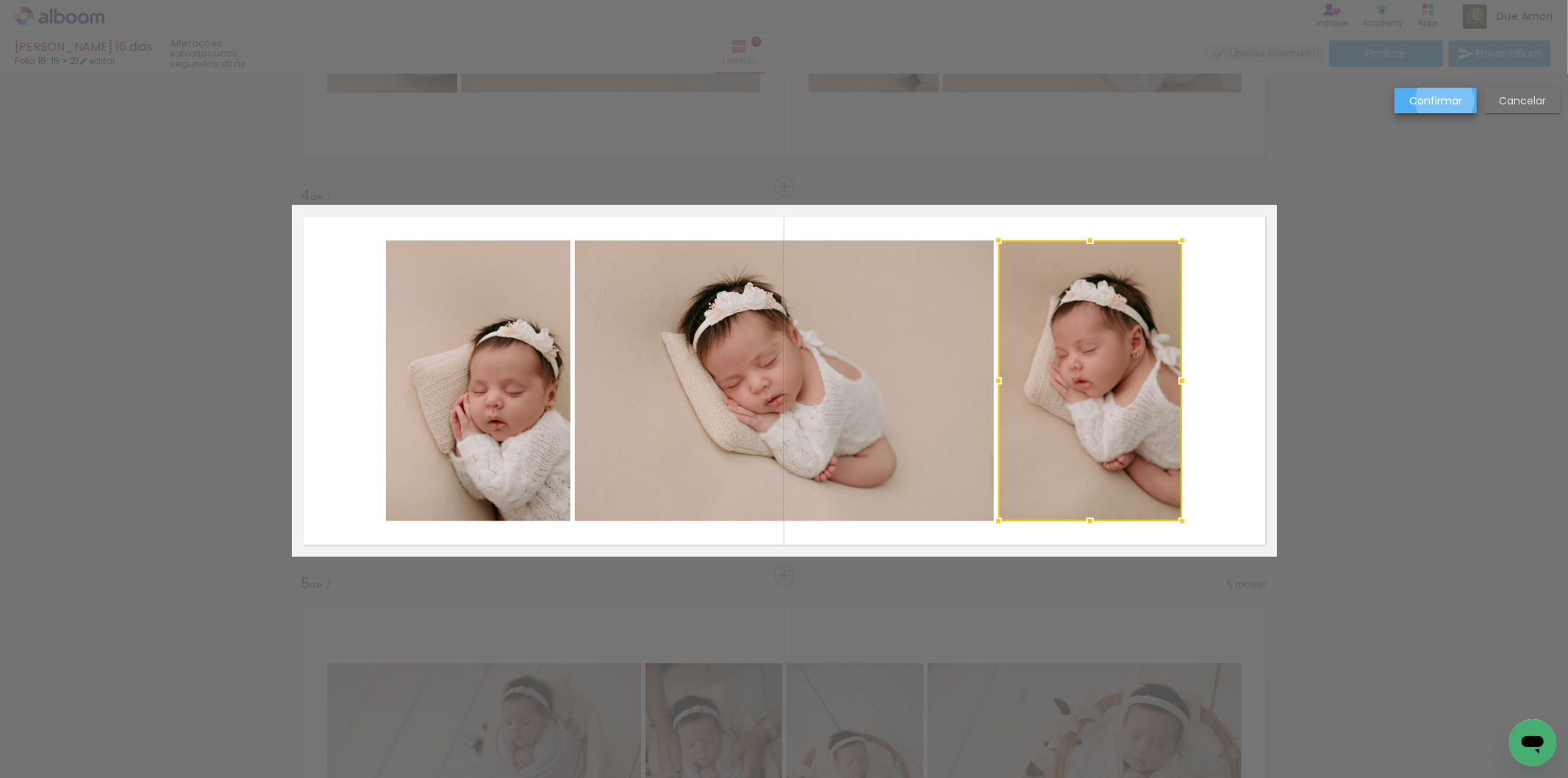
click at [0, 0] on slot "Confirmar" at bounding box center [0, 0] width 0 height 0
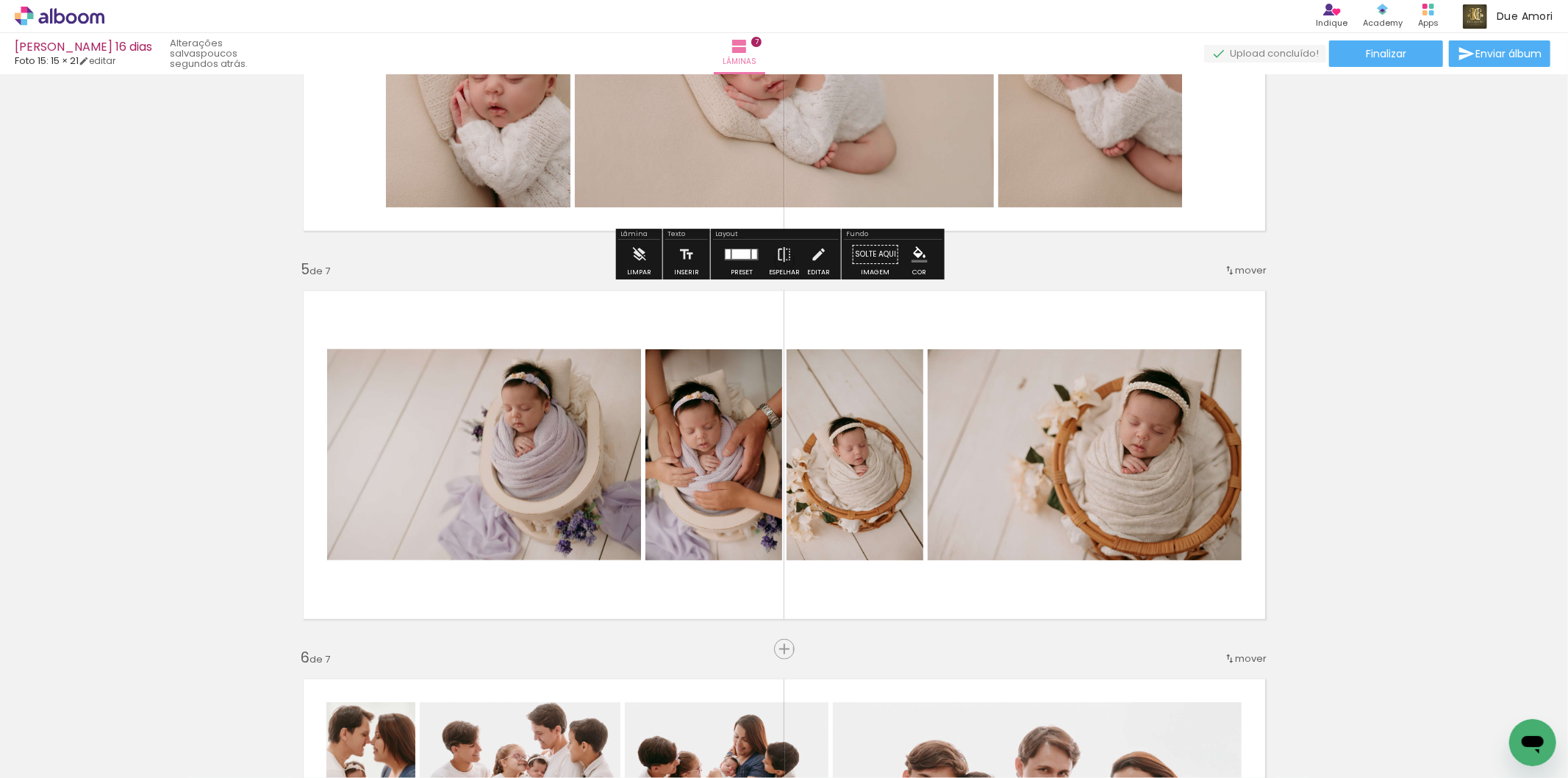
scroll to position [1403, 0]
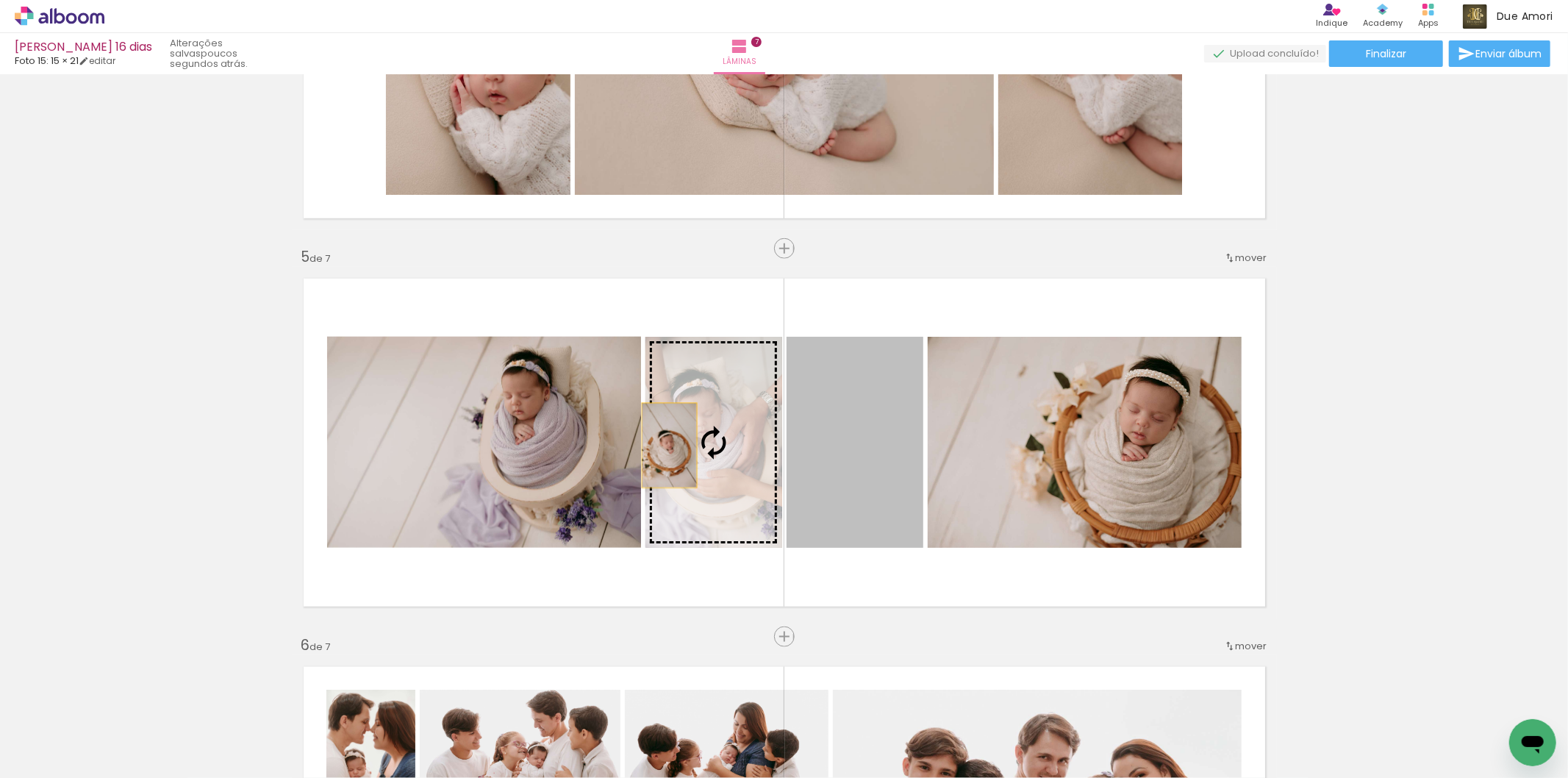
drag, startPoint x: 846, startPoint y: 472, endPoint x: 670, endPoint y: 445, distance: 178.1
click at [0, 0] on slot at bounding box center [0, 0] width 0 height 0
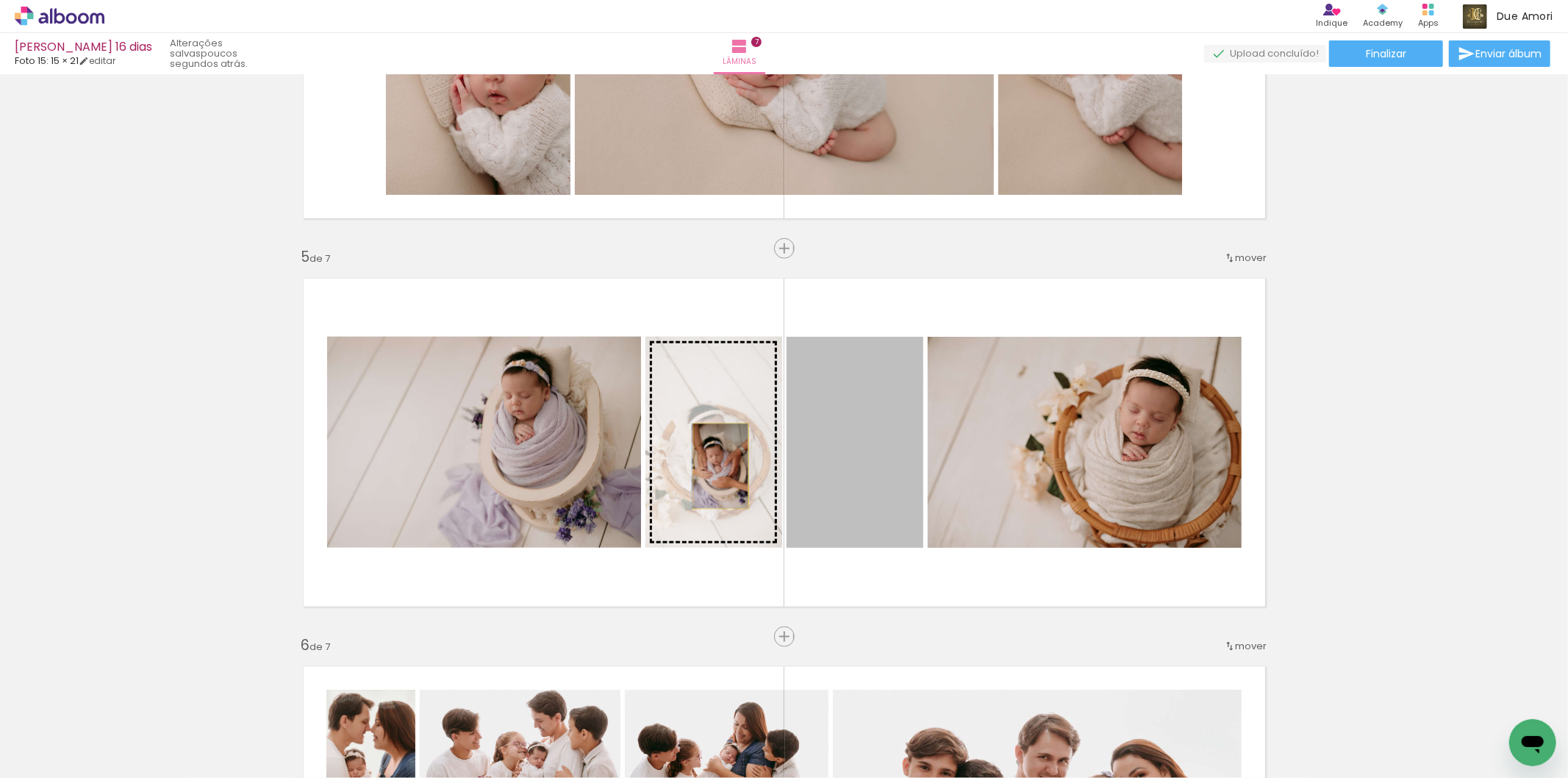
drag, startPoint x: 831, startPoint y: 481, endPoint x: 715, endPoint y: 465, distance: 117.1
click at [0, 0] on slot at bounding box center [0, 0] width 0 height 0
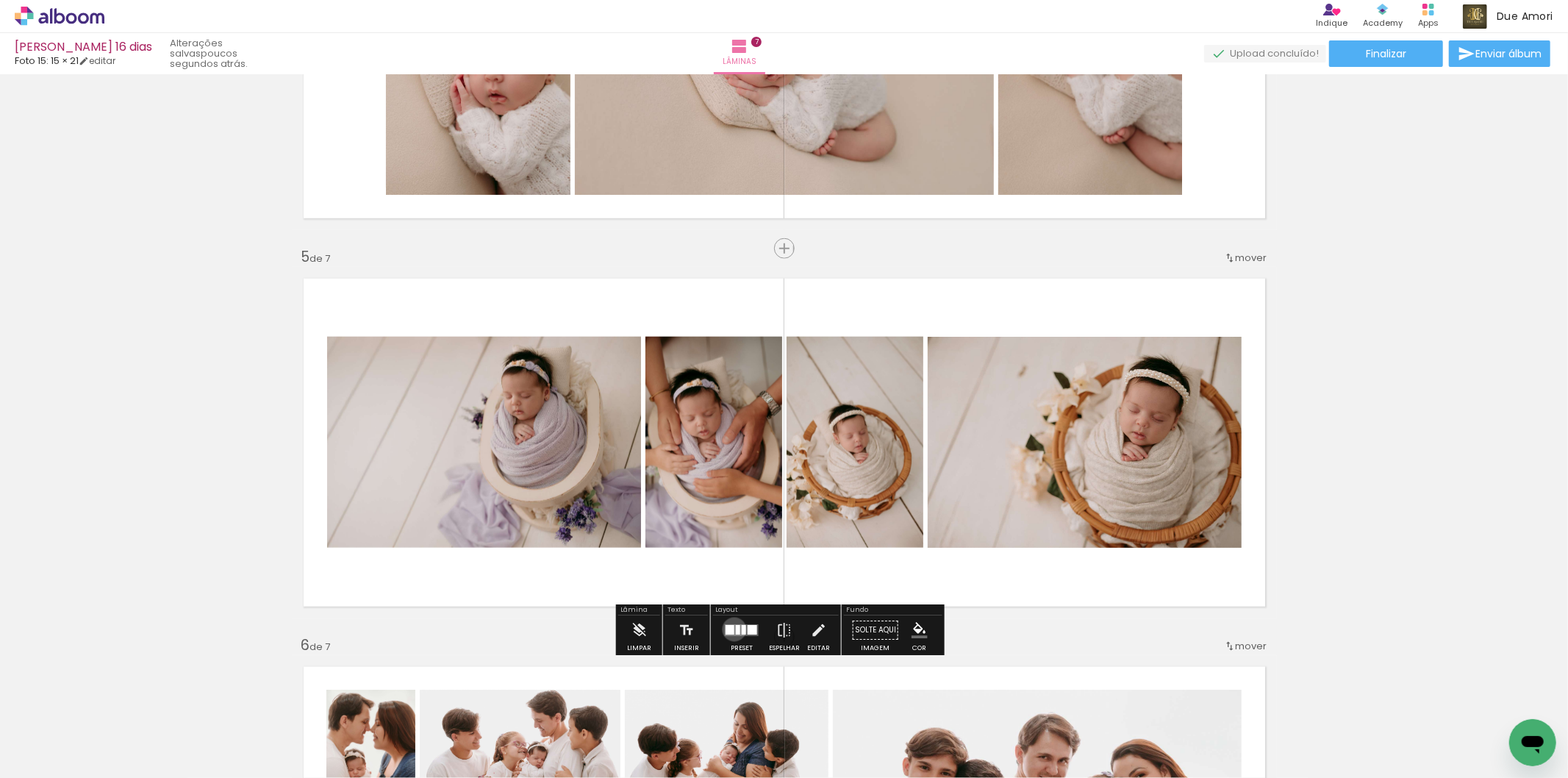
click at [731, 629] on quentale-layouter at bounding box center [742, 630] width 34 height 12
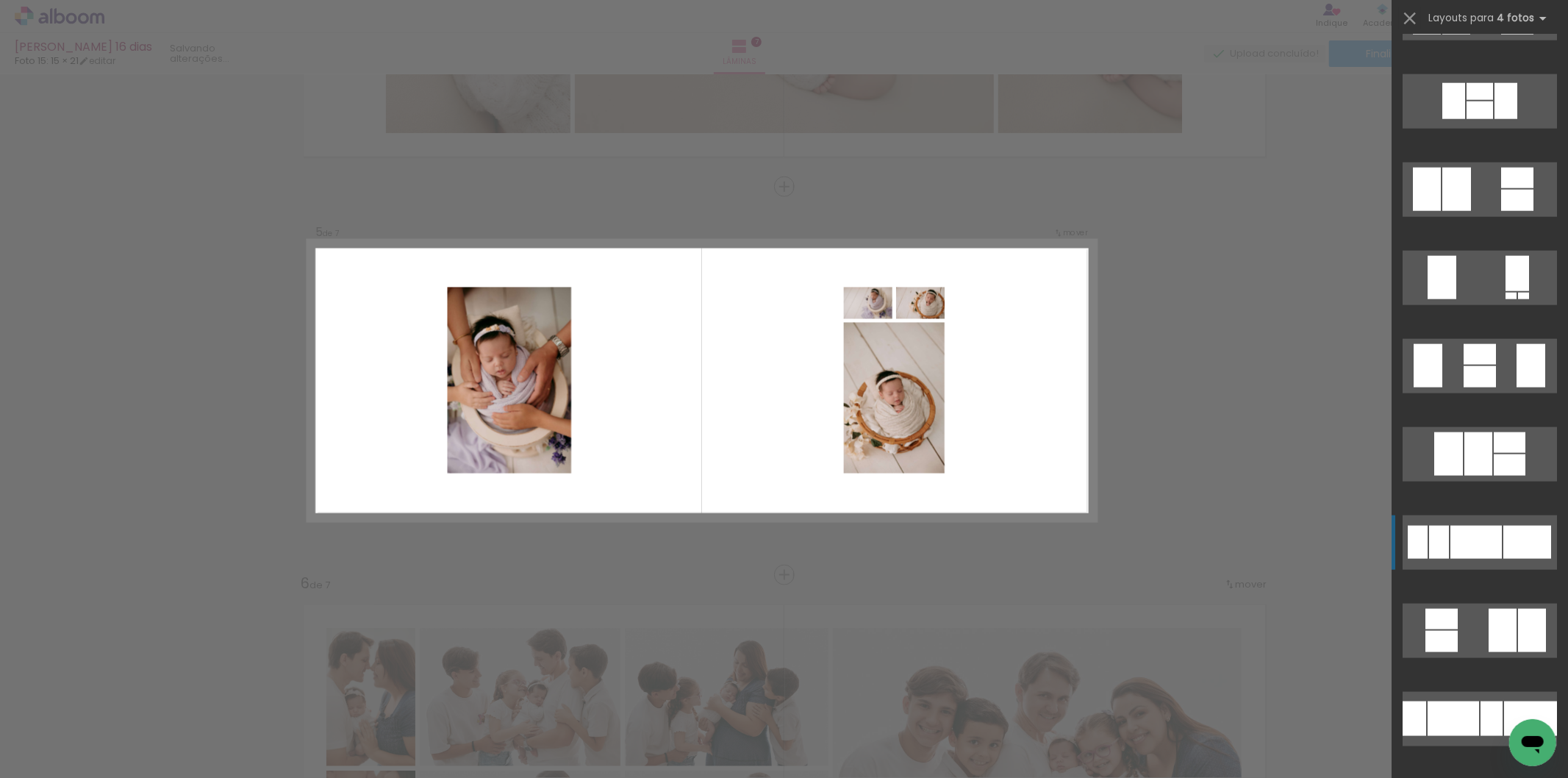
scroll to position [1797, 0]
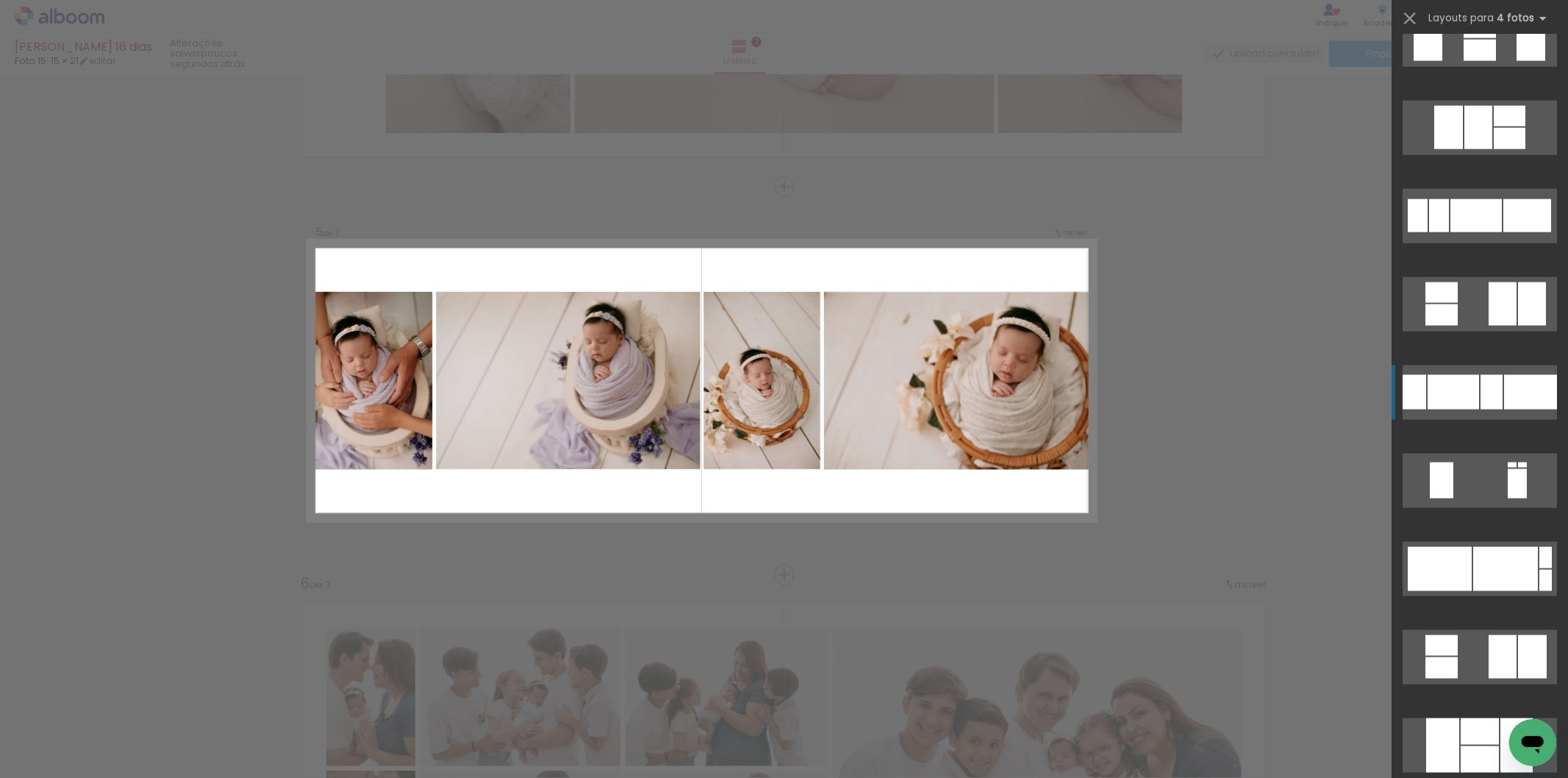
click at [1468, 403] on div at bounding box center [1453, 392] width 52 height 35
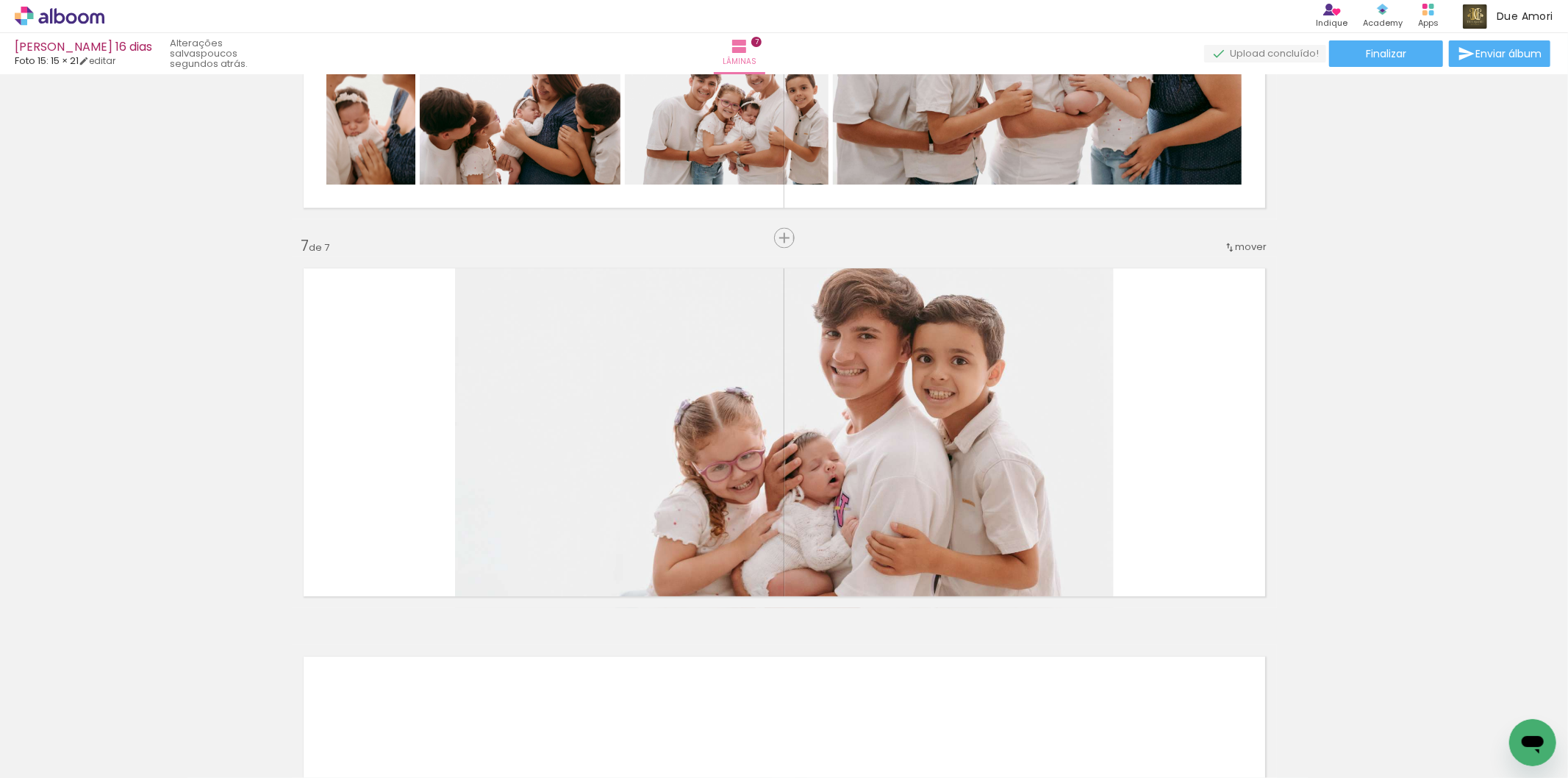
scroll to position [2550, 0]
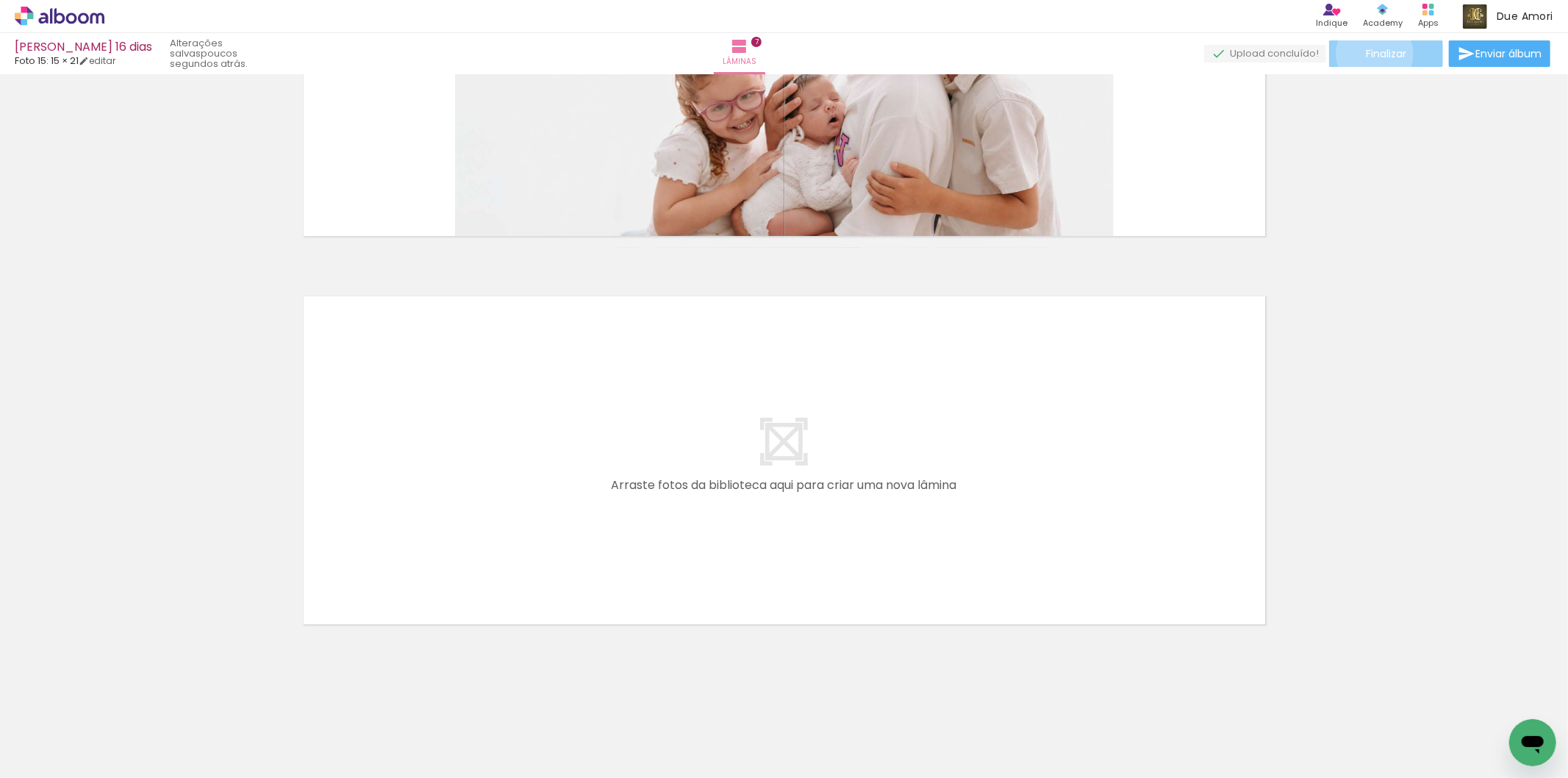
click at [1370, 54] on span "Finalizar" at bounding box center [1386, 53] width 40 height 10
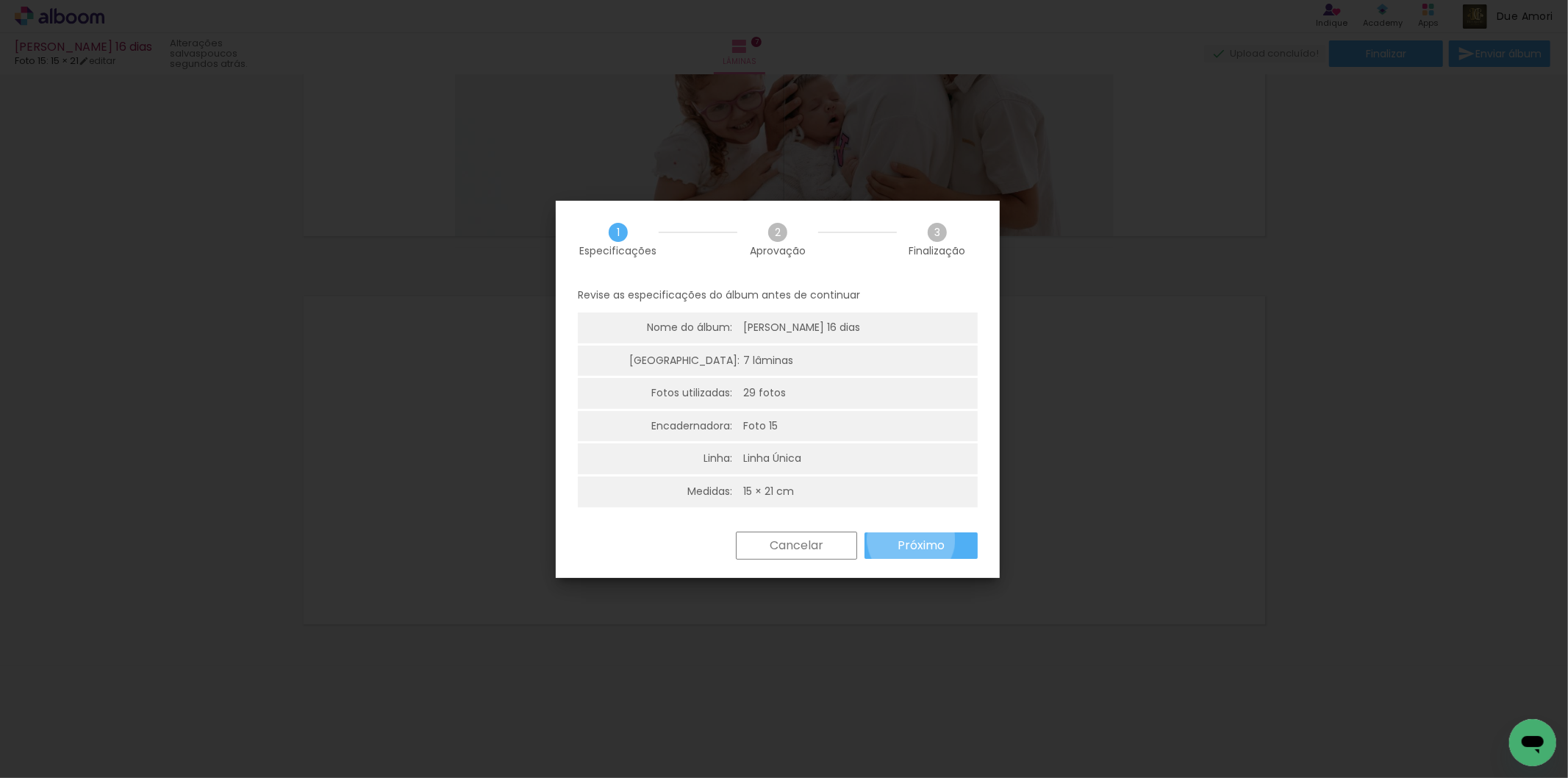
click at [0, 0] on slot "Próximo" at bounding box center [0, 0] width 0 height 0
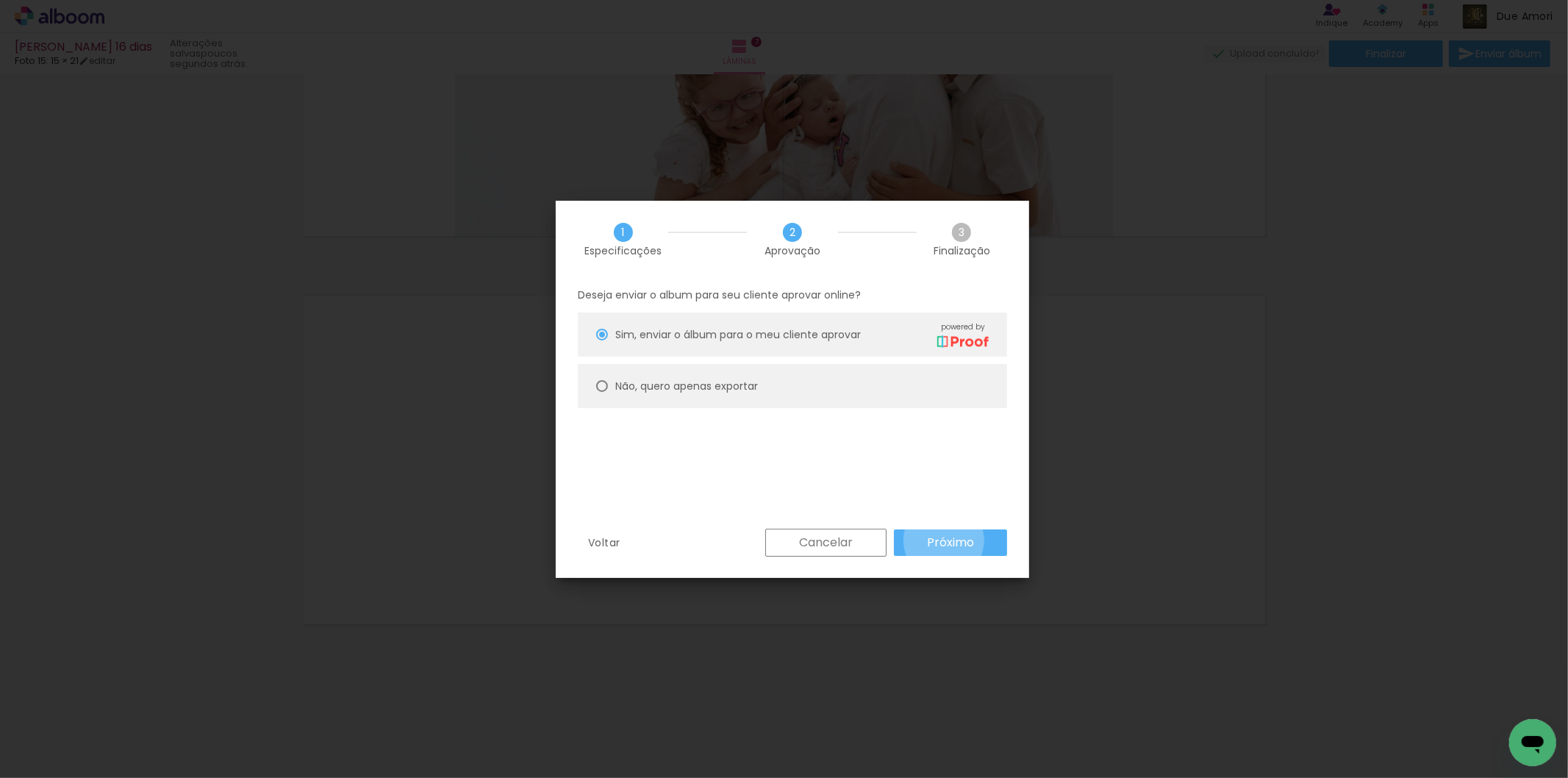
click at [0, 0] on slot "Próximo" at bounding box center [0, 0] width 0 height 0
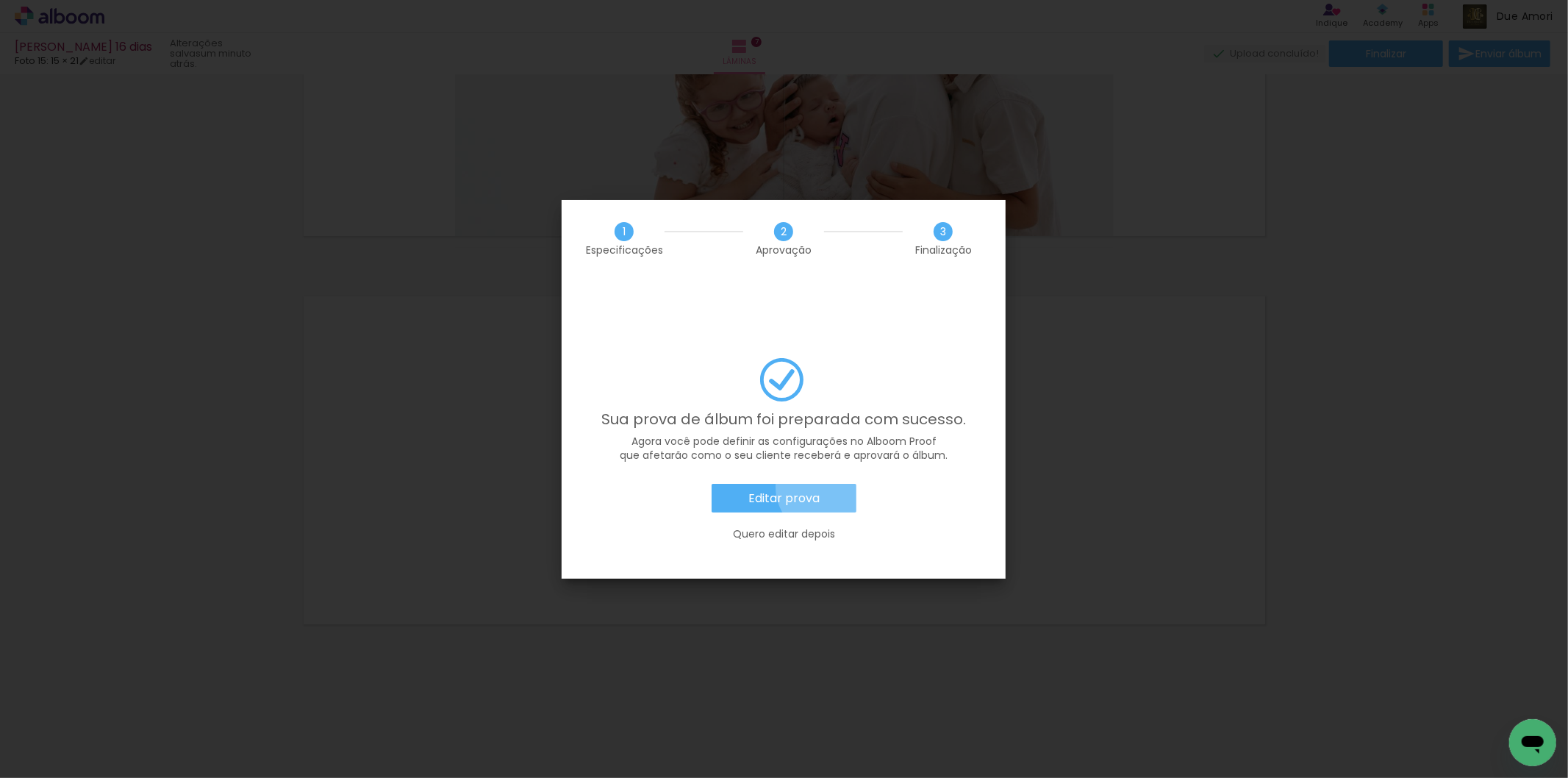
click at [828, 484] on paper-button "Editar prova" at bounding box center [784, 499] width 145 height 29
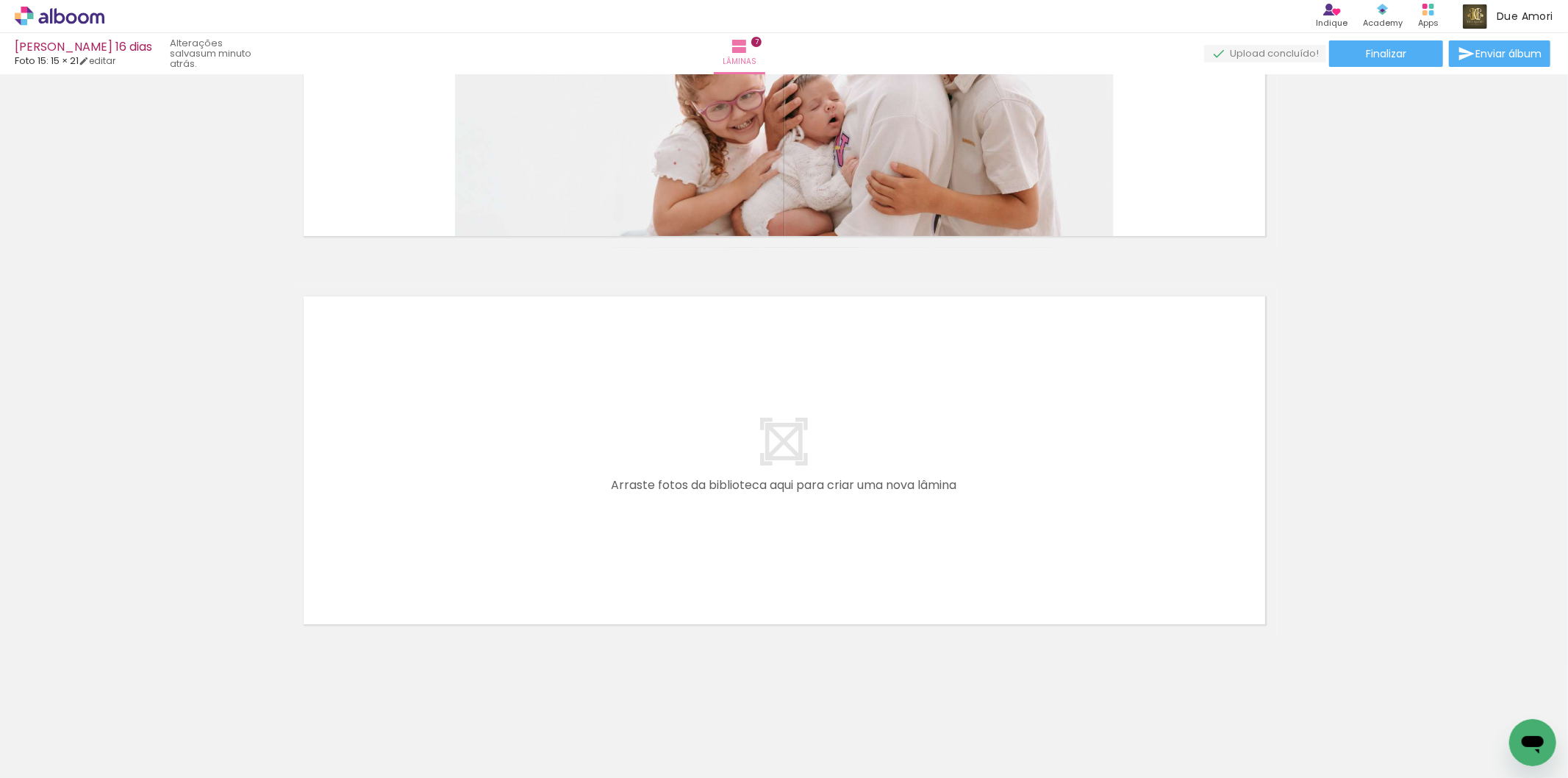
scroll to position [0, 511]
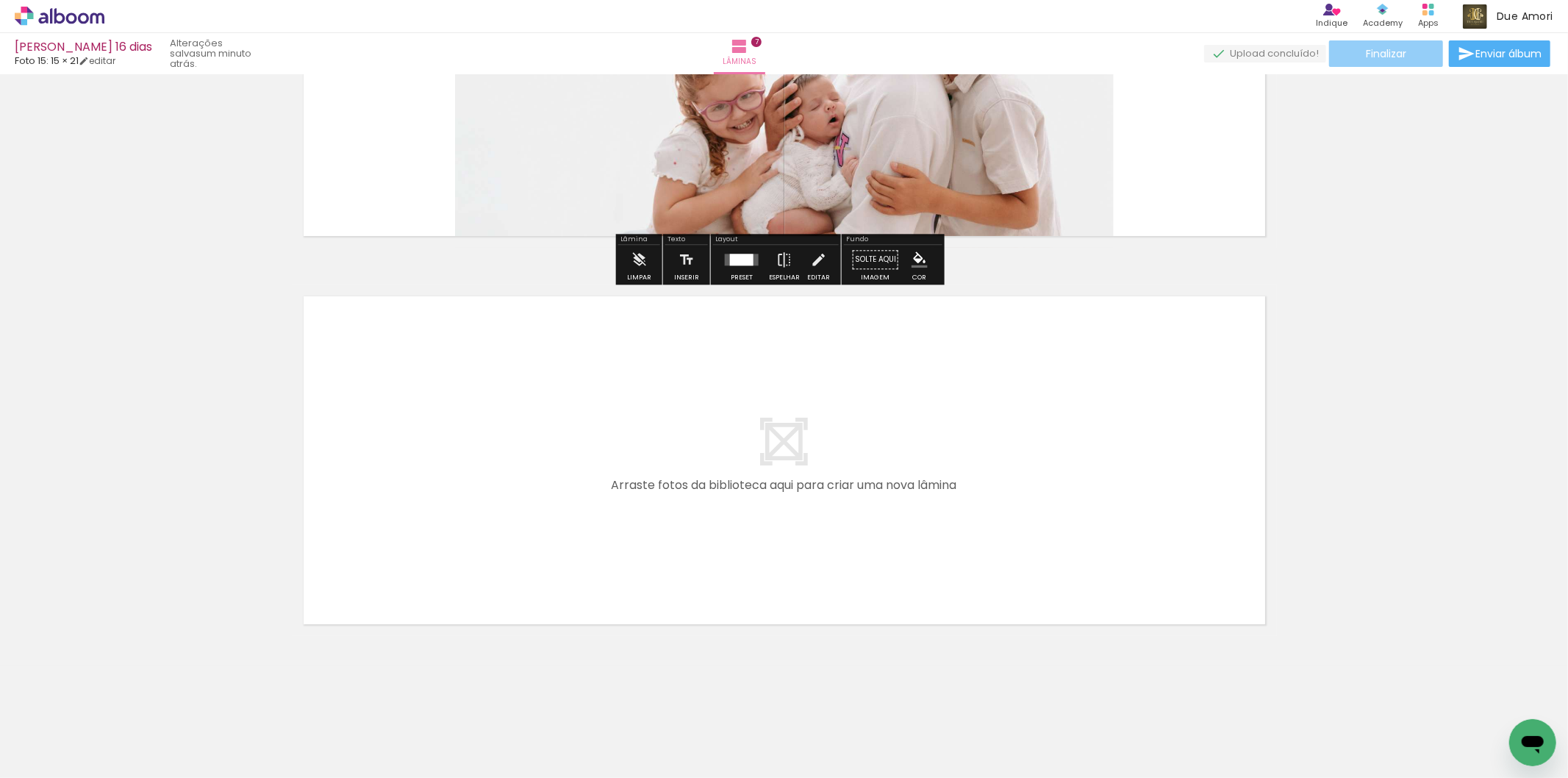
click at [1382, 56] on span "Finalizar" at bounding box center [1386, 53] width 40 height 10
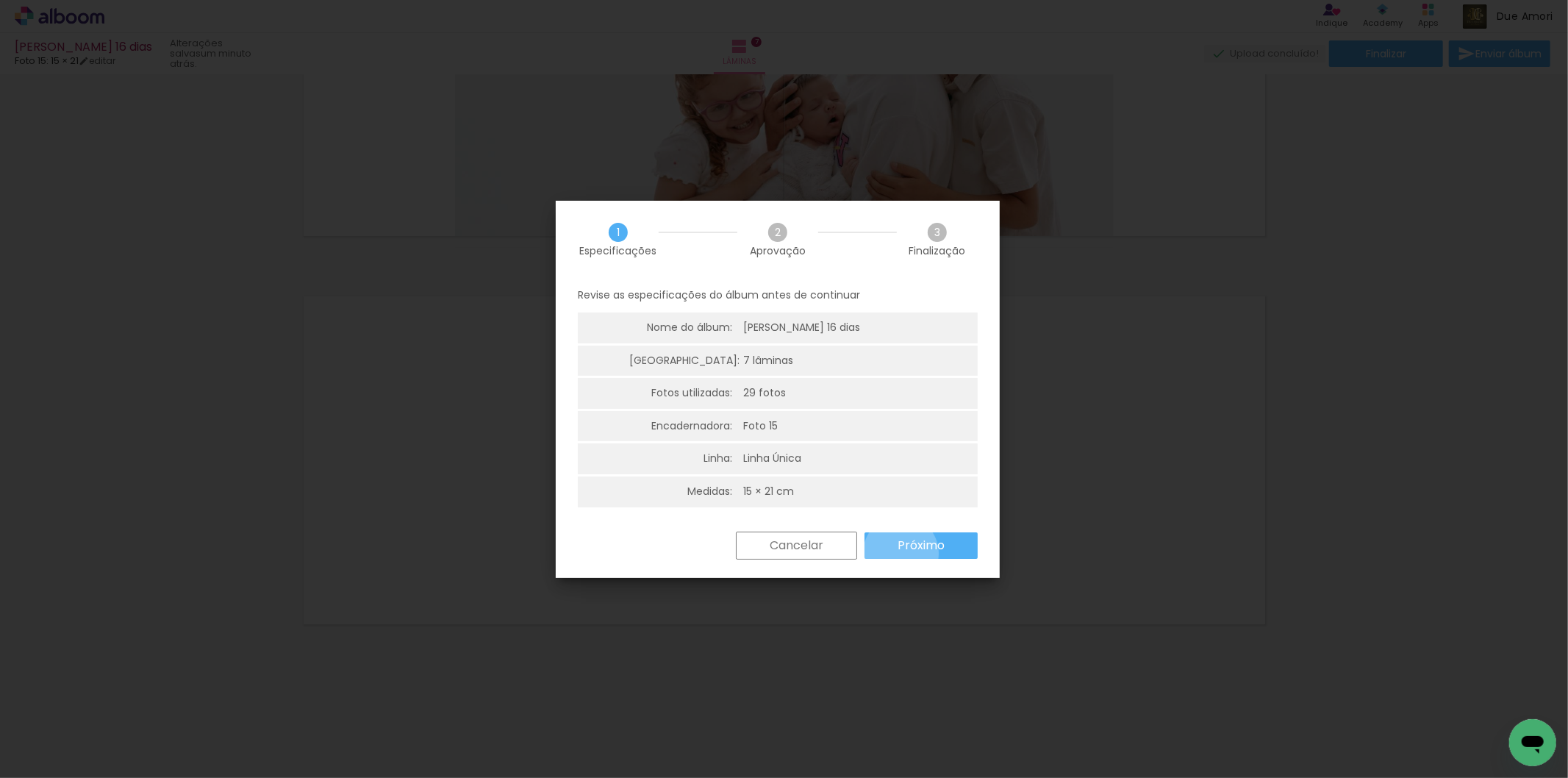
click at [901, 553] on paper-button "Próximo" at bounding box center [921, 546] width 113 height 26
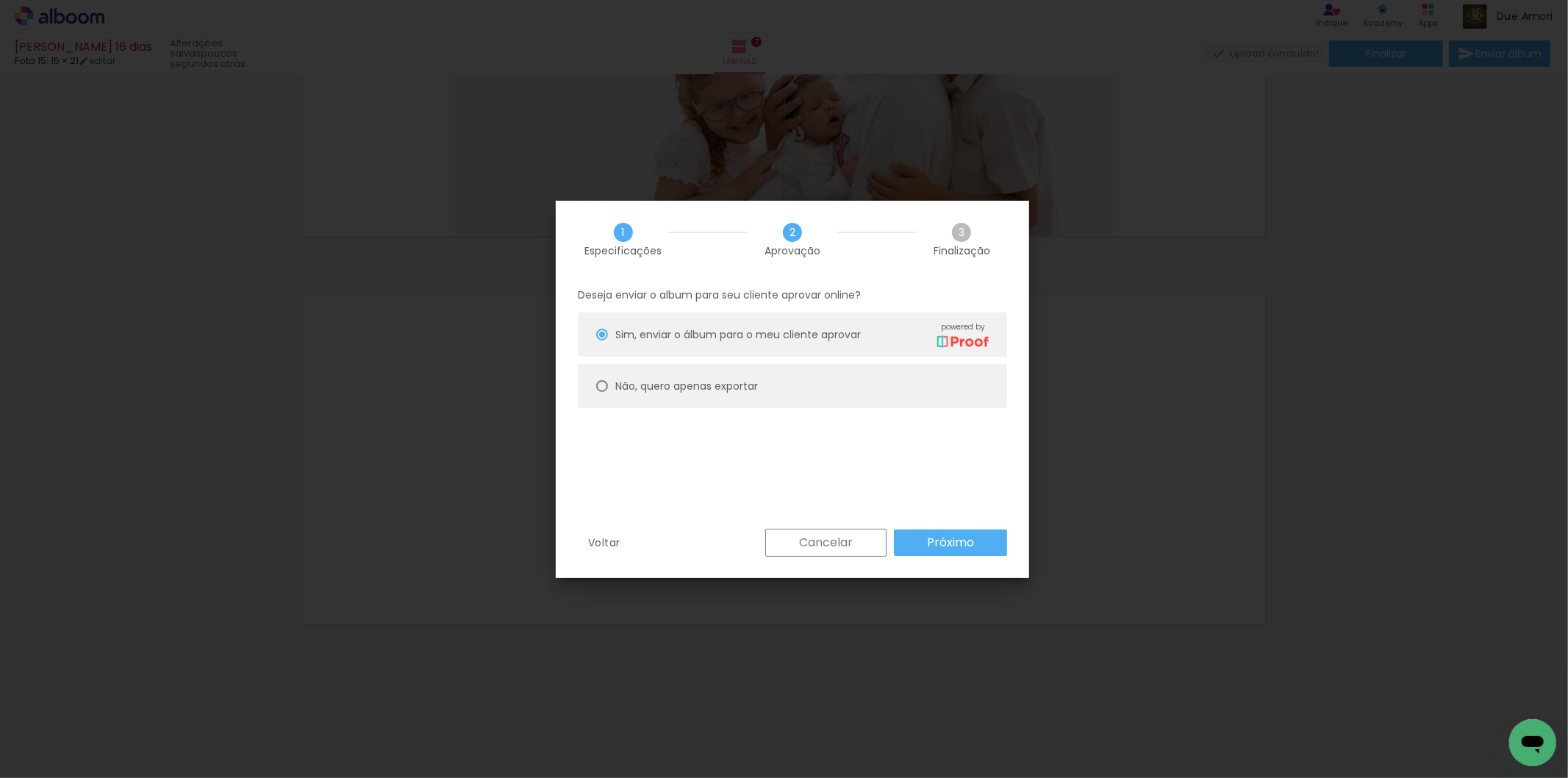
click at [0, 0] on slot "Próximo" at bounding box center [0, 0] width 0 height 0
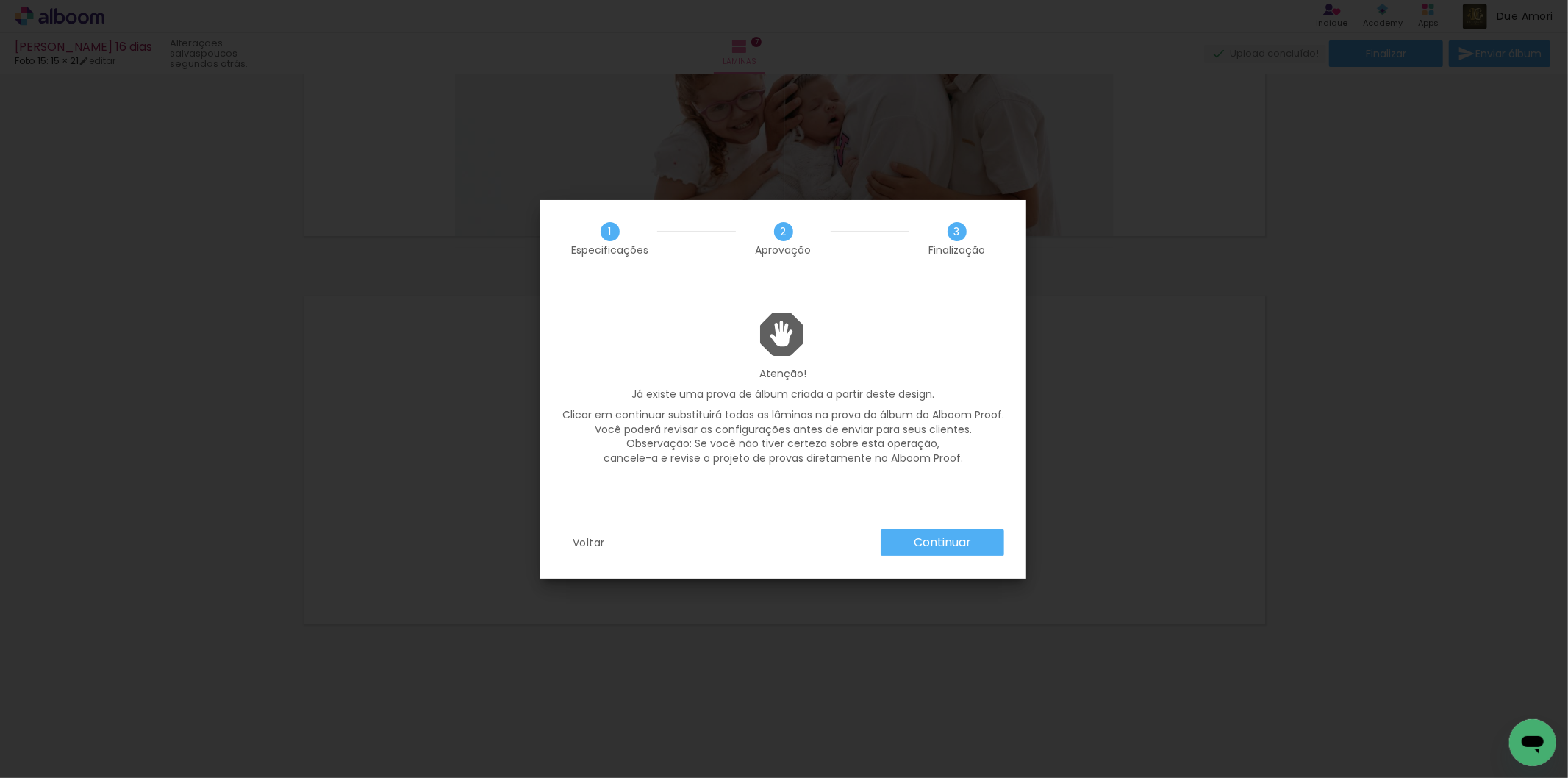
click at [0, 0] on slot "Continuar" at bounding box center [0, 0] width 0 height 0
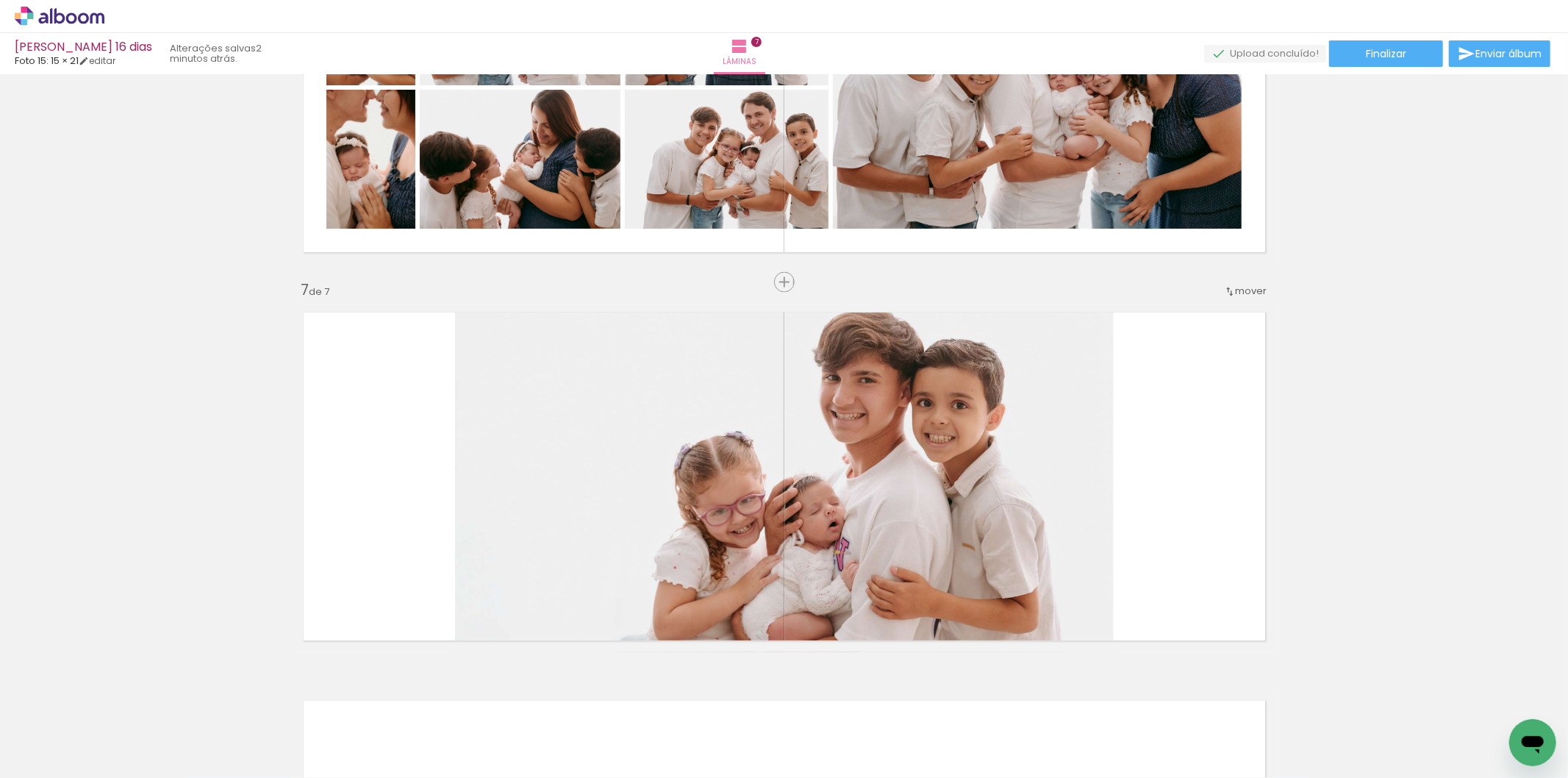
scroll to position [2142, 0]
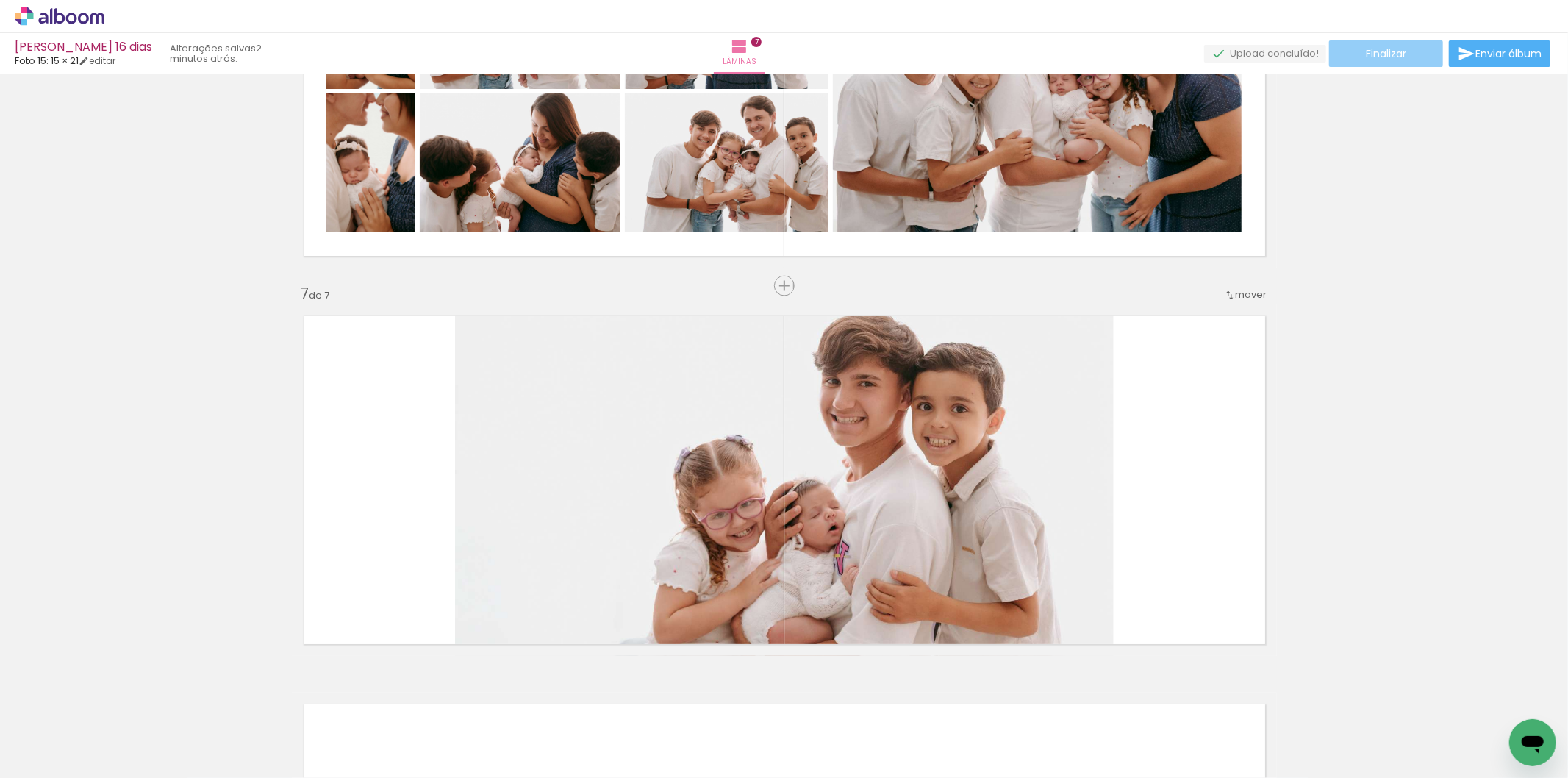
click at [1388, 55] on span "Finalizar" at bounding box center [1386, 53] width 40 height 10
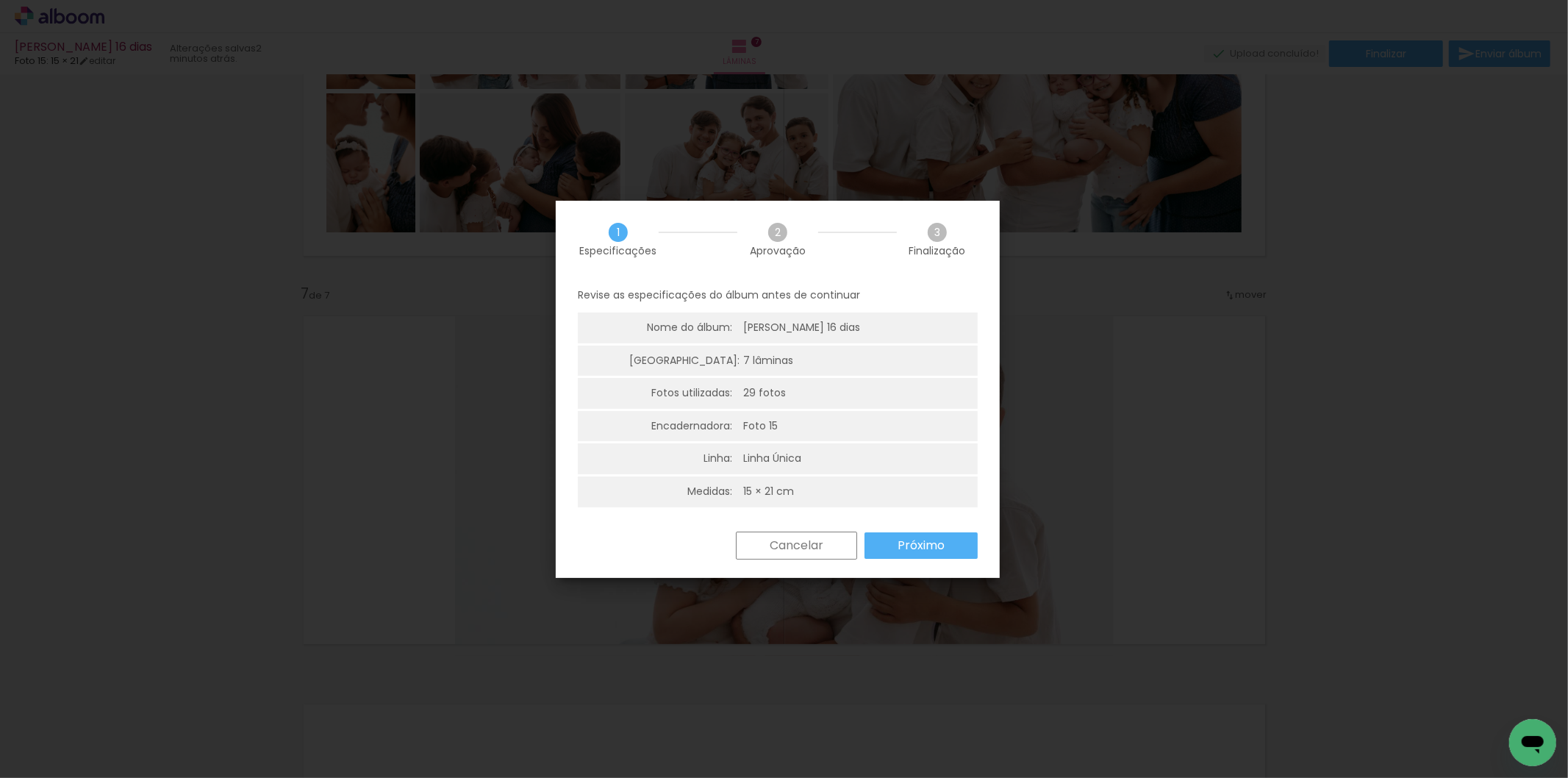
click at [0, 0] on slot "Próximo" at bounding box center [0, 0] width 0 height 0
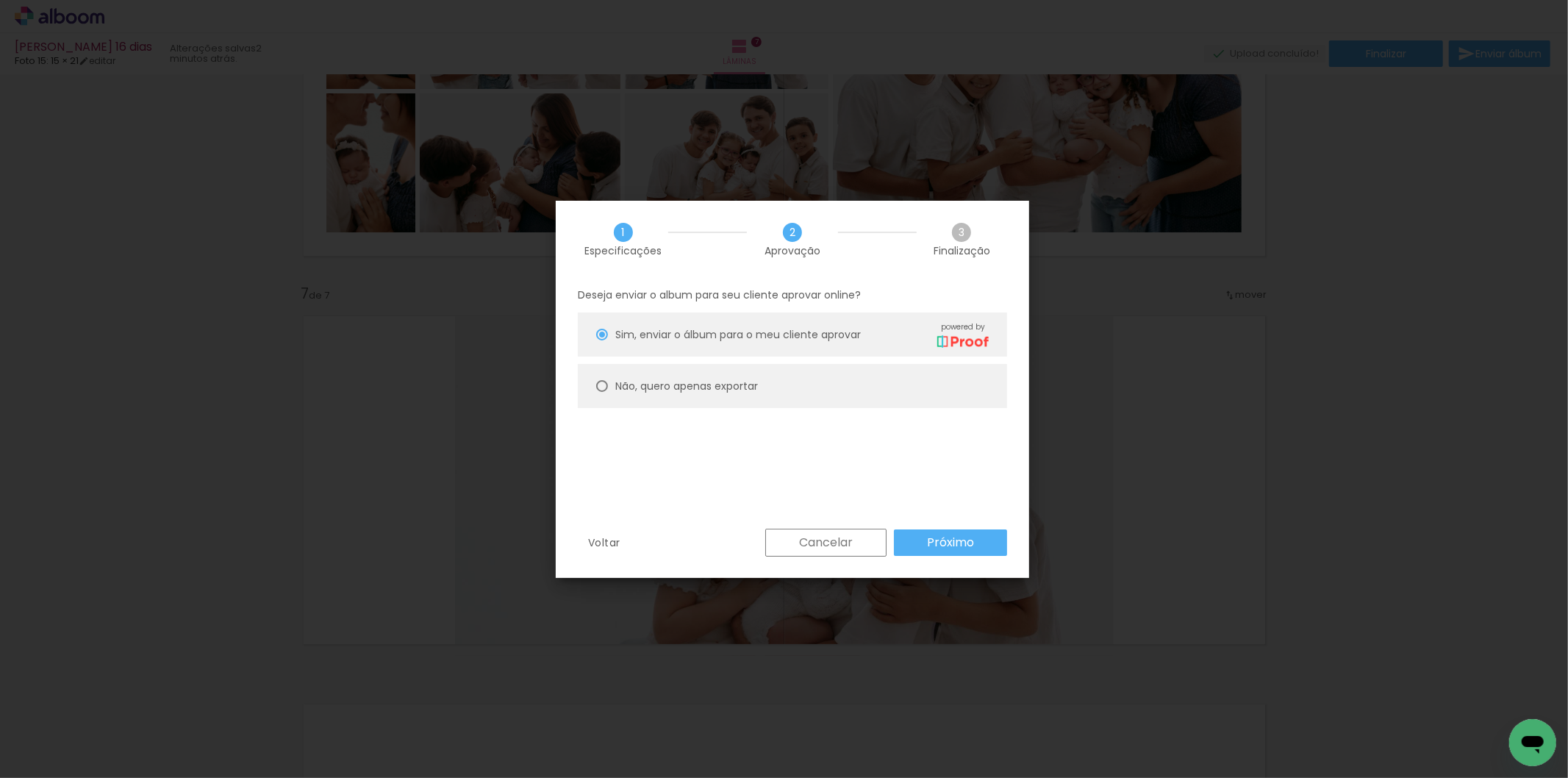
click at [778, 382] on paper-radio-button "Não, quero apenas exportar" at bounding box center [792, 386] width 429 height 44
type paper-radio-button "on"
click at [0, 0] on slot "Próximo" at bounding box center [0, 0] width 0 height 0
type input "Alta, 300 DPI"
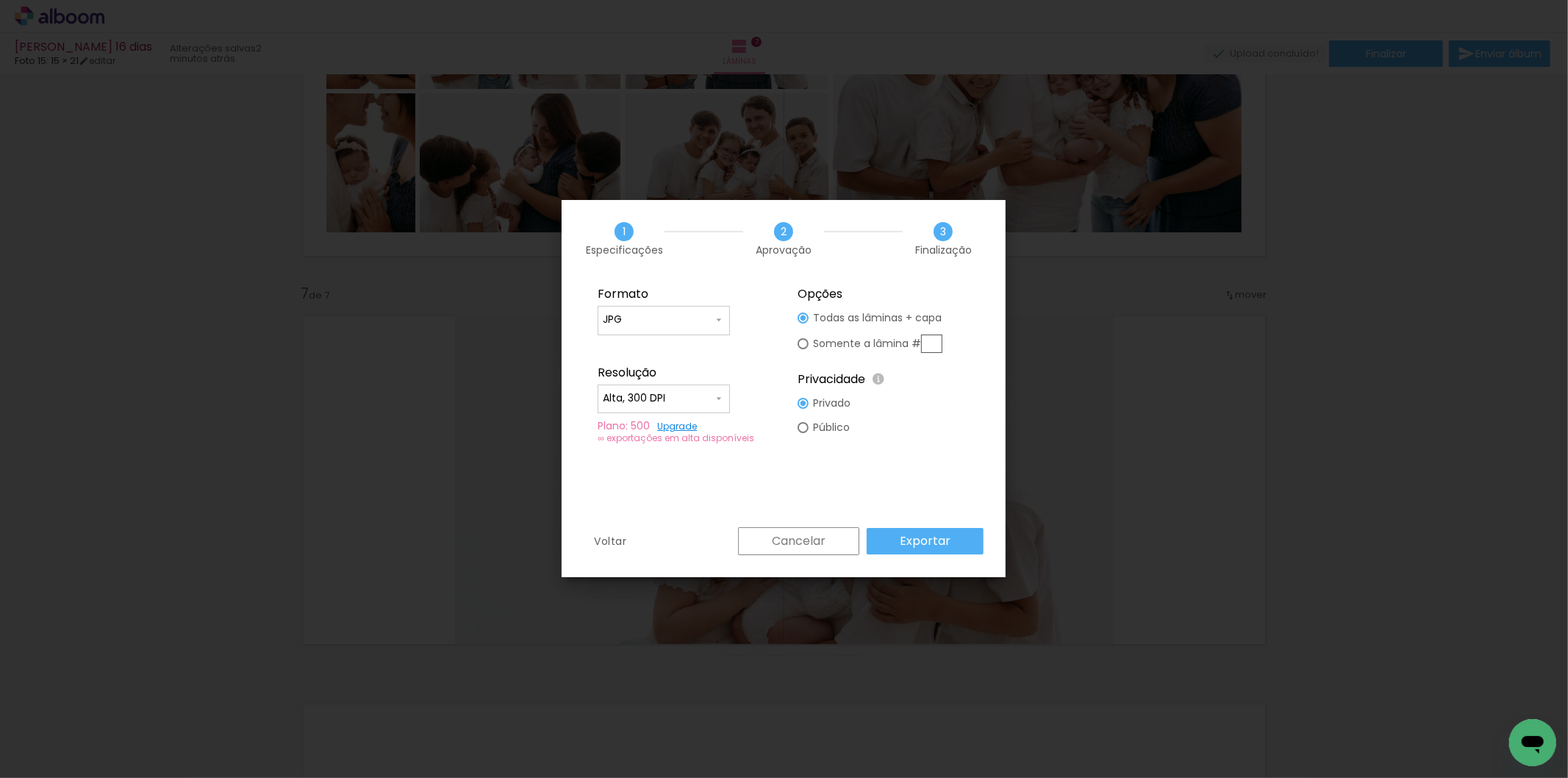
click at [0, 0] on slot "Exportar" at bounding box center [0, 0] width 0 height 0
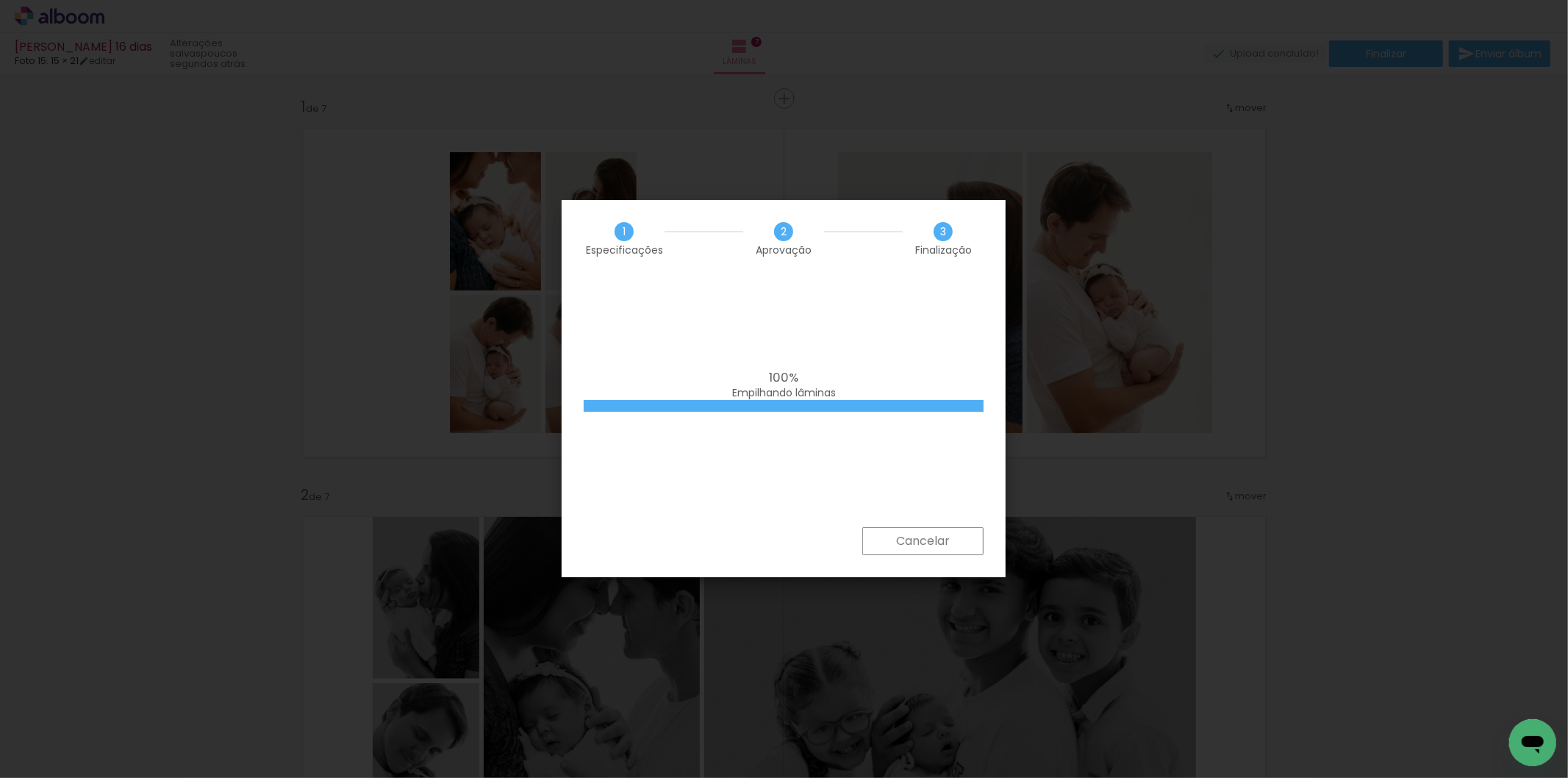
scroll to position [2142, 0]
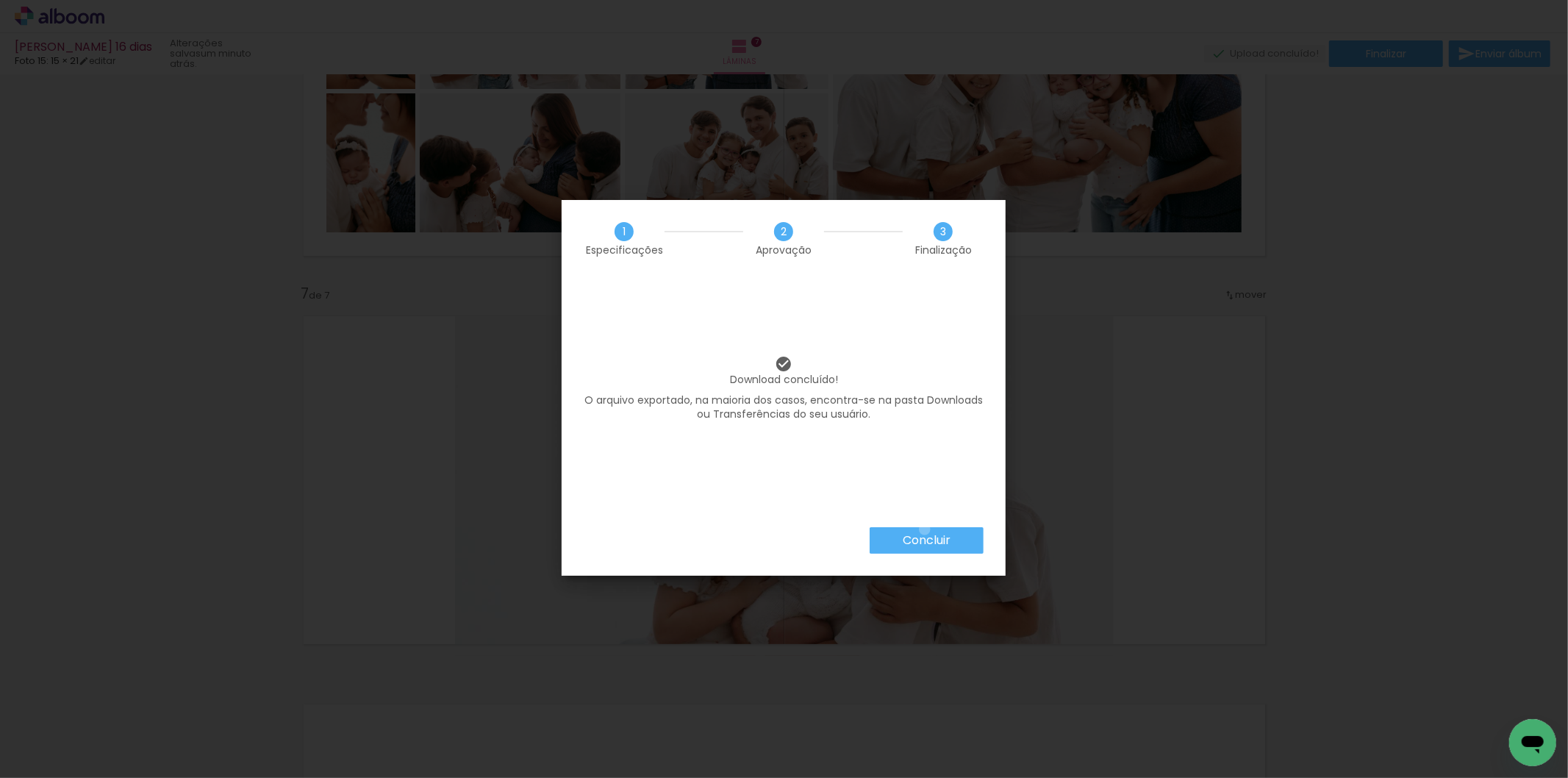
click at [925, 528] on paper-button "Concluir" at bounding box center [927, 540] width 114 height 26
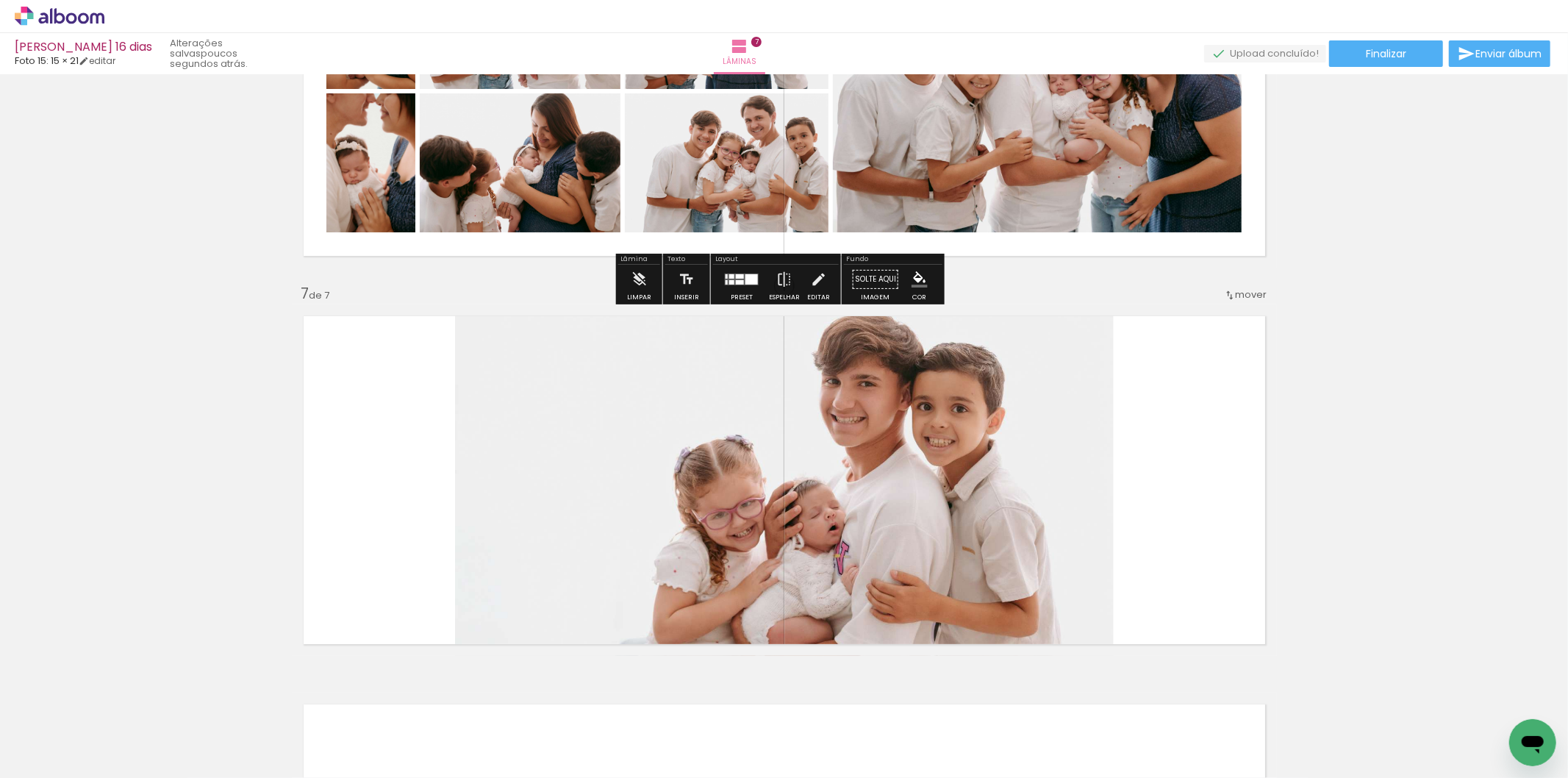
click at [93, 21] on icon at bounding box center [59, 16] width 90 height 19
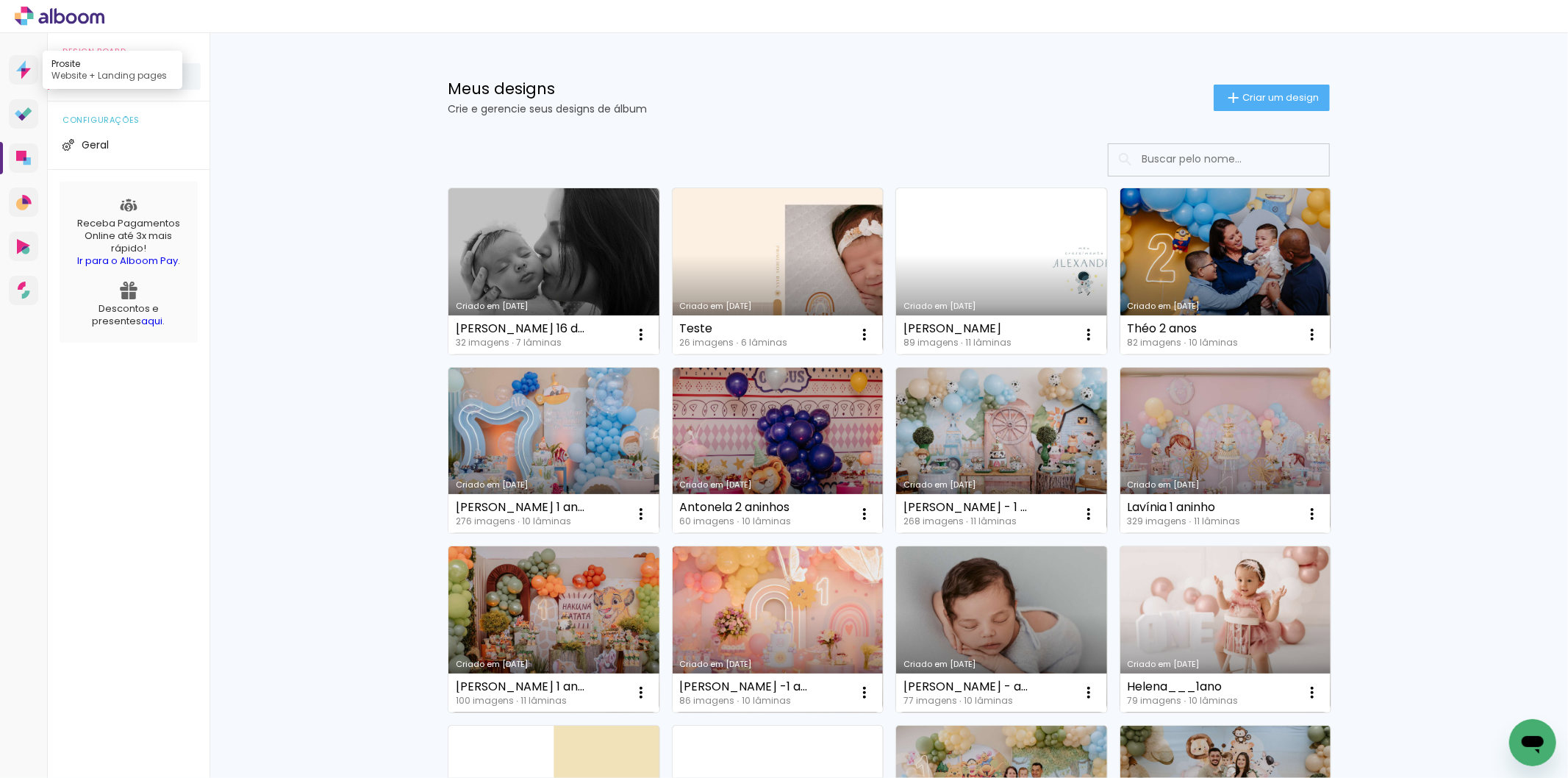
click at [22, 76] on icon at bounding box center [26, 74] width 9 height 11
